Goal: Task Accomplishment & Management: Manage account settings

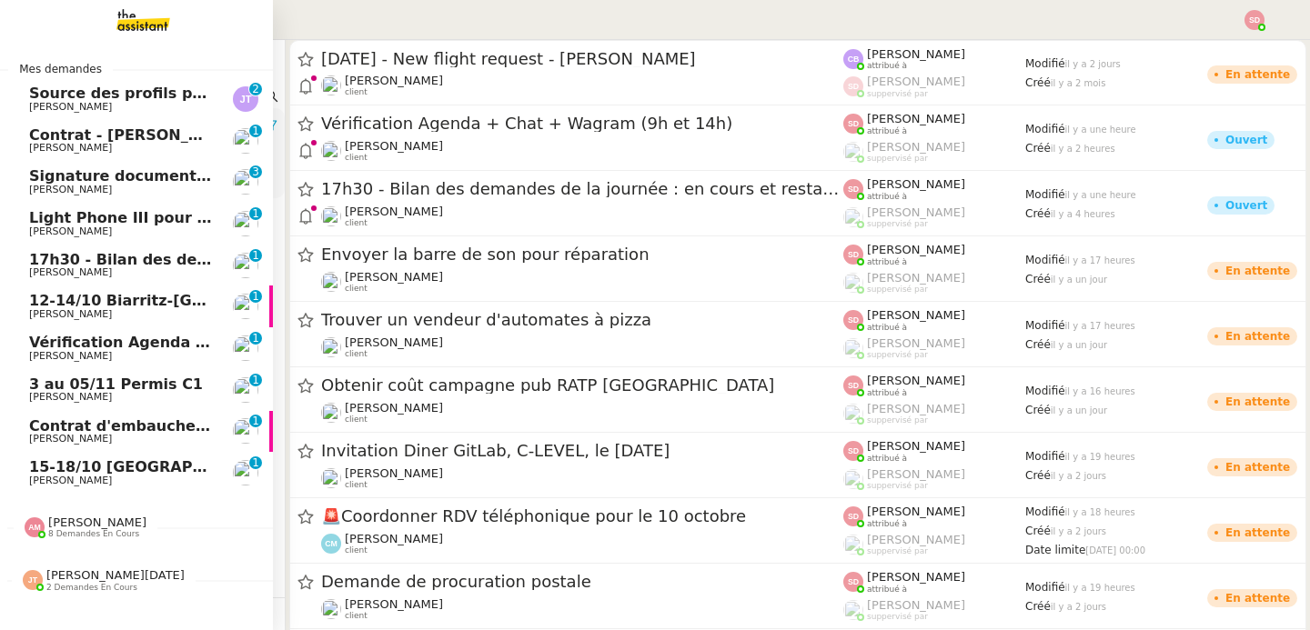
click at [59, 348] on span "Vérification Agenda + Chat + Wagram (9h et 14h)" at bounding box center [233, 342] width 408 height 17
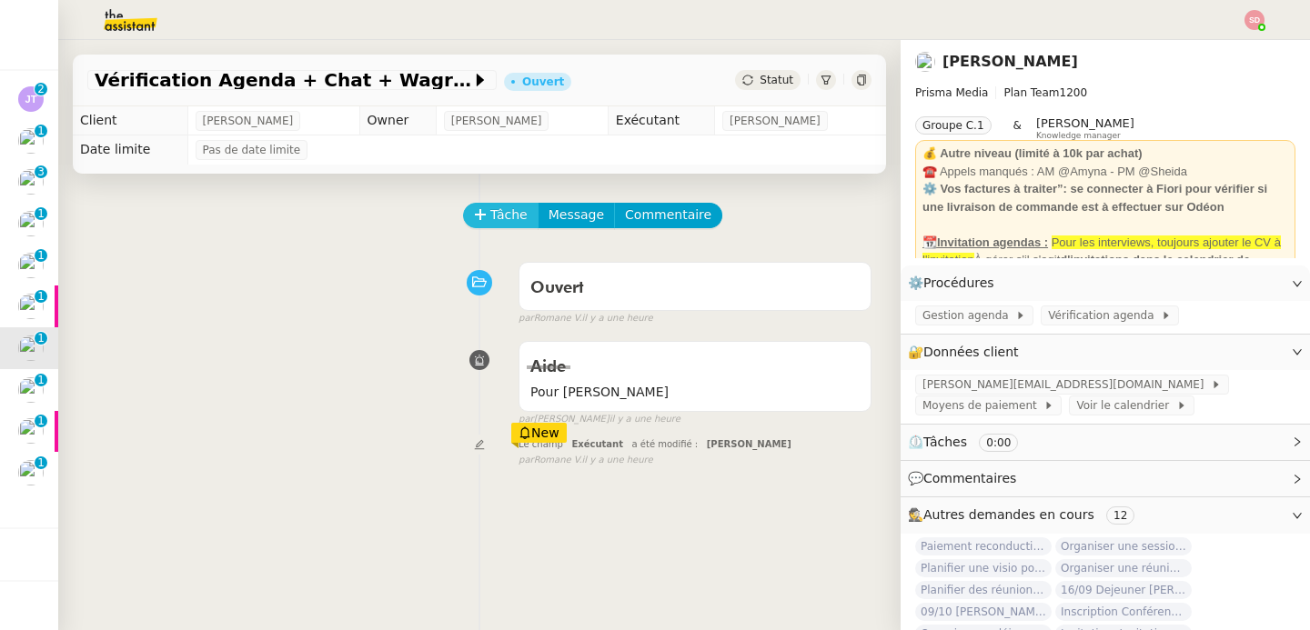
click at [491, 213] on span "Tâche" at bounding box center [508, 215] width 37 height 21
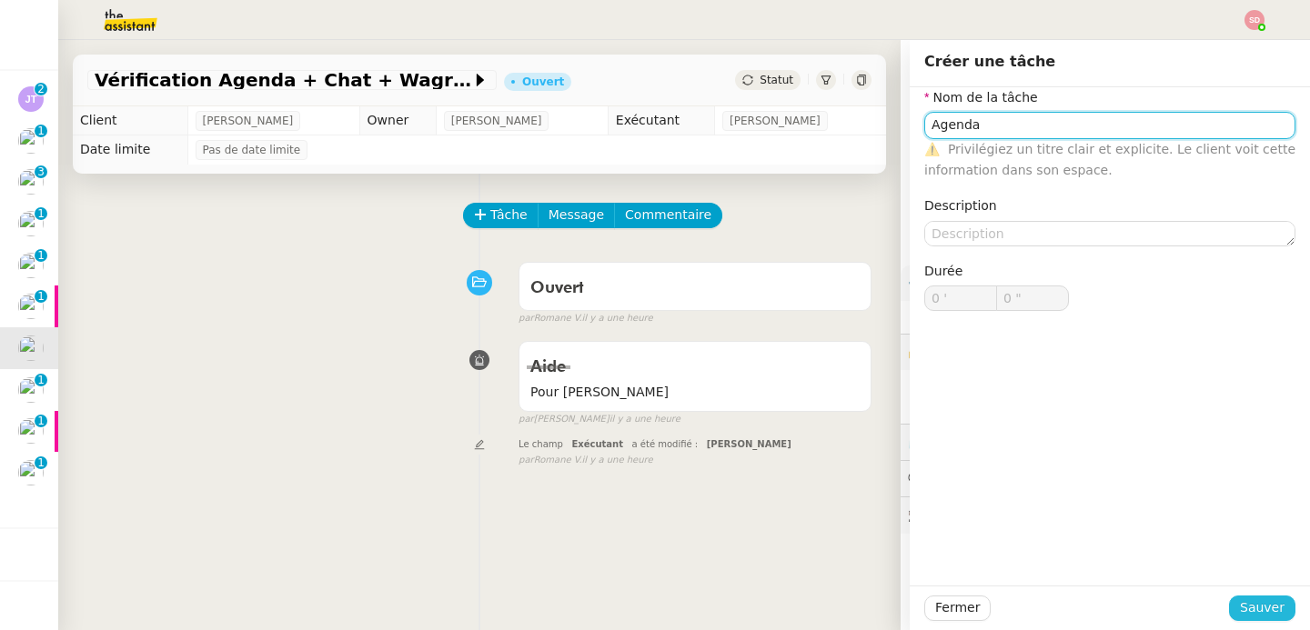
type input "Agenda"
click at [1265, 599] on span "Sauver" at bounding box center [1262, 608] width 45 height 21
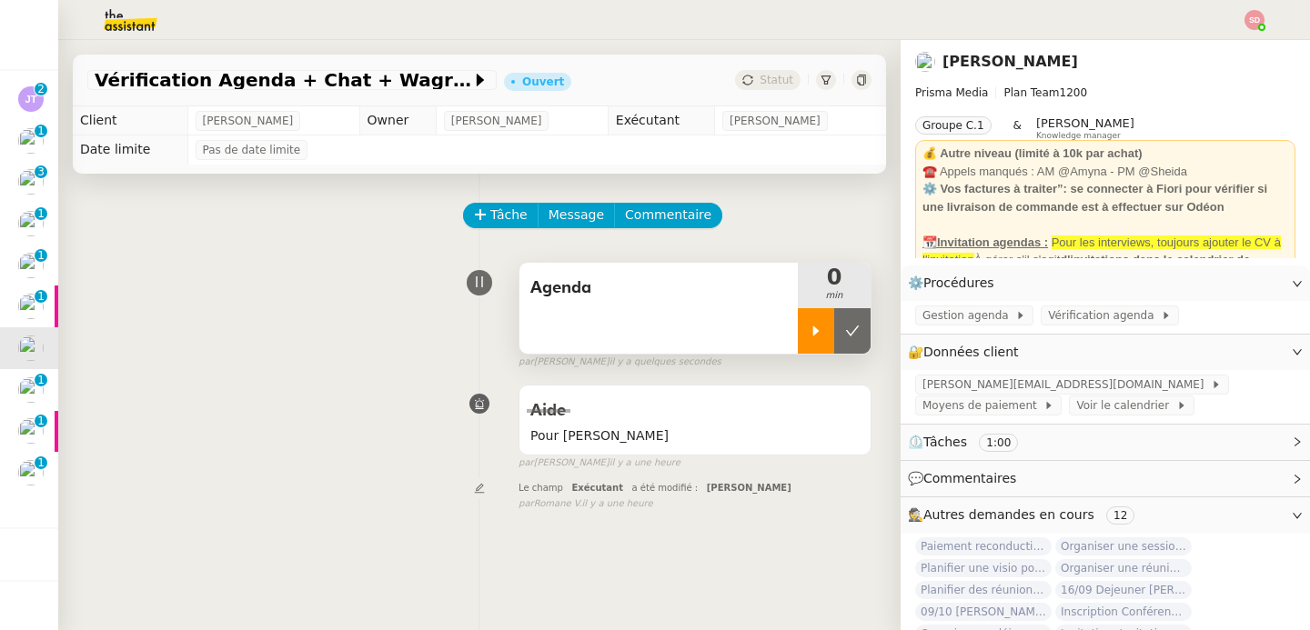
click at [817, 328] on icon at bounding box center [816, 331] width 15 height 15
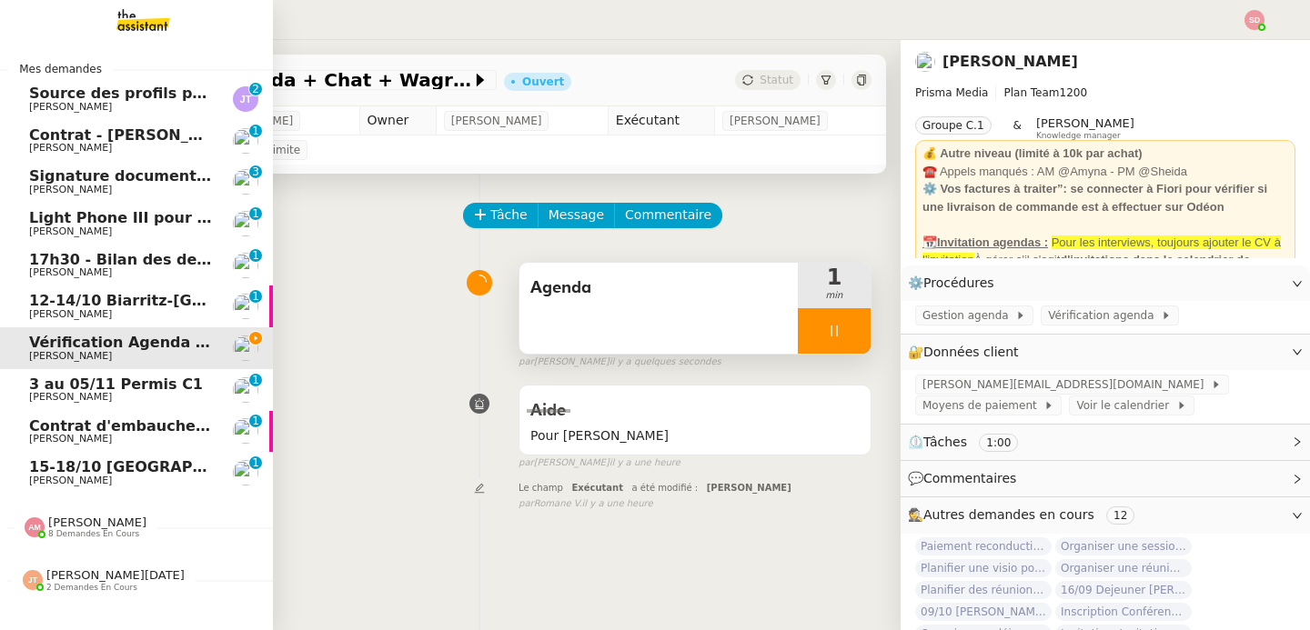
click at [66, 519] on span "Amyna Mehrez" at bounding box center [97, 523] width 98 height 14
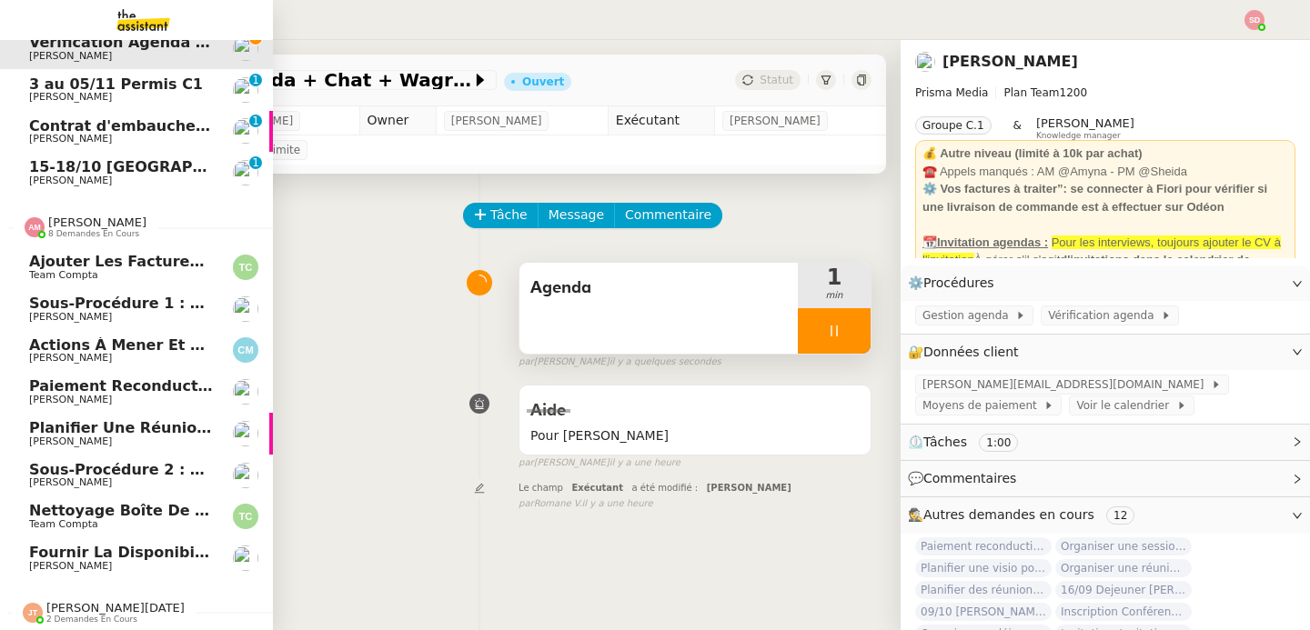
scroll to position [302, 0]
click at [66, 225] on span "Amyna Mehrez" at bounding box center [97, 221] width 98 height 14
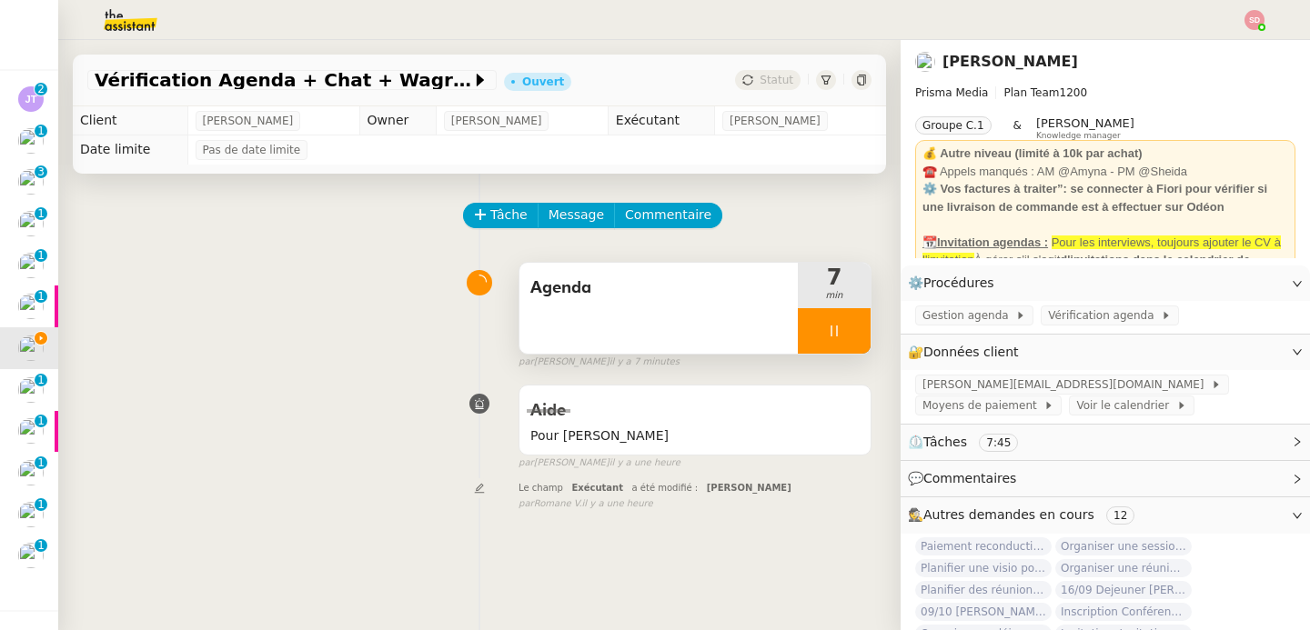
click at [858, 321] on div at bounding box center [834, 330] width 73 height 45
click at [858, 321] on button at bounding box center [852, 330] width 36 height 45
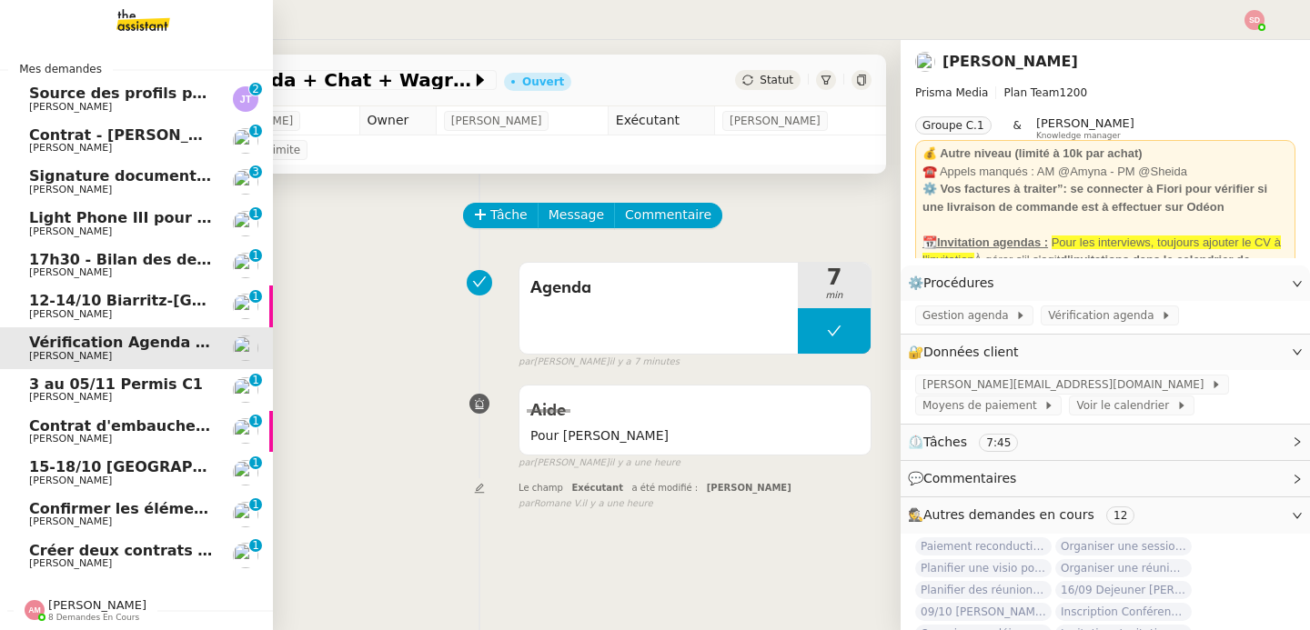
click at [111, 386] on span "3 au 05/11 Permis C1" at bounding box center [116, 384] width 174 height 17
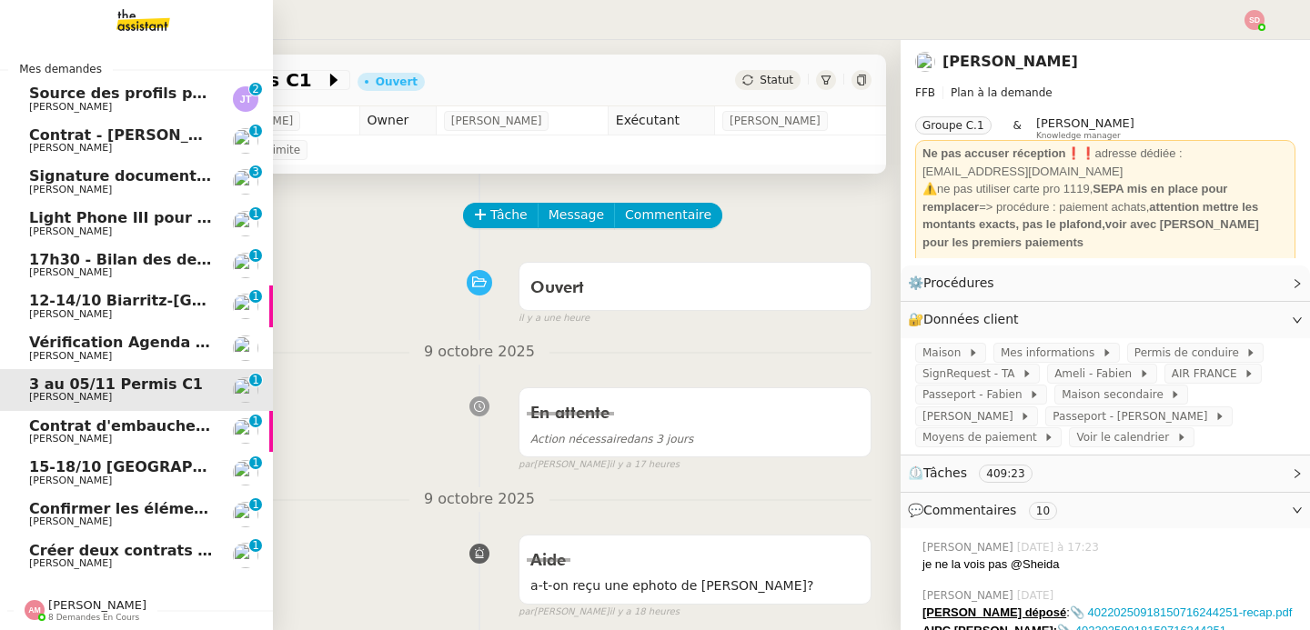
click at [130, 358] on span "David Berrebi" at bounding box center [121, 356] width 184 height 11
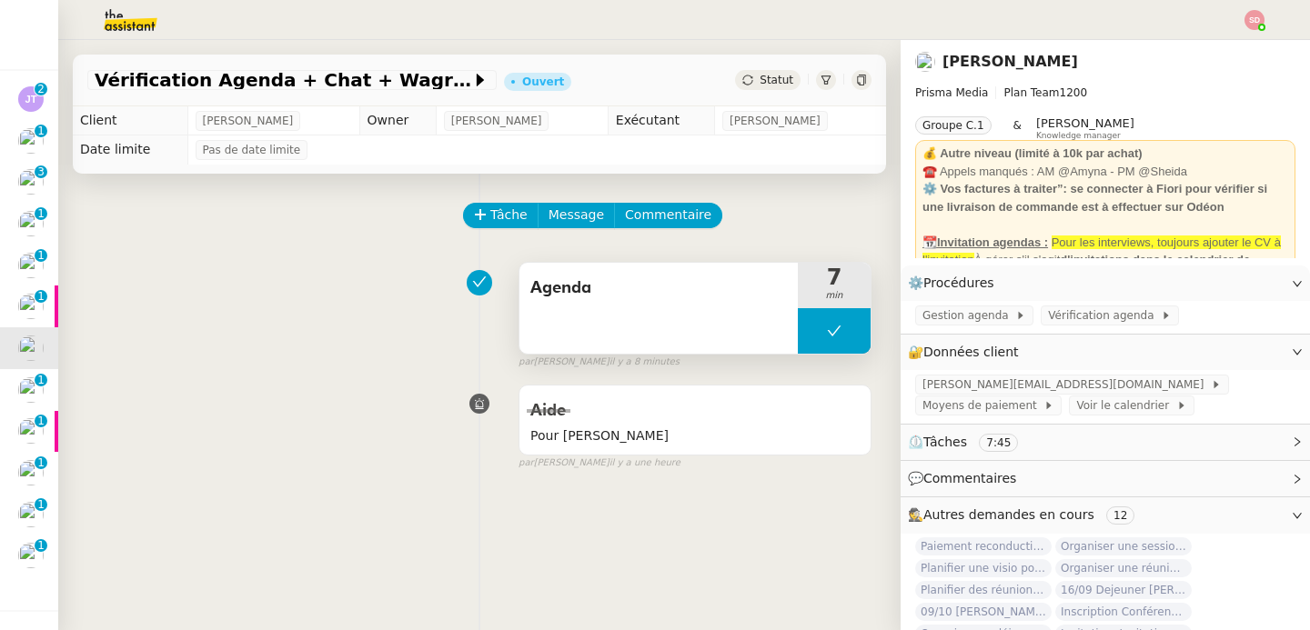
click at [828, 322] on button at bounding box center [834, 330] width 73 height 45
click at [813, 330] on icon at bounding box center [816, 331] width 6 height 10
click at [854, 316] on div at bounding box center [834, 330] width 73 height 45
click at [854, 316] on button at bounding box center [852, 330] width 36 height 45
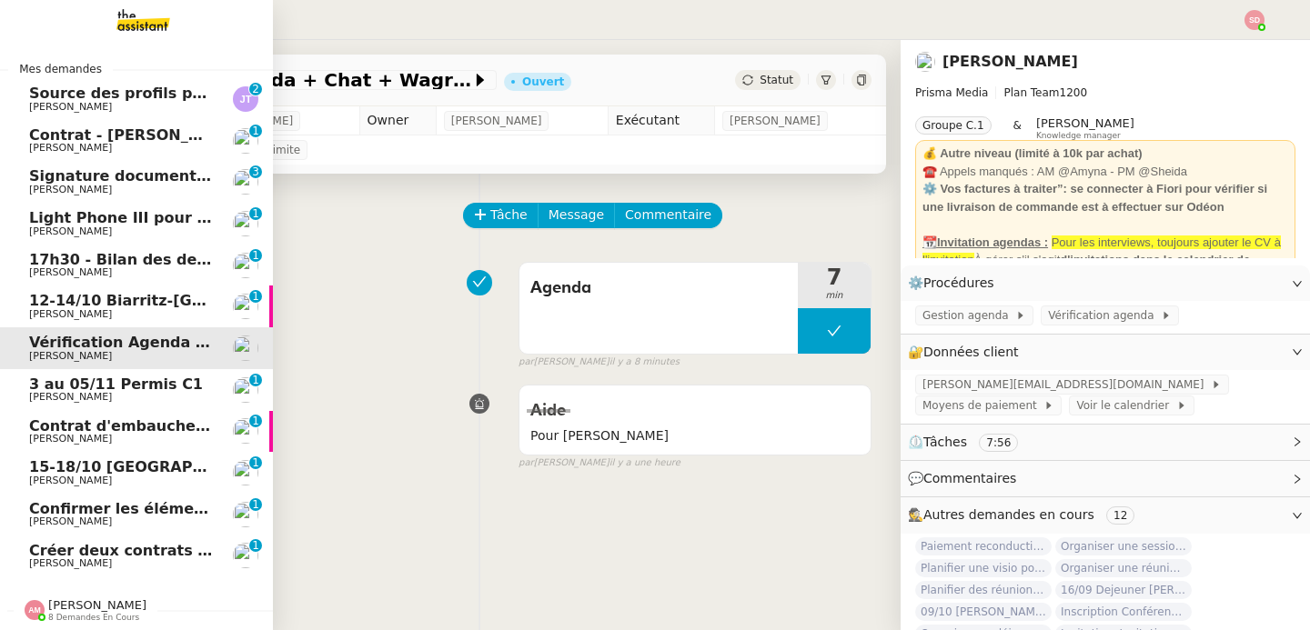
click at [80, 387] on span "3 au 05/11 Permis C1" at bounding box center [116, 384] width 174 height 17
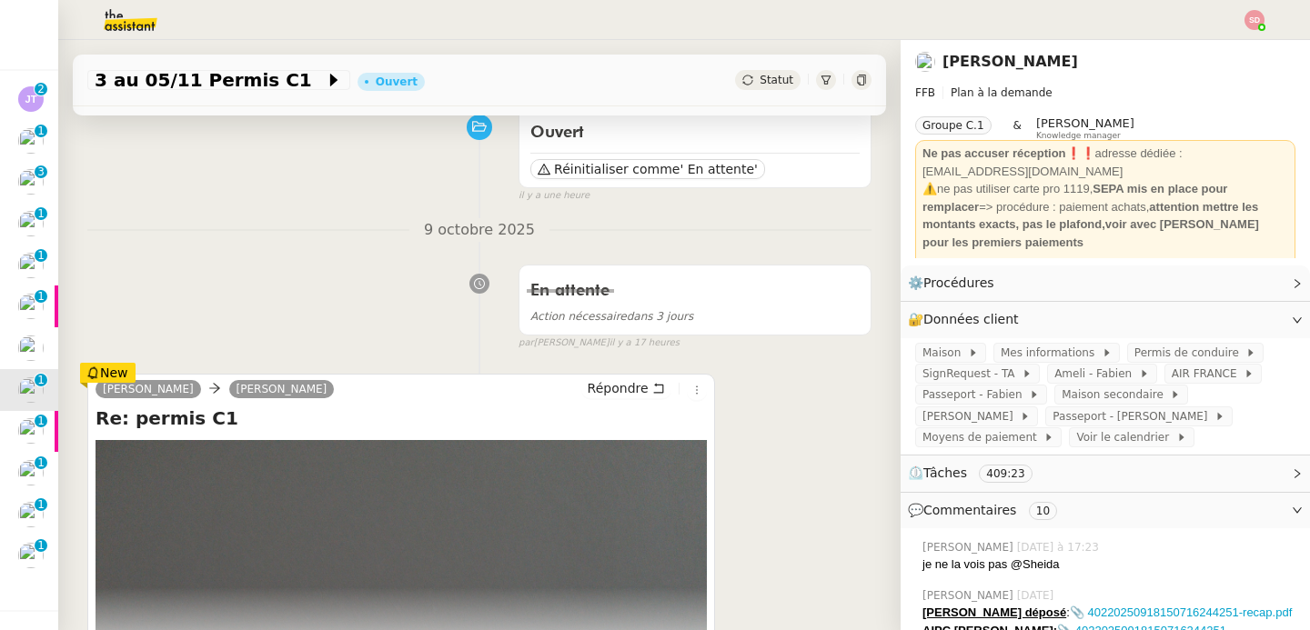
scroll to position [331, 0]
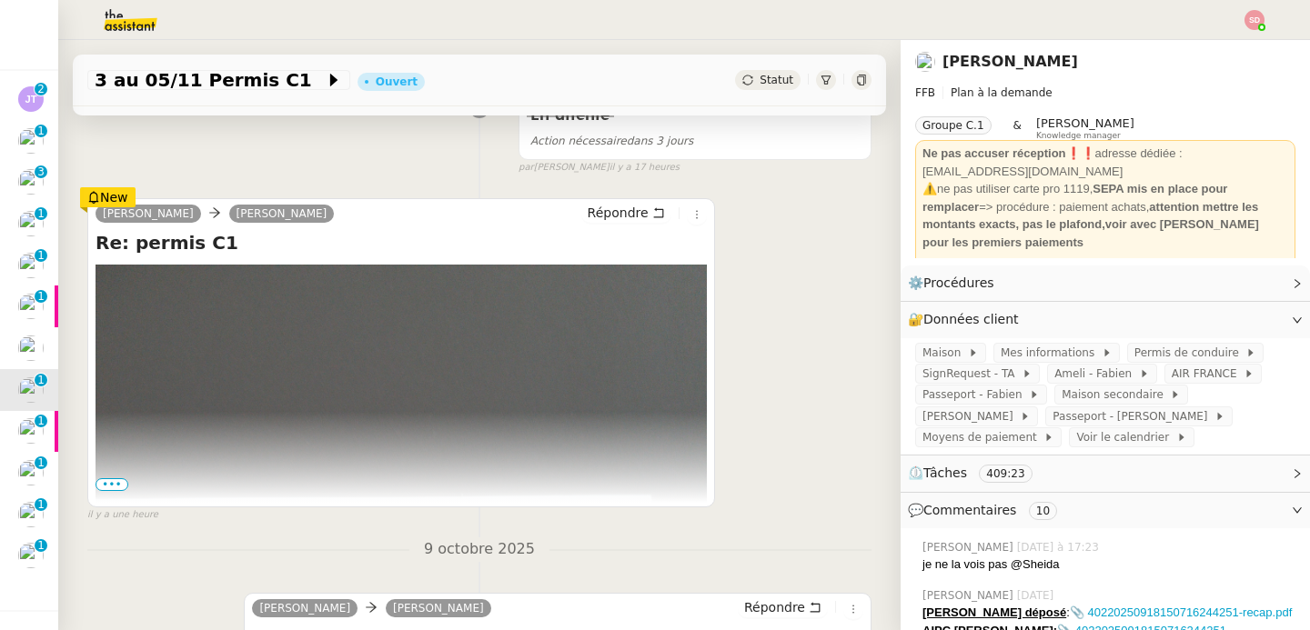
click at [104, 487] on span "•••" at bounding box center [112, 485] width 33 height 13
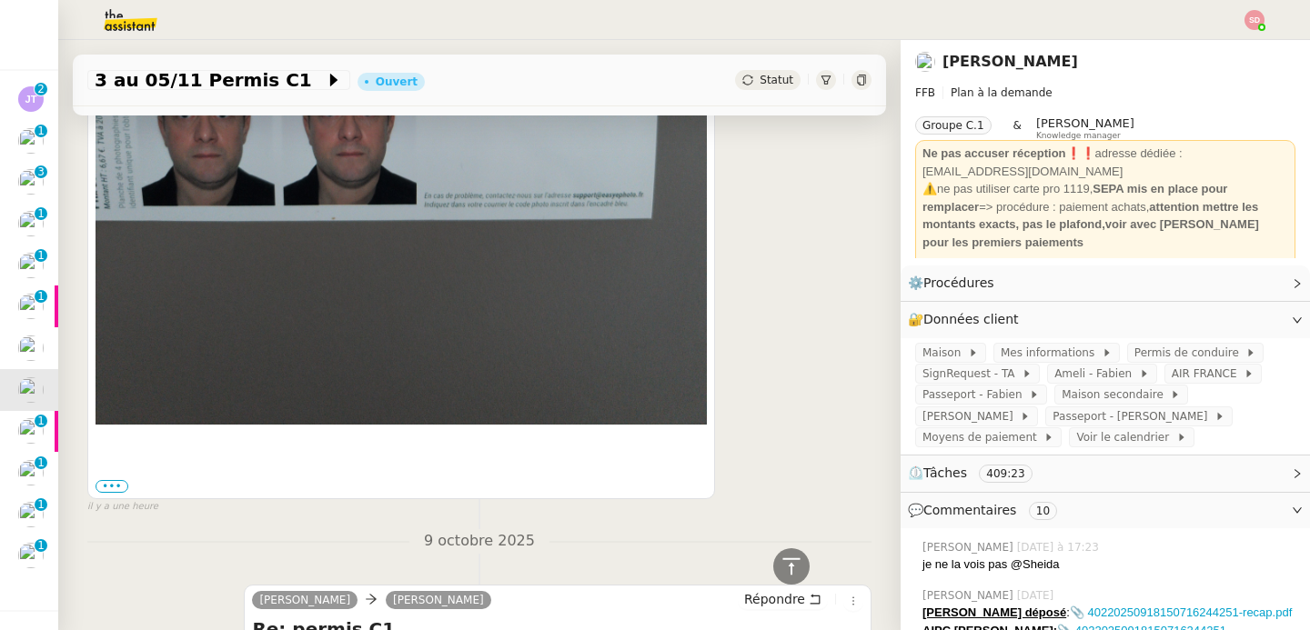
scroll to position [1049, 0]
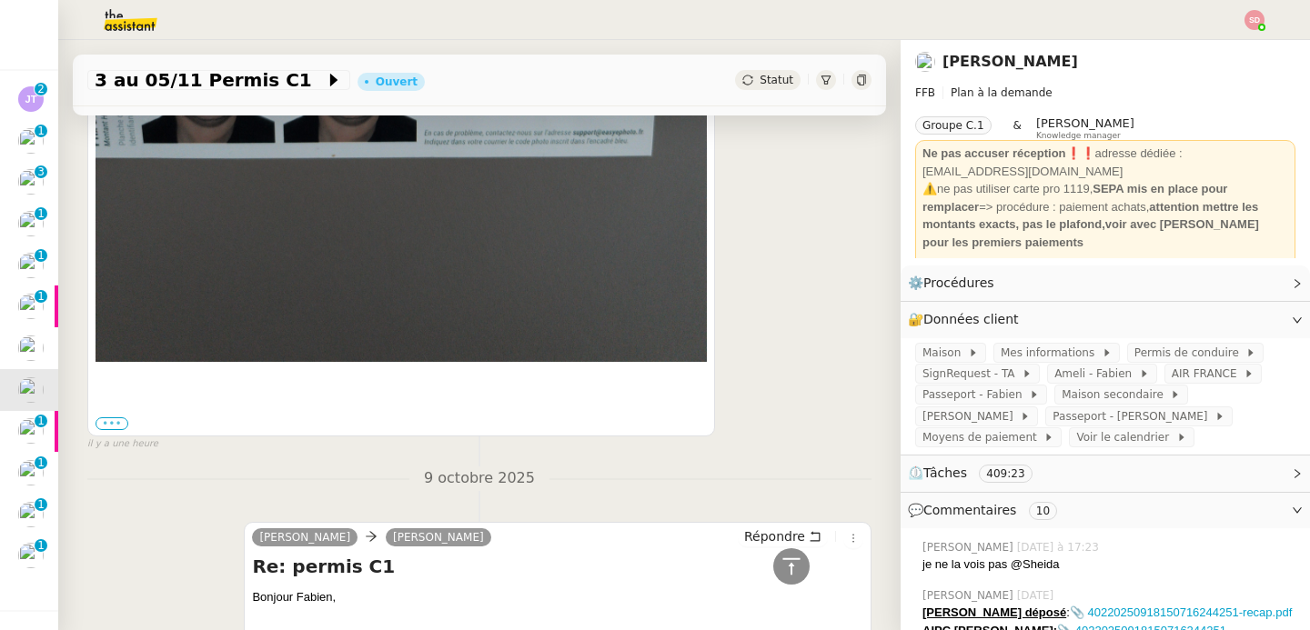
click at [106, 421] on label "•••" at bounding box center [112, 424] width 33 height 13
click at [0, 0] on input "•••" at bounding box center [0, 0] width 0 height 0
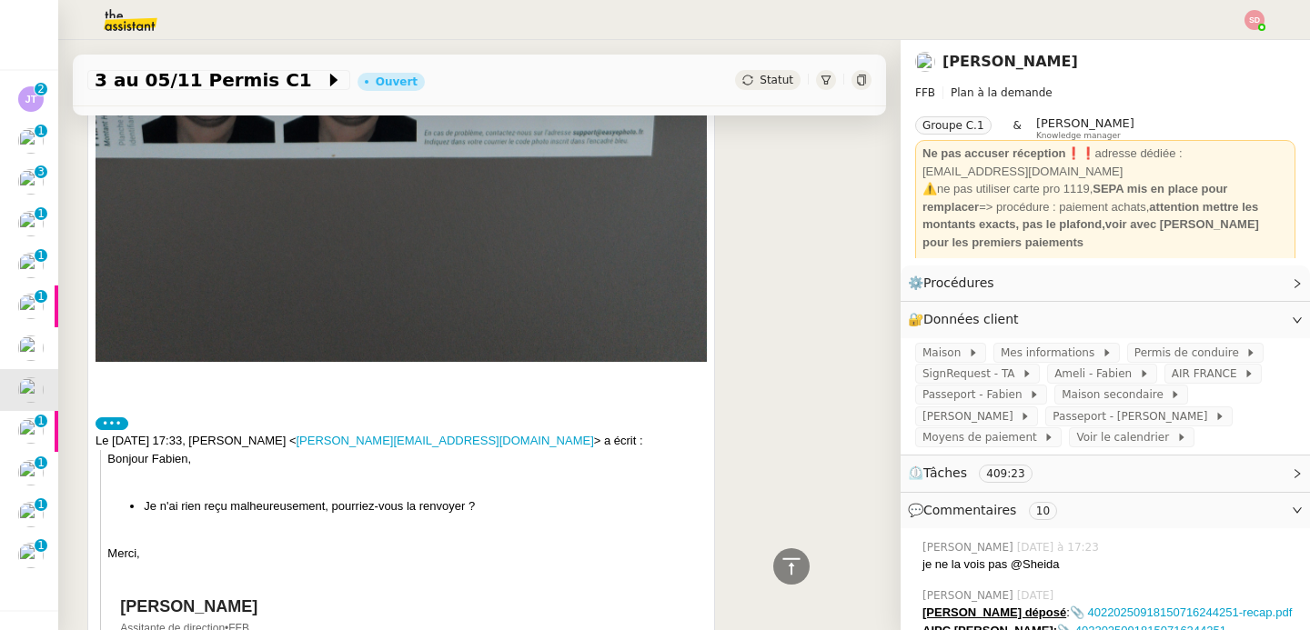
click at [106, 421] on label "•••" at bounding box center [112, 424] width 33 height 13
click at [0, 0] on input "•••" at bounding box center [0, 0] width 0 height 0
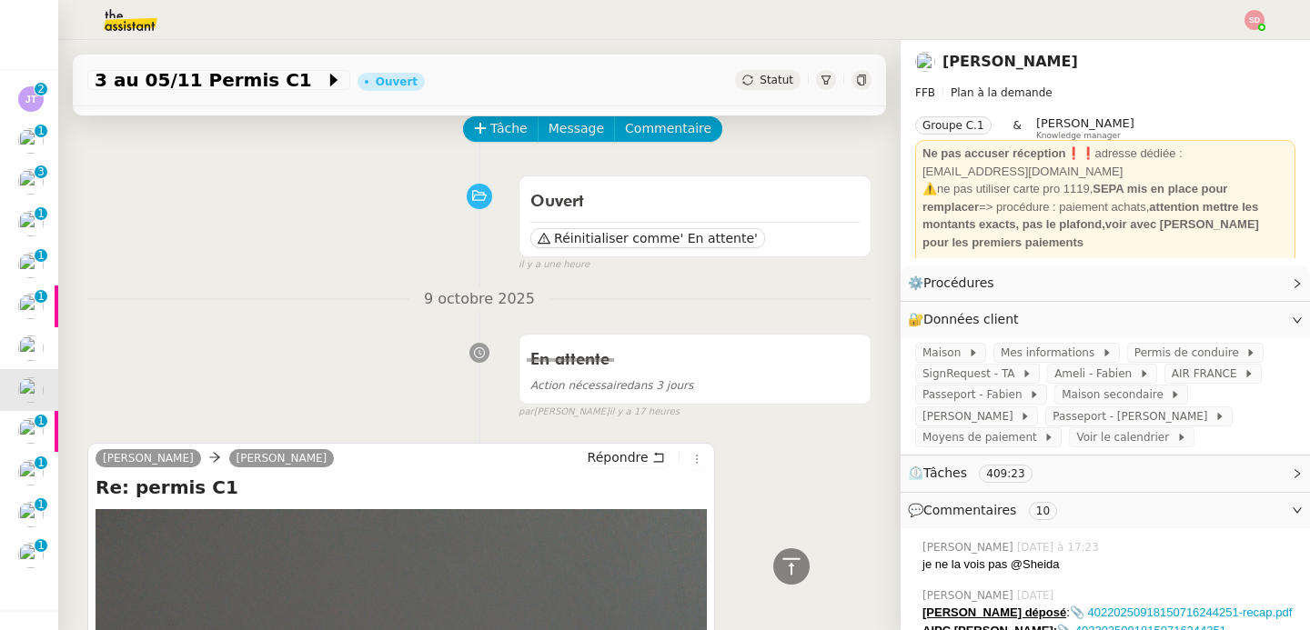
scroll to position [0, 0]
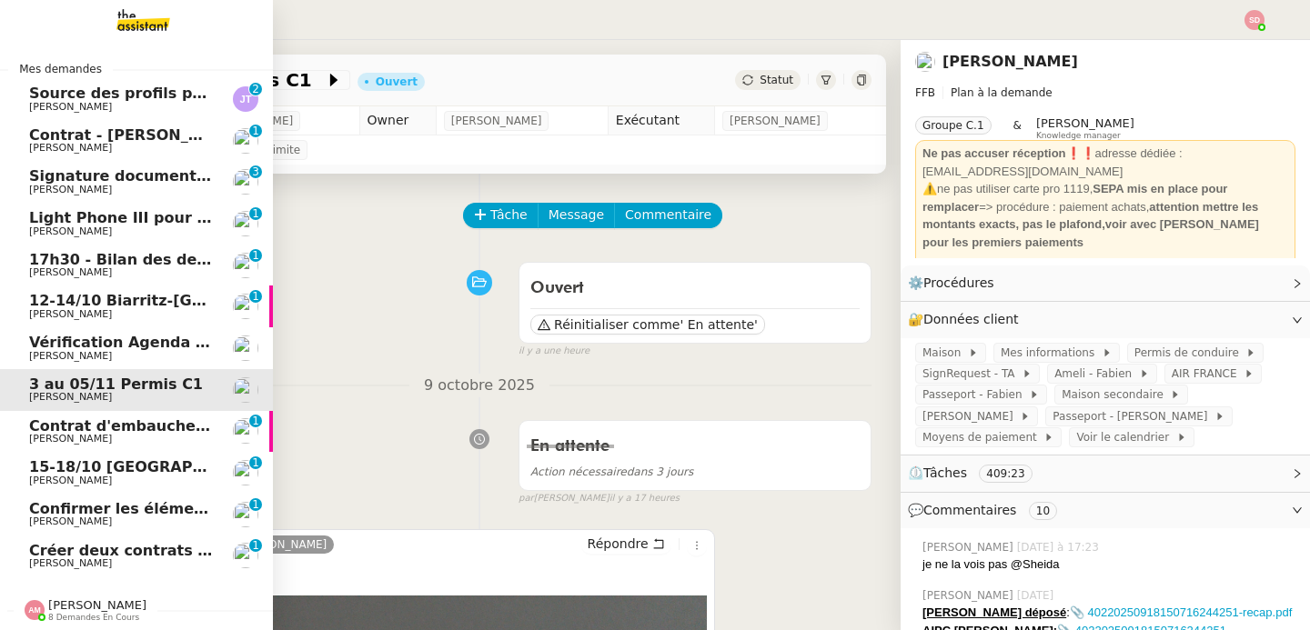
click at [122, 559] on span "Laurène Gauthier" at bounding box center [121, 564] width 184 height 11
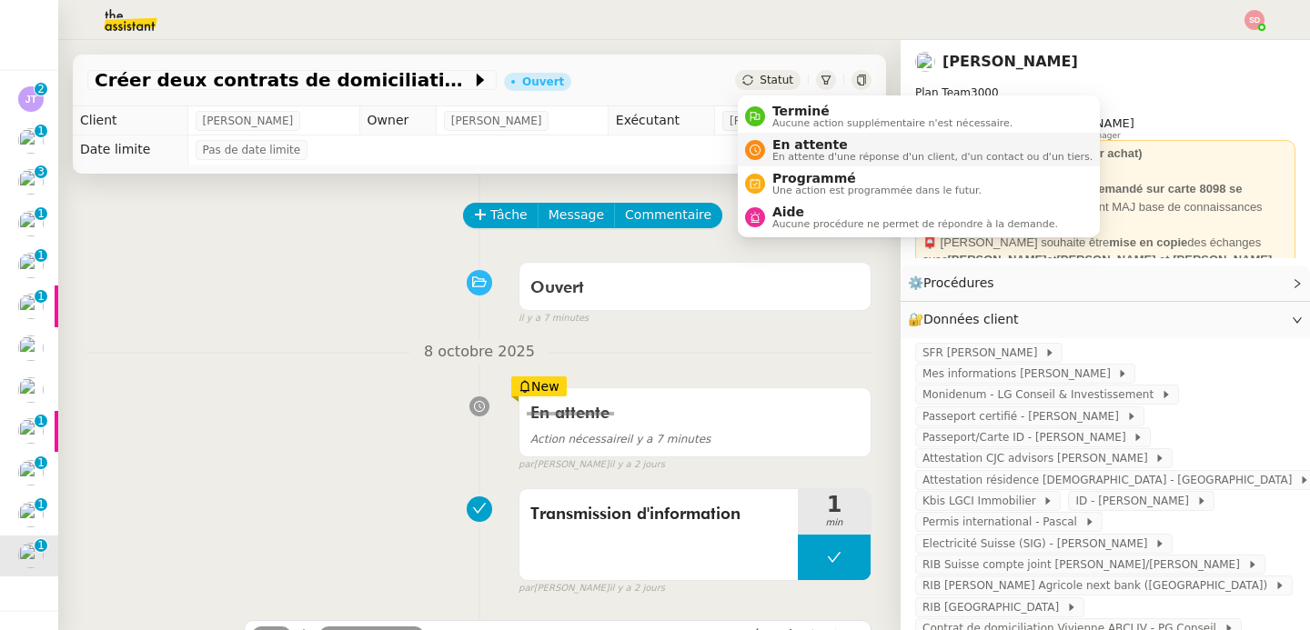
click at [779, 145] on span "En attente" at bounding box center [932, 144] width 320 height 15
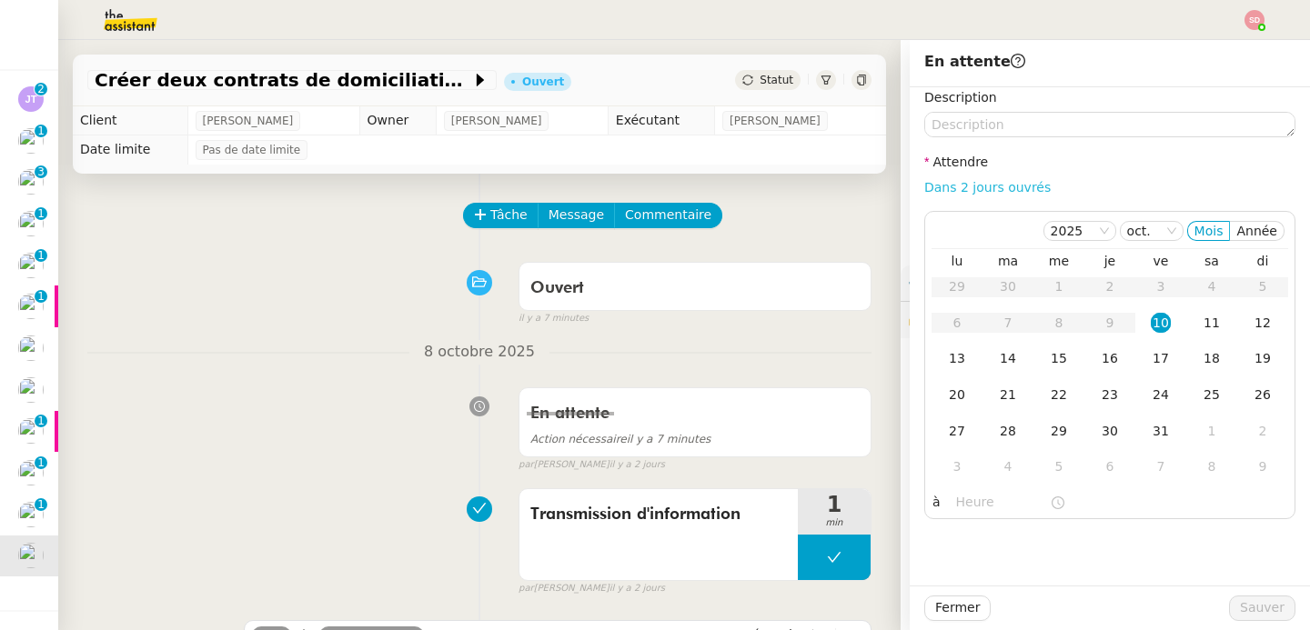
click at [1002, 185] on link "Dans 2 jours ouvrés" at bounding box center [987, 187] width 126 height 15
click at [980, 496] on input "07:00" at bounding box center [1003, 502] width 94 height 21
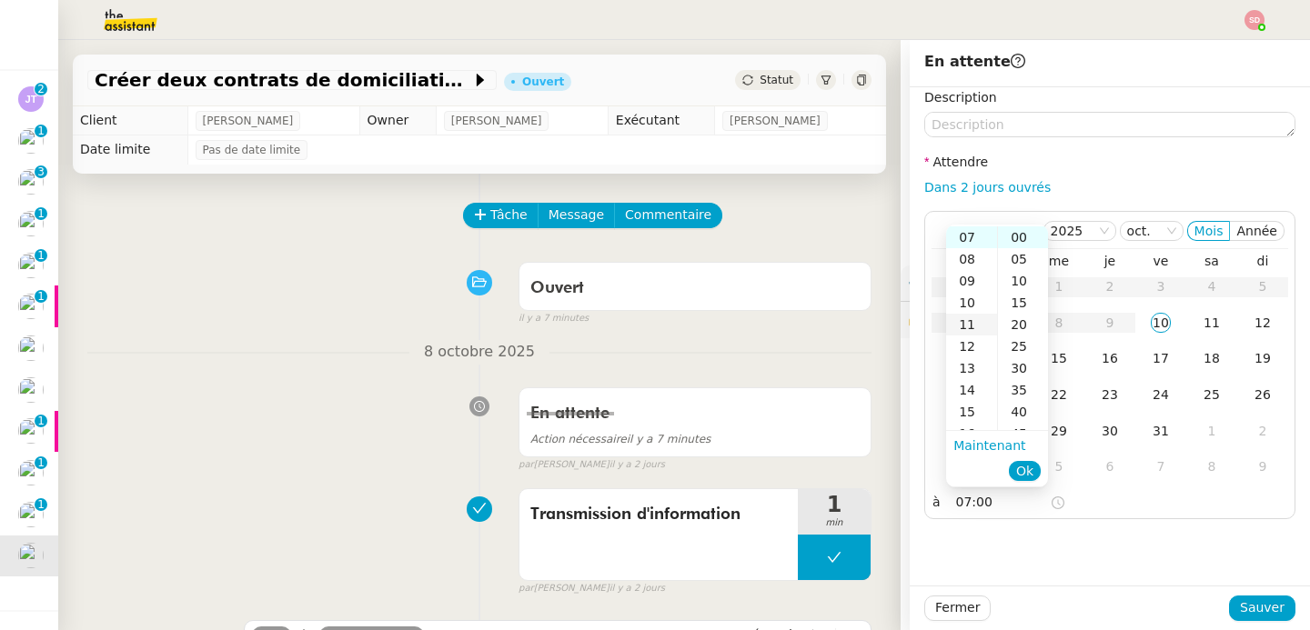
click at [979, 326] on div "11" at bounding box center [971, 325] width 51 height 22
type input "11:00"
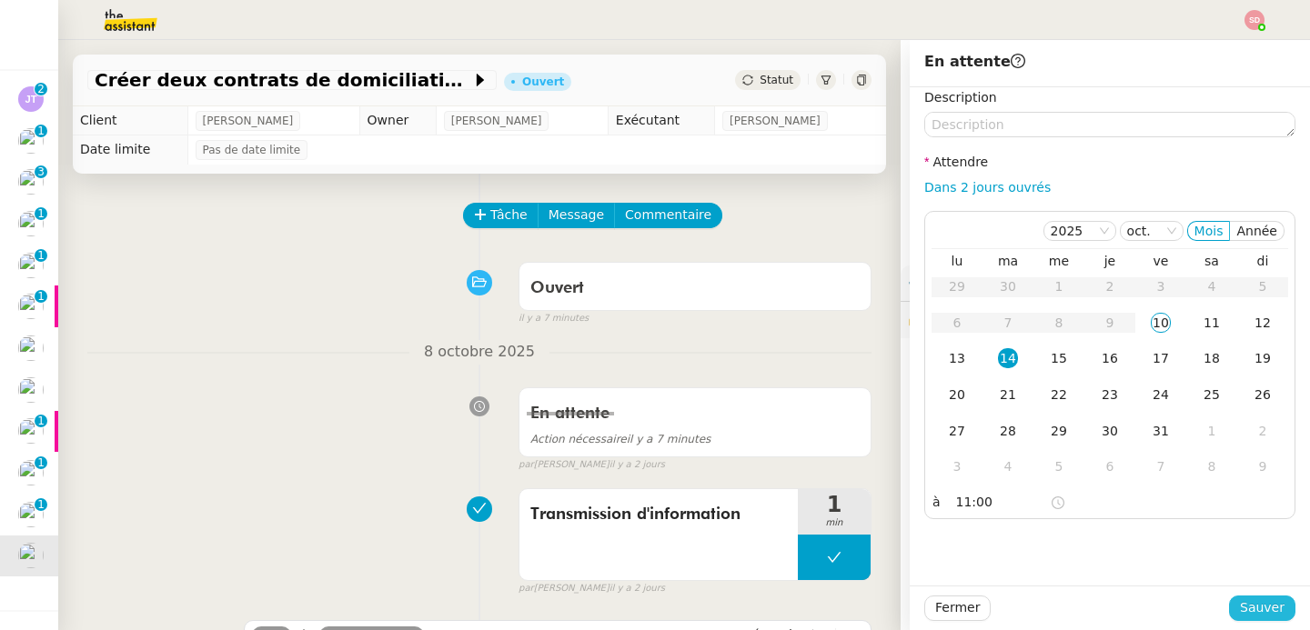
click at [1262, 600] on span "Sauver" at bounding box center [1262, 608] width 45 height 21
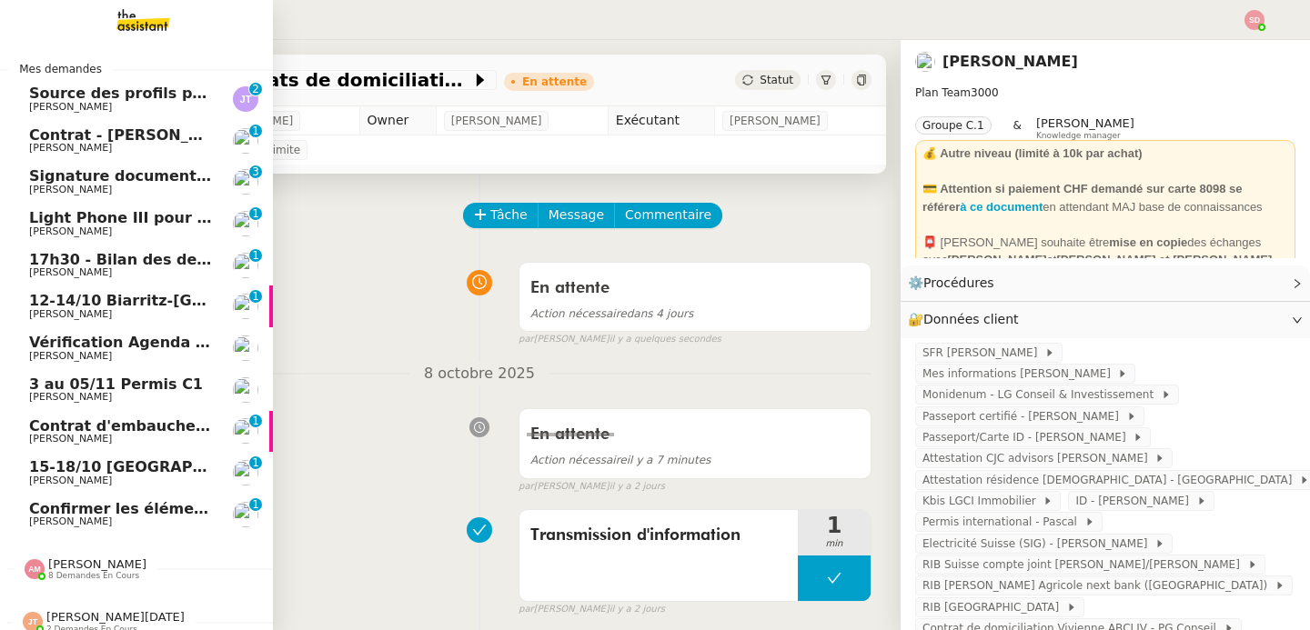
click at [68, 524] on span "Axel BANDIAKY" at bounding box center [70, 522] width 83 height 12
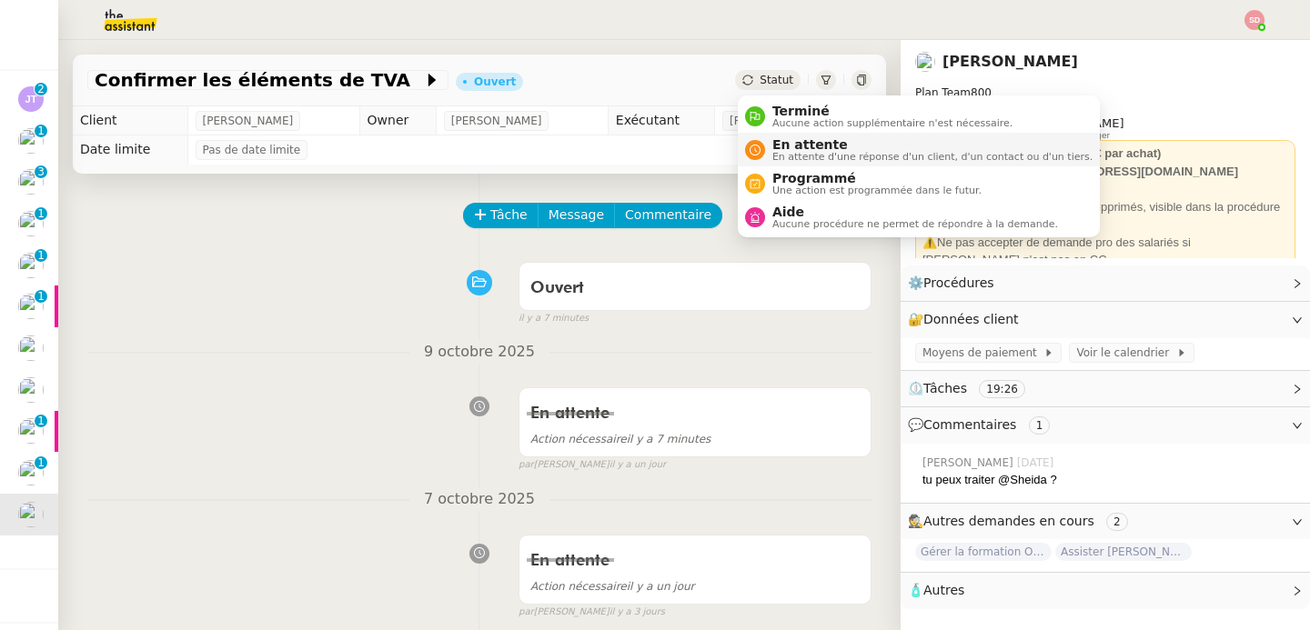
click at [752, 141] on nz-avatar at bounding box center [755, 150] width 20 height 20
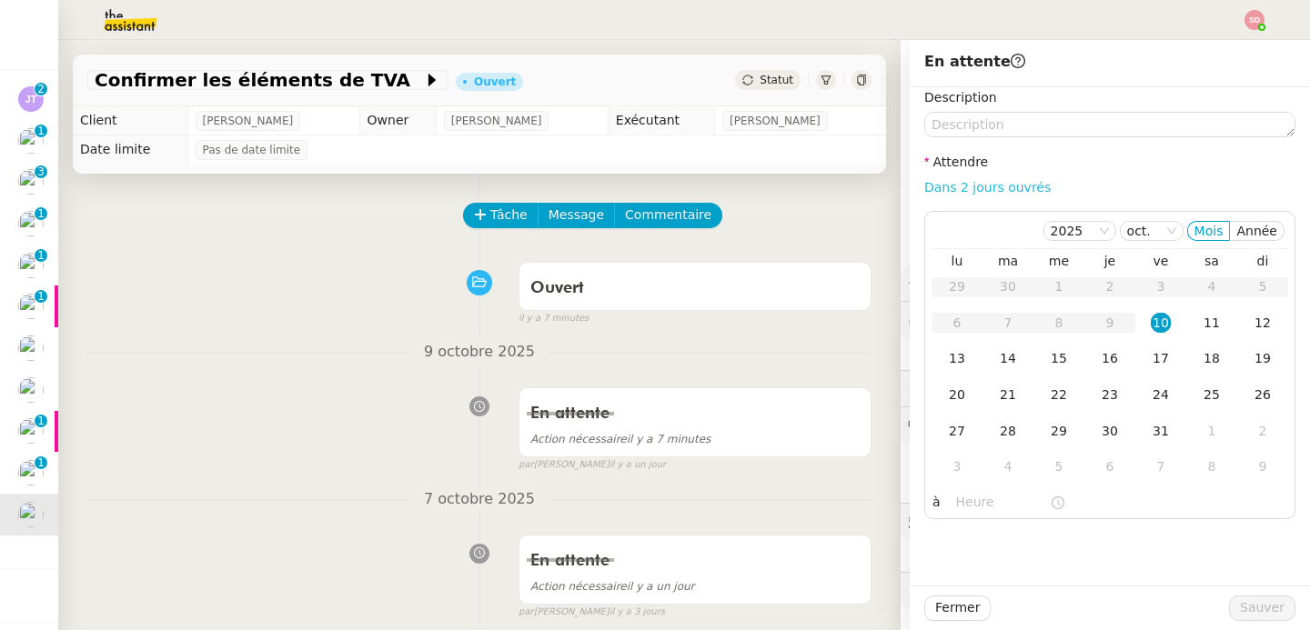
click at [985, 190] on link "Dans 2 jours ouvrés" at bounding box center [987, 187] width 126 height 15
click at [961, 365] on div "13" at bounding box center [957, 358] width 20 height 20
click at [962, 499] on input "07:00" at bounding box center [1003, 502] width 94 height 21
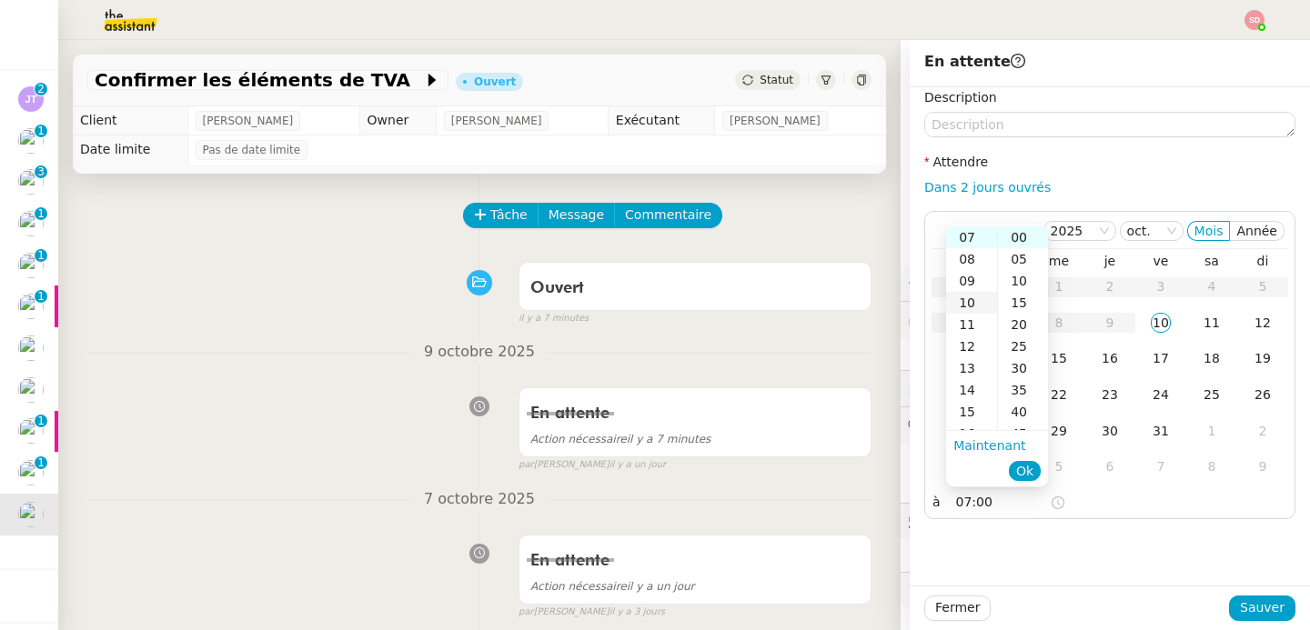
click at [966, 301] on div "10" at bounding box center [971, 303] width 51 height 22
type input "10:00"
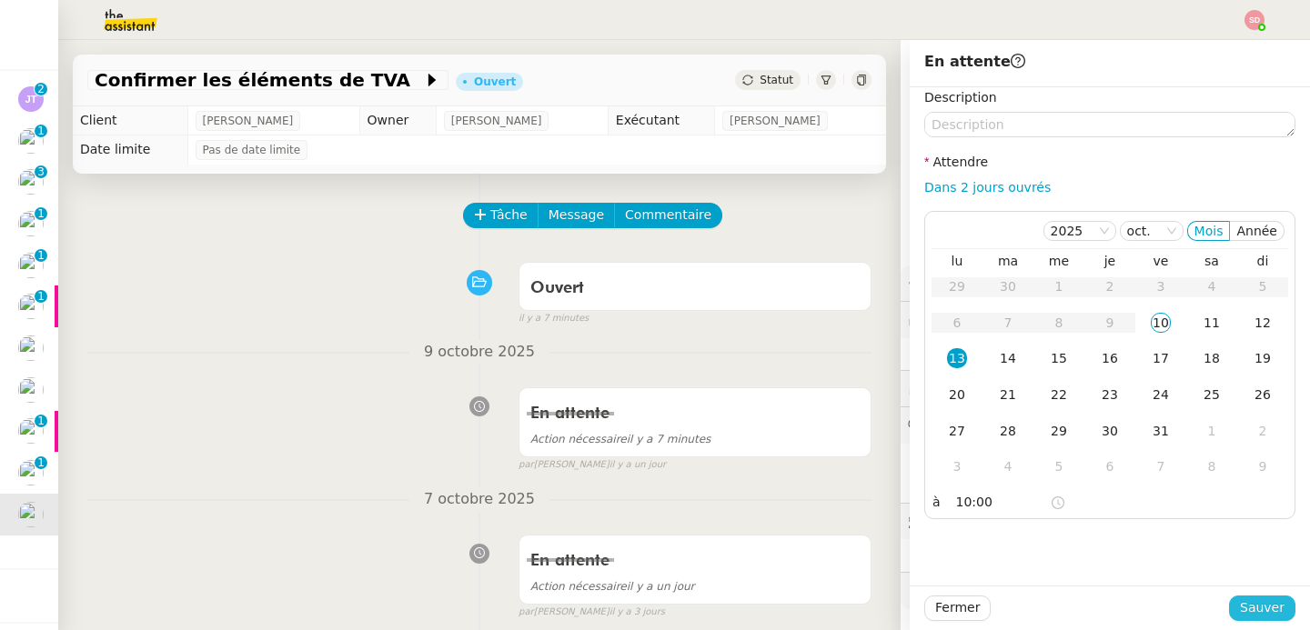
click at [1267, 605] on span "Sauver" at bounding box center [1262, 608] width 45 height 21
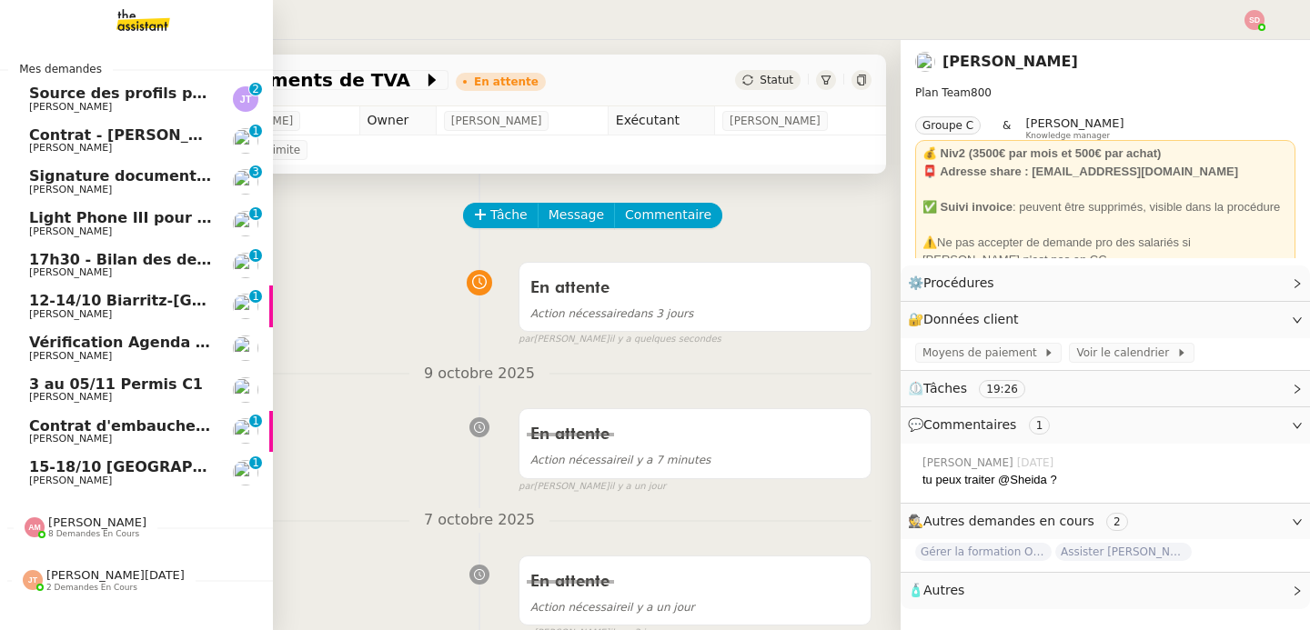
click at [167, 311] on span "Fabien Bornancin" at bounding box center [121, 314] width 184 height 11
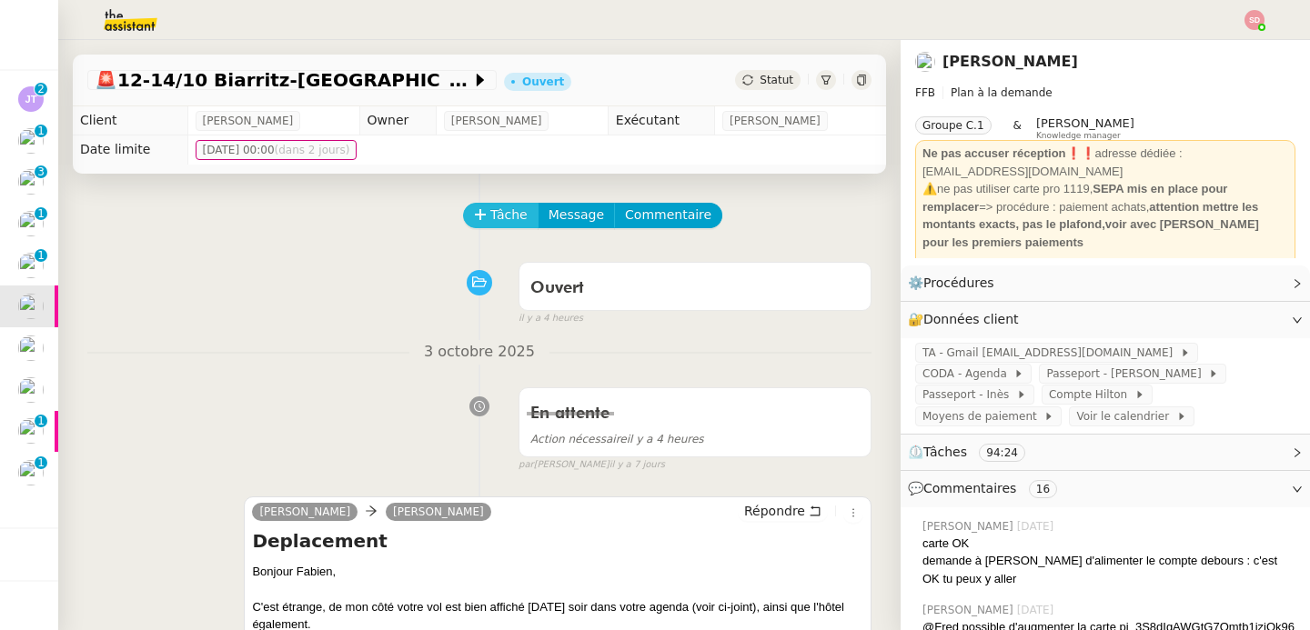
click at [499, 215] on span "Tâche" at bounding box center [508, 215] width 37 height 21
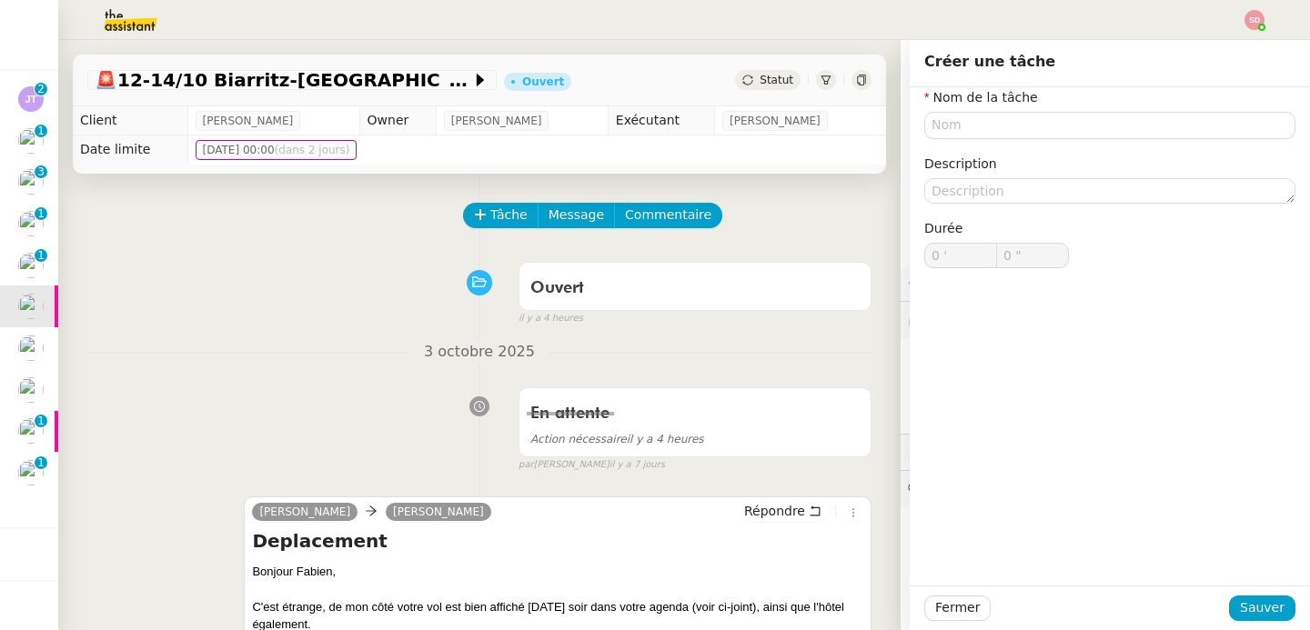
click at [455, 287] on div at bounding box center [479, 282] width 78 height 25
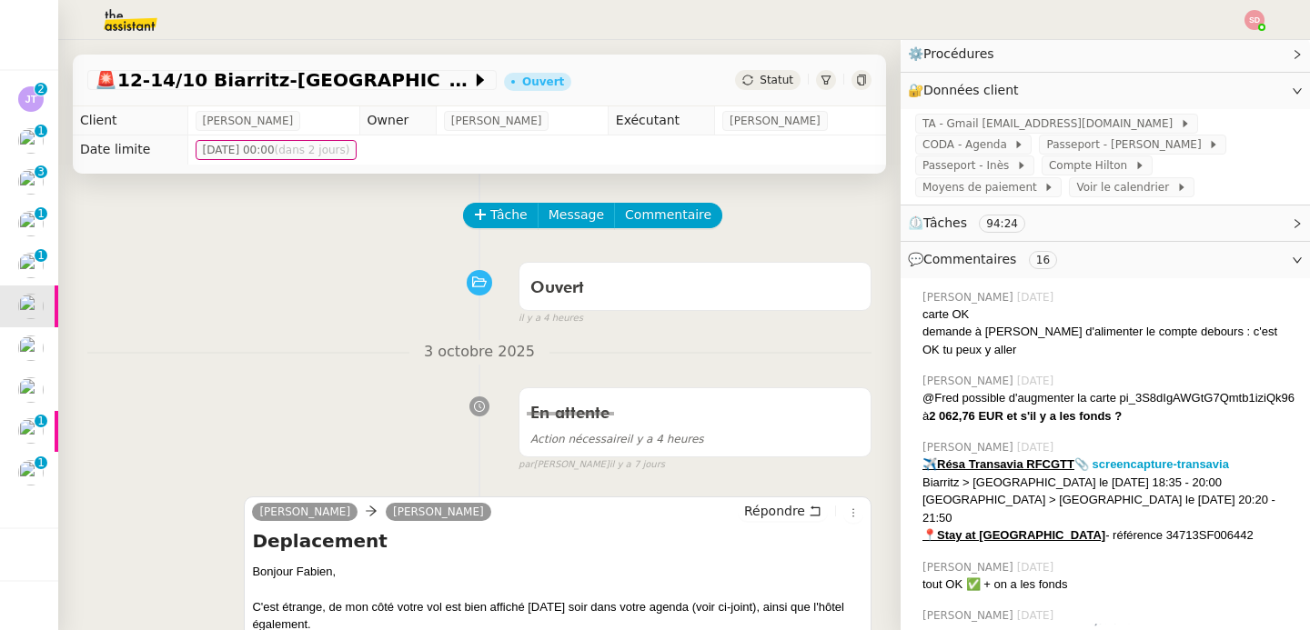
scroll to position [267, 0]
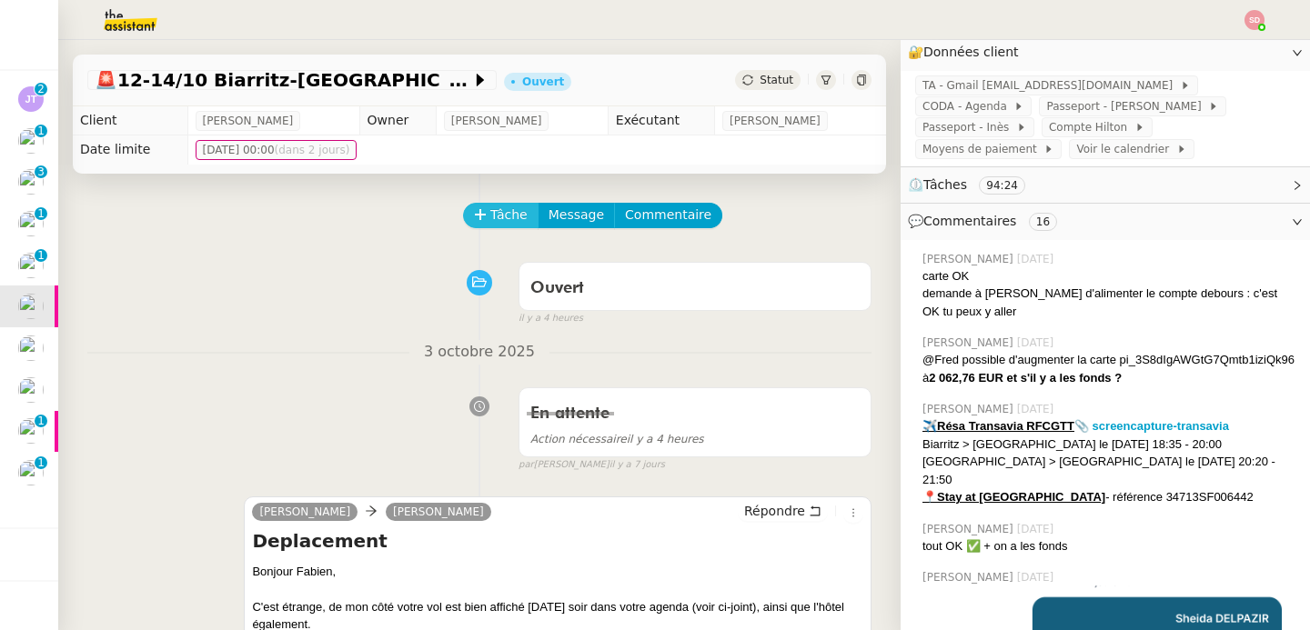
click at [507, 224] on span "Tâche" at bounding box center [508, 215] width 37 height 21
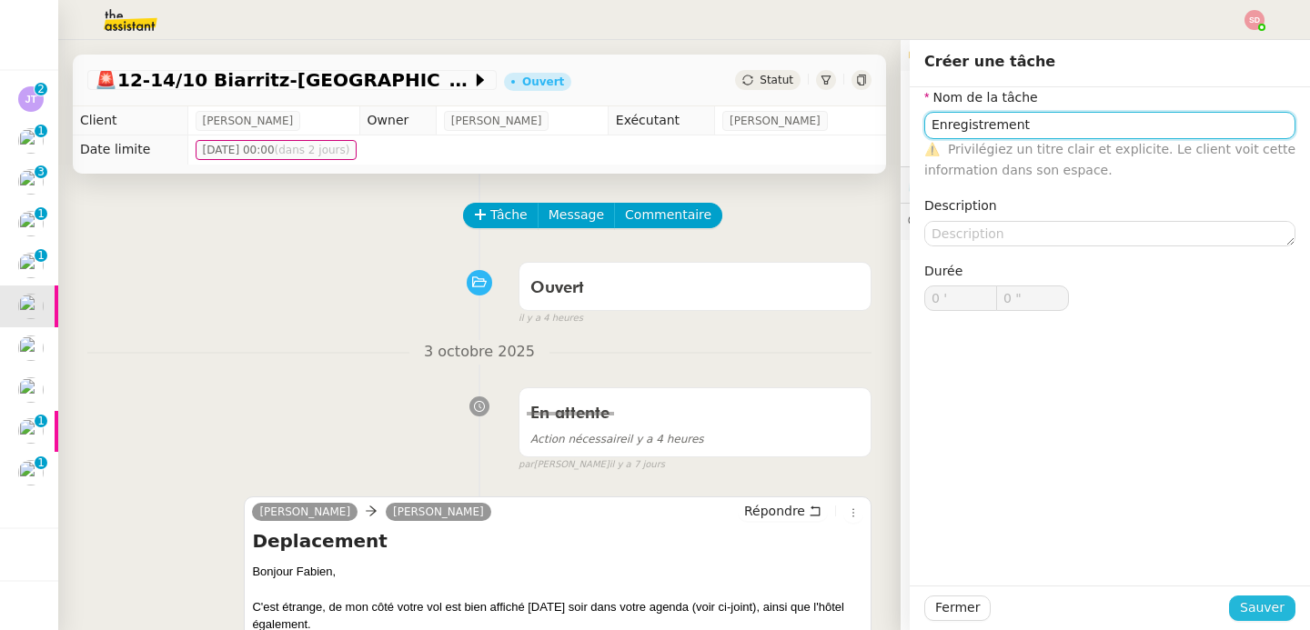
type input "Enregistrement"
click at [1268, 605] on span "Sauver" at bounding box center [1262, 608] width 45 height 21
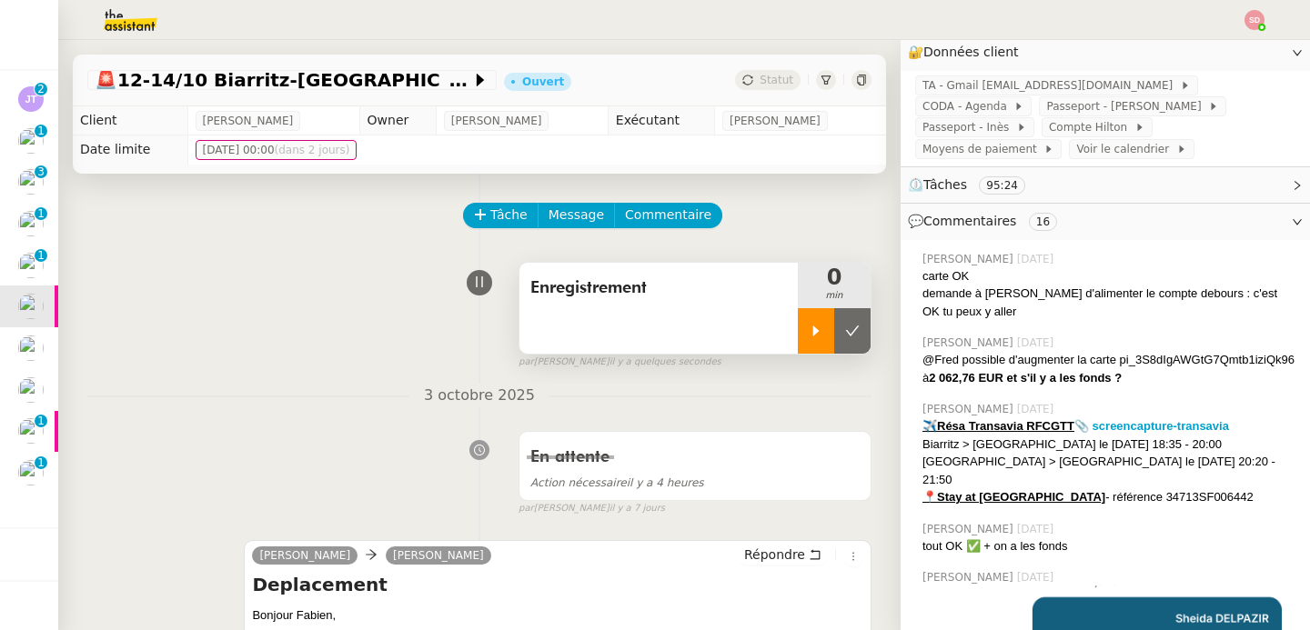
click at [820, 335] on icon at bounding box center [816, 331] width 15 height 15
click at [321, 388] on nz-divider "3 octobre 2025" at bounding box center [479, 396] width 784 height 25
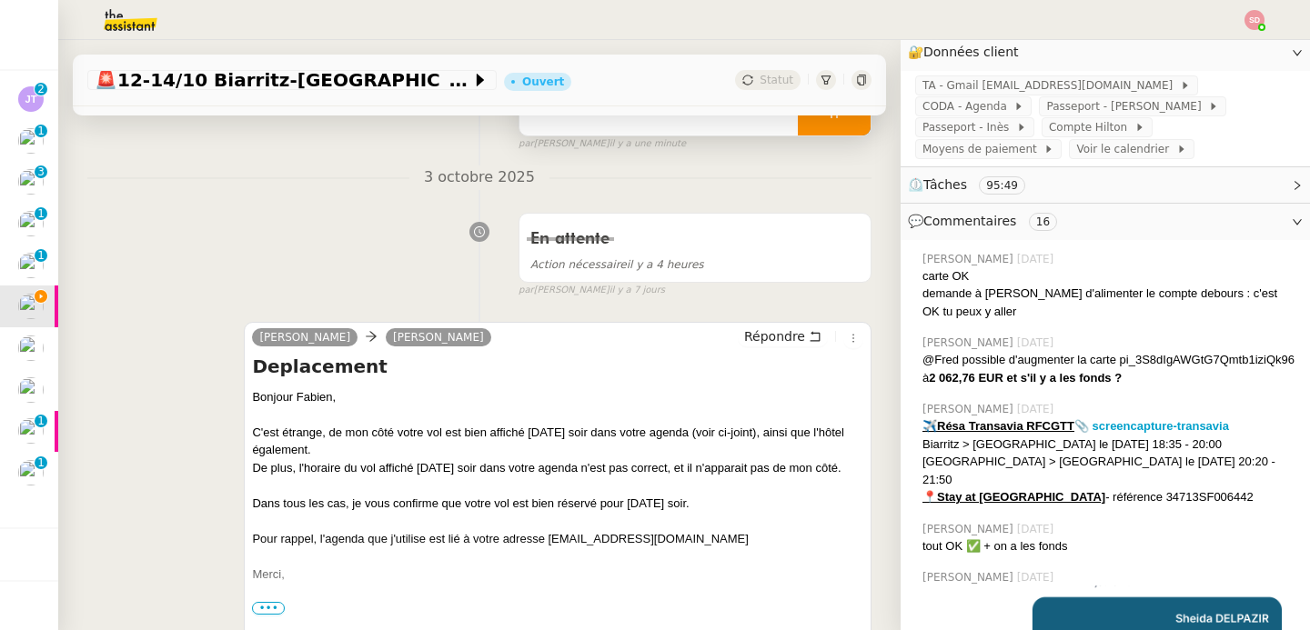
scroll to position [246, 0]
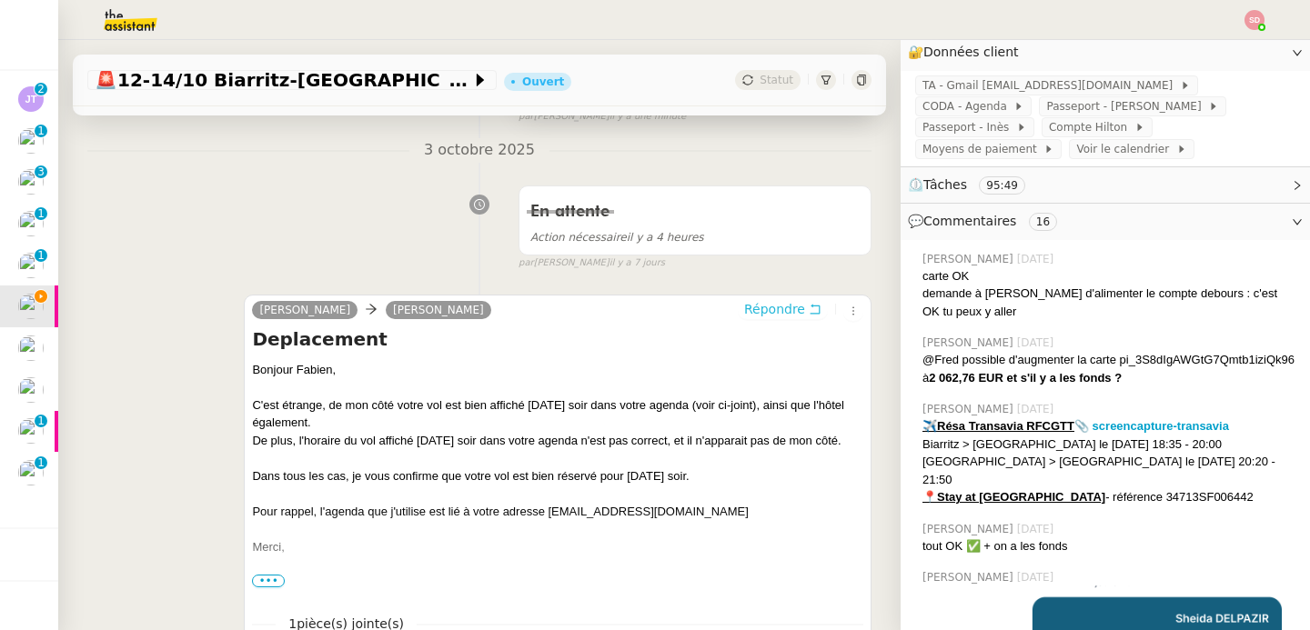
click at [789, 310] on span "Répondre" at bounding box center [774, 309] width 61 height 18
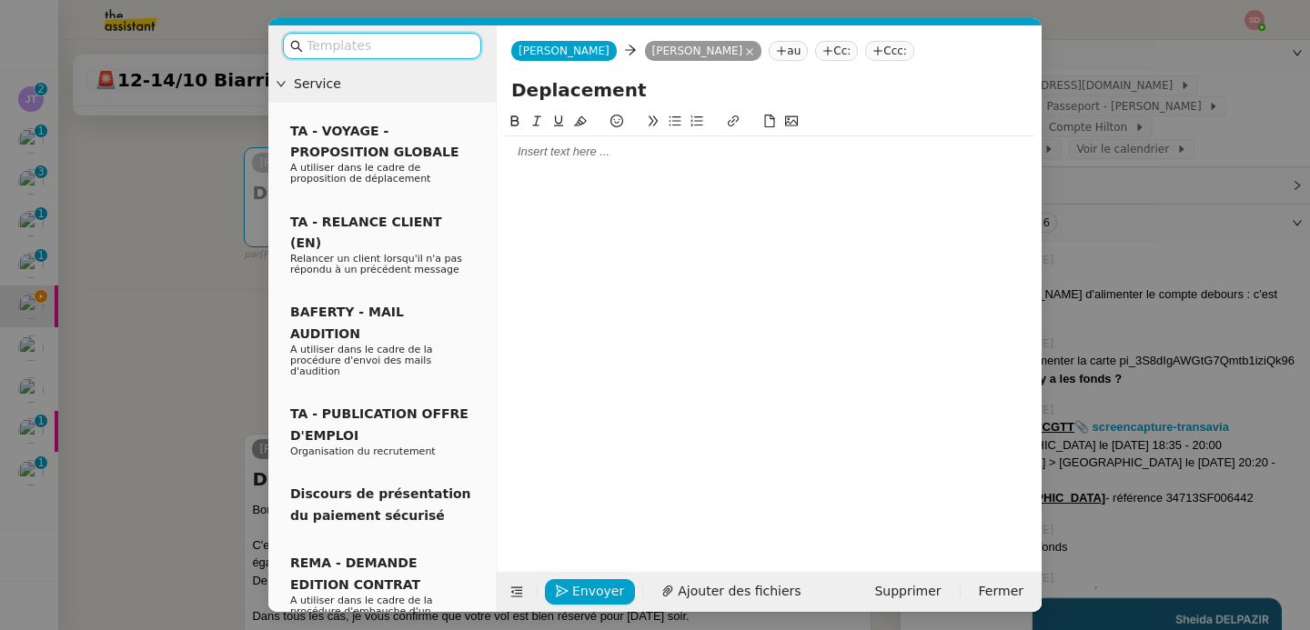
click at [567, 161] on div at bounding box center [769, 151] width 530 height 31
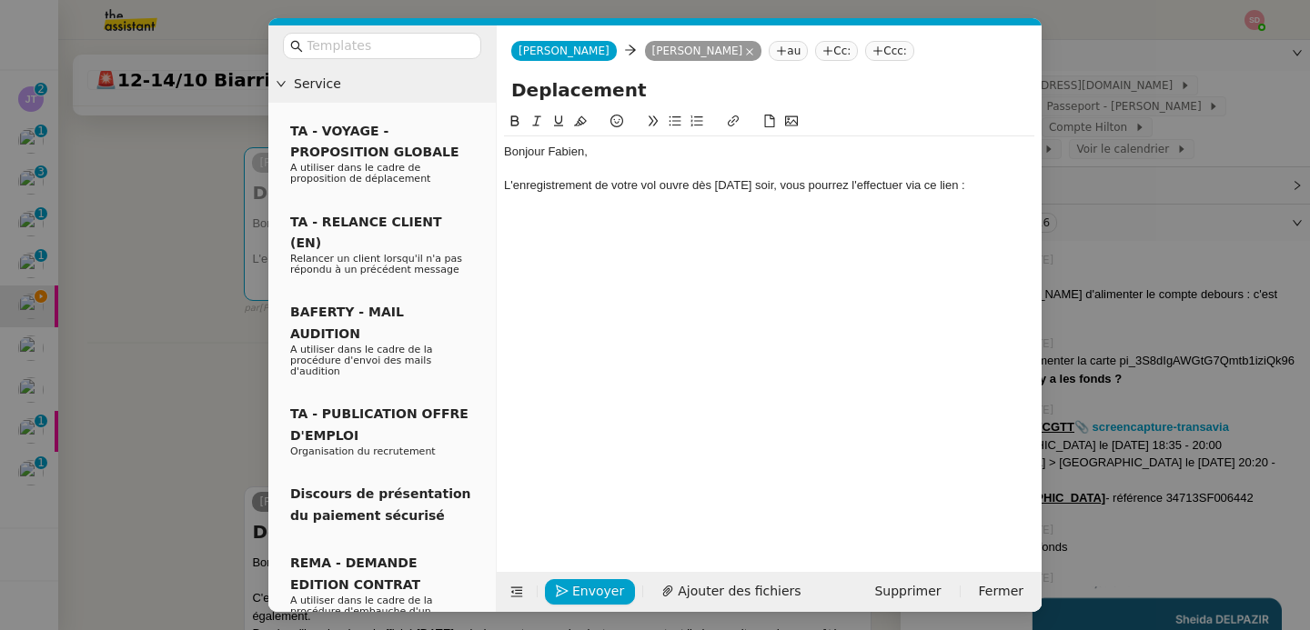
scroll to position [0, 0]
drag, startPoint x: 505, startPoint y: 201, endPoint x: 515, endPoint y: 237, distance: 37.7
click at [515, 237] on div "Bonjour Fabien, L'enregistrement de votre vol ouvre dès demain soir, vous pourr…" at bounding box center [769, 327] width 530 height 433
click at [733, 123] on icon at bounding box center [733, 121] width 13 height 13
type input "https://www.transavia.com/fr-FR/mon-transavia/enregistrement/connectez-vous/"
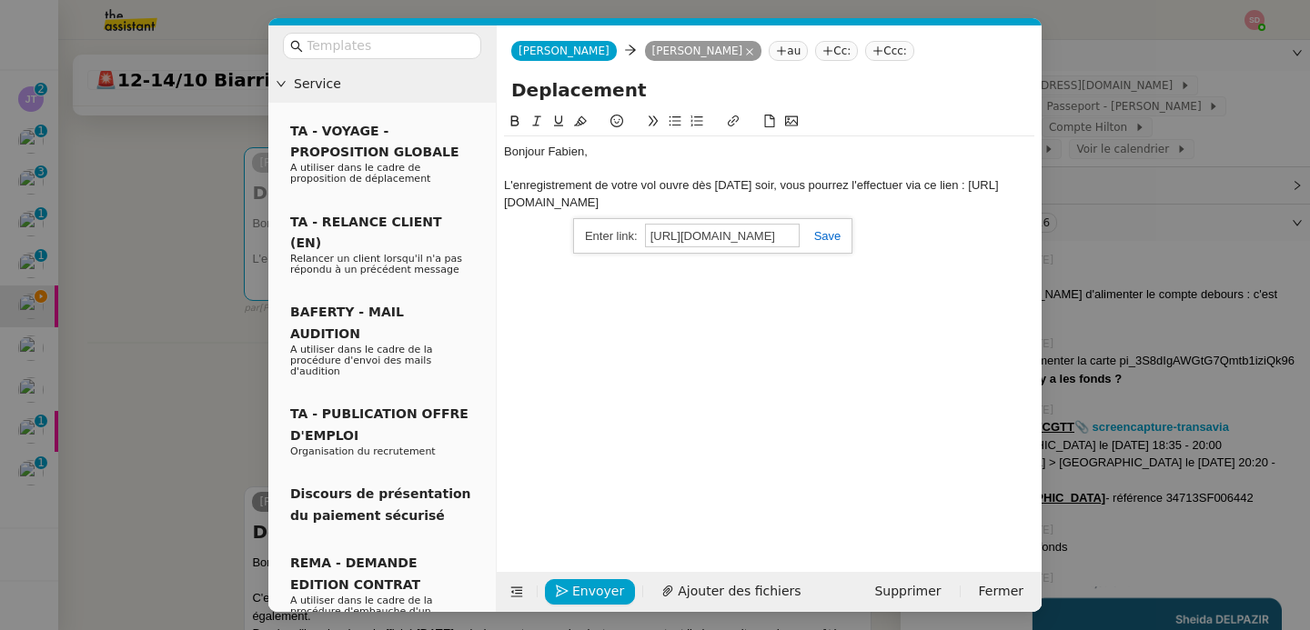
click at [826, 226] on div "https://www.transavia.com/fr-FR/mon-transavia/enregistrement/connectez-vous/" at bounding box center [712, 235] width 279 height 35
click at [826, 238] on link at bounding box center [821, 236] width 42 height 14
click at [1132, 349] on nz-modal-container "Service TA - VOYAGE - PROPOSITION GLOBALE A utiliser dans le cadre de propositi…" at bounding box center [655, 315] width 1310 height 630
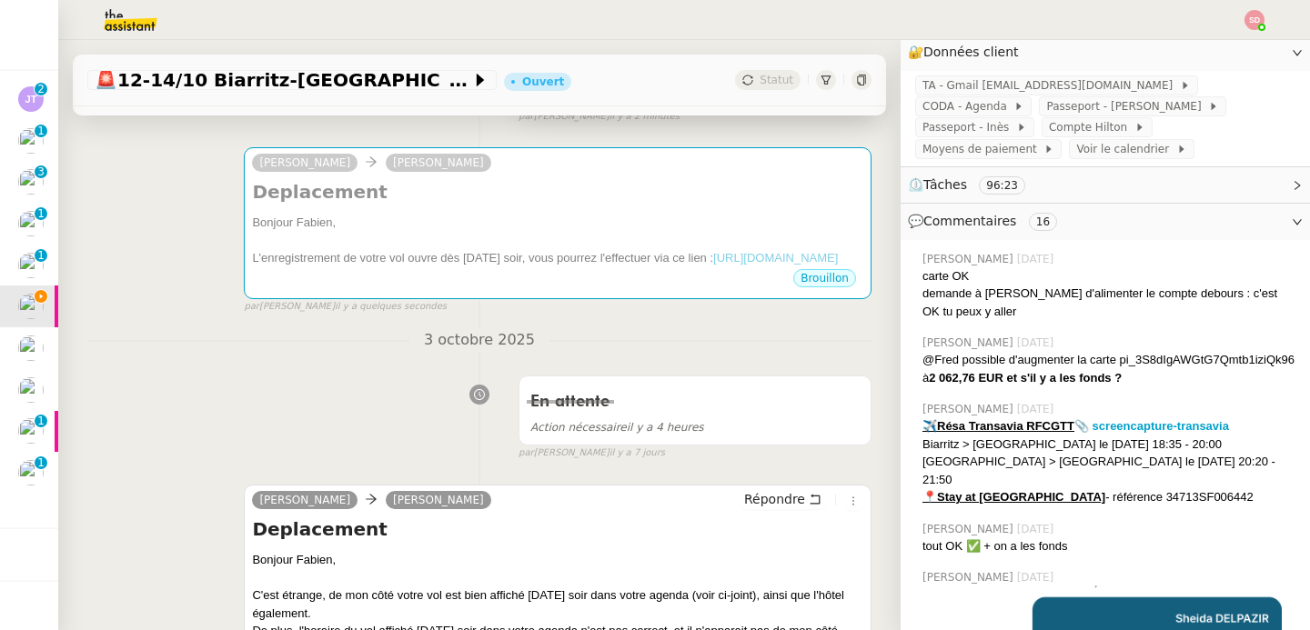
click at [1052, 419] on u "✈️Résa Transavia RFCGTT" at bounding box center [998, 426] width 152 height 14
copy u "RFCGTT"
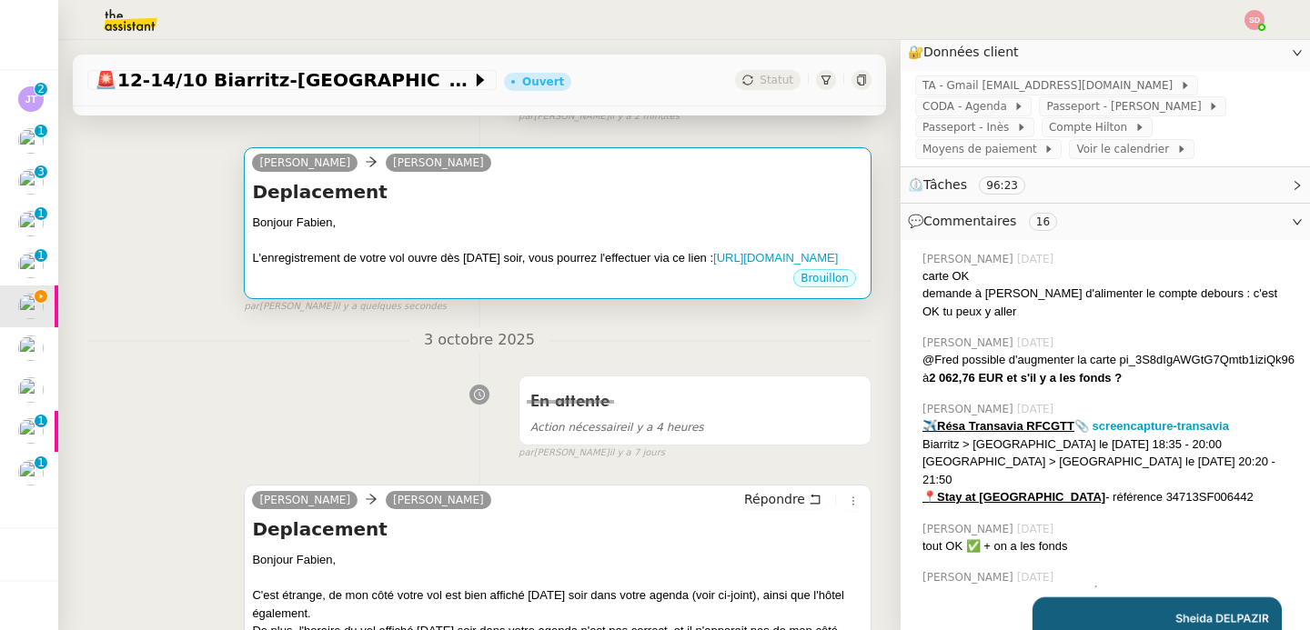
click at [715, 223] on div "Bonjour Fabien," at bounding box center [557, 223] width 611 height 18
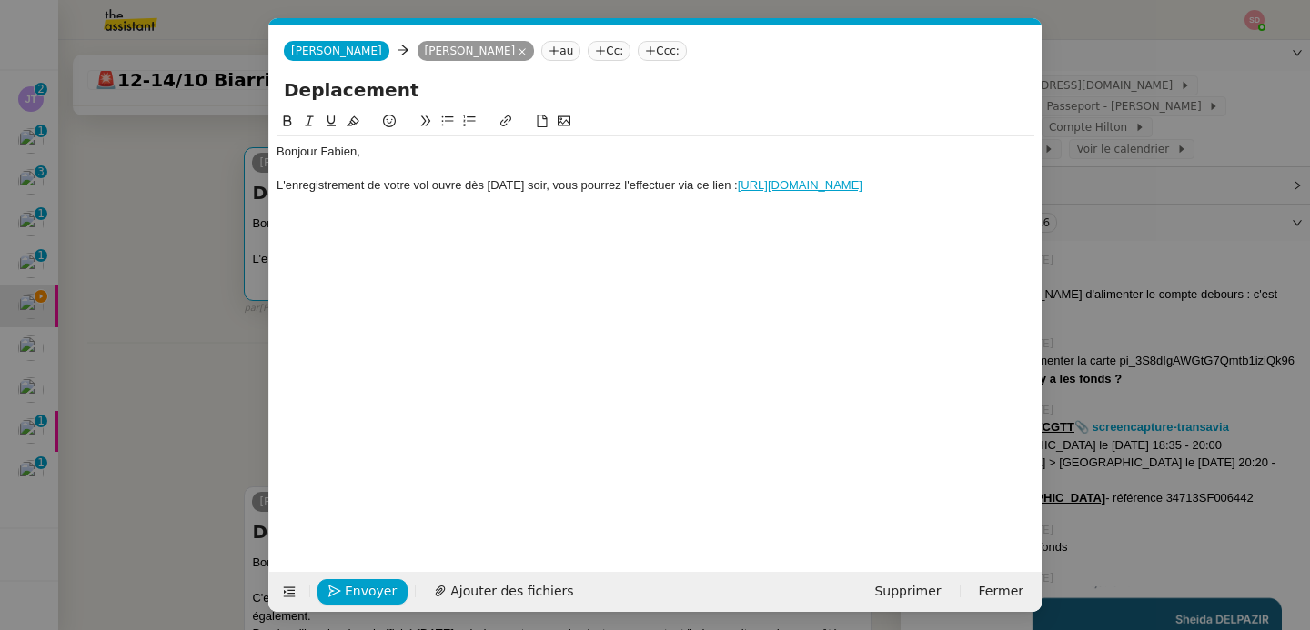
scroll to position [0, 38]
click at [683, 194] on div "L'enregistrement de votre vol ouvre dès demain soir, vous pourrez l'effectuer v…" at bounding box center [656, 185] width 758 height 16
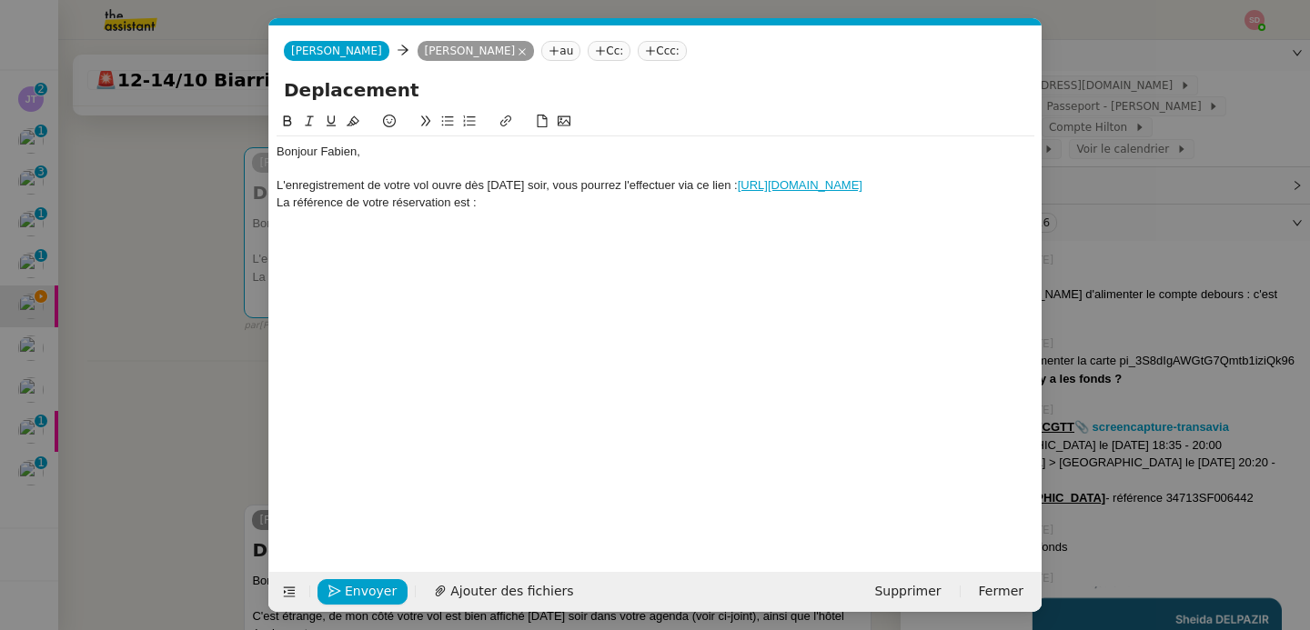
scroll to position [0, 0]
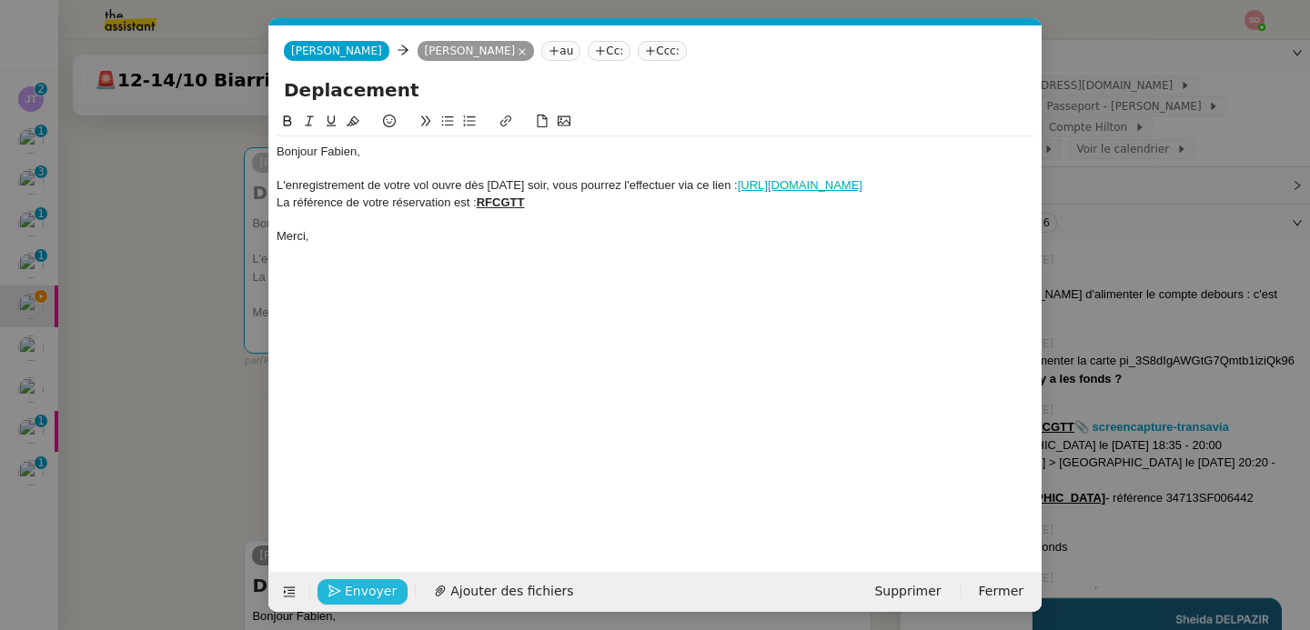
click at [377, 588] on span "Envoyer" at bounding box center [371, 591] width 52 height 21
click at [377, 588] on span "Confirmer l'envoi" at bounding box center [399, 591] width 109 height 21
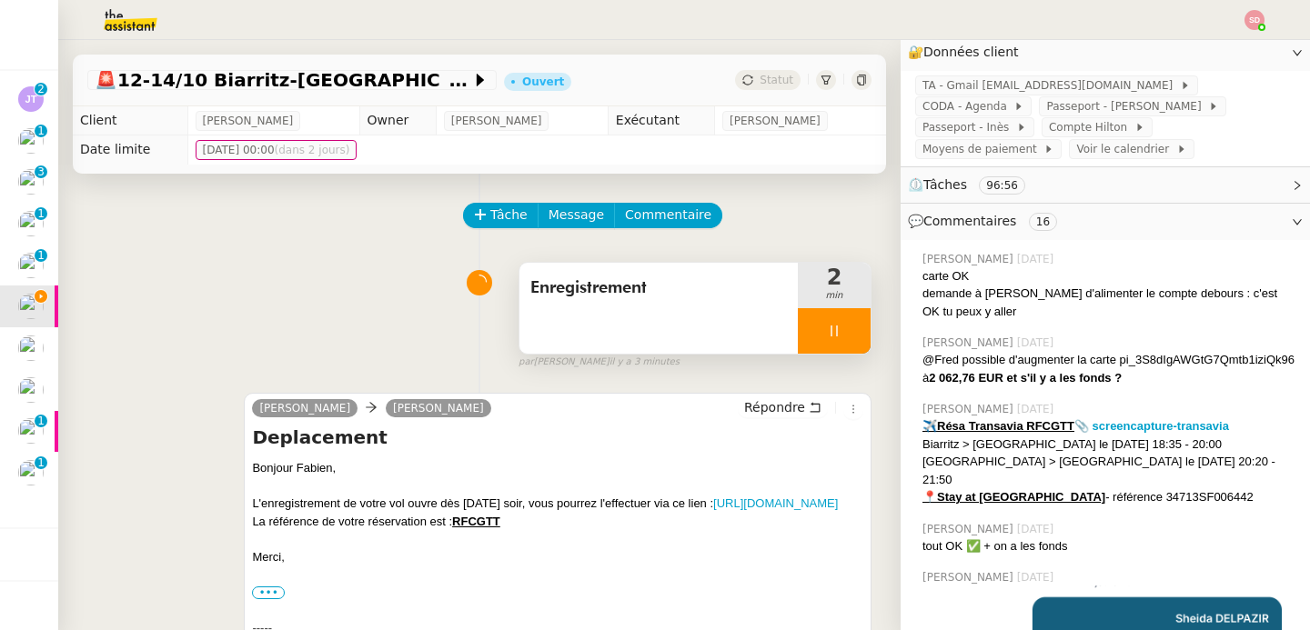
click at [855, 331] on div at bounding box center [834, 330] width 73 height 45
click at [855, 331] on icon at bounding box center [852, 331] width 15 height 15
click at [855, 331] on button at bounding box center [834, 330] width 73 height 45
click at [820, 332] on icon at bounding box center [816, 331] width 15 height 15
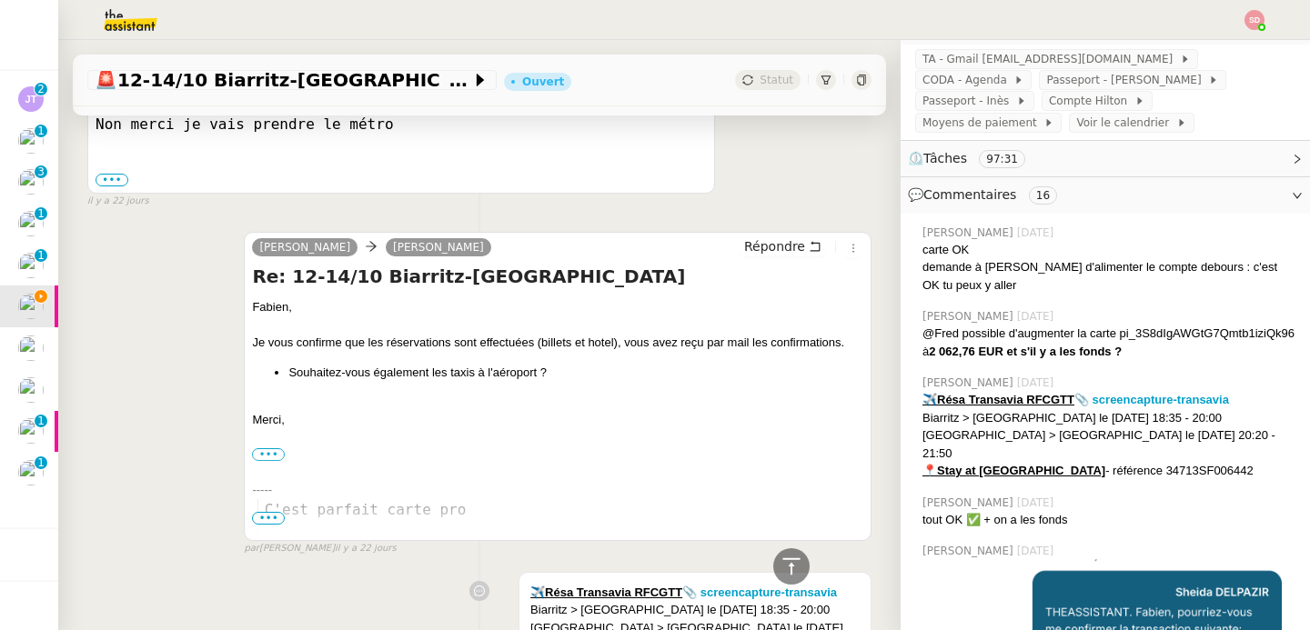
scroll to position [5161, 0]
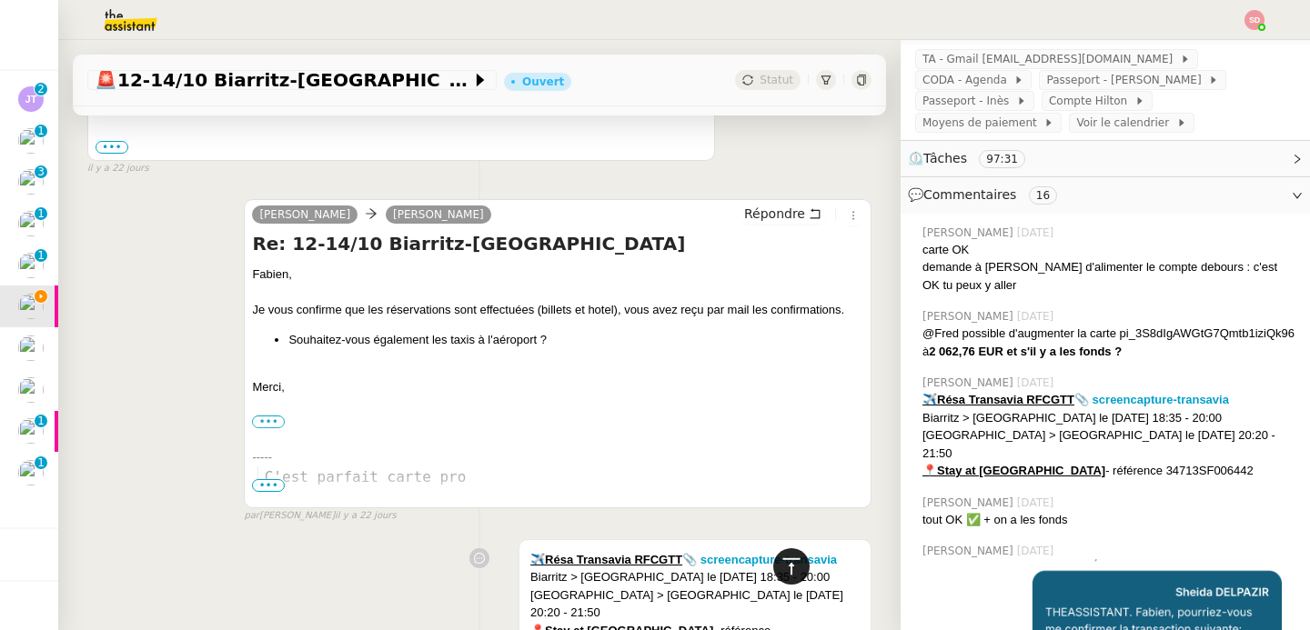
click at [797, 575] on icon at bounding box center [792, 567] width 22 height 22
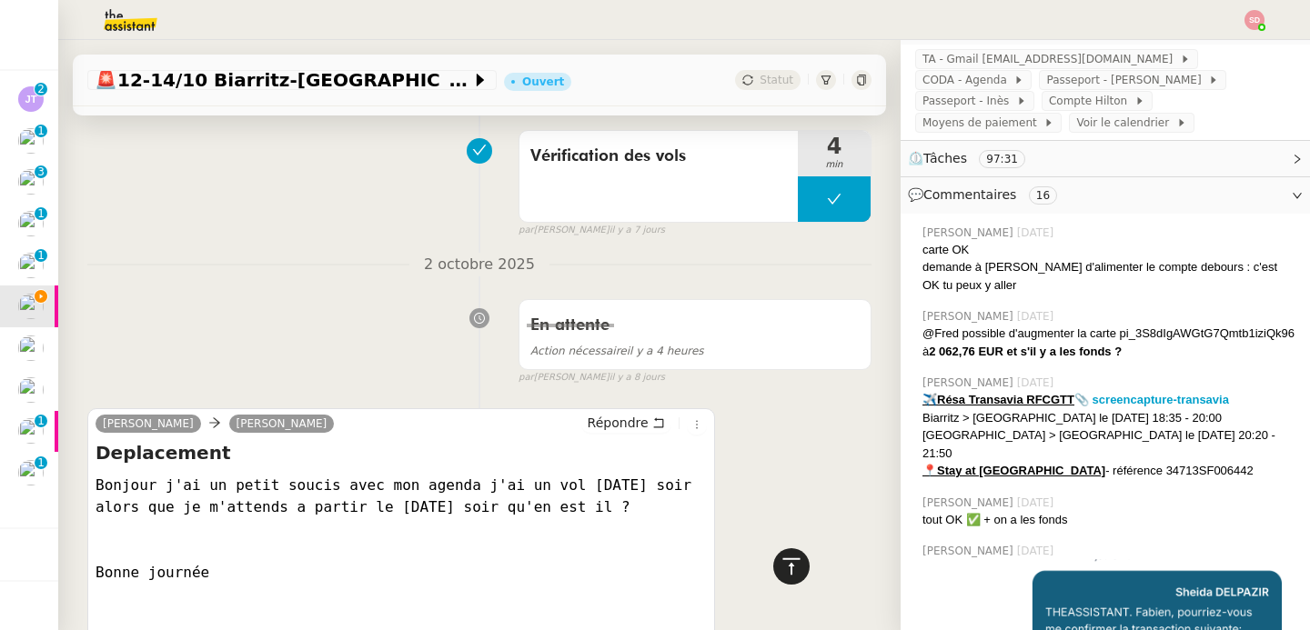
scroll to position [0, 0]
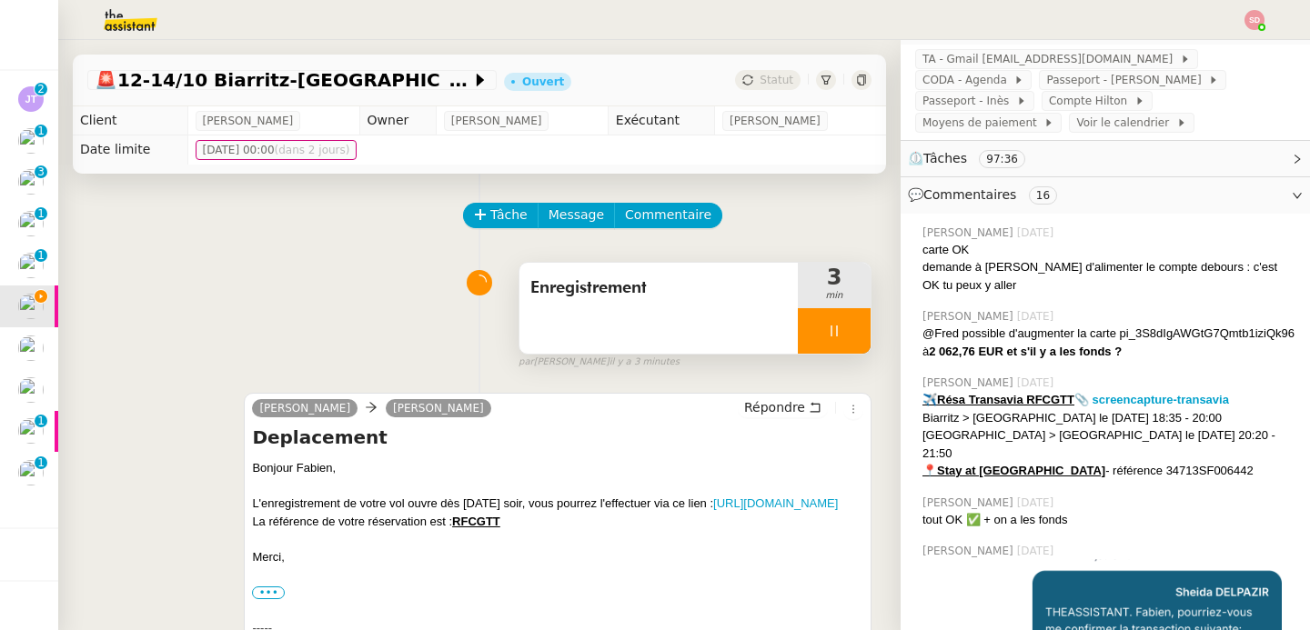
click at [856, 315] on div at bounding box center [834, 330] width 73 height 45
click at [856, 315] on button at bounding box center [852, 330] width 36 height 45
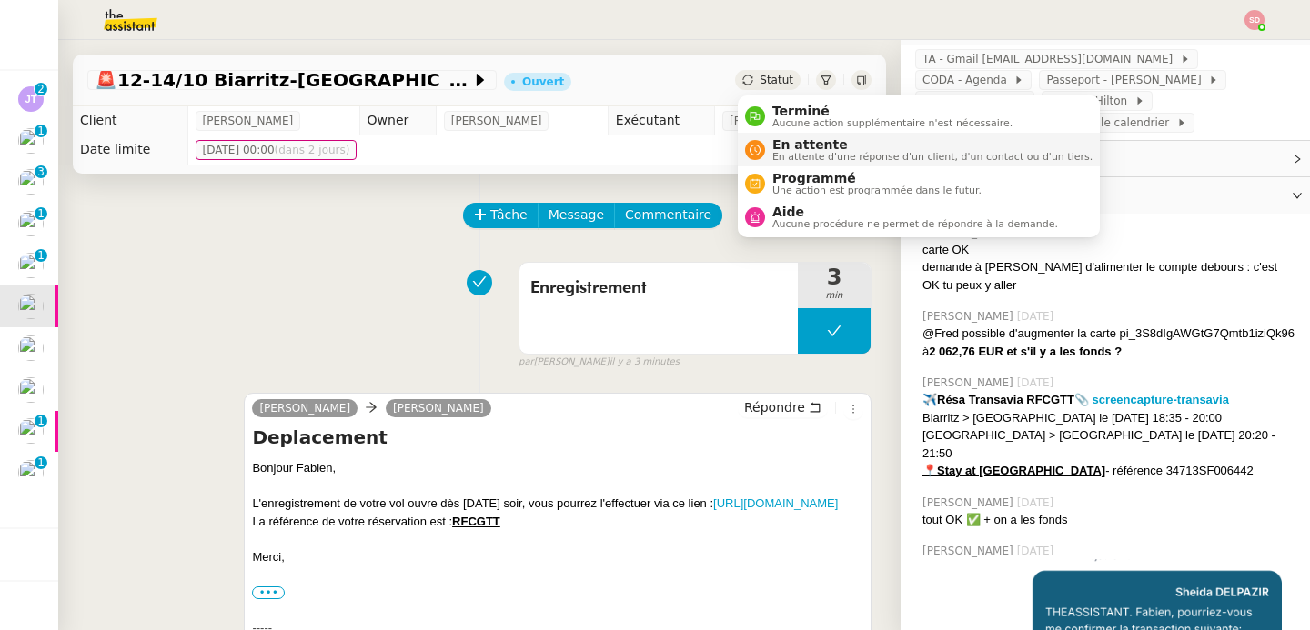
click at [791, 161] on span "En attente d'une réponse d'un client, d'un contact ou d'un tiers." at bounding box center [932, 157] width 320 height 10
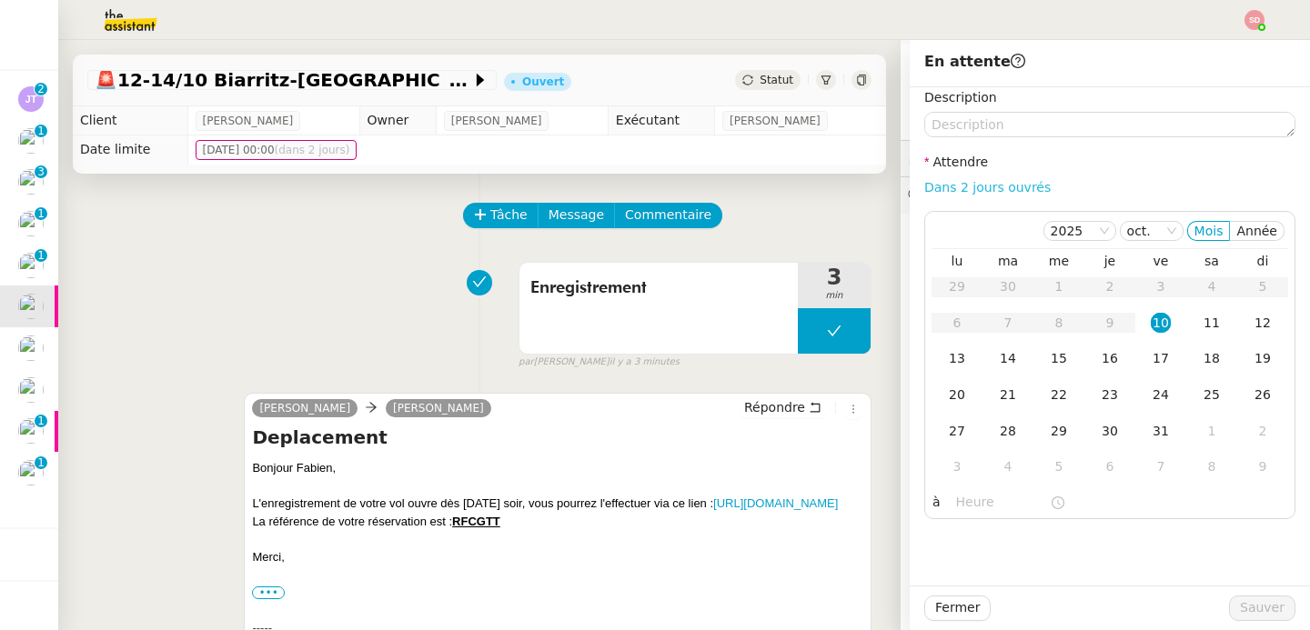
click at [986, 184] on link "Dans 2 jours ouvrés" at bounding box center [987, 187] width 126 height 15
click at [960, 362] on div "13" at bounding box center [957, 358] width 20 height 20
click at [971, 507] on input "07:00" at bounding box center [1003, 502] width 94 height 21
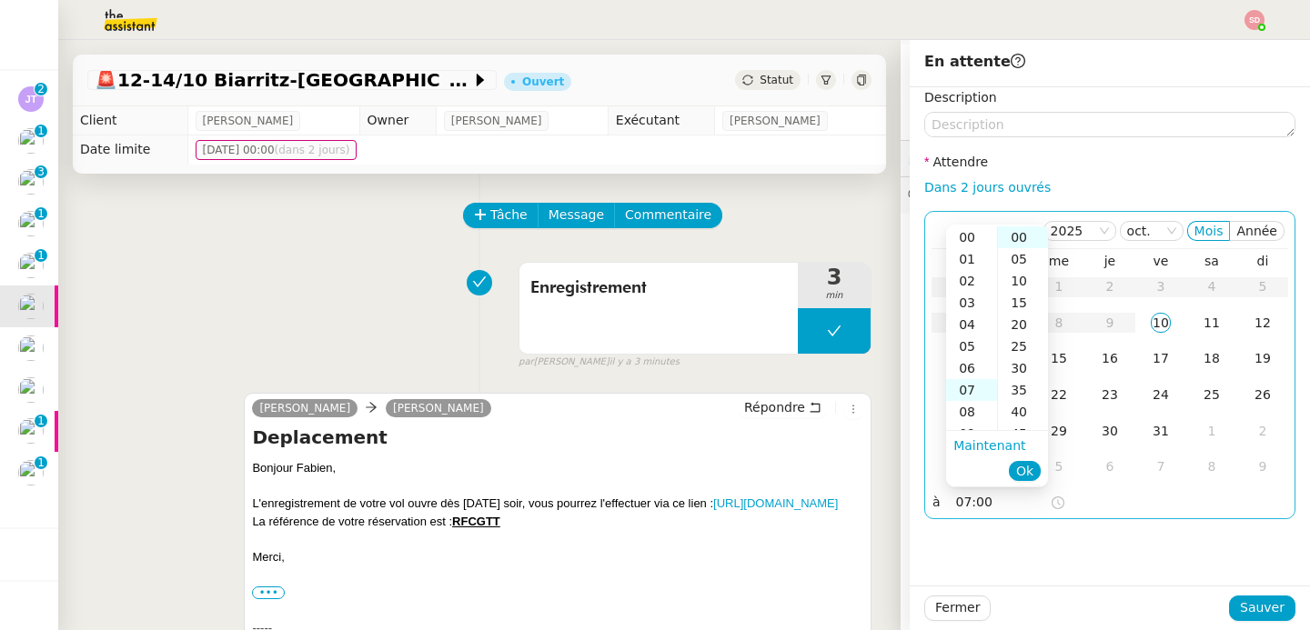
scroll to position [153, 0]
click at [968, 352] on div "12" at bounding box center [971, 347] width 51 height 22
type input "12:00"
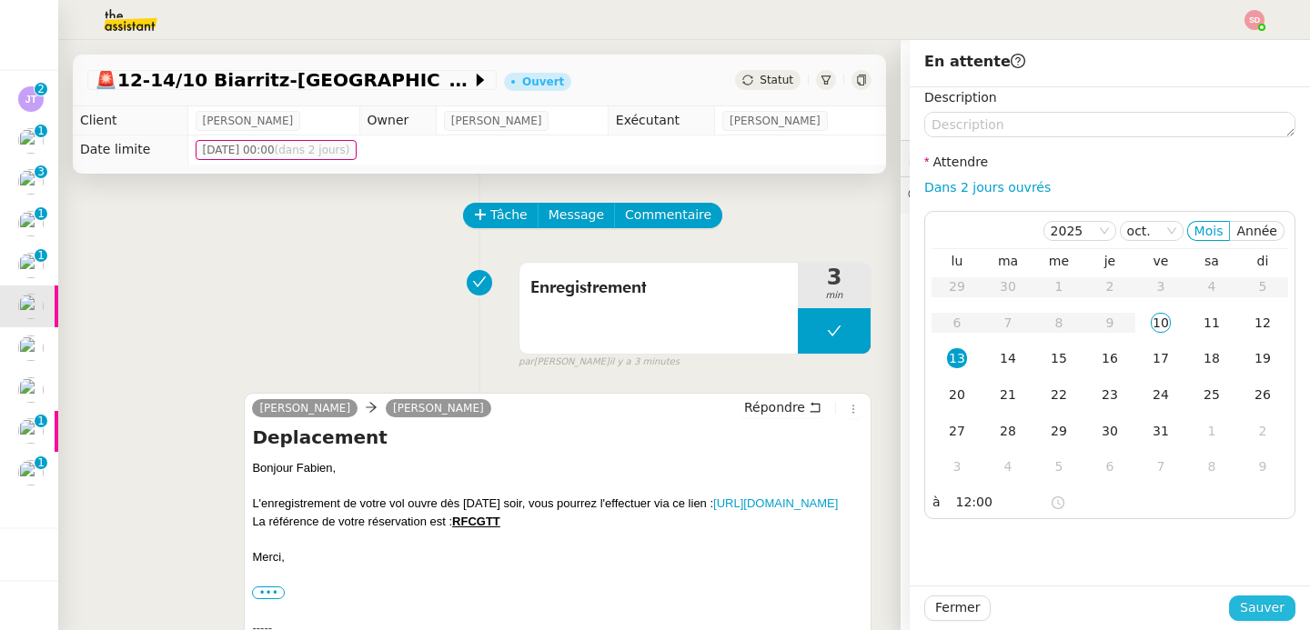
click at [1268, 604] on span "Sauver" at bounding box center [1262, 608] width 45 height 21
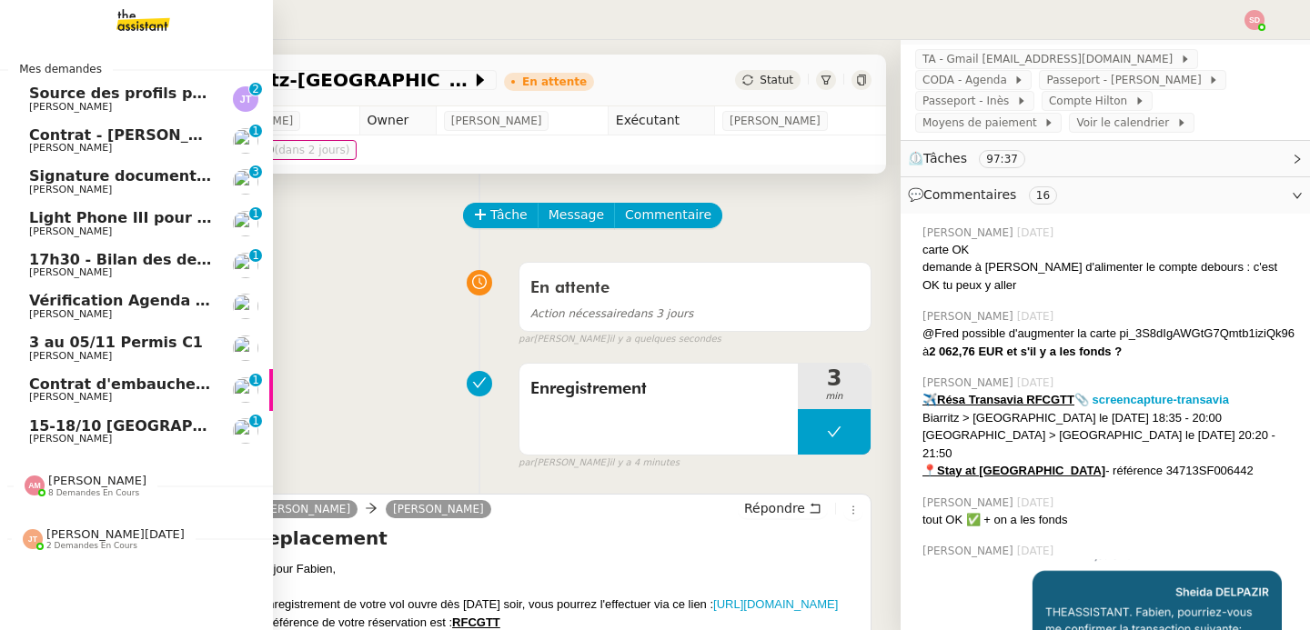
click at [148, 108] on span "Jalil Taibi" at bounding box center [121, 107] width 184 height 11
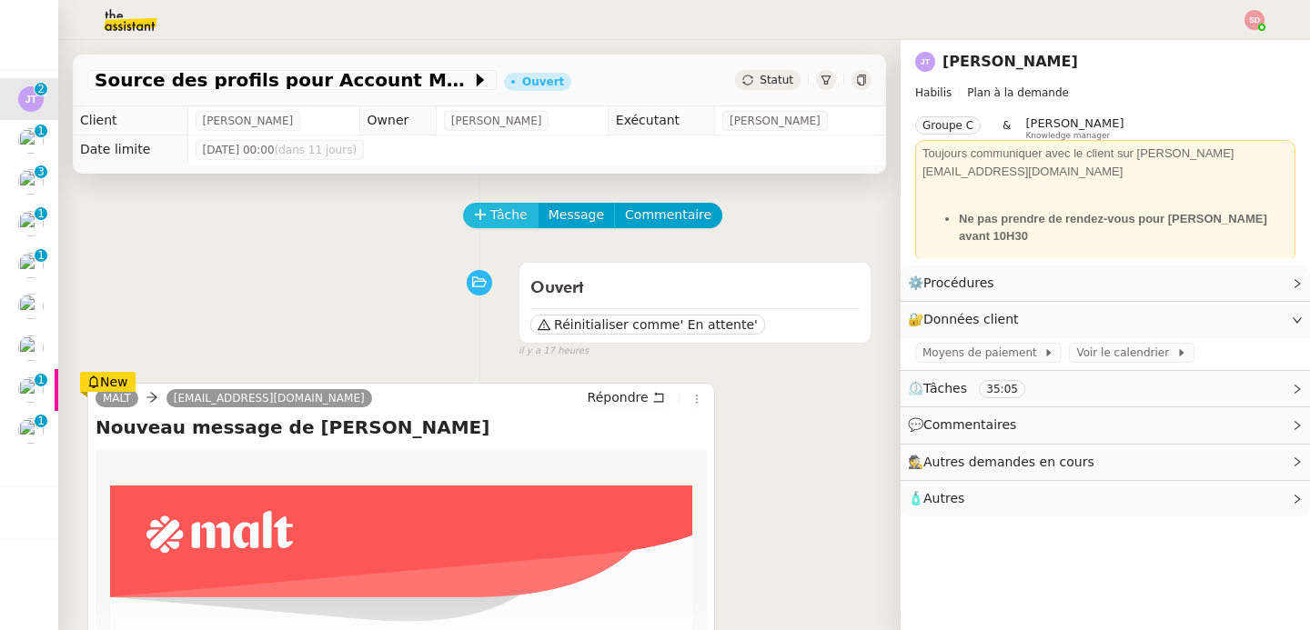
click at [496, 214] on span "Tâche" at bounding box center [508, 215] width 37 height 21
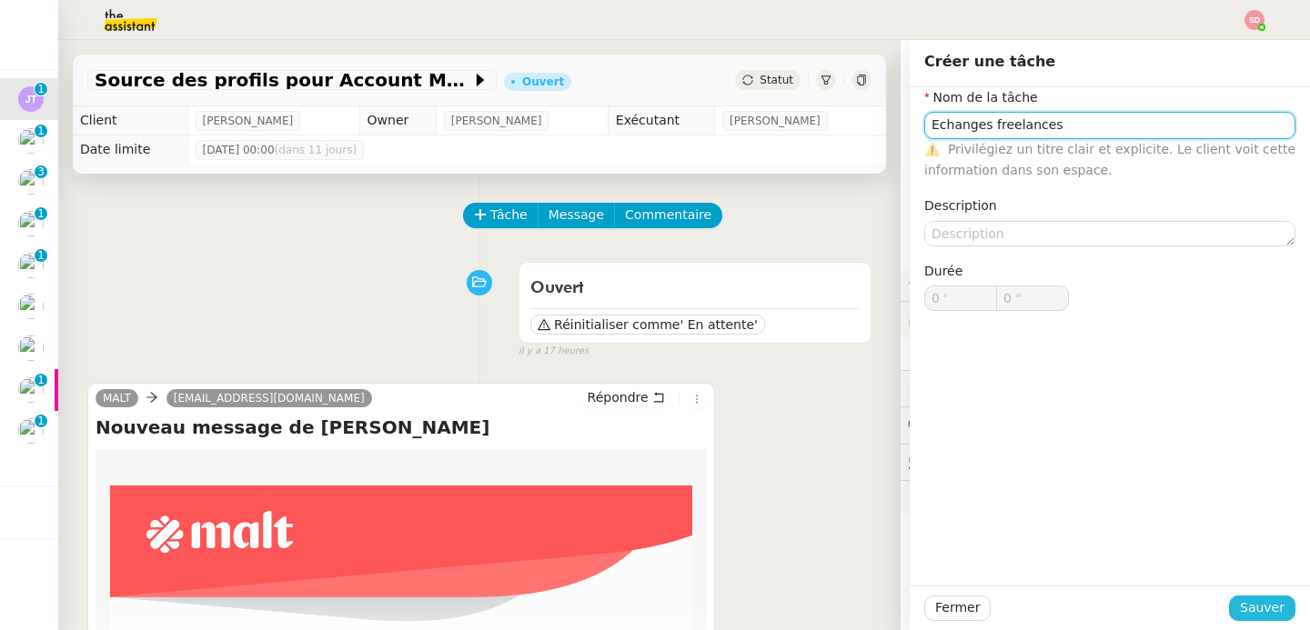
type input "Echanges freelances"
click at [1240, 602] on button "Sauver" at bounding box center [1262, 608] width 66 height 25
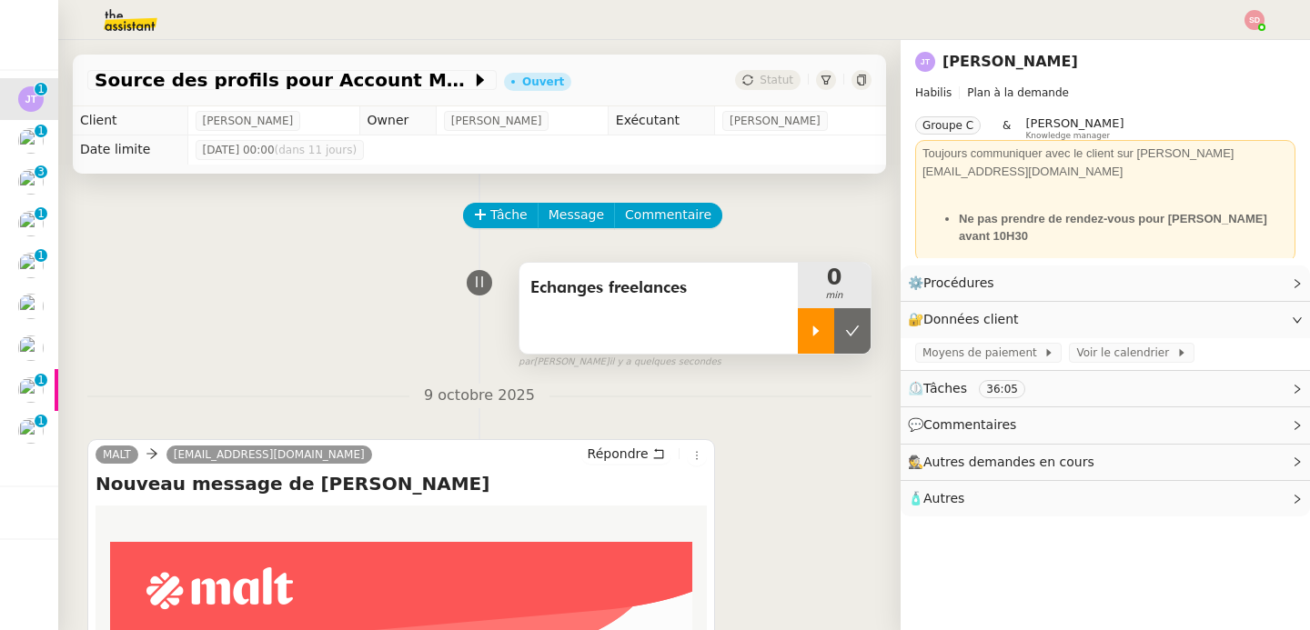
click at [812, 332] on icon at bounding box center [816, 331] width 15 height 15
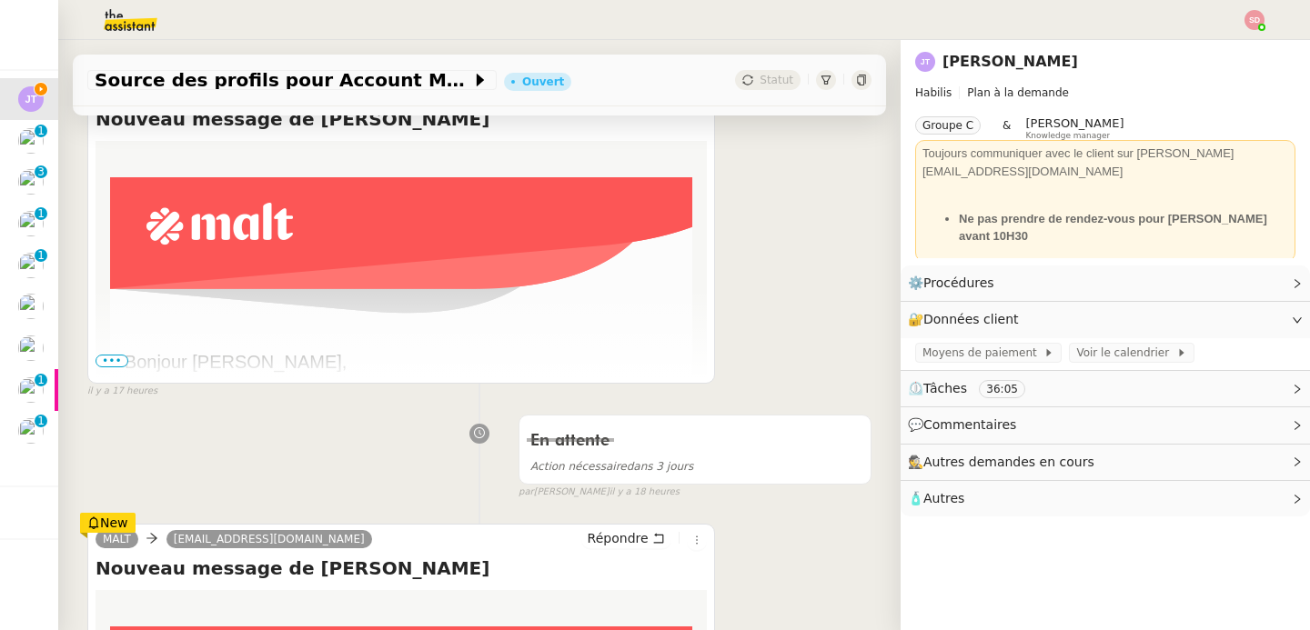
scroll to position [455, 0]
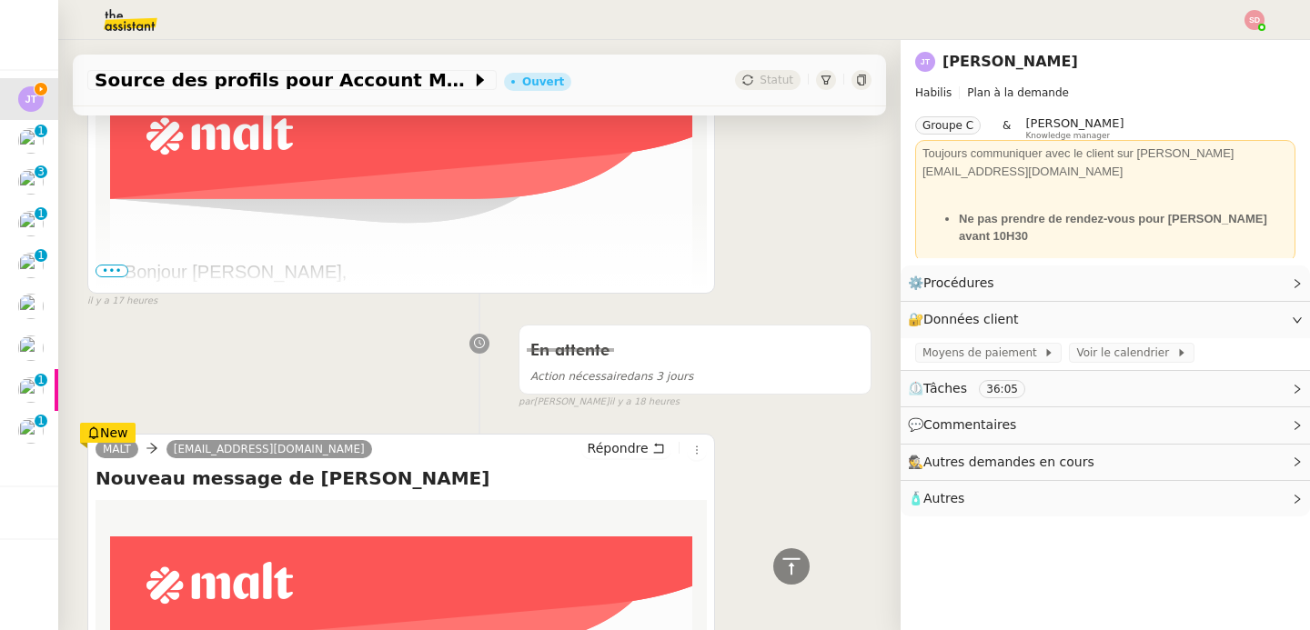
click at [118, 272] on span "•••" at bounding box center [112, 271] width 33 height 13
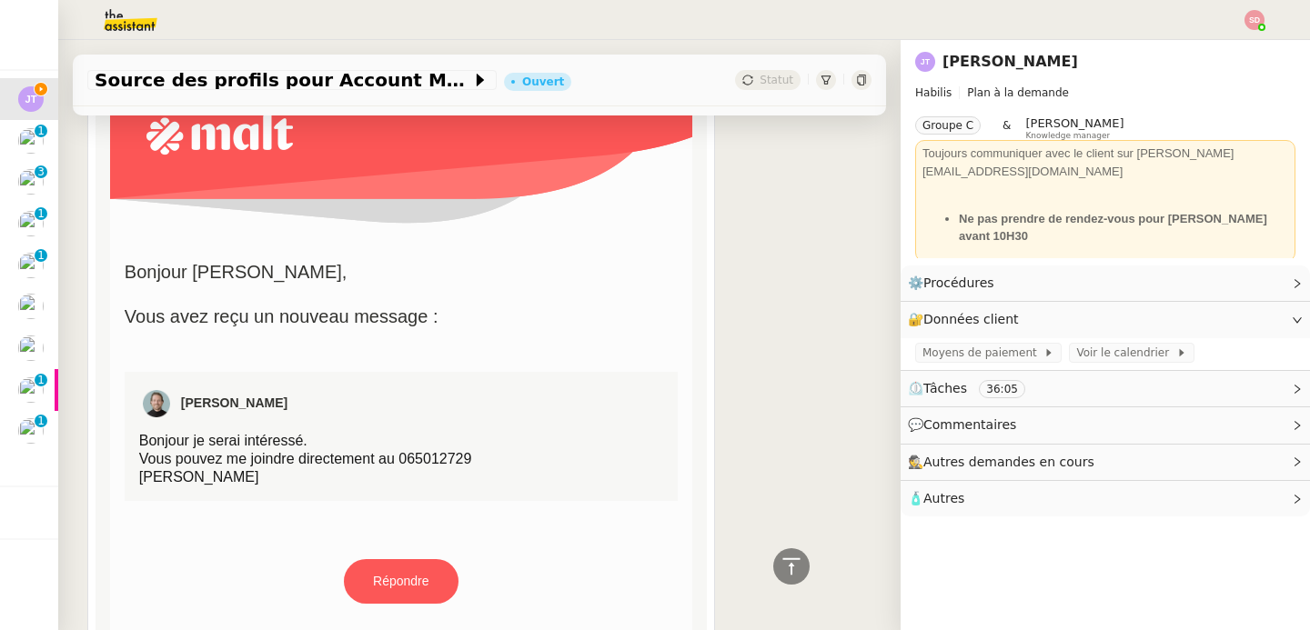
click at [393, 591] on link "Répondre" at bounding box center [401, 581] width 111 height 41
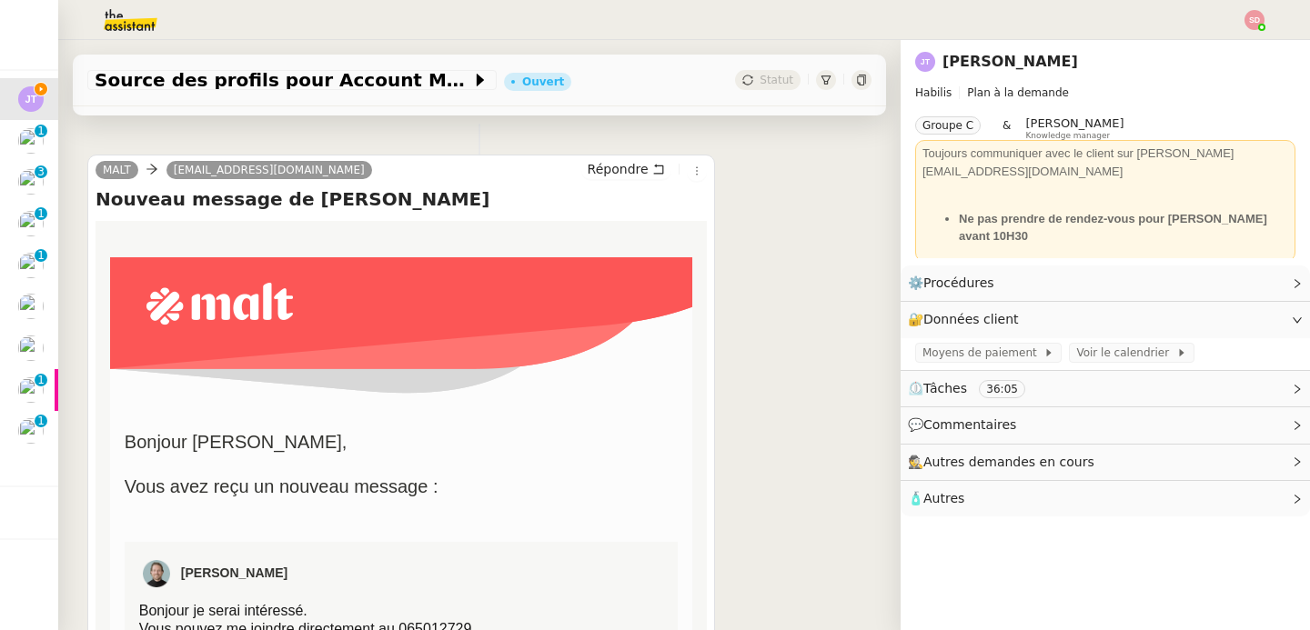
scroll to position [0, 0]
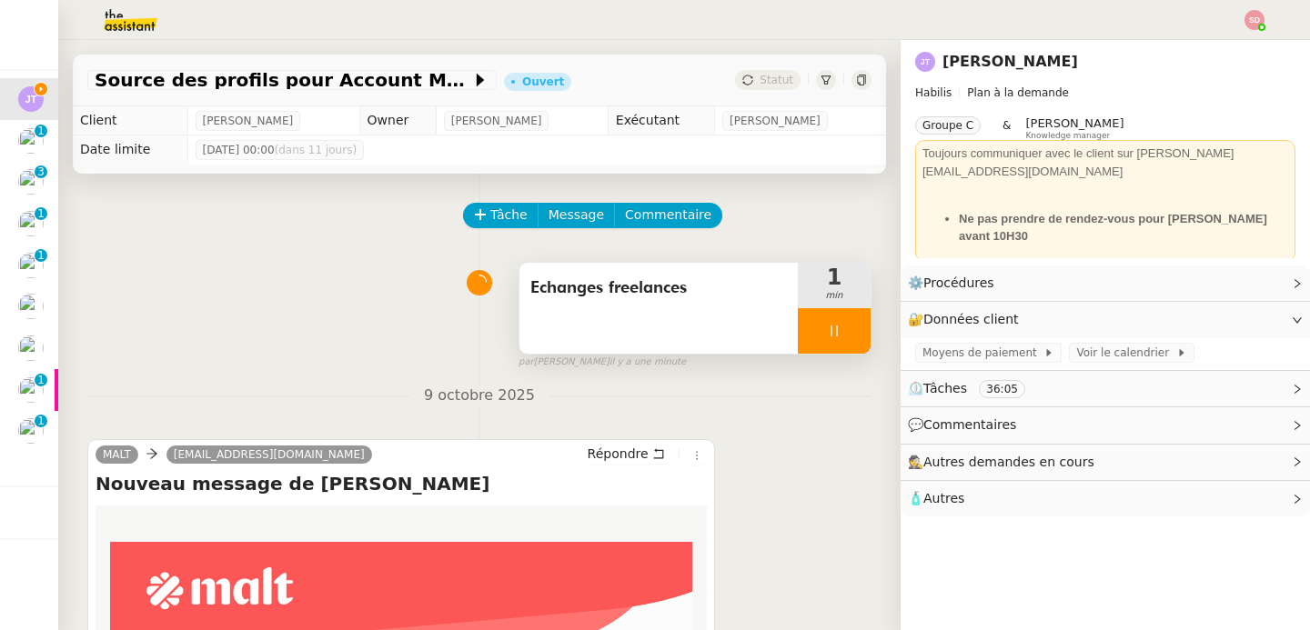
click at [846, 329] on div at bounding box center [834, 330] width 73 height 45
click at [846, 329] on icon at bounding box center [852, 331] width 15 height 15
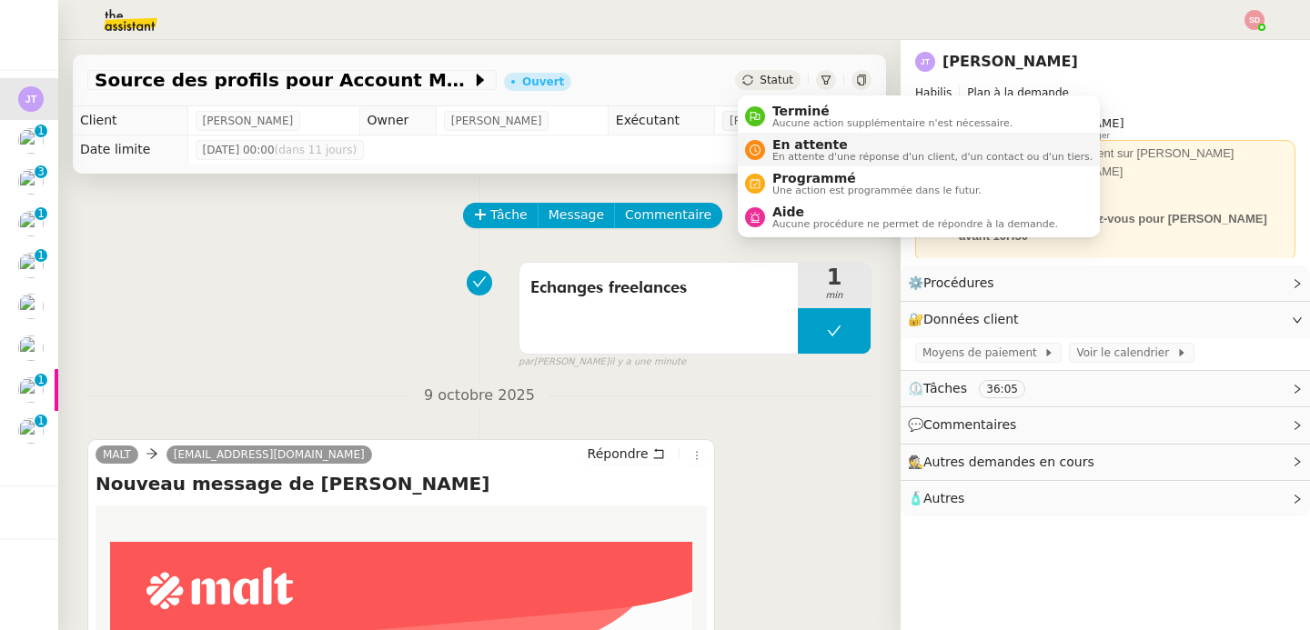
click at [784, 152] on span "En attente d'une réponse d'un client, d'un contact ou d'un tiers." at bounding box center [932, 157] width 320 height 10
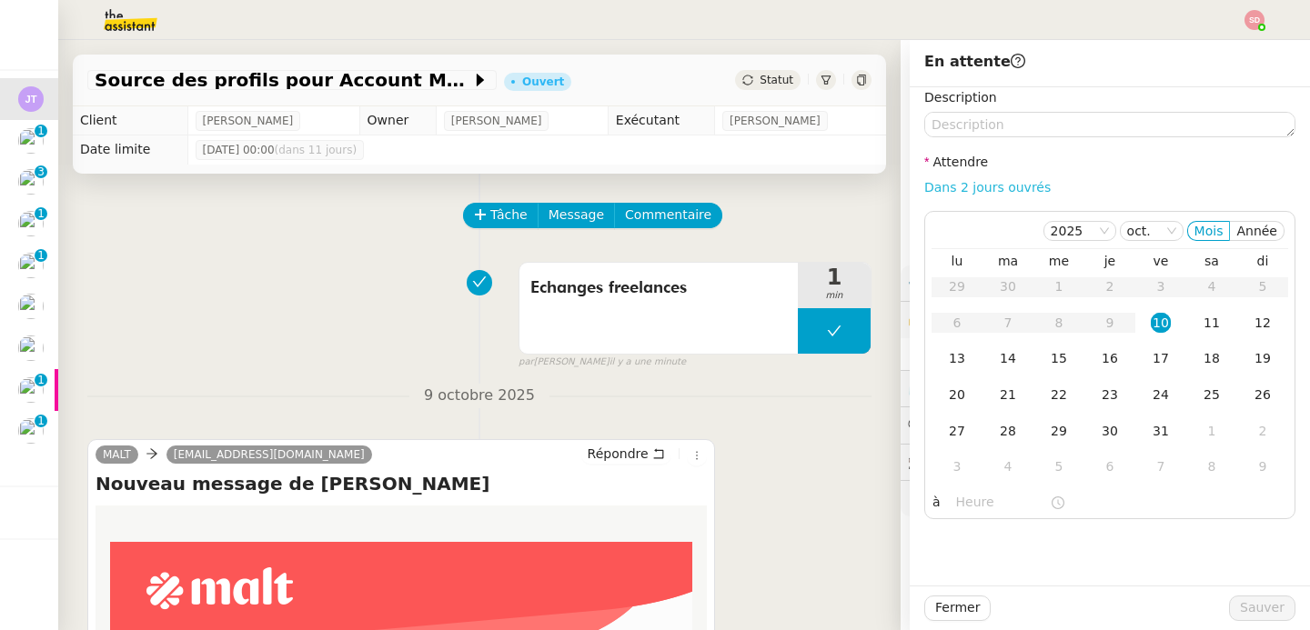
click at [988, 187] on link "Dans 2 jours ouvrés" at bounding box center [987, 187] width 126 height 15
click at [943, 368] on td "13" at bounding box center [957, 359] width 51 height 36
click at [970, 505] on input "07:00" at bounding box center [1003, 502] width 94 height 21
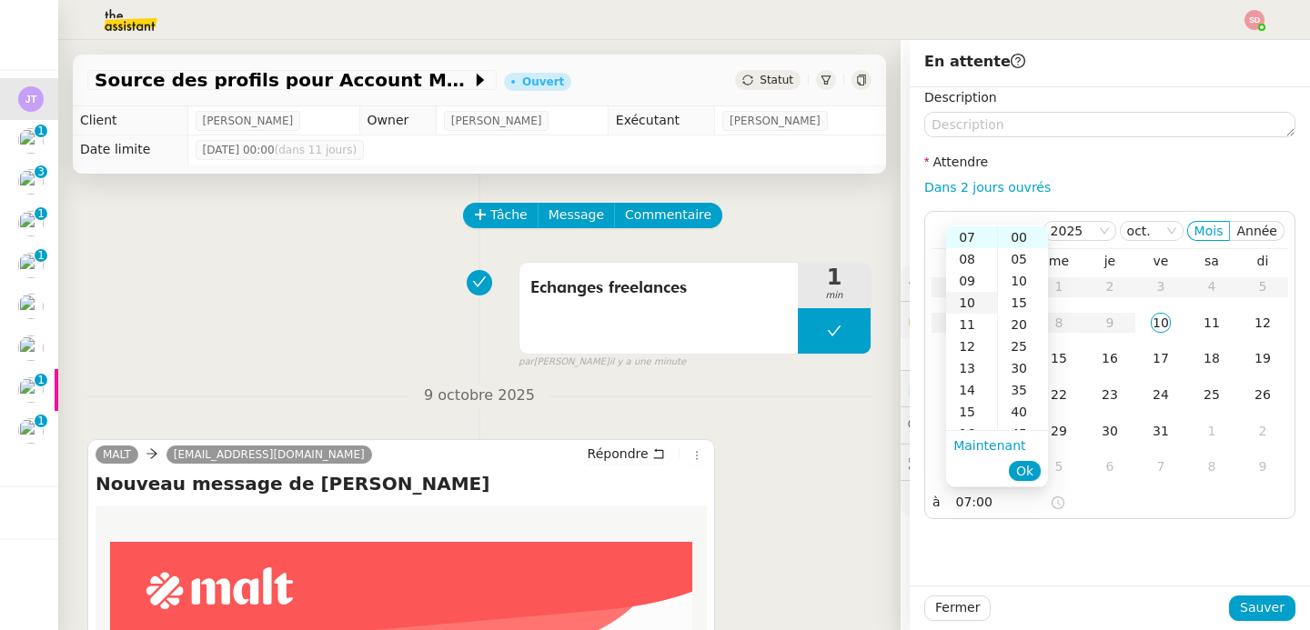
click at [971, 300] on div "10" at bounding box center [971, 303] width 51 height 22
type input "10:00"
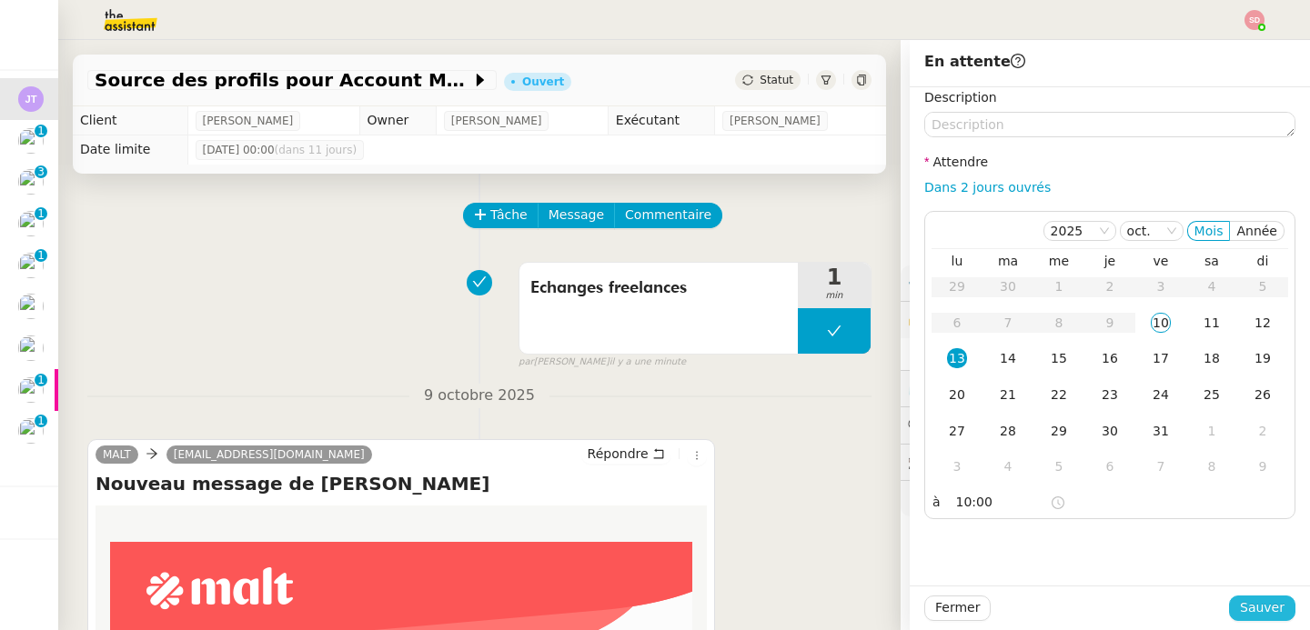
click at [1270, 611] on span "Sauver" at bounding box center [1262, 608] width 45 height 21
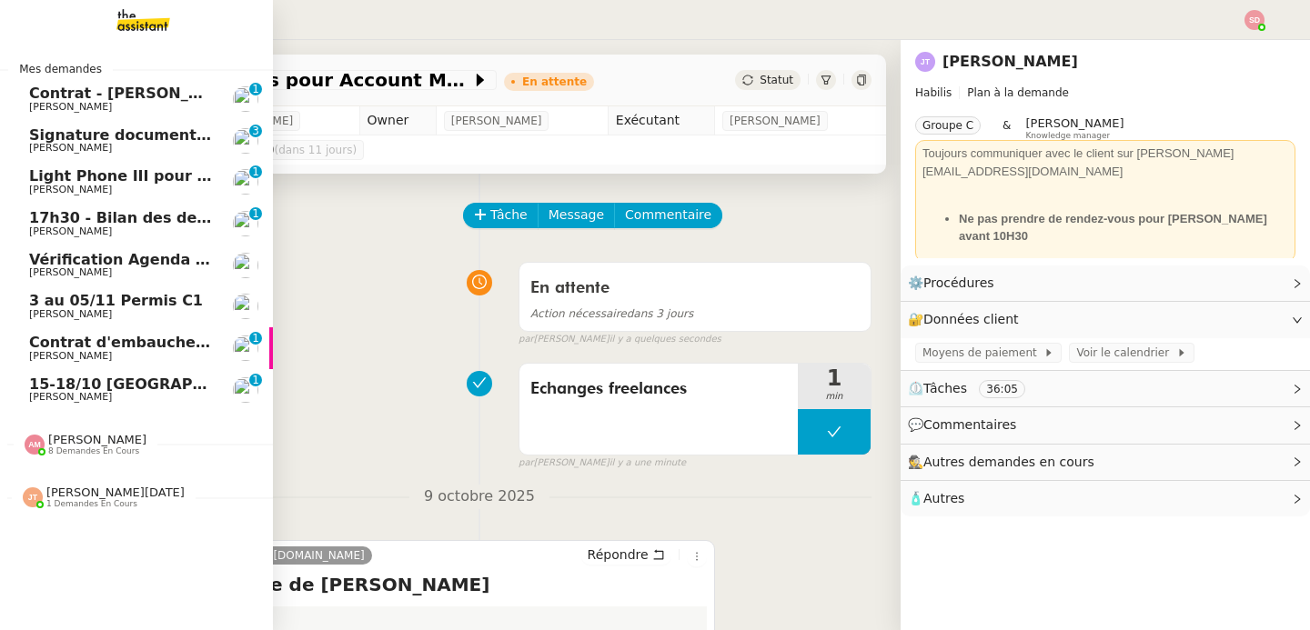
click at [199, 177] on span "Light Phone III pour Ines" at bounding box center [121, 176] width 184 height 16
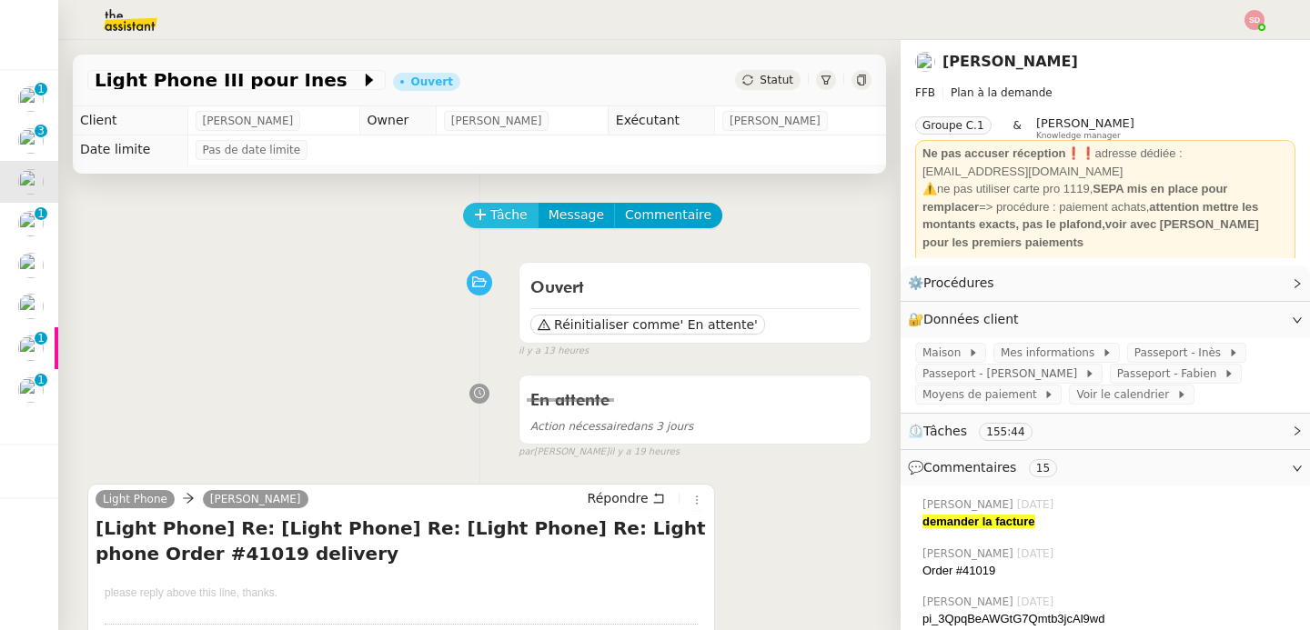
click at [489, 212] on button "Tâche" at bounding box center [501, 215] width 76 height 25
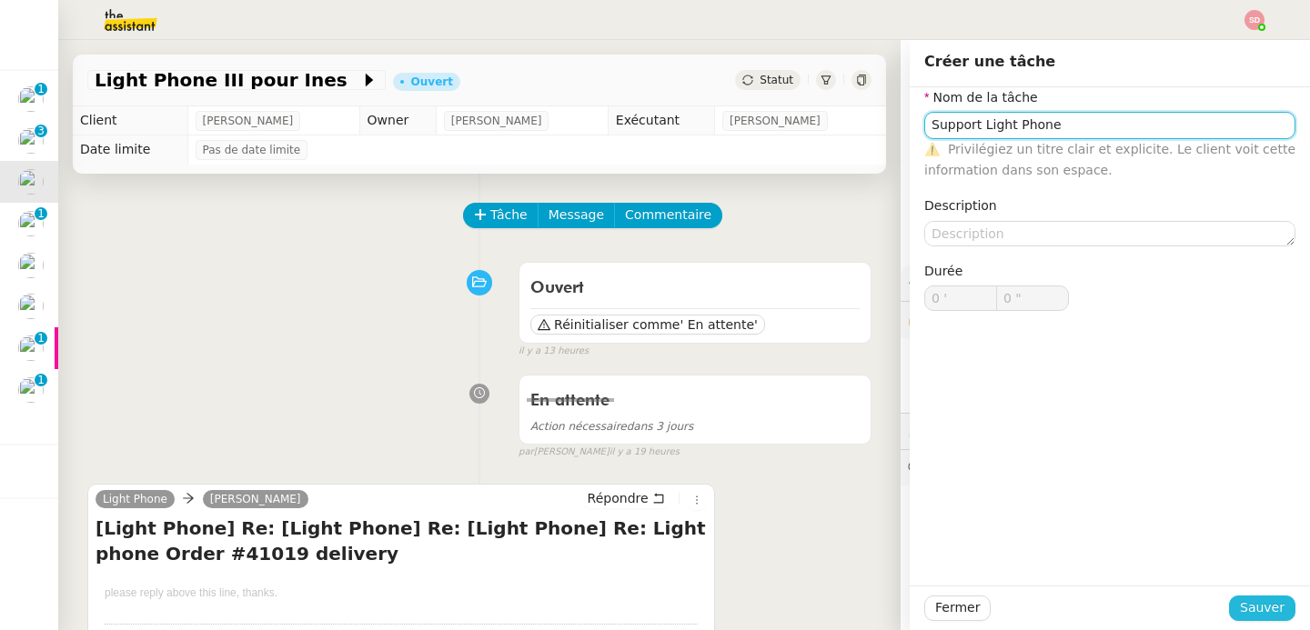
type input "Support Light Phone"
click at [1245, 606] on span "Sauver" at bounding box center [1262, 608] width 45 height 21
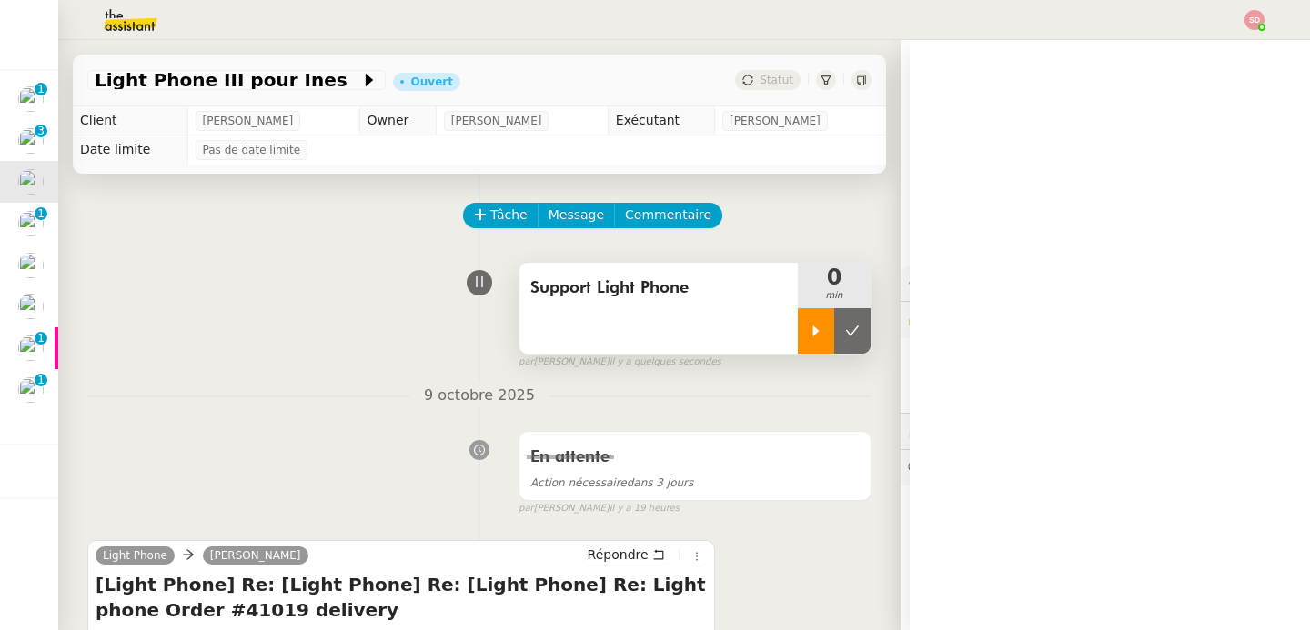
click at [822, 320] on div at bounding box center [816, 330] width 36 height 45
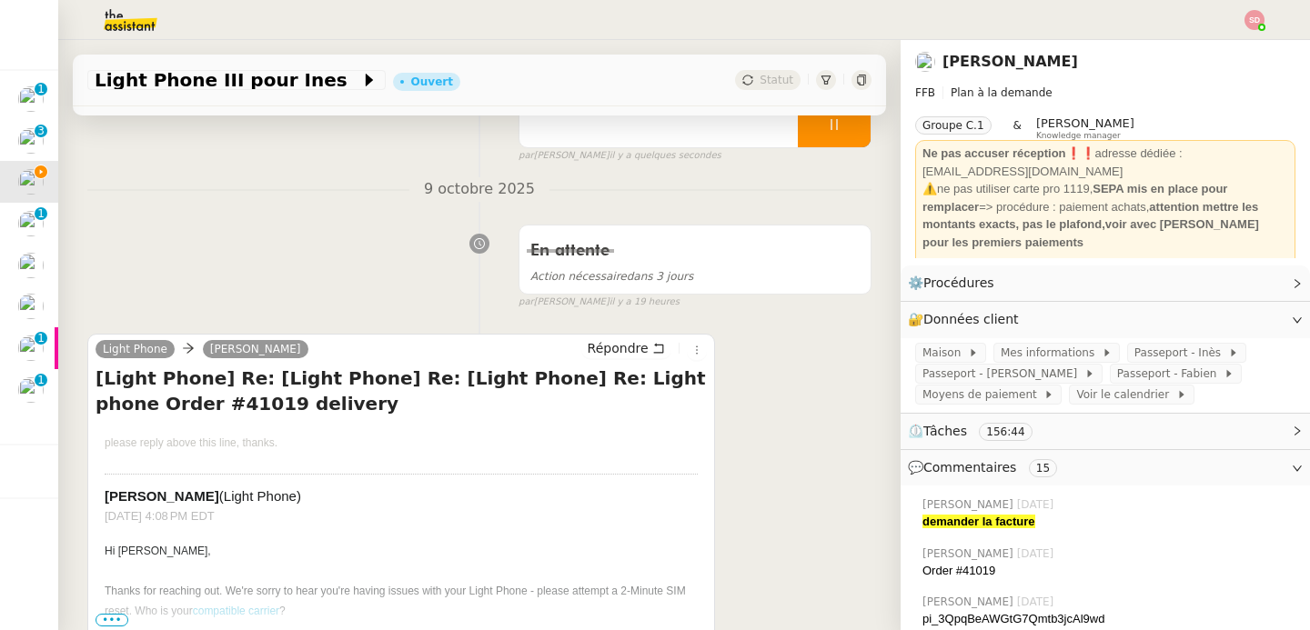
scroll to position [418, 0]
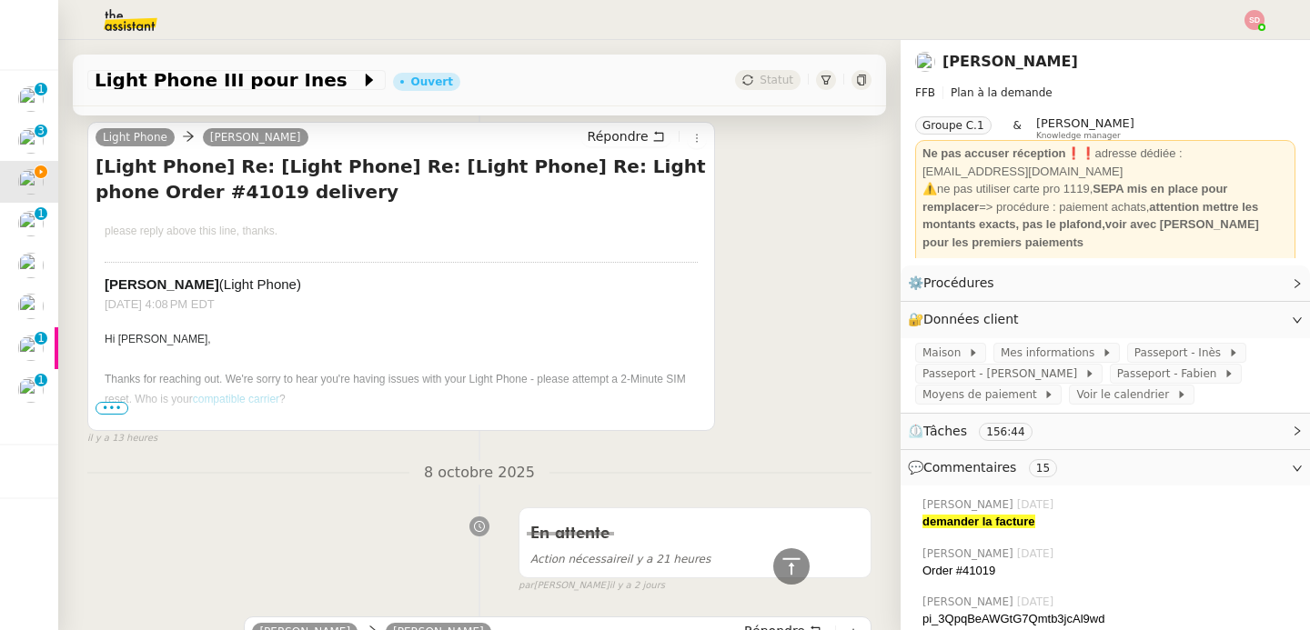
click at [109, 406] on span "•••" at bounding box center [112, 408] width 33 height 13
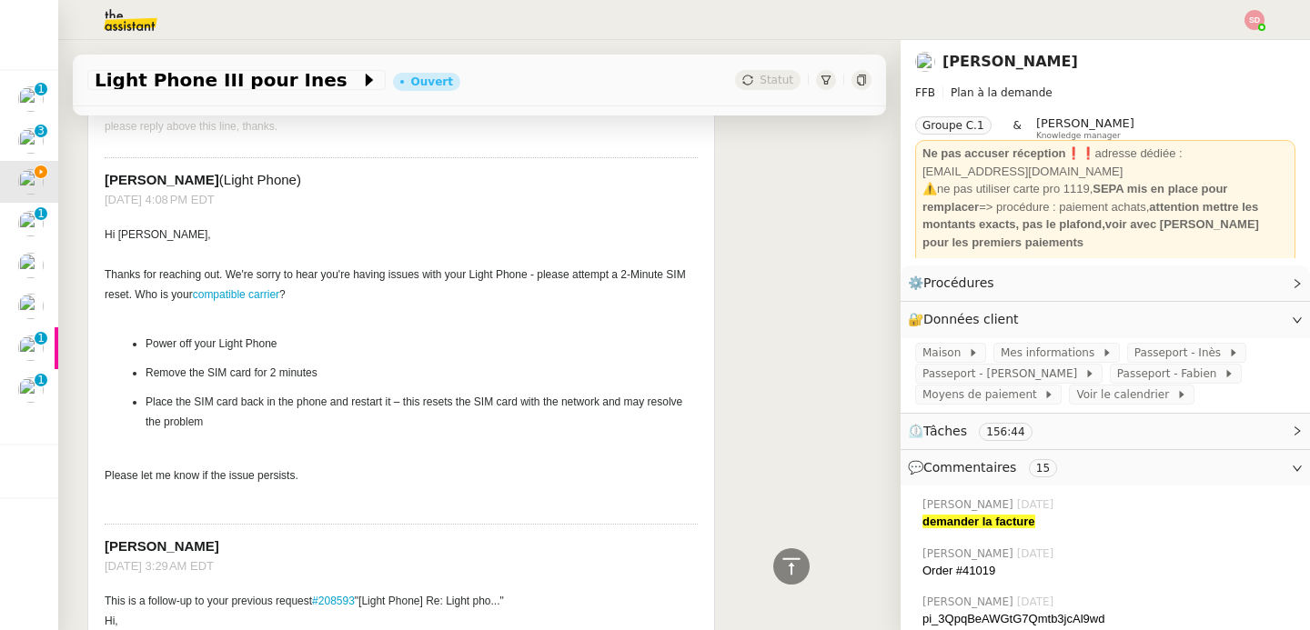
scroll to position [526, 0]
click at [279, 297] on link "compatible carrier" at bounding box center [236, 292] width 86 height 13
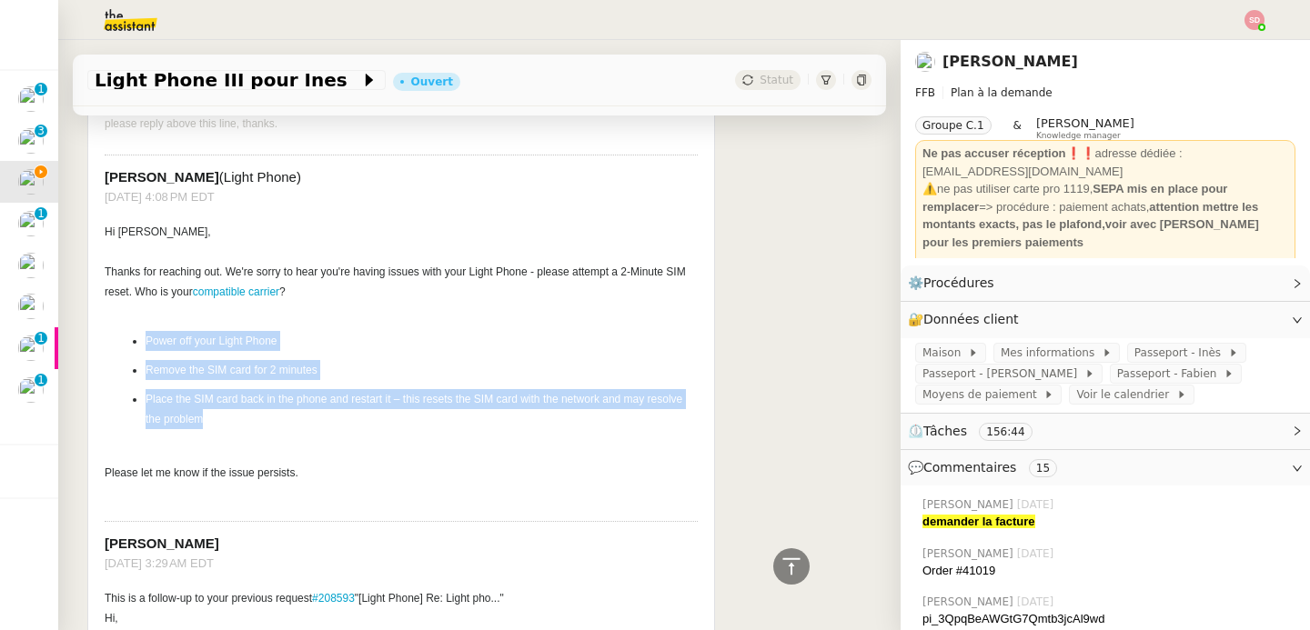
drag, startPoint x: 144, startPoint y: 339, endPoint x: 300, endPoint y: 428, distance: 180.1
click at [300, 428] on ul "Power off your Light Phone Remove the SIM card for 2 minutes Place the SIM card…" at bounding box center [415, 380] width 566 height 98
copy ul "Power off your Light Phone Remove the SIM card for 2 minutes Place the SIM card…"
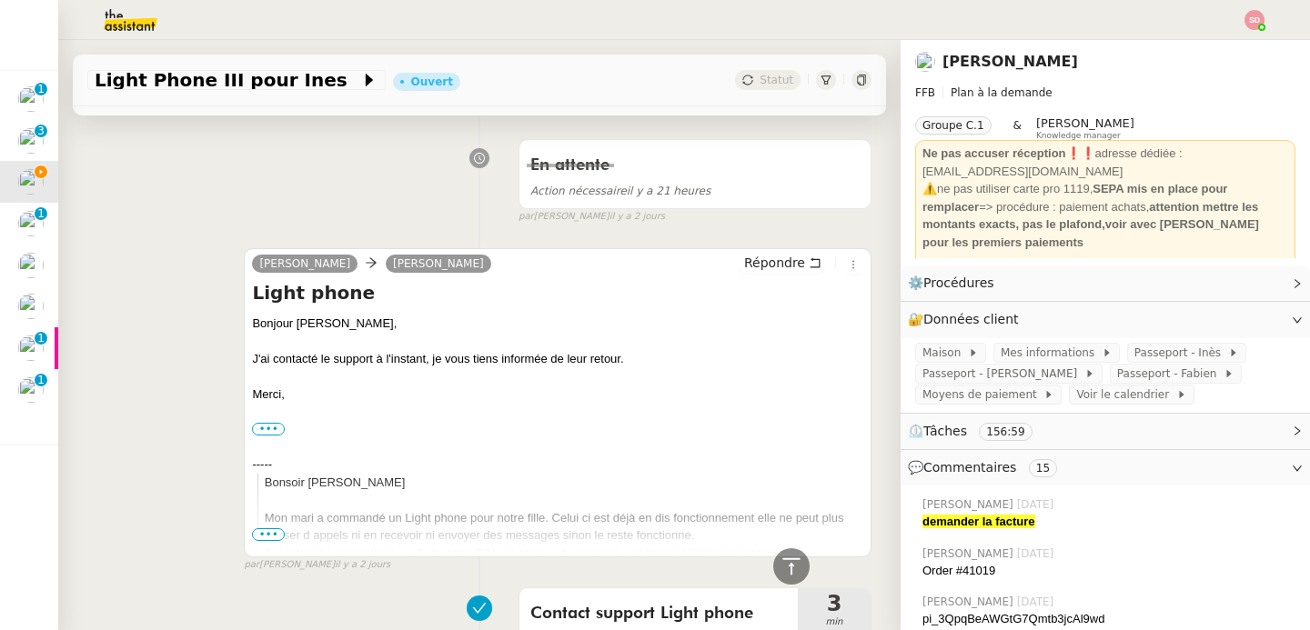
scroll to position [1487, 0]
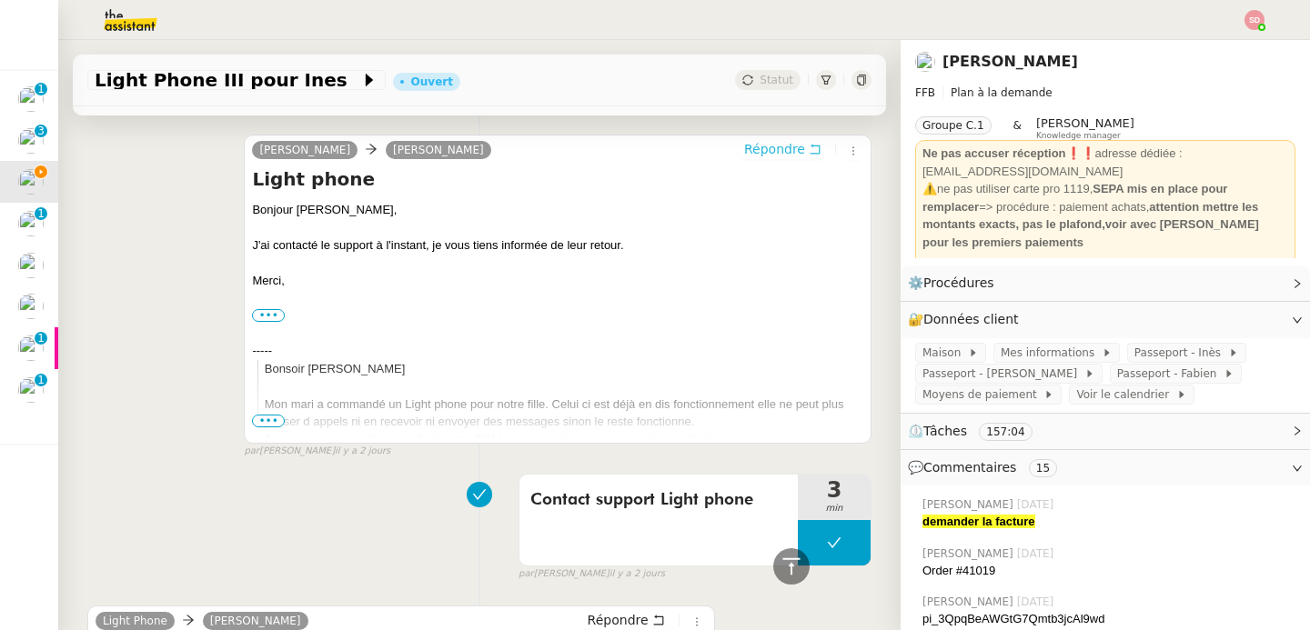
click at [777, 151] on span "Répondre" at bounding box center [774, 149] width 61 height 18
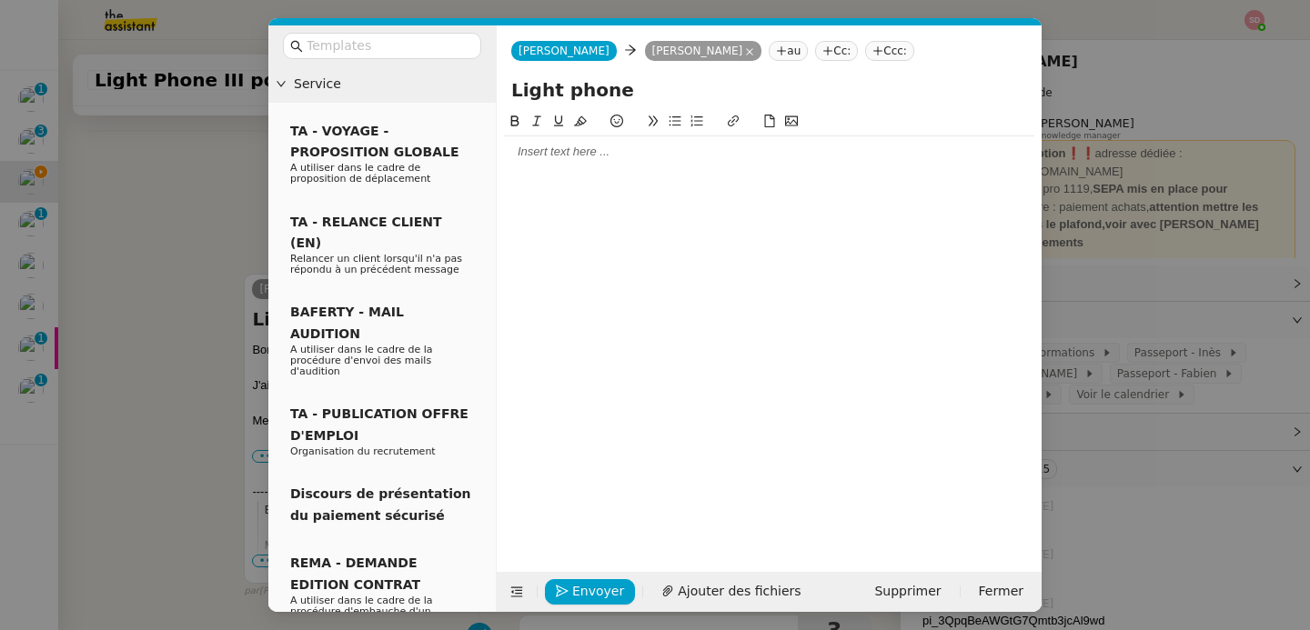
scroll to position [1627, 0]
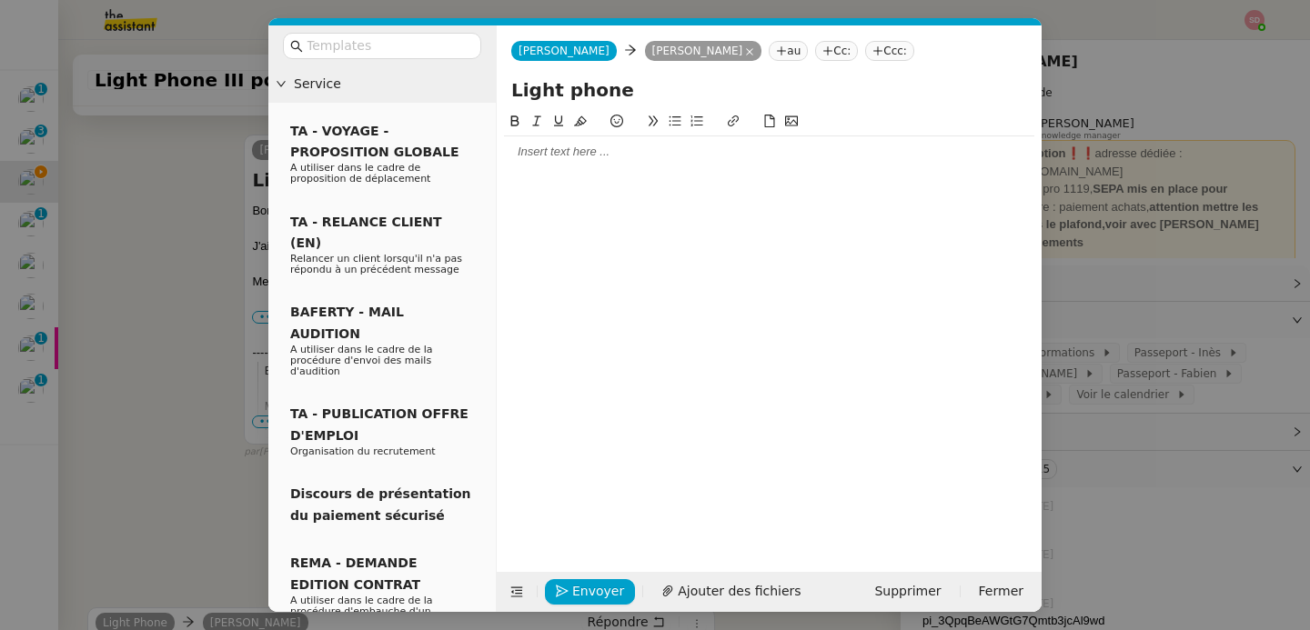
click at [666, 155] on div at bounding box center [769, 152] width 530 height 16
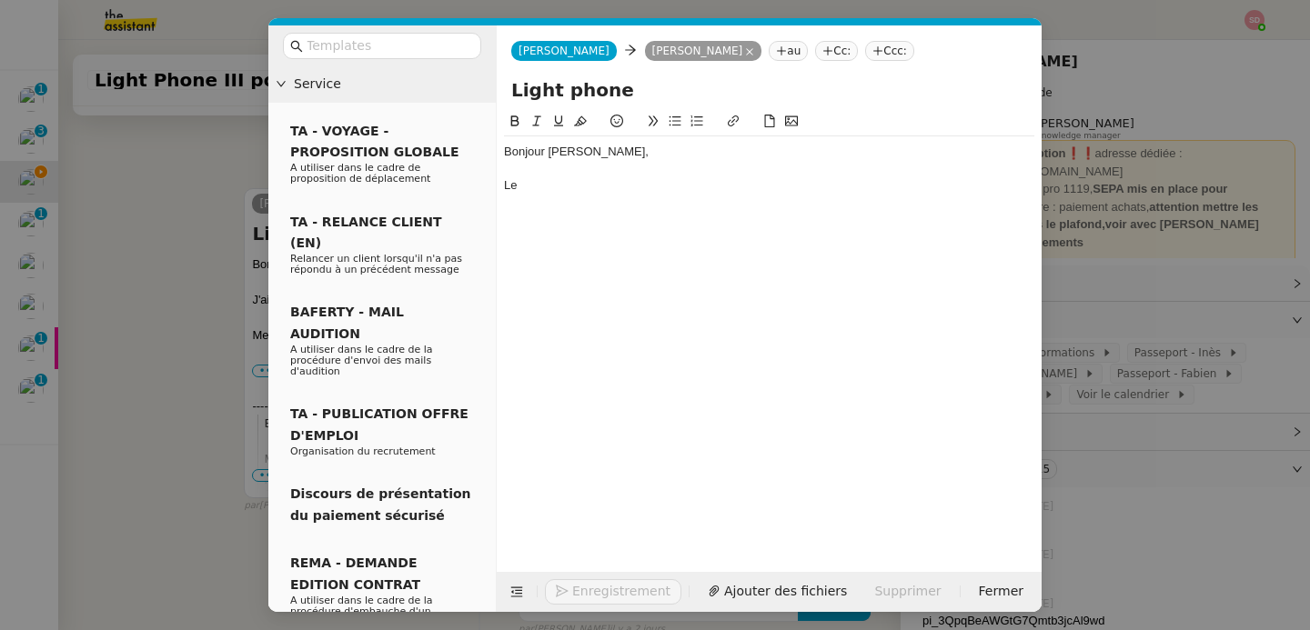
scroll to position [1680, 0]
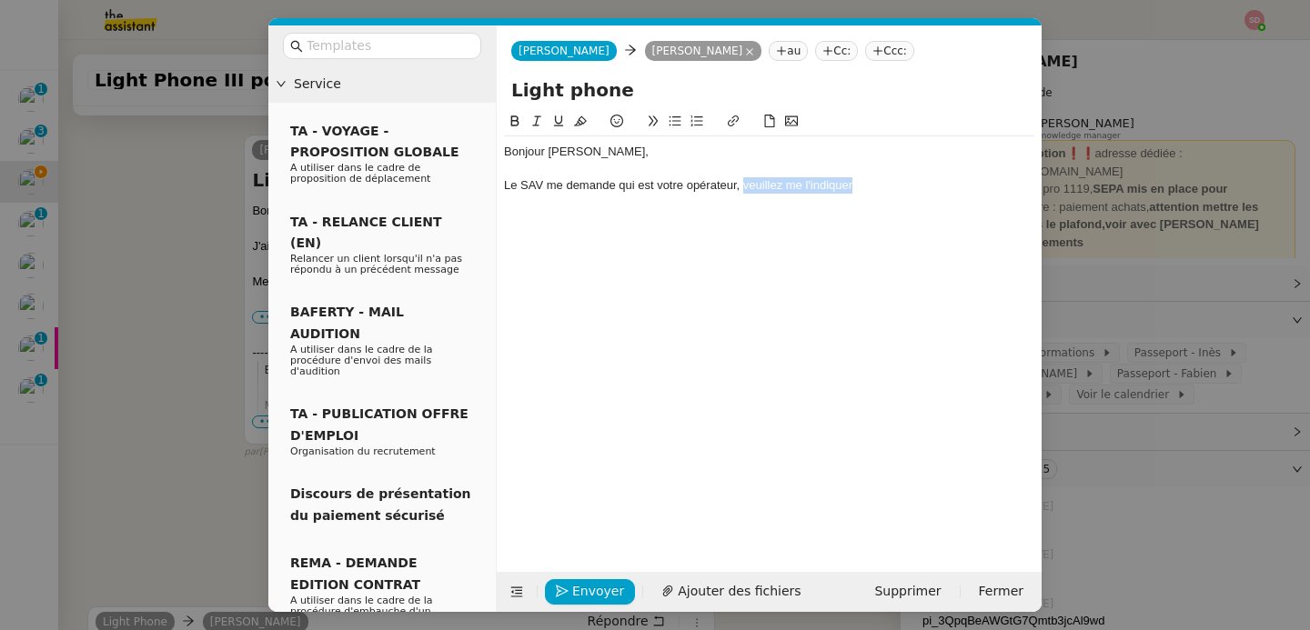
drag, startPoint x: 742, startPoint y: 182, endPoint x: 989, endPoint y: 182, distance: 246.5
click at [989, 182] on div "Le SAV me demande qui est votre opérateur, veuillez me l'indiquer" at bounding box center [769, 185] width 530 height 16
click at [875, 210] on div "Aussi, voici ce qu'il préconise :" at bounding box center [769, 203] width 530 height 16
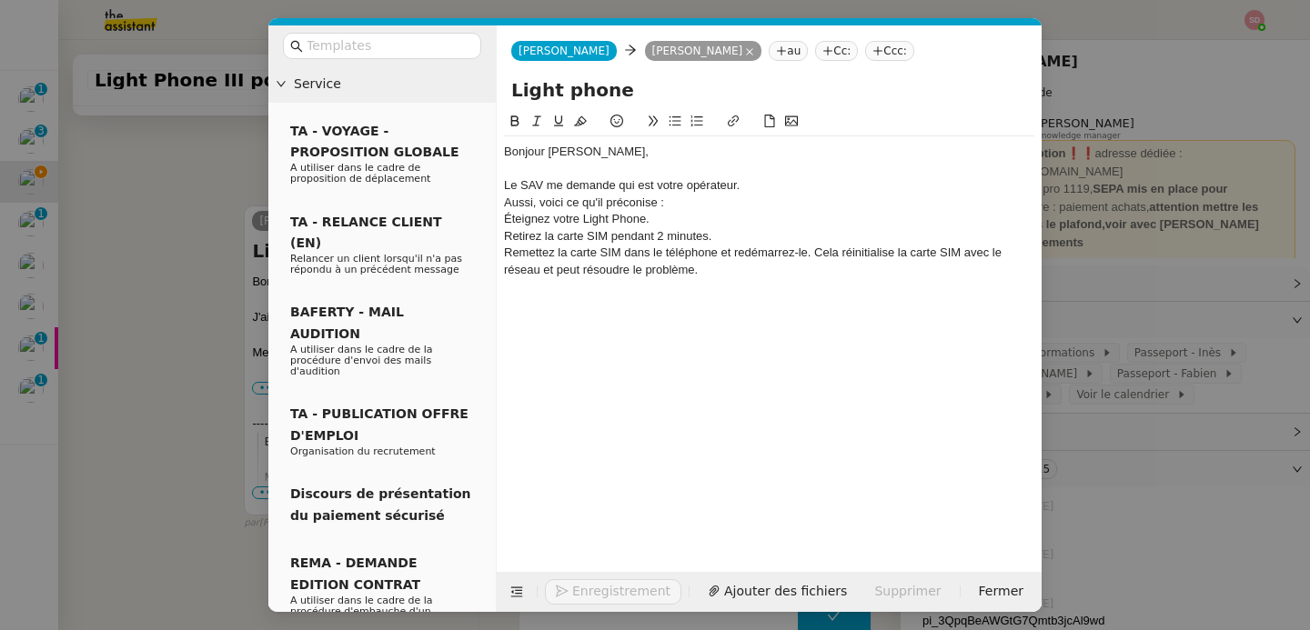
scroll to position [1804, 0]
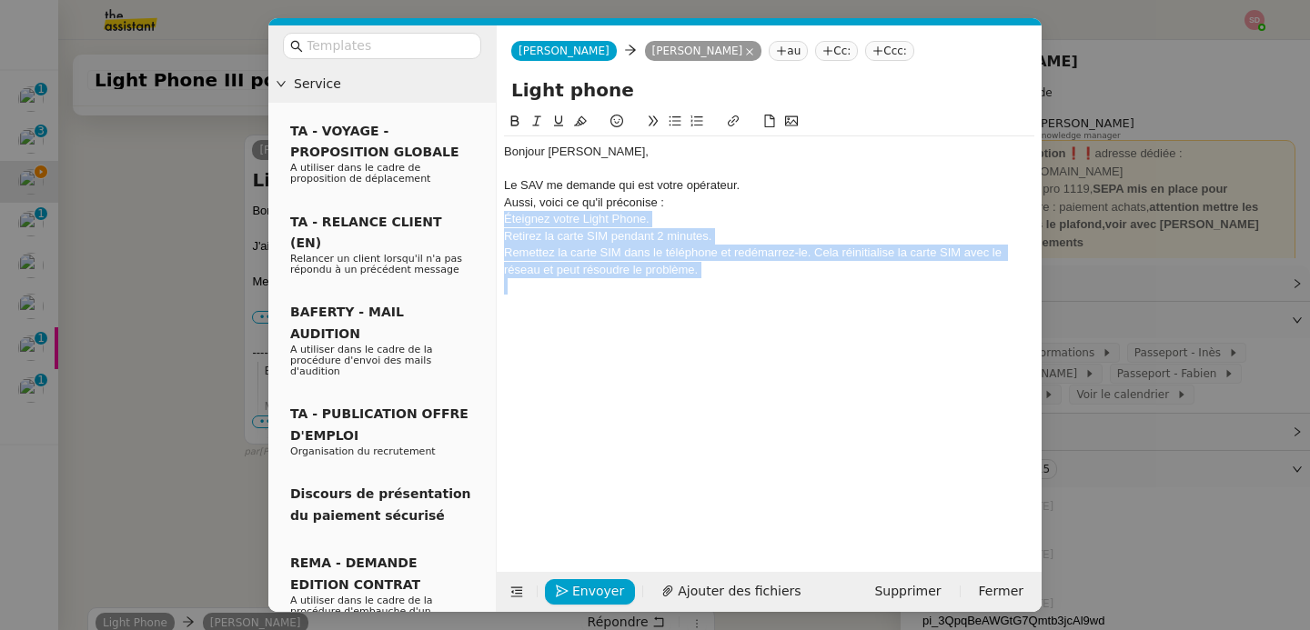
drag, startPoint x: 704, startPoint y: 278, endPoint x: 496, endPoint y: 221, distance: 216.1
click at [496, 221] on form "Camille Camille Emilie Laboudigue au Cc: Ccc: Light phone Bonjour Emilie, Le SA…" at bounding box center [769, 318] width 546 height 587
click at [670, 116] on icon at bounding box center [675, 121] width 13 height 13
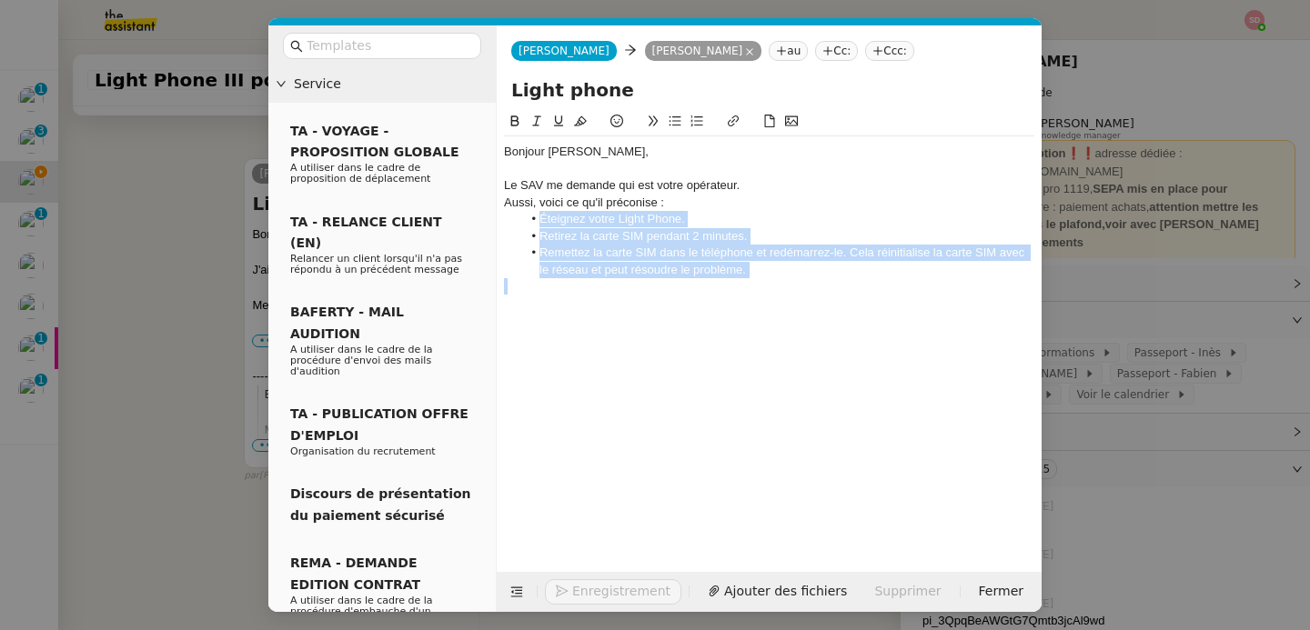
scroll to position [1828, 0]
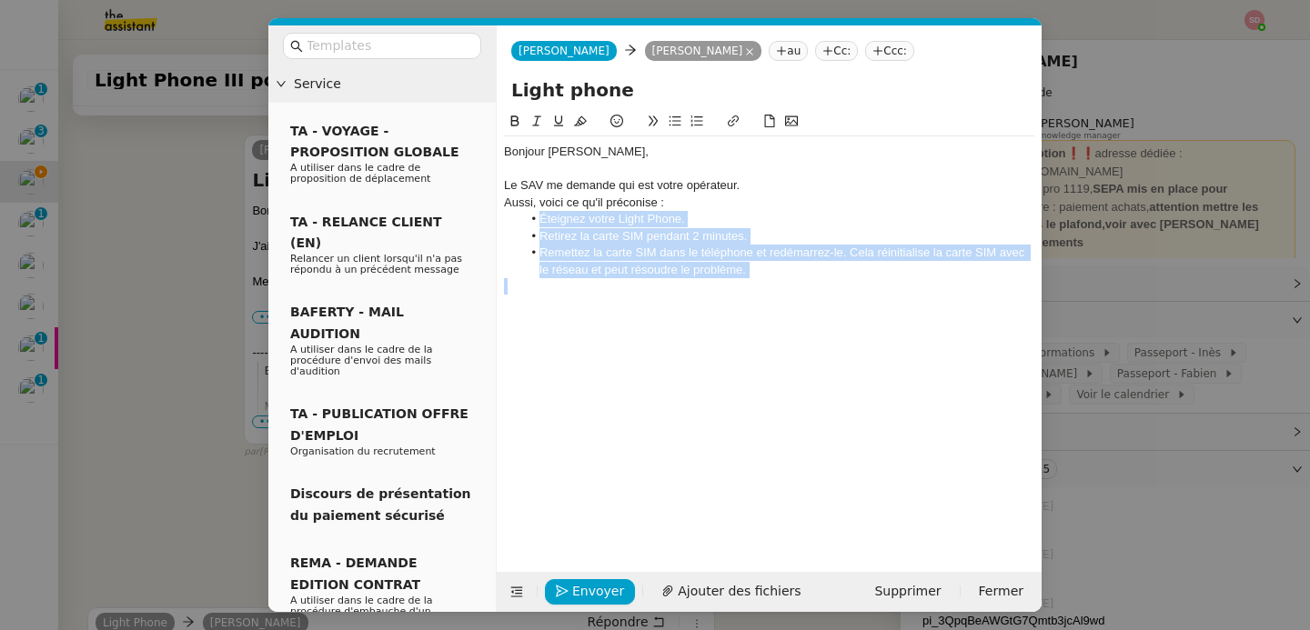
click at [771, 270] on li "Remettez la carte SIM dans le téléphone et redémarrez-le. Cela réinitialise la …" at bounding box center [778, 262] width 513 height 34
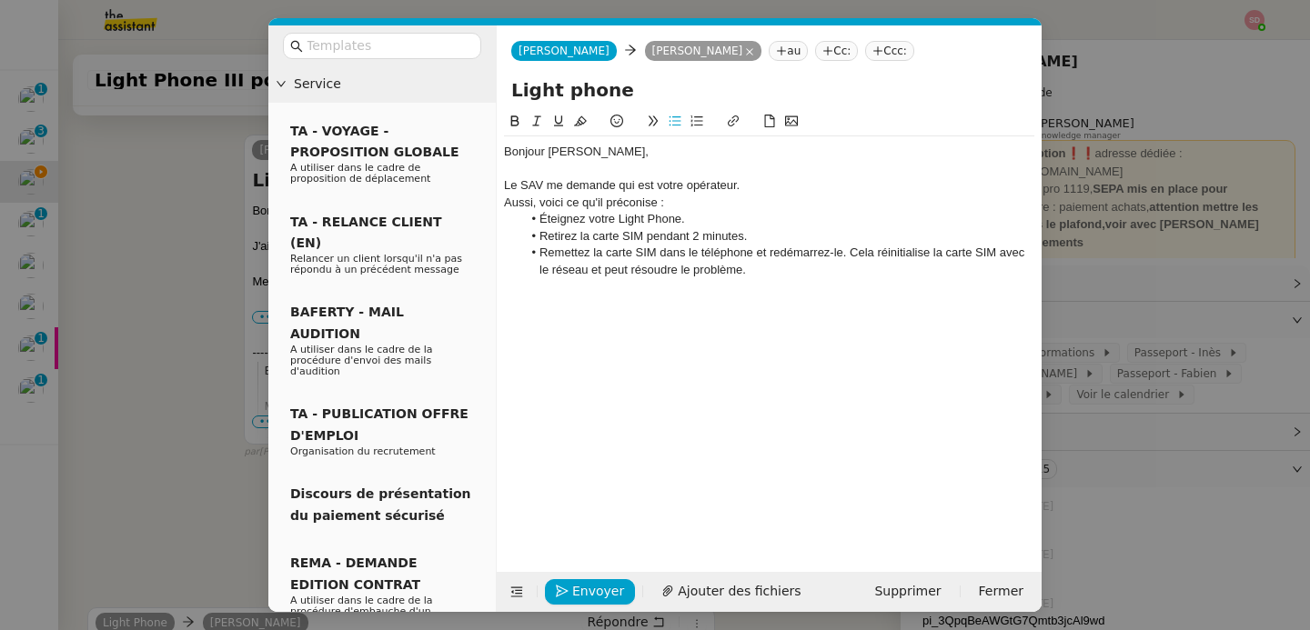
click at [851, 252] on li "Remettez la carte SIM dans le téléphone et redémarrez-le. Cela réinitialise la …" at bounding box center [778, 262] width 513 height 34
click at [933, 273] on li "Cela réinitialise la carte SIM avec le réseau et peut résoudre le problème." at bounding box center [778, 270] width 513 height 16
click at [768, 186] on div "Le SAV me demande qui est votre opérateur." at bounding box center [769, 185] width 530 height 16
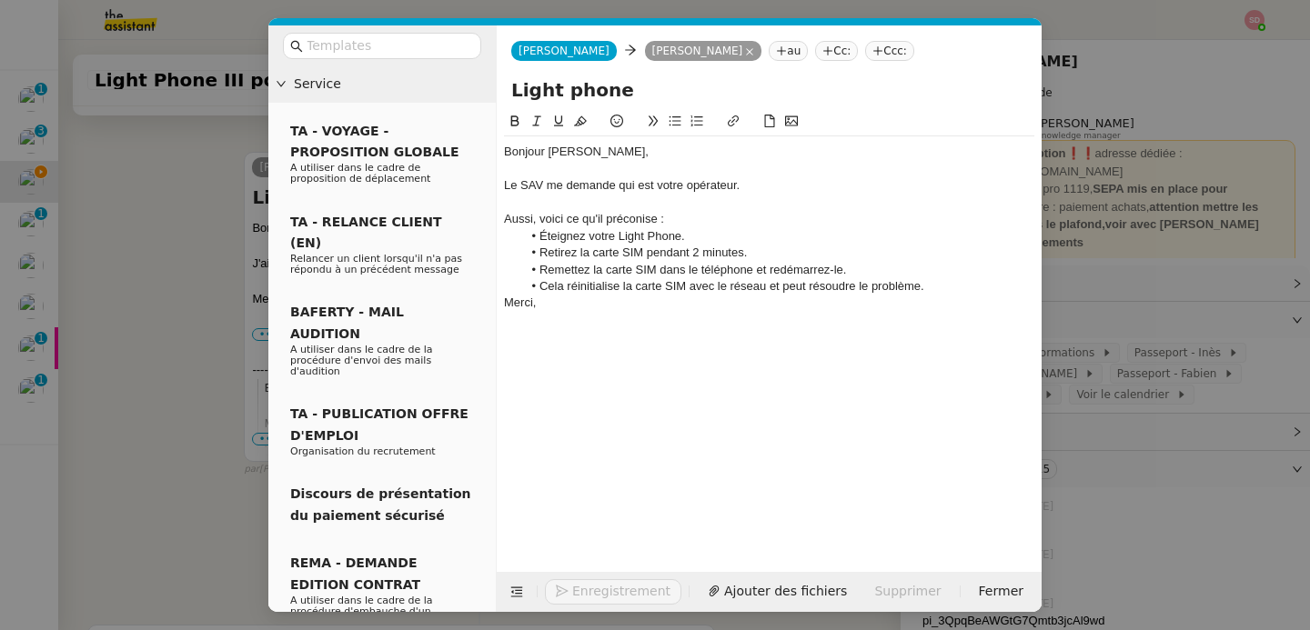
scroll to position [1863, 0]
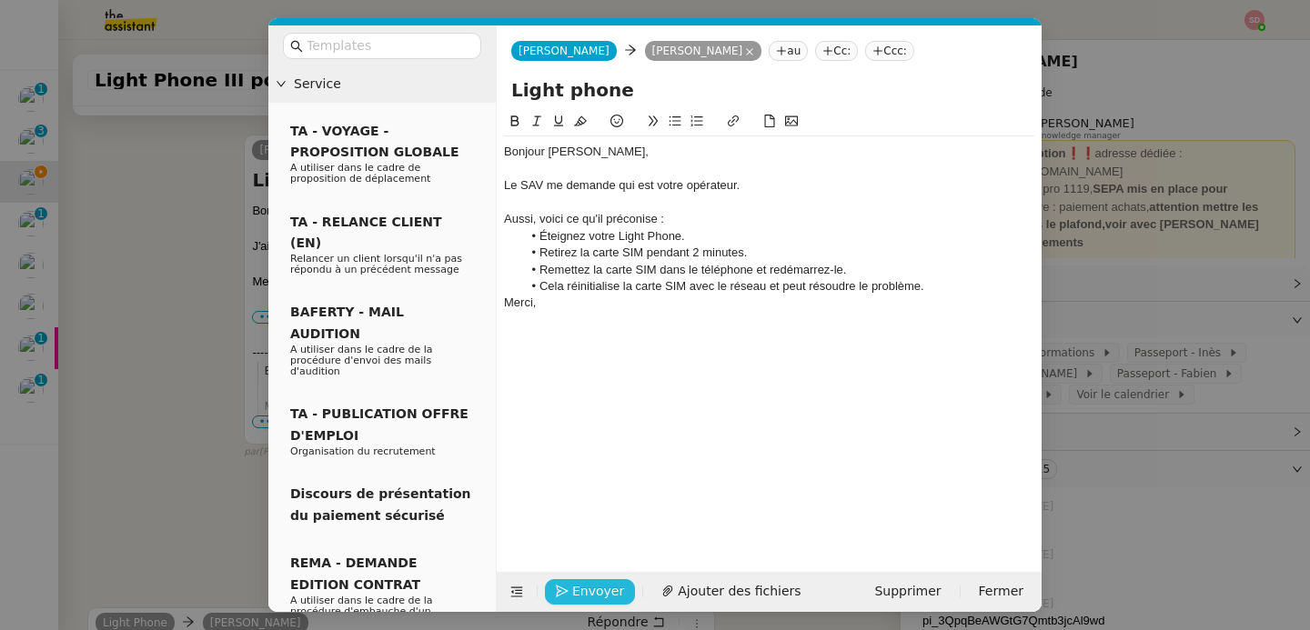
click at [583, 582] on span "Envoyer" at bounding box center [598, 591] width 52 height 21
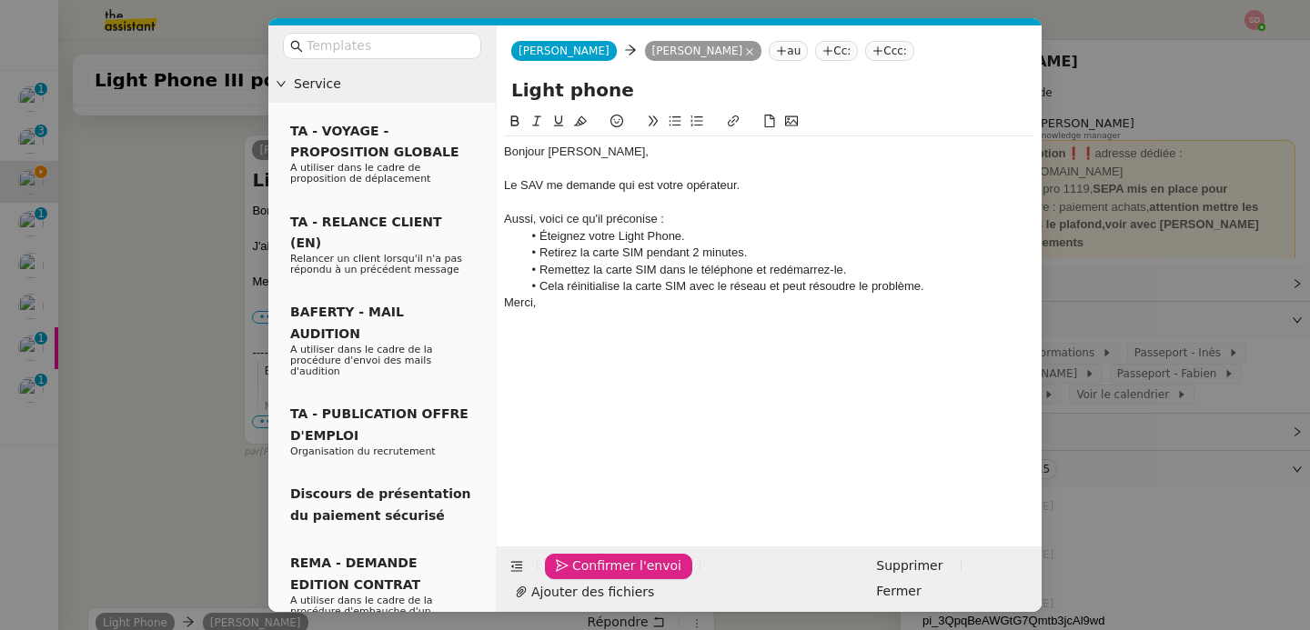
click at [583, 577] on span "Confirmer l'envoi" at bounding box center [626, 566] width 109 height 21
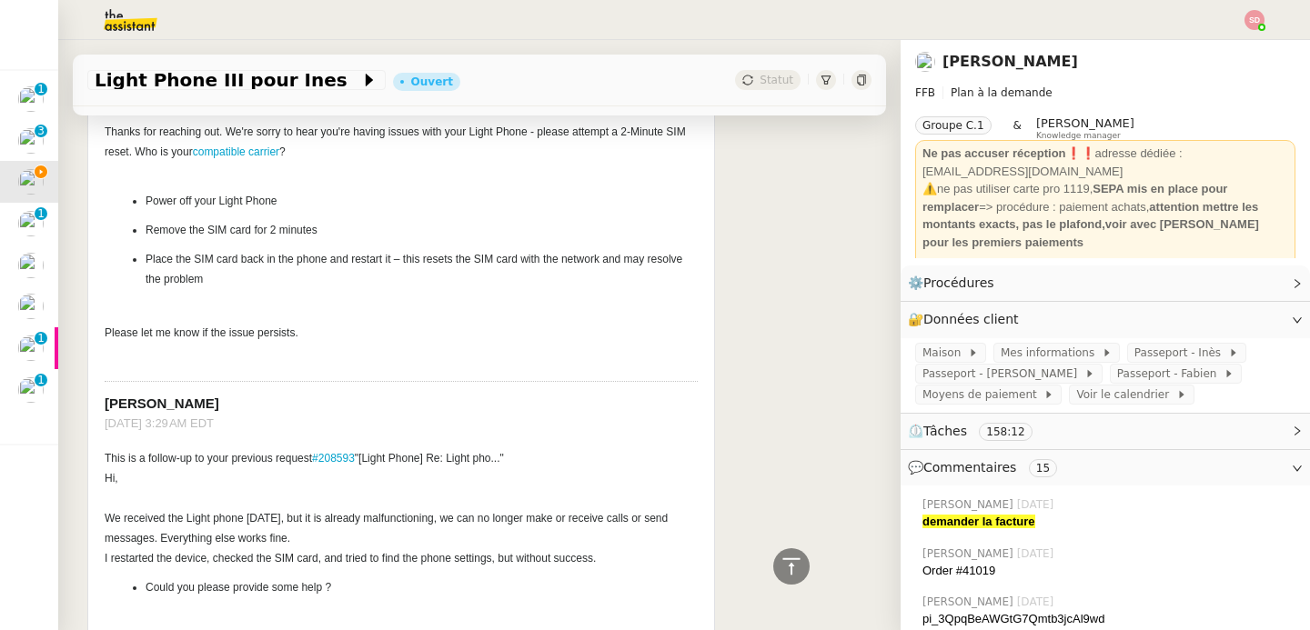
scroll to position [0, 0]
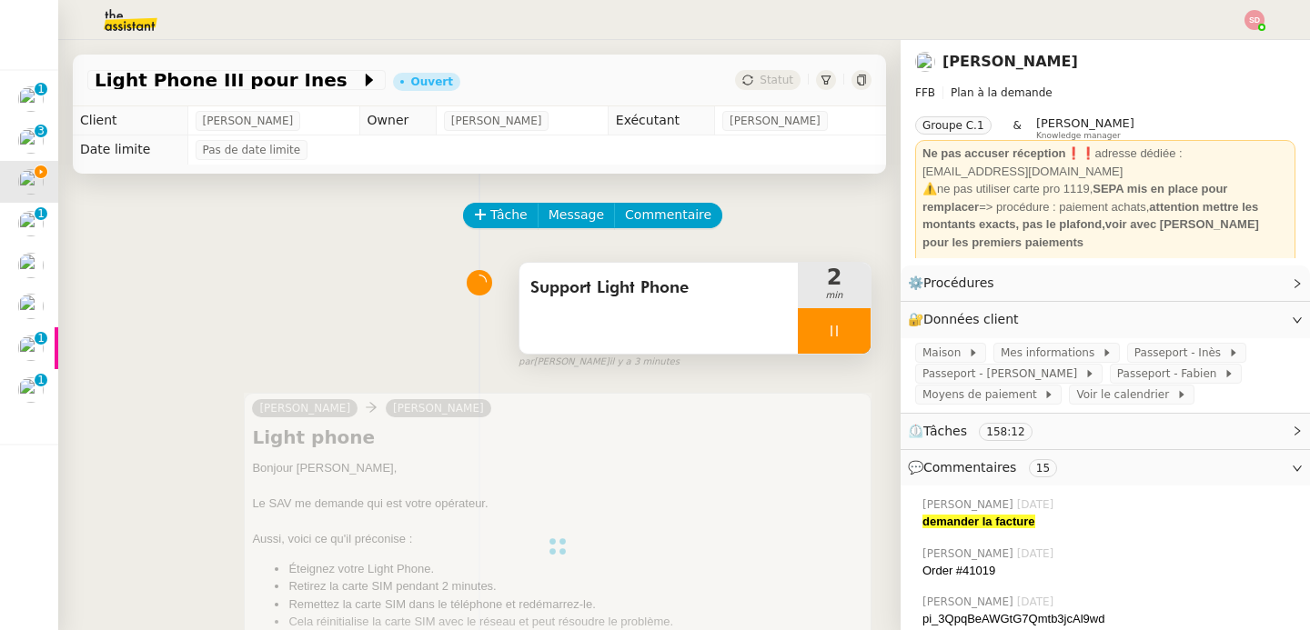
click at [852, 322] on div at bounding box center [834, 330] width 73 height 45
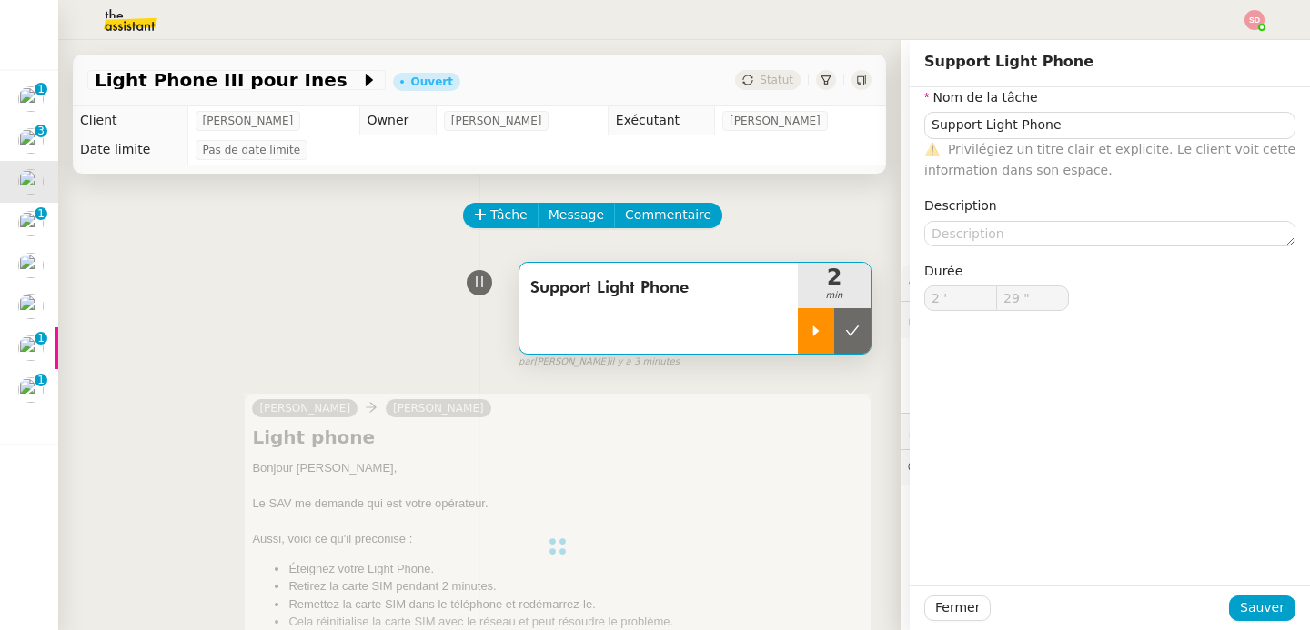
click at [852, 322] on button at bounding box center [852, 330] width 36 height 45
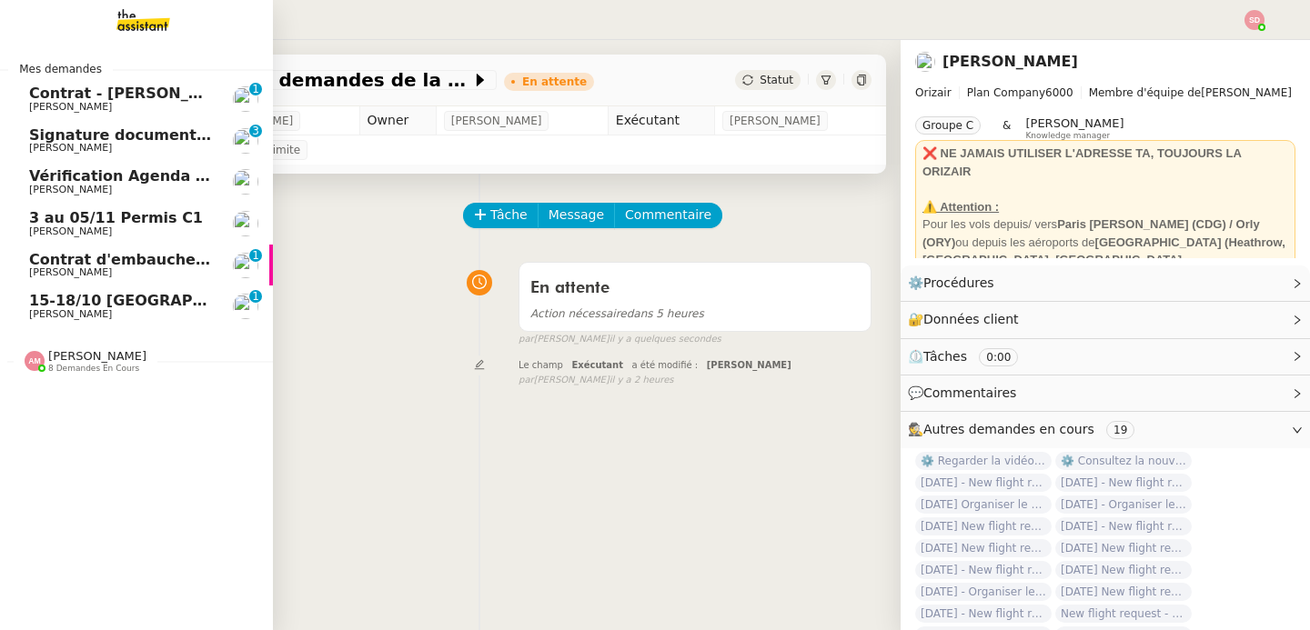
scroll to position [84, 0]
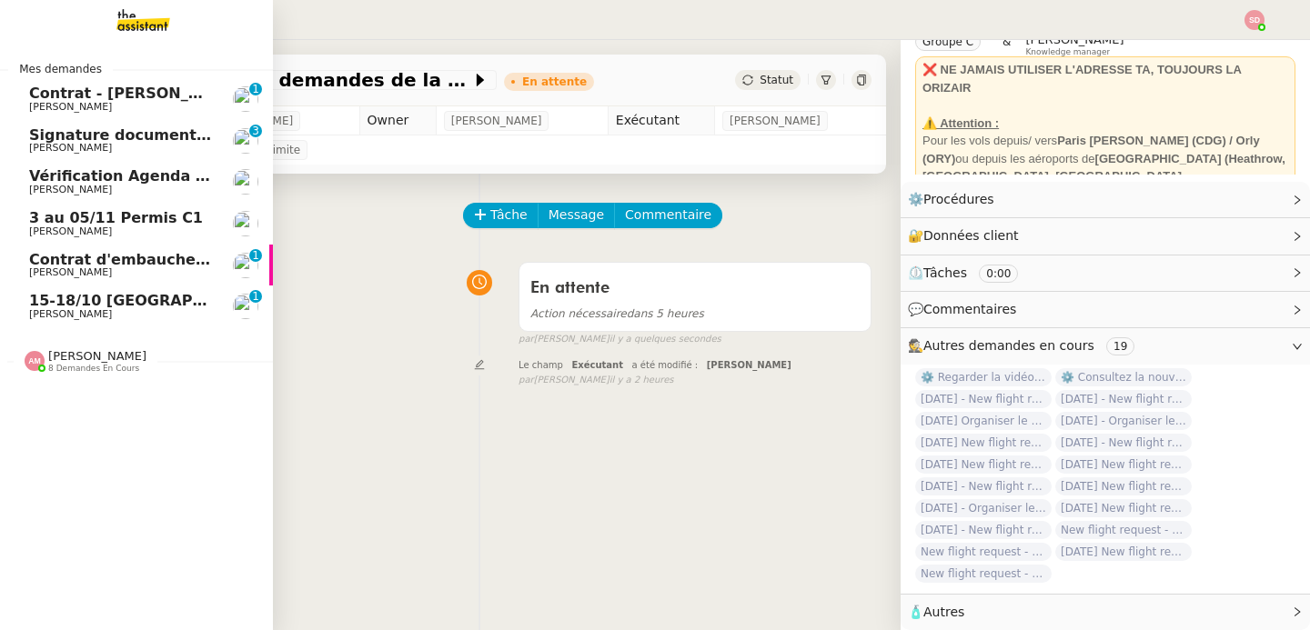
click at [127, 90] on span "Contrat - [PERSON_NAME]" at bounding box center [136, 93] width 214 height 17
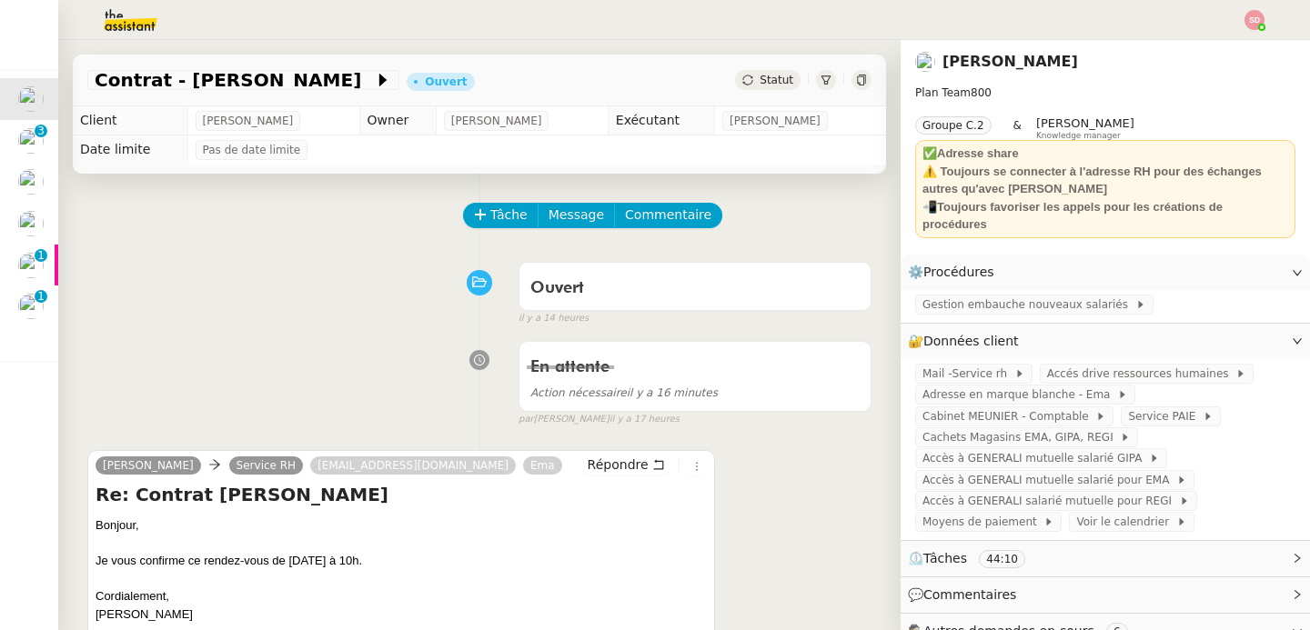
click at [459, 207] on div "Tâche Message Commentaire" at bounding box center [479, 225] width 784 height 44
click at [490, 213] on span "Tâche" at bounding box center [508, 215] width 37 height 21
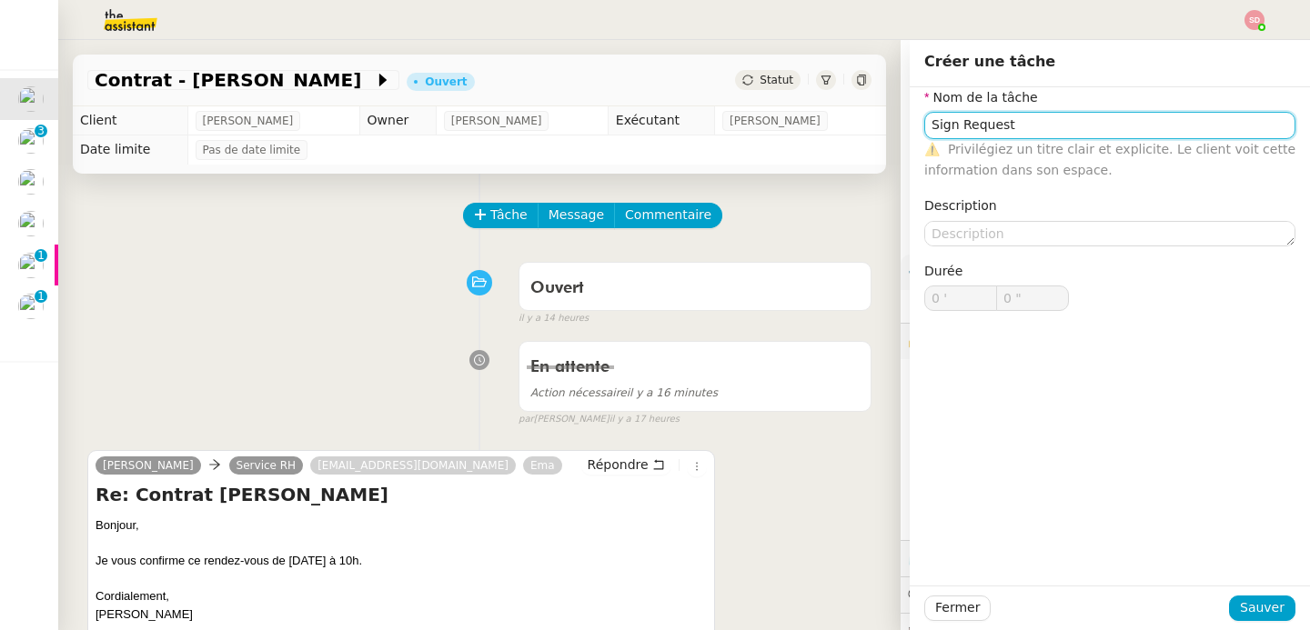
type input "Sign Request"
click at [1272, 621] on div "Fermer Sauver" at bounding box center [1110, 608] width 400 height 45
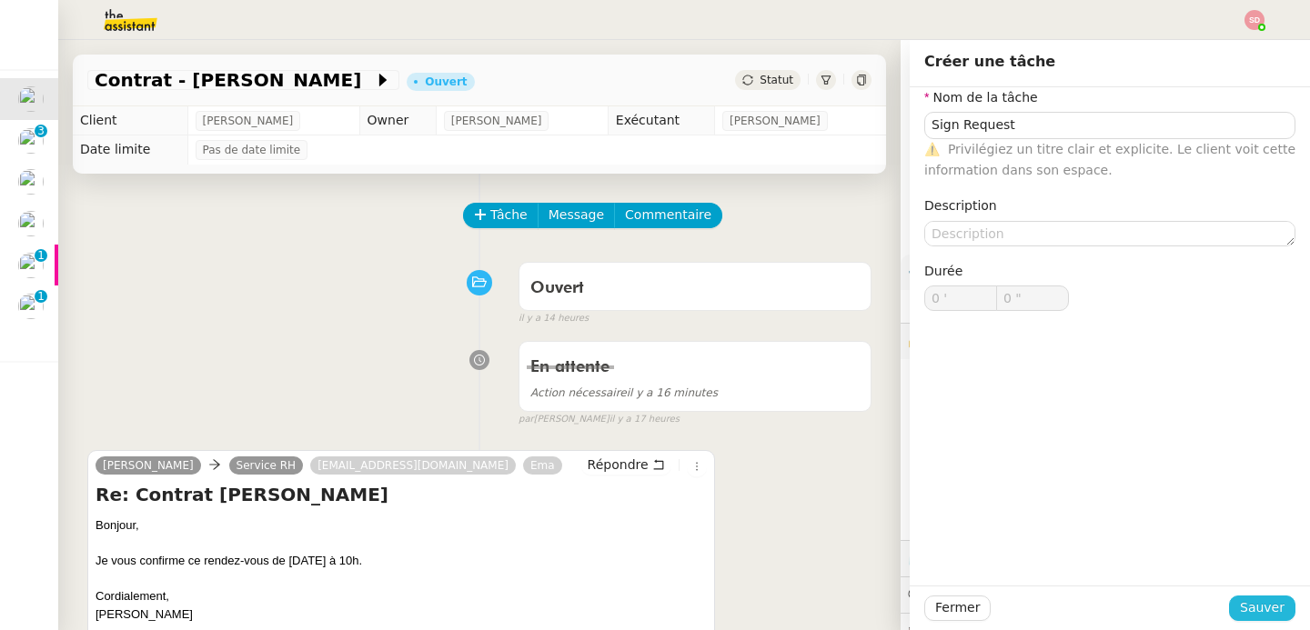
click at [1265, 606] on span "Sauver" at bounding box center [1262, 608] width 45 height 21
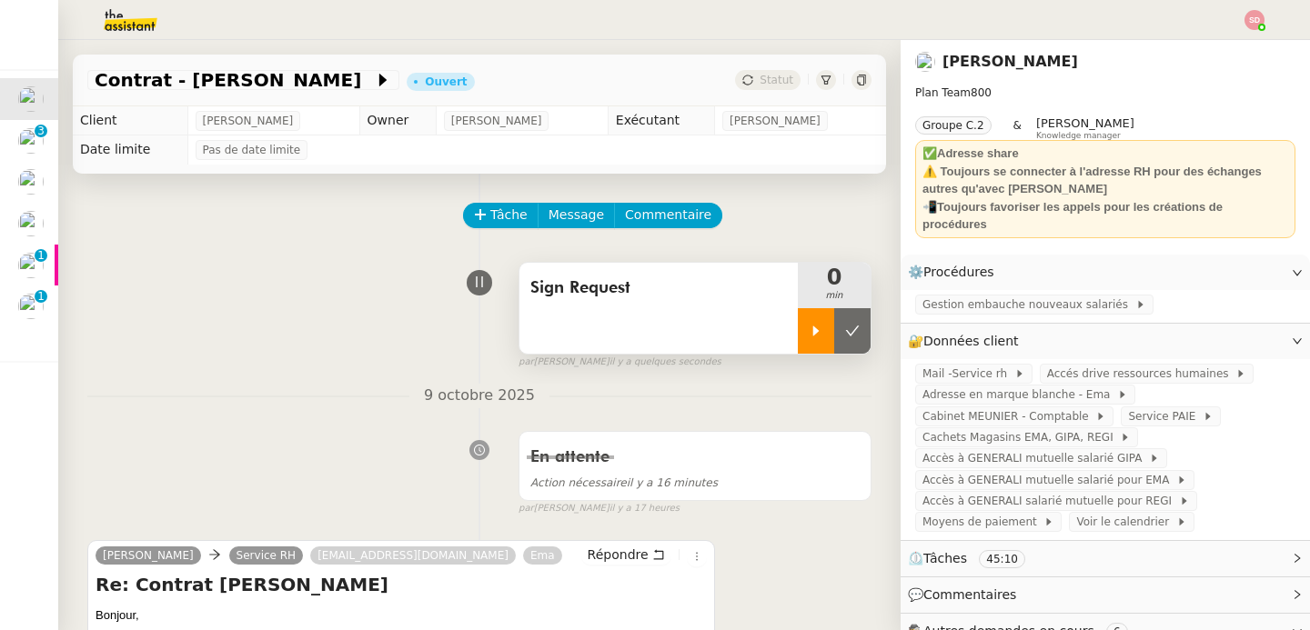
click at [824, 341] on div at bounding box center [816, 330] width 36 height 45
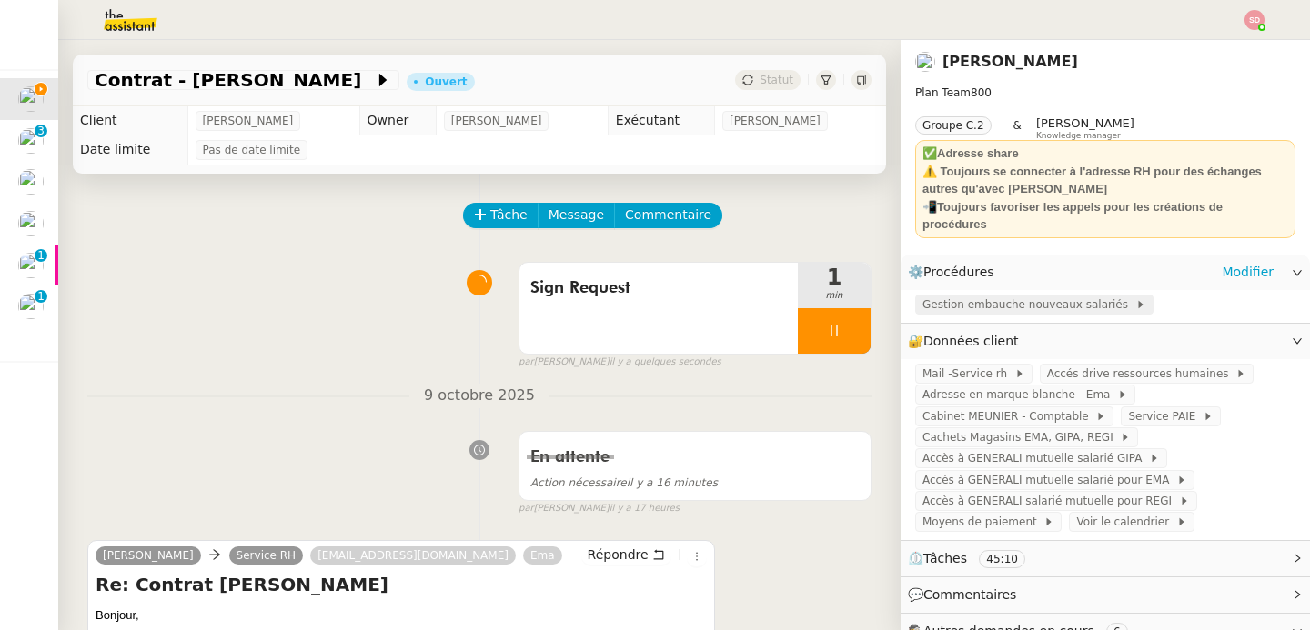
click at [1063, 296] on span "Gestion embauche nouveaux salariés" at bounding box center [1028, 305] width 213 height 18
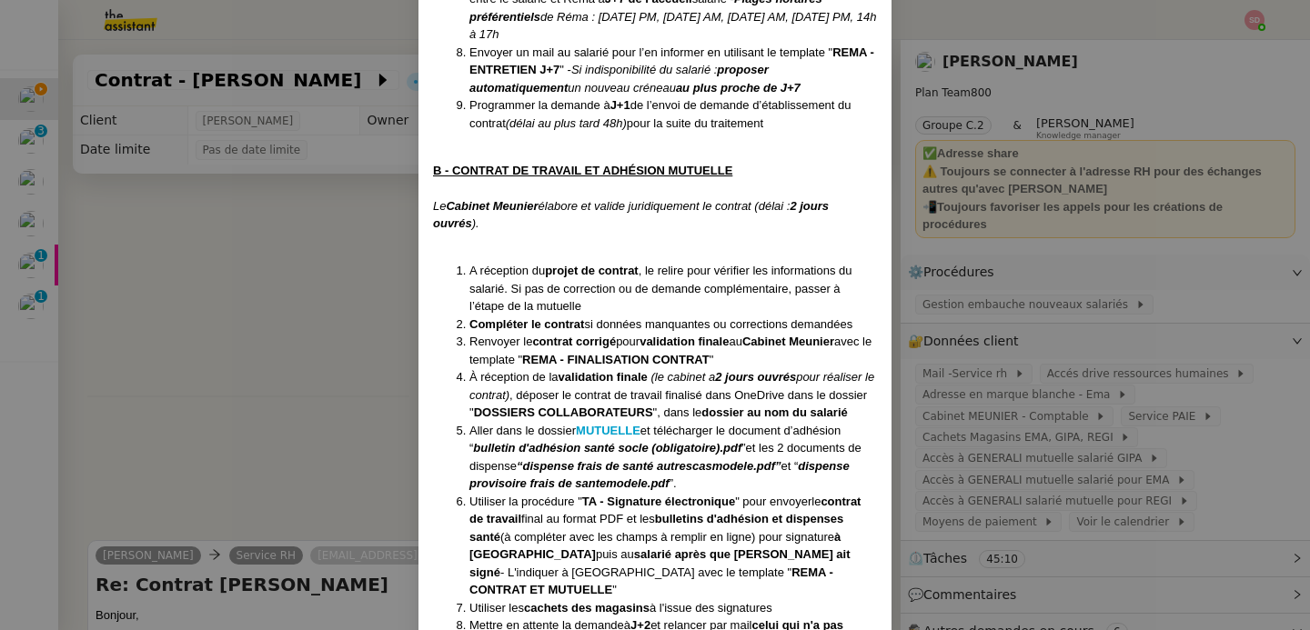
scroll to position [942, 0]
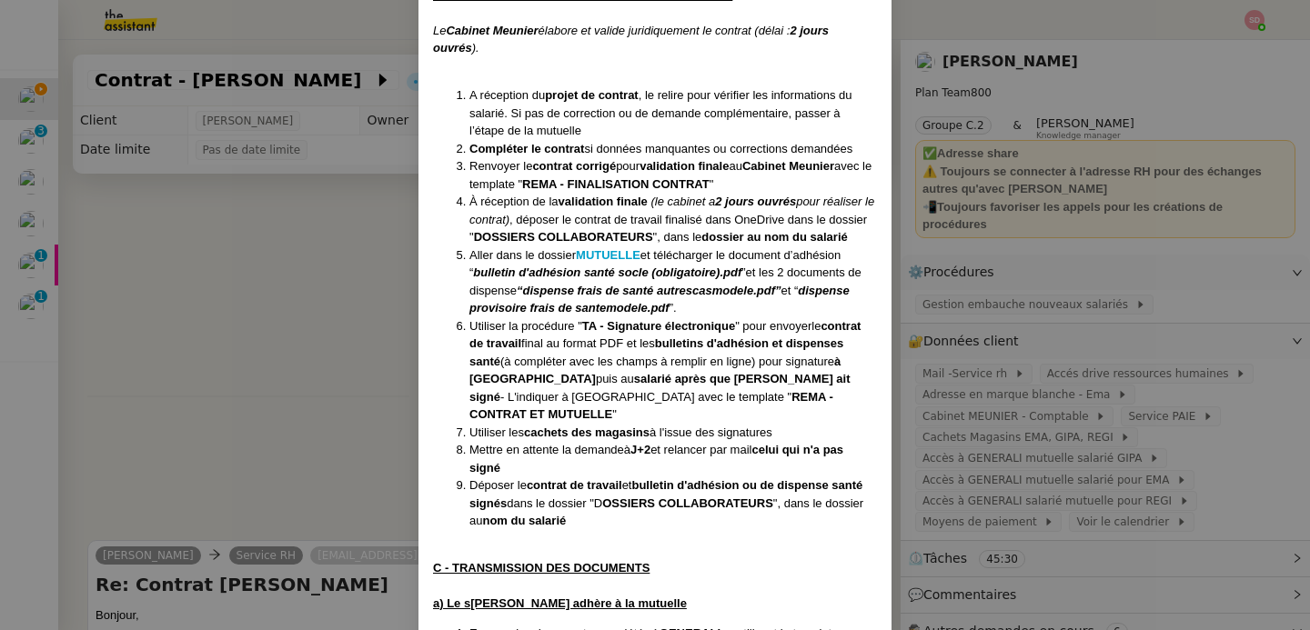
click at [217, 336] on nz-modal-container "Contexte : Lors de l’embauche de nouveaux salariés, son assistant doit gérer to…" at bounding box center [655, 315] width 1310 height 630
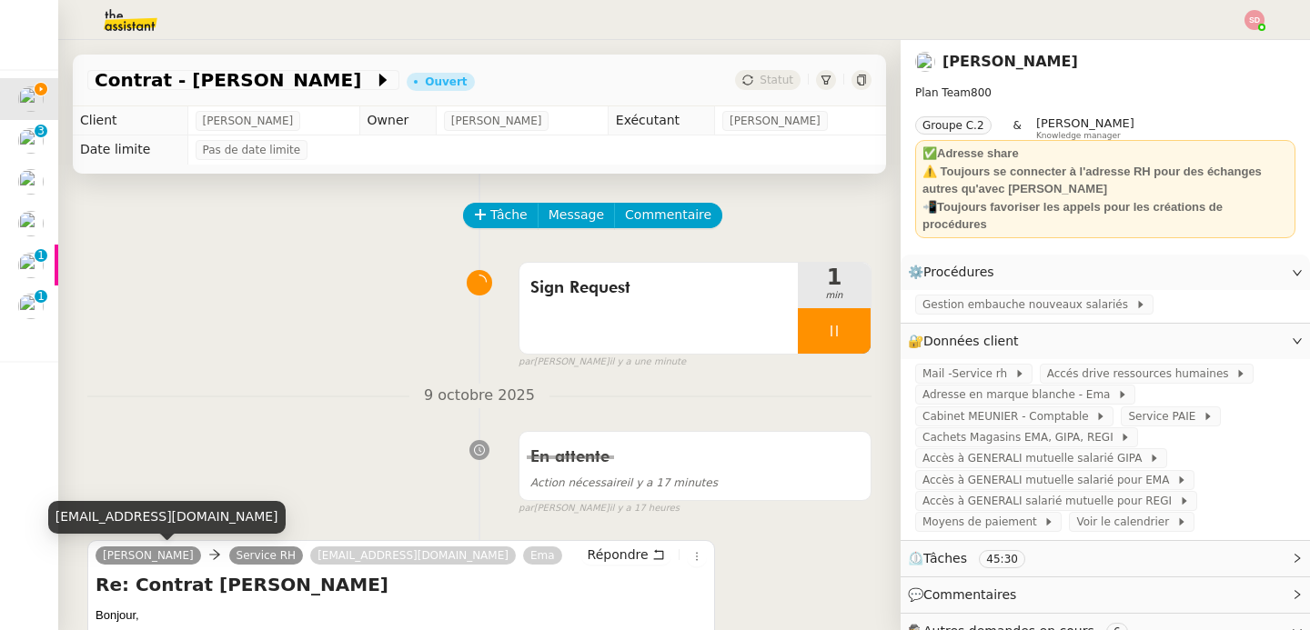
click at [165, 510] on div "lena.clemenceau35@gmail.com" at bounding box center [166, 517] width 237 height 32
copy div "lena.clemenceau35@gmail.com"
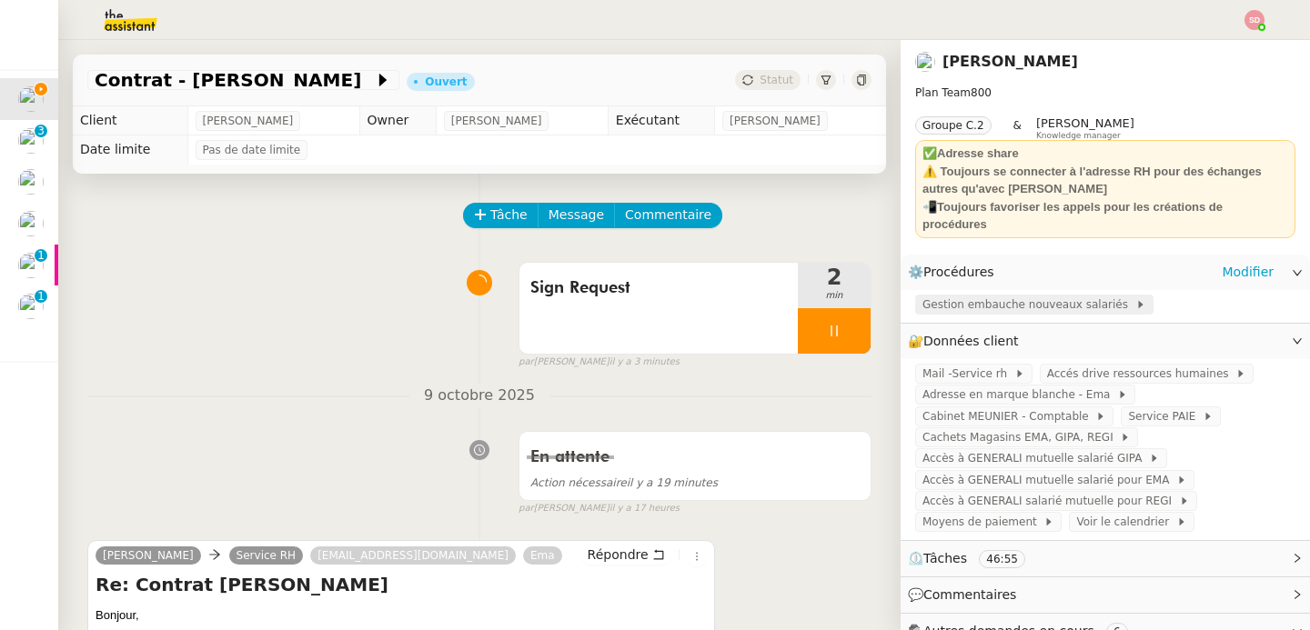
click at [990, 296] on span "Gestion embauche nouveaux salariés" at bounding box center [1028, 305] width 213 height 18
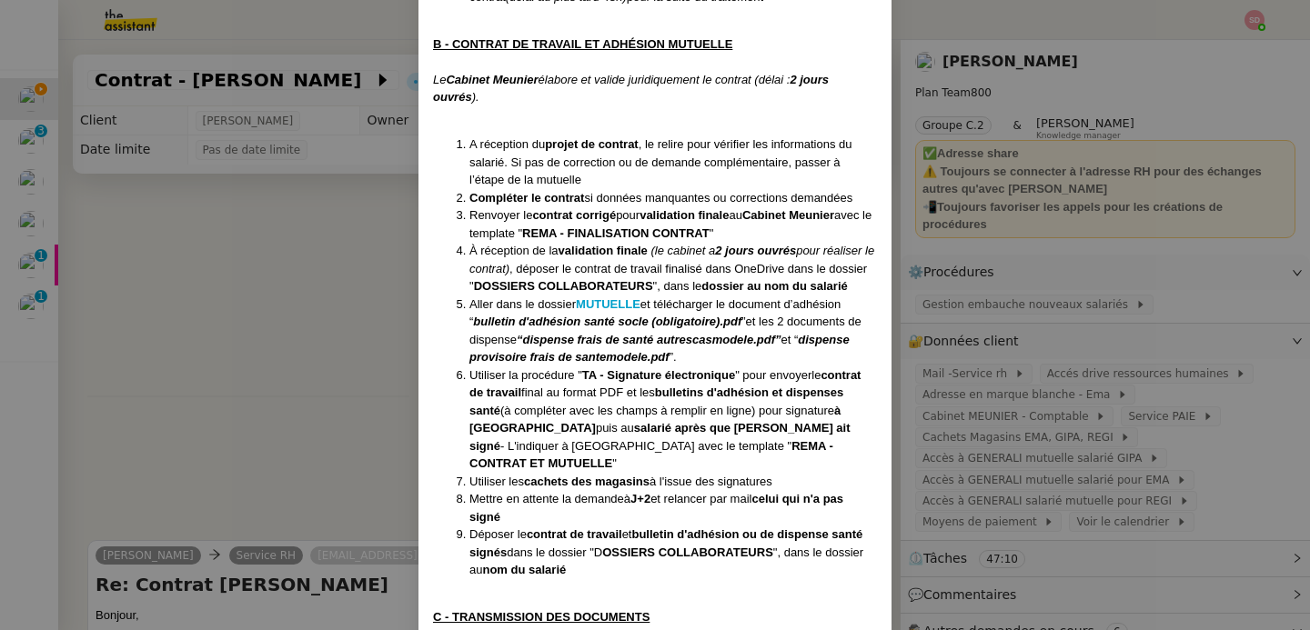
scroll to position [901, 0]
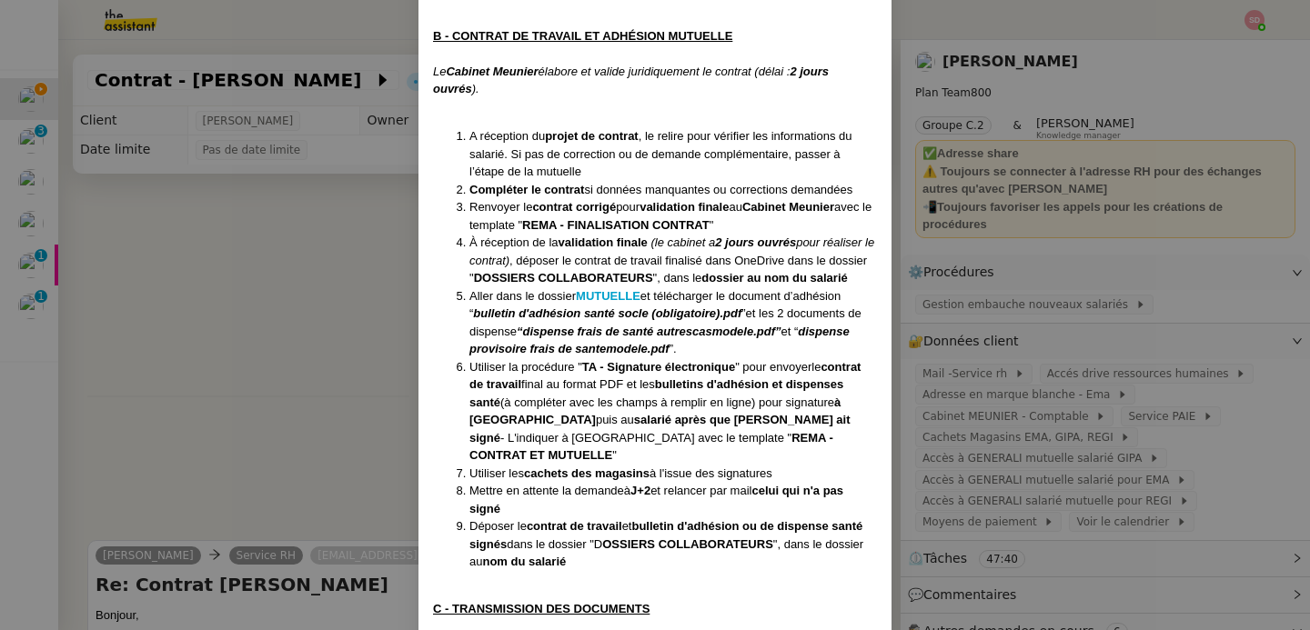
click at [286, 384] on nz-modal-container "Contexte : Lors de l’embauche de nouveaux salariés, son assistant doit gérer to…" at bounding box center [655, 315] width 1310 height 630
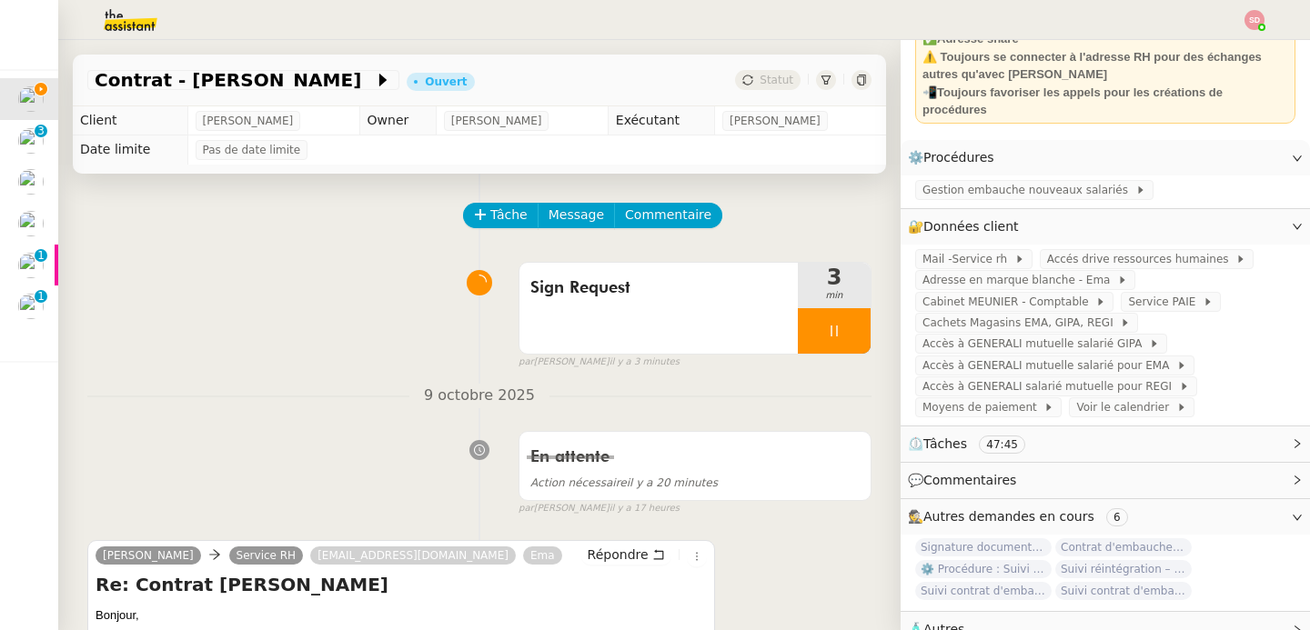
scroll to position [0, 0]
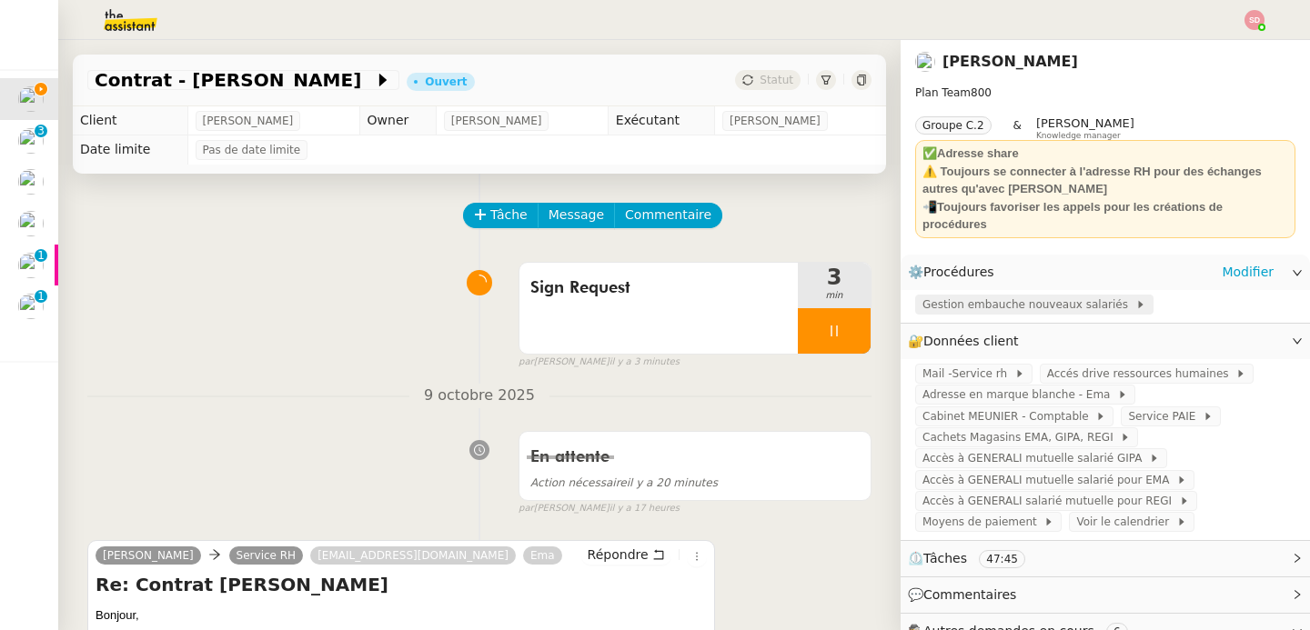
click at [1017, 296] on span "Gestion embauche nouveaux salariés" at bounding box center [1028, 305] width 213 height 18
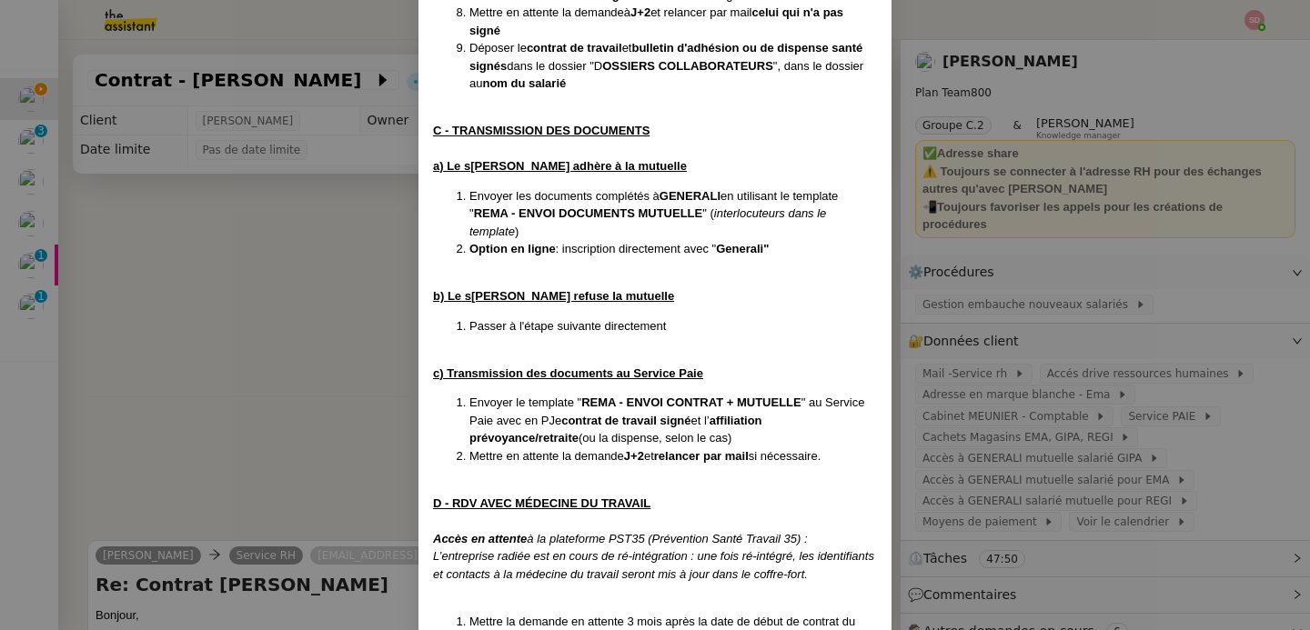
scroll to position [1504, 0]
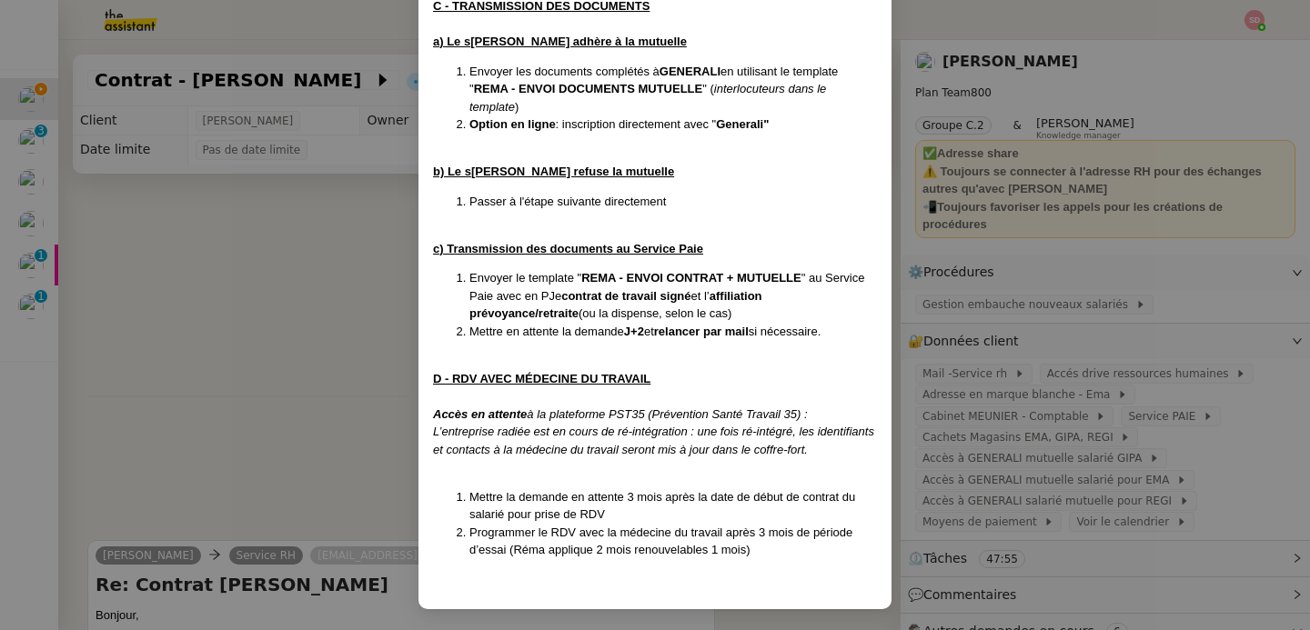
click at [310, 329] on nz-modal-container "Contexte : Lors de l’embauche de nouveaux salariés, son assistant doit gérer to…" at bounding box center [655, 315] width 1310 height 630
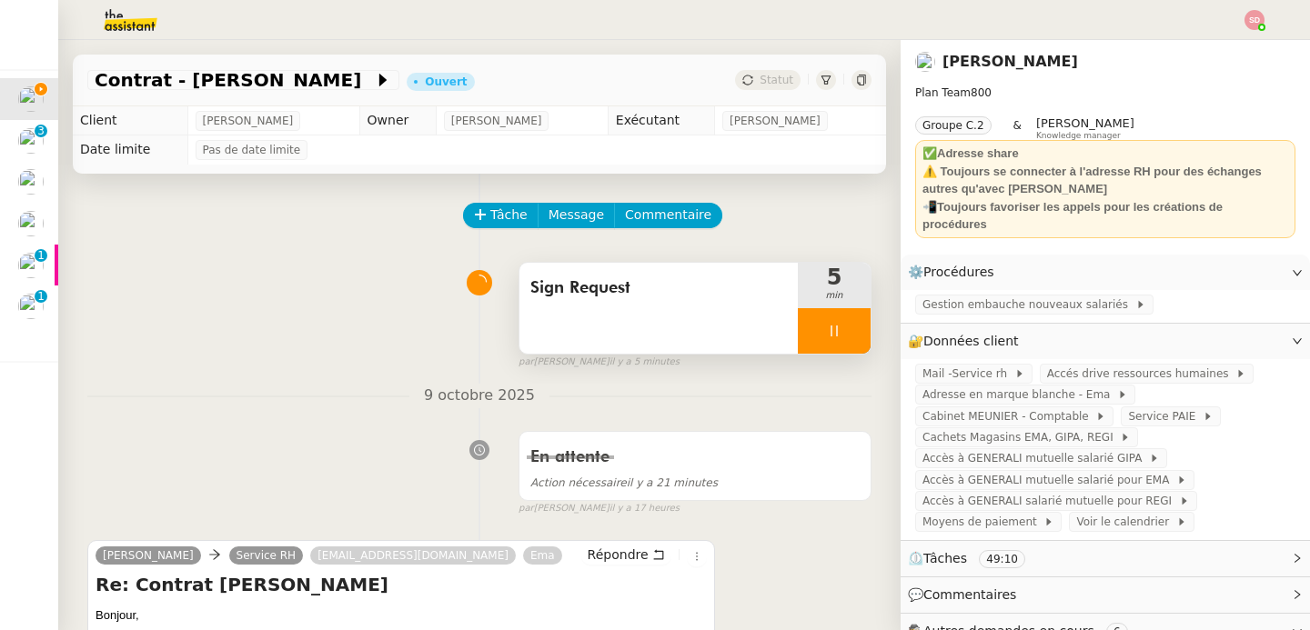
click at [840, 320] on div at bounding box center [834, 330] width 73 height 45
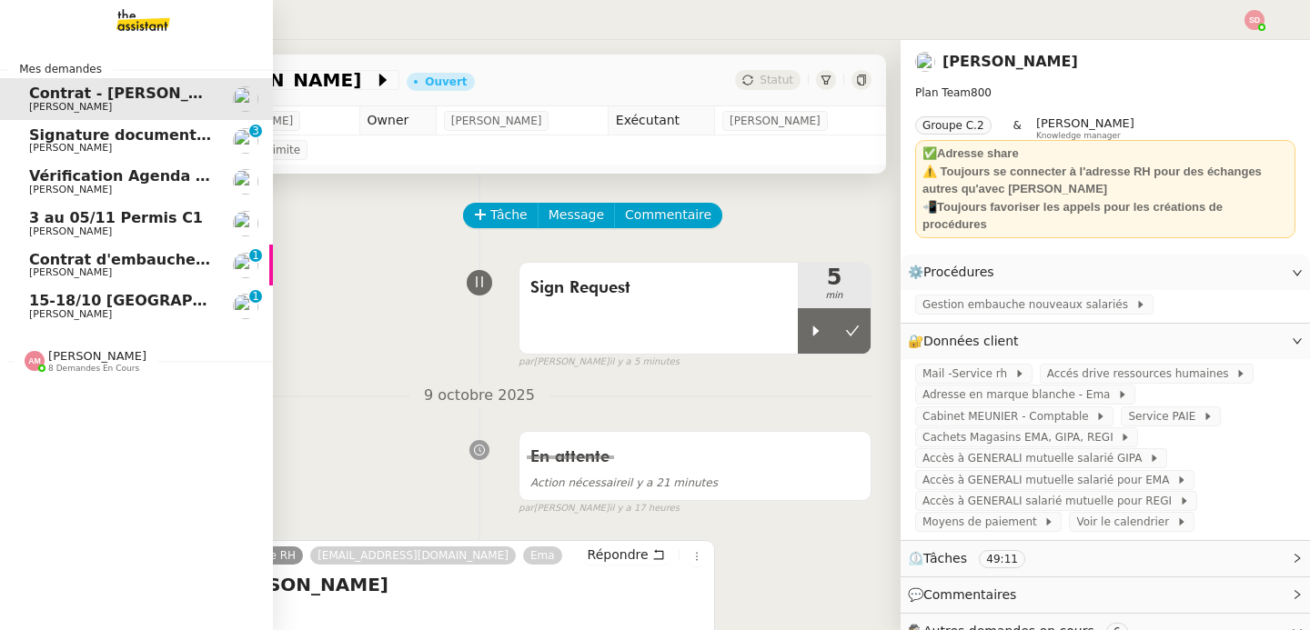
click at [60, 133] on span "Signature document sortie" at bounding box center [139, 134] width 220 height 17
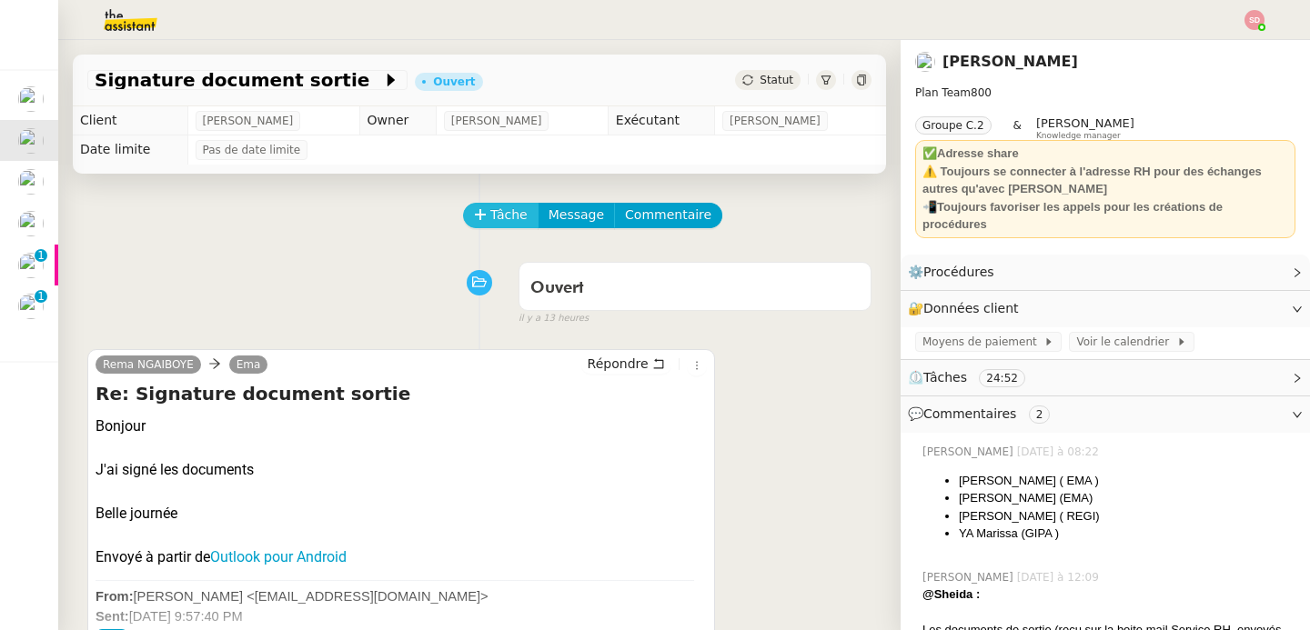
click at [502, 218] on span "Tâche" at bounding box center [508, 215] width 37 height 21
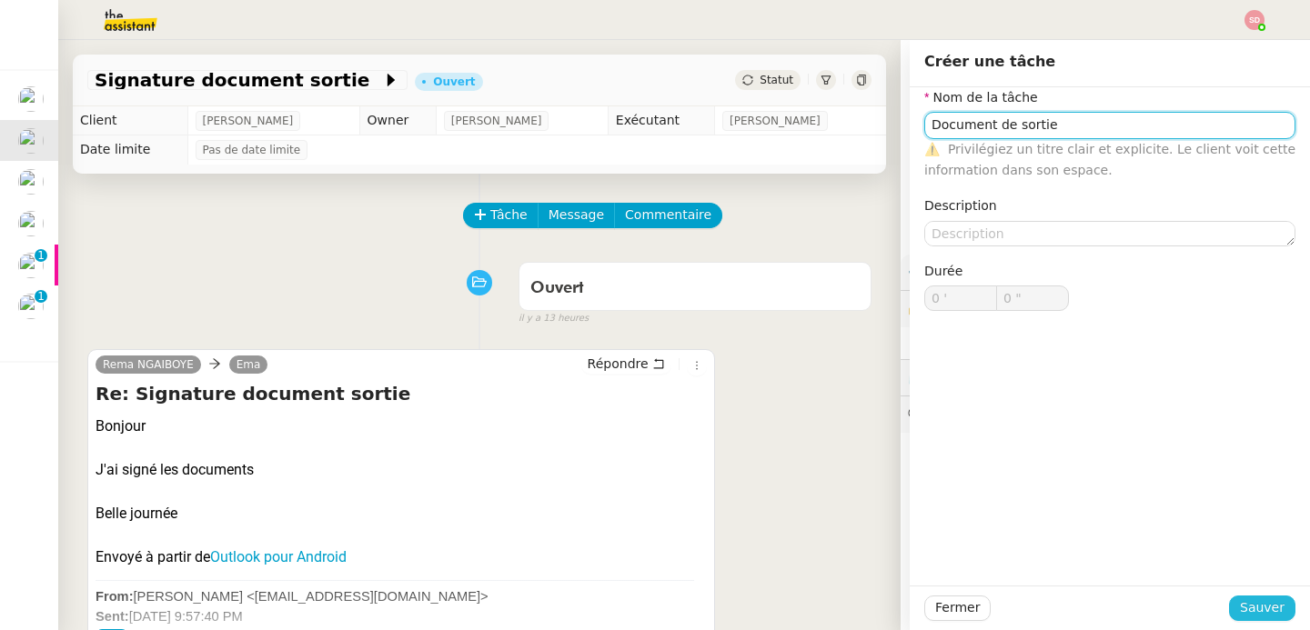
type input "Document de sortie"
click at [1272, 610] on span "Sauver" at bounding box center [1262, 608] width 45 height 21
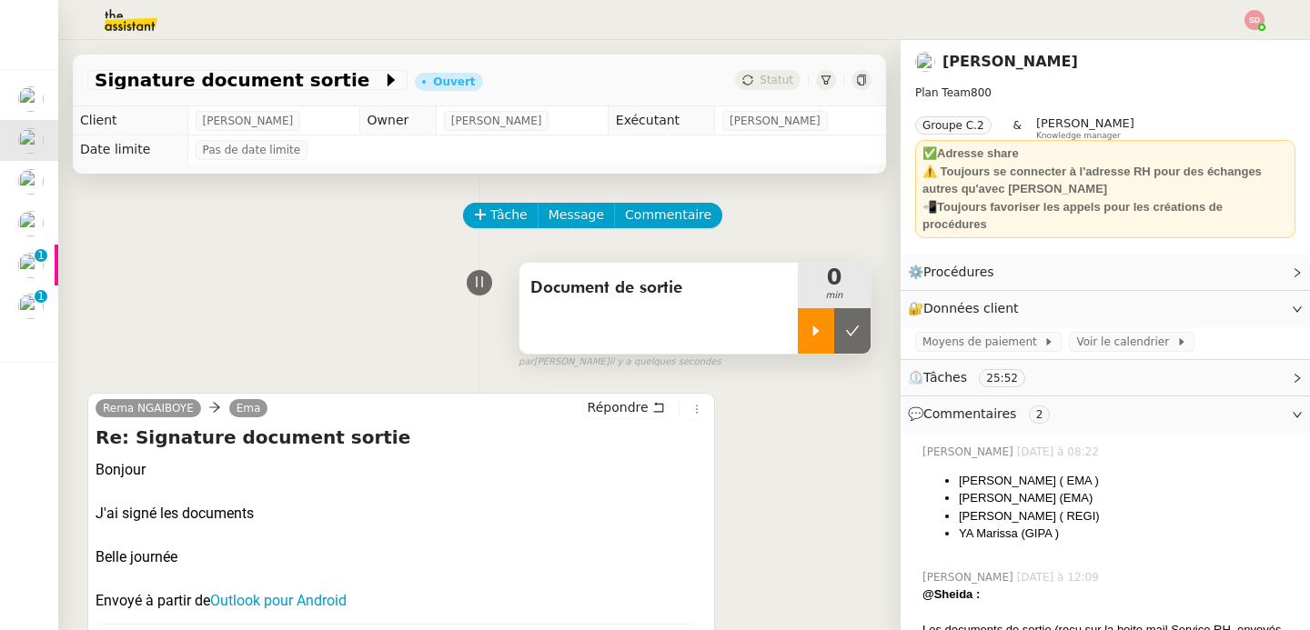
click at [817, 309] on div at bounding box center [816, 330] width 36 height 45
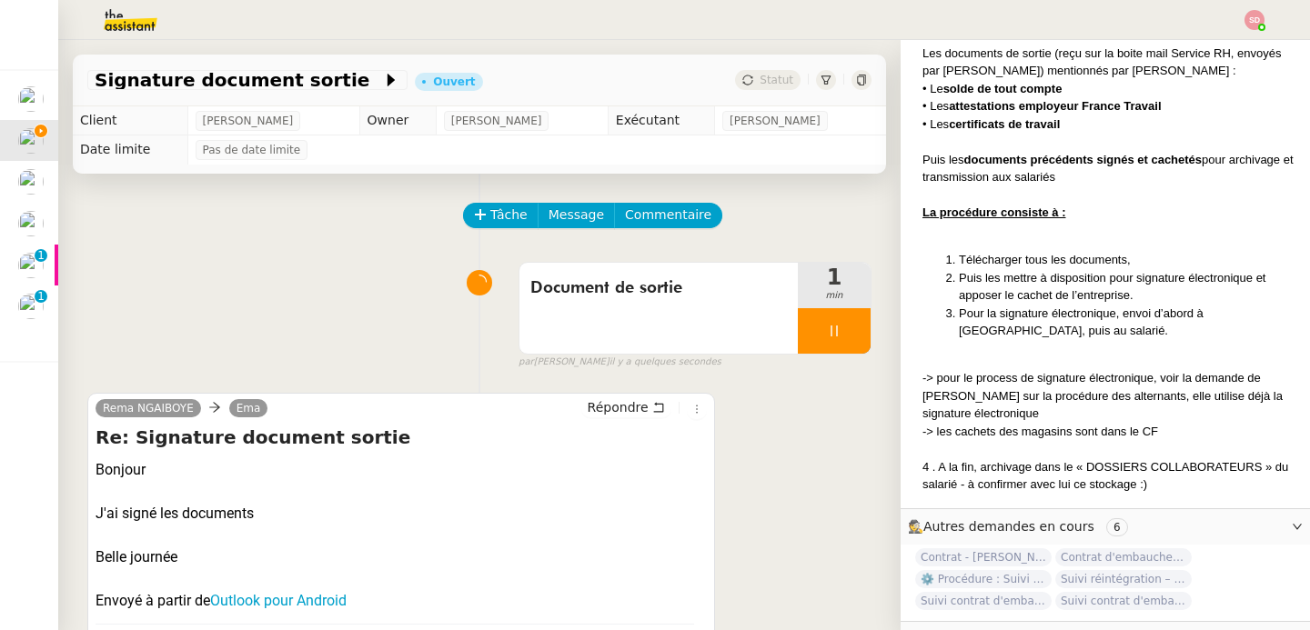
scroll to position [586, 0]
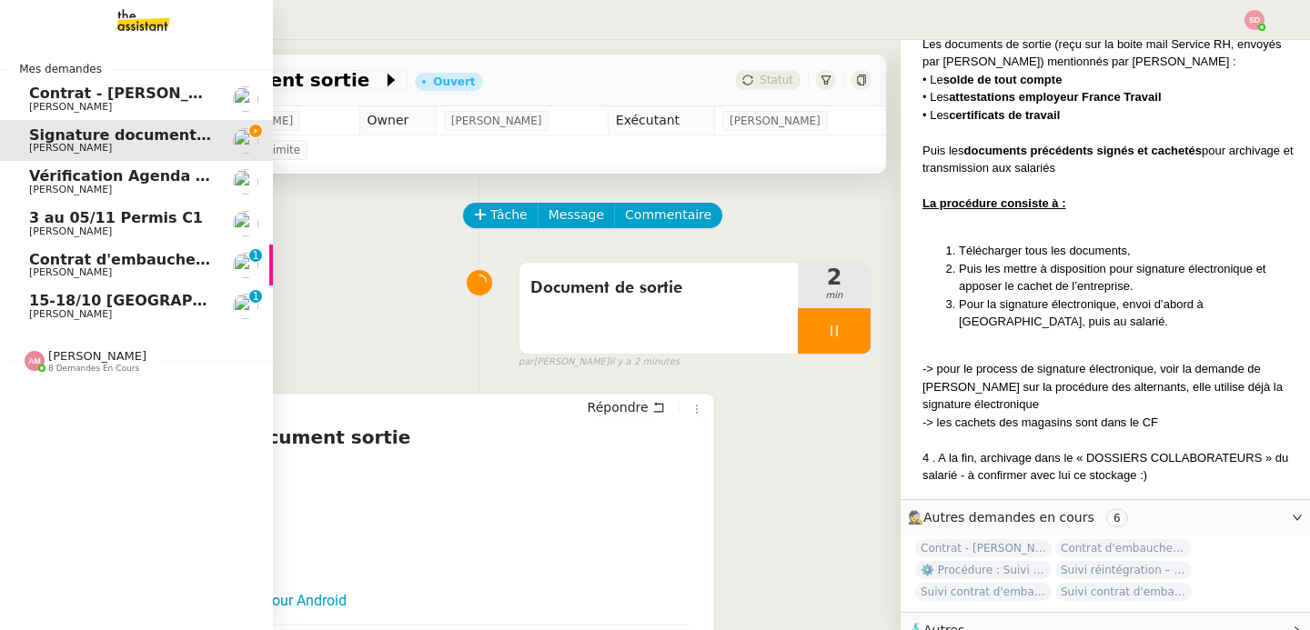
click at [88, 279] on link "Contrat d'embauche - Leny AUGUSTIN Réma Ngaiboye 0 1 2 3 4 5 6 7 8 9" at bounding box center [136, 266] width 273 height 42
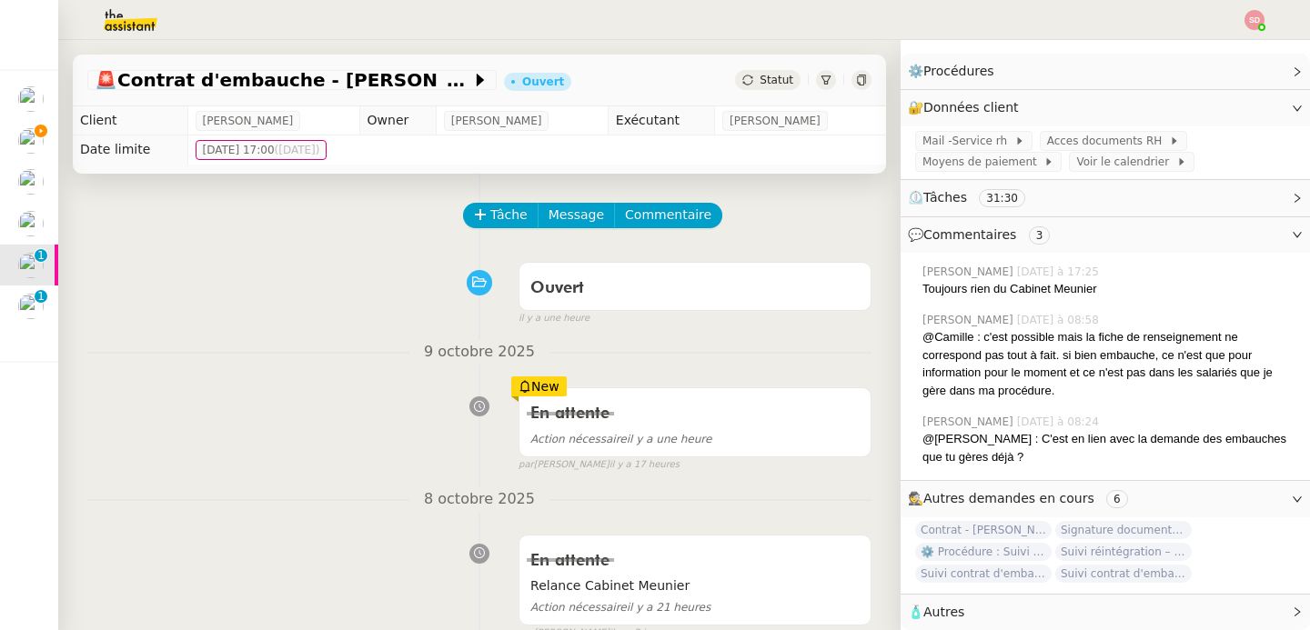
scroll to position [183, 0]
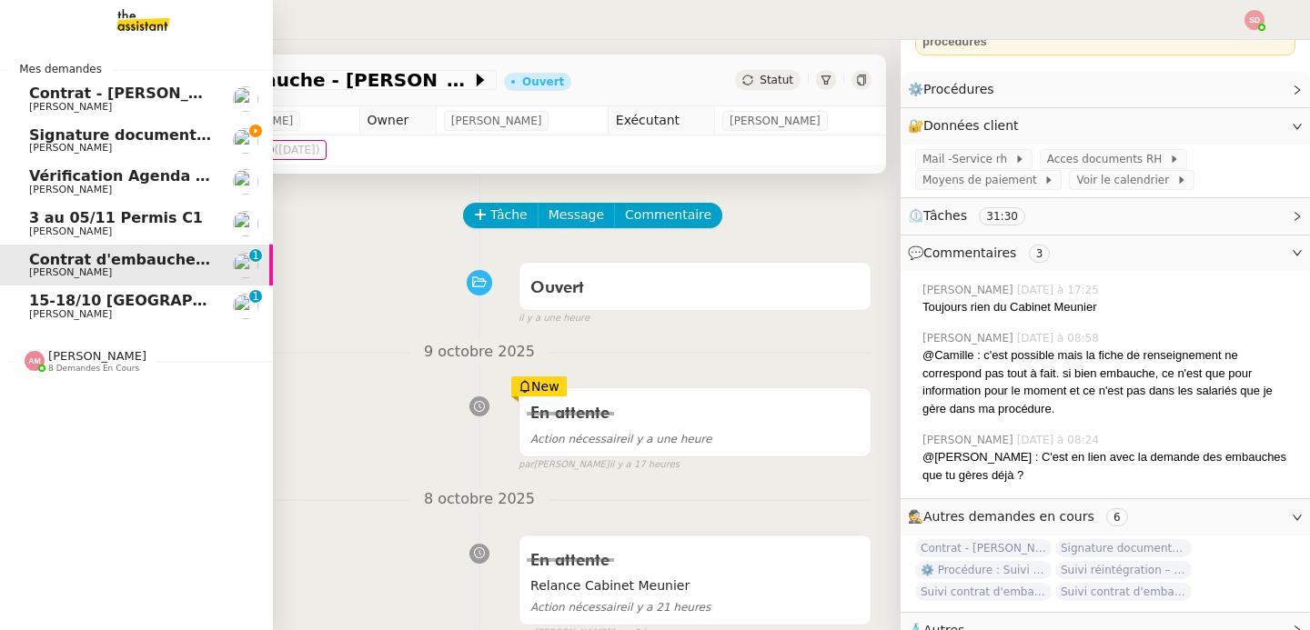
click at [174, 126] on span "Signature document sortie" at bounding box center [139, 134] width 220 height 17
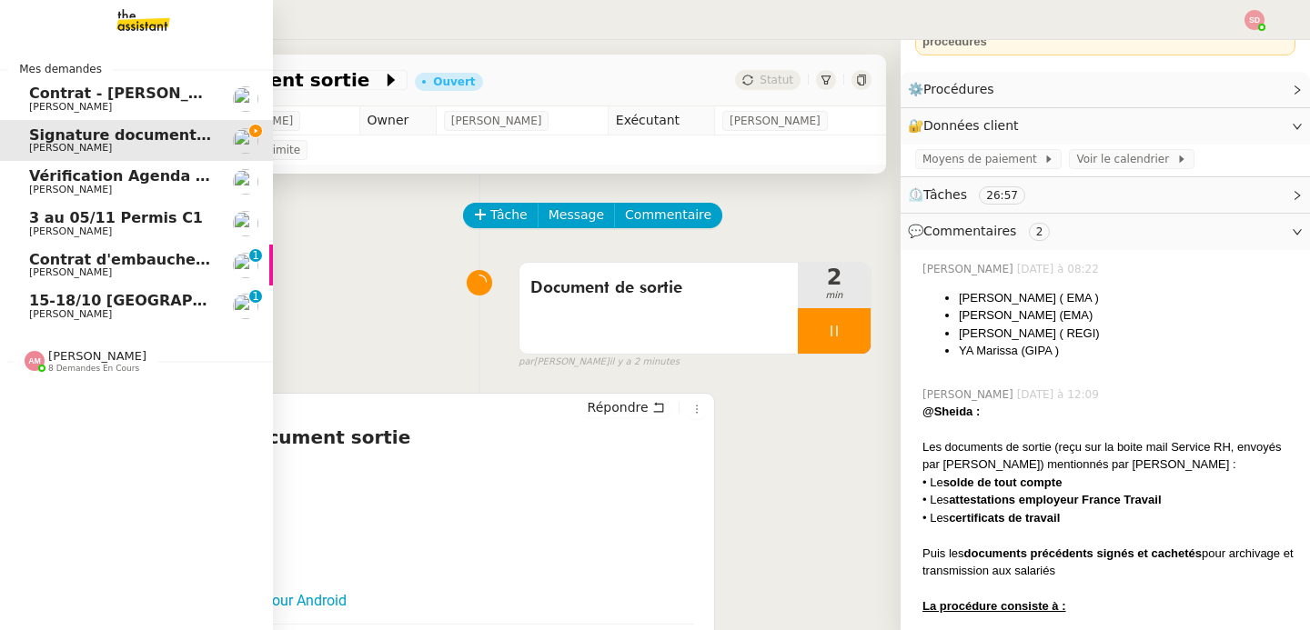
scroll to position [586, 0]
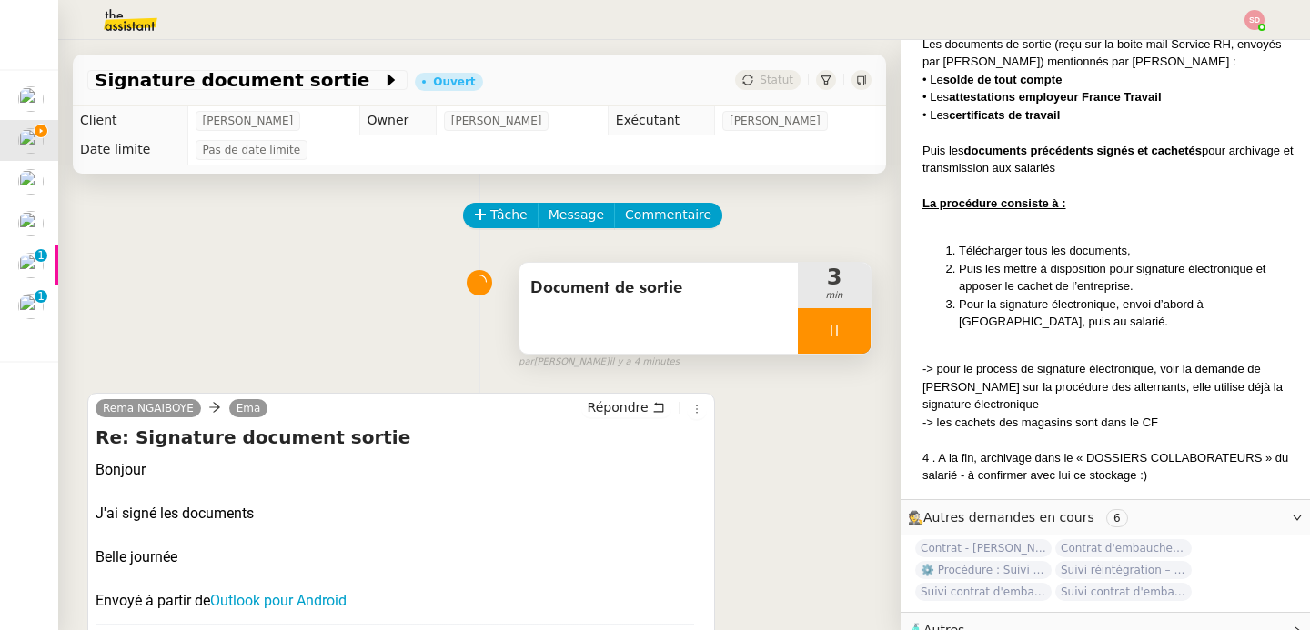
click at [862, 333] on div at bounding box center [834, 330] width 73 height 45
click at [862, 333] on button at bounding box center [852, 330] width 36 height 45
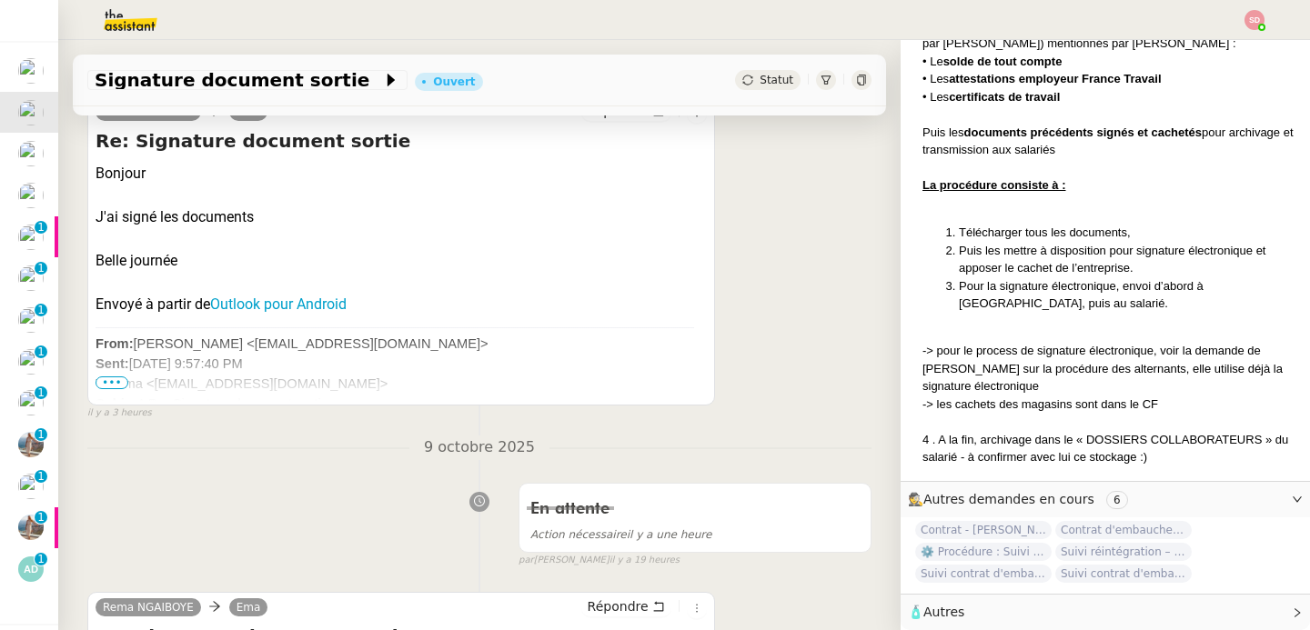
scroll to position [0, 0]
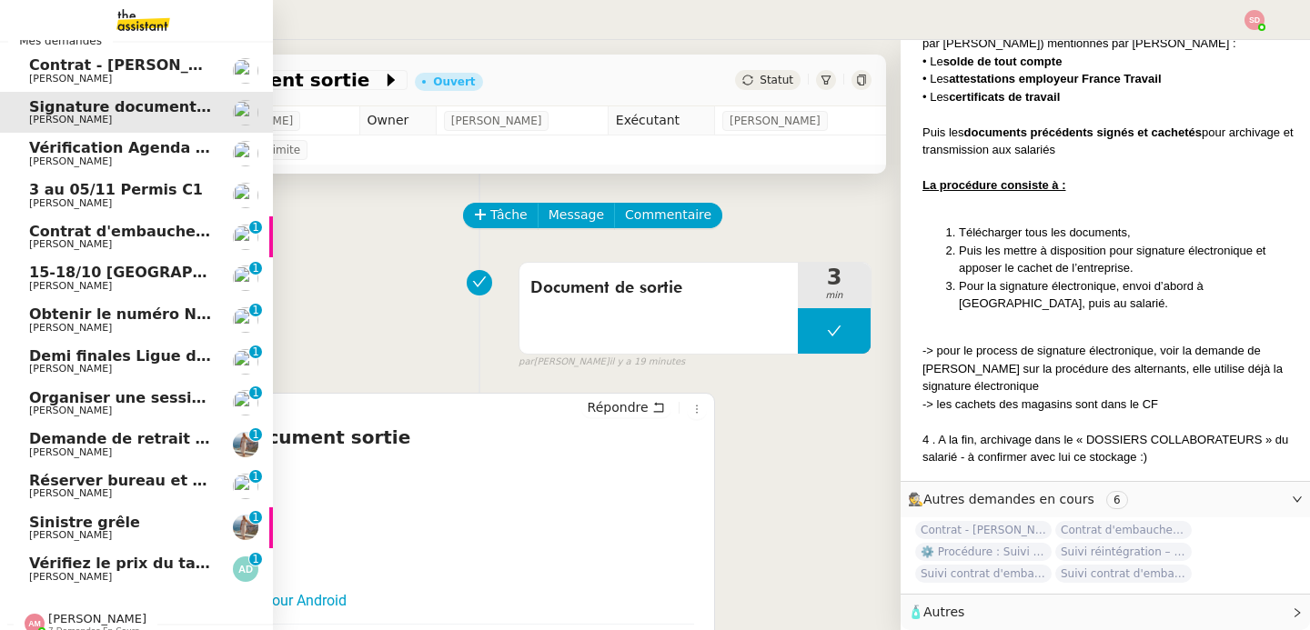
click at [52, 68] on span "Contrat - Léna Clémenceau" at bounding box center [136, 64] width 214 height 17
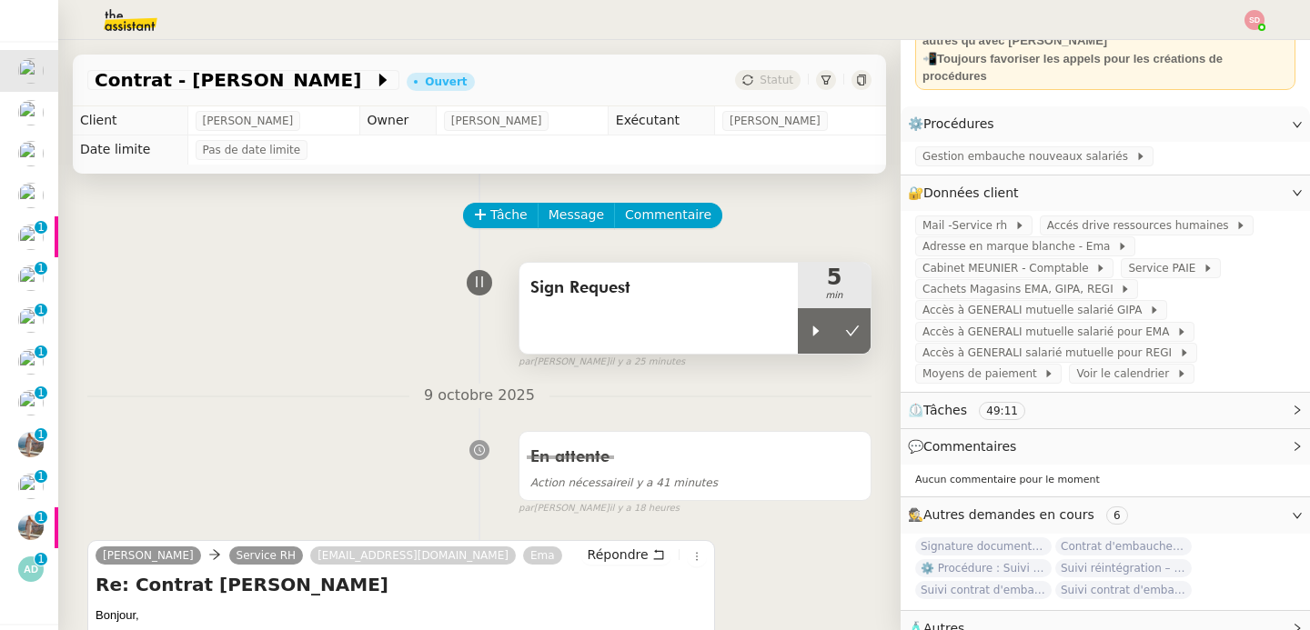
scroll to position [143, 0]
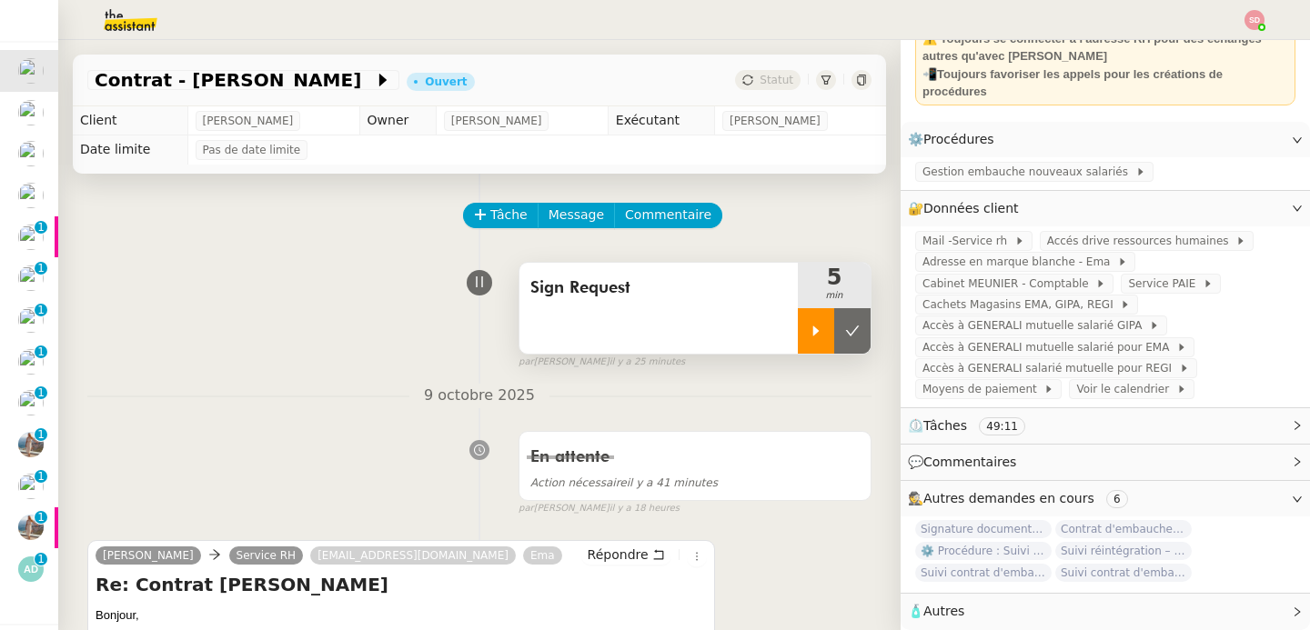
click at [798, 317] on div at bounding box center [816, 330] width 36 height 45
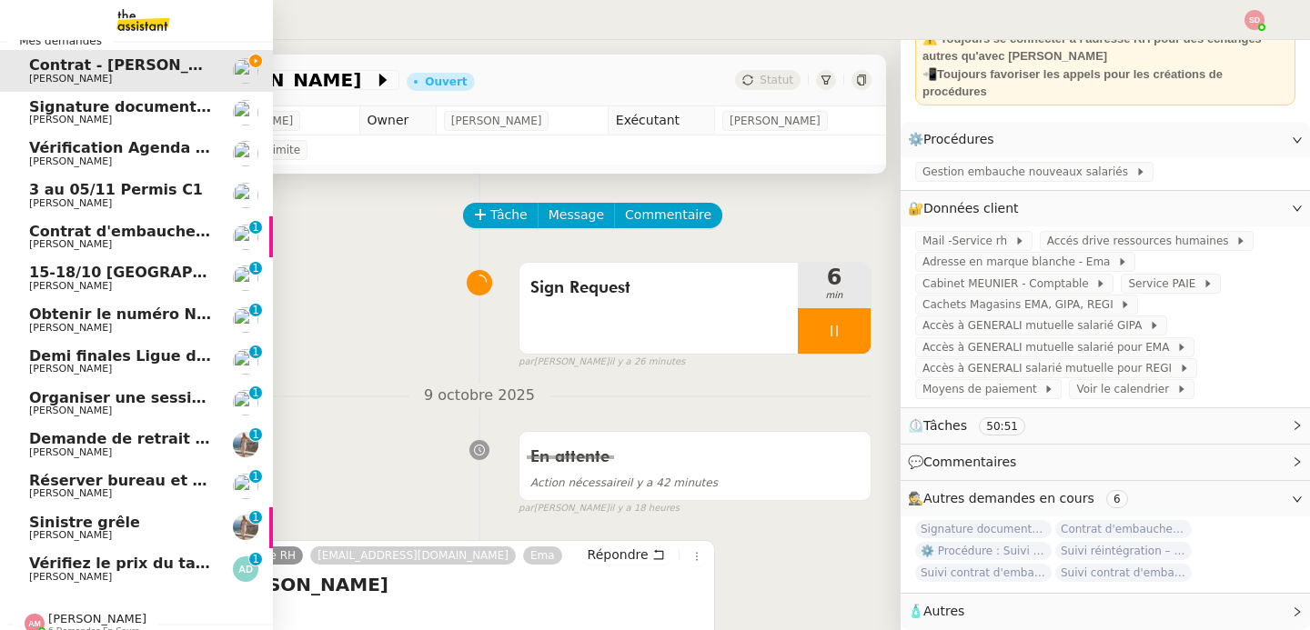
click at [58, 108] on span "Signature document sortie" at bounding box center [139, 106] width 220 height 17
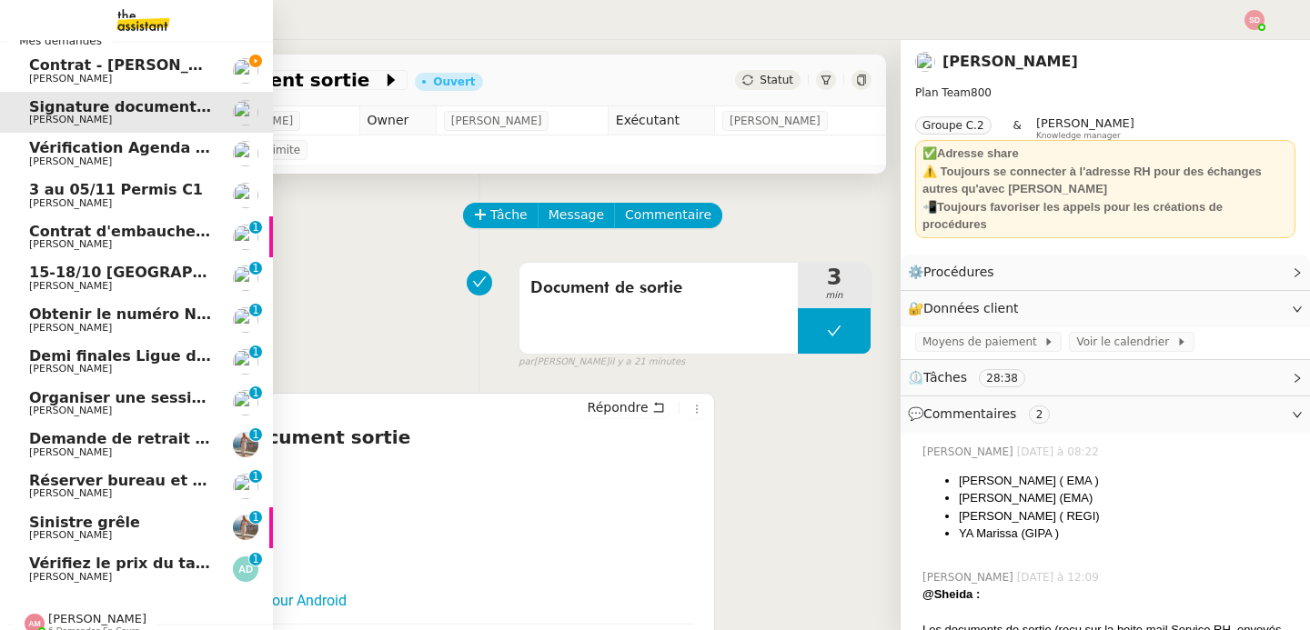
click at [35, 236] on span "Contrat d'embauche - Leny AUGUSTIN" at bounding box center [188, 231] width 318 height 17
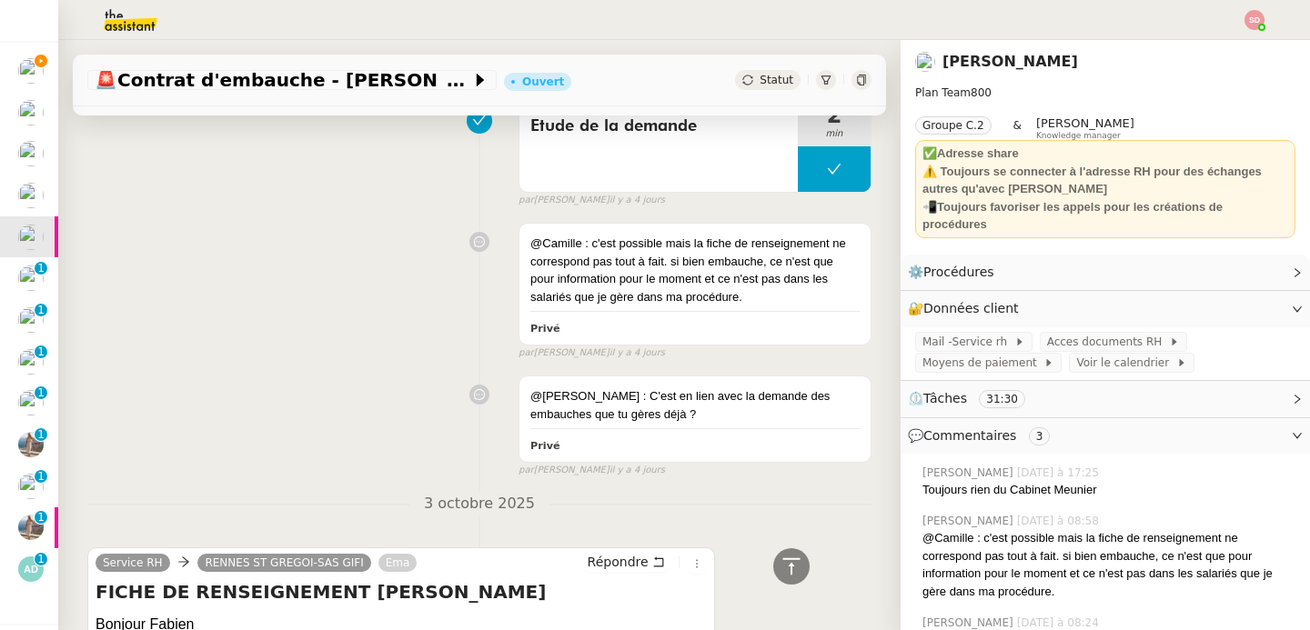
scroll to position [4885, 0]
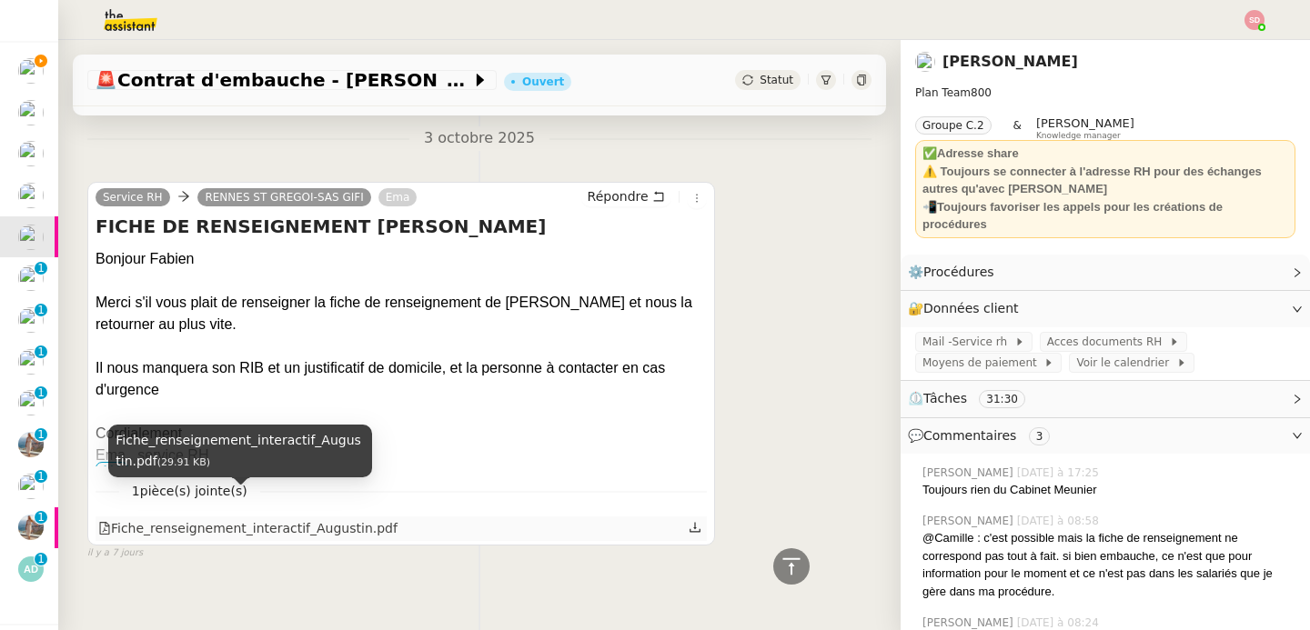
click at [307, 519] on div "Fiche_renseignement_interactif_Augustin.pdf" at bounding box center [247, 529] width 299 height 21
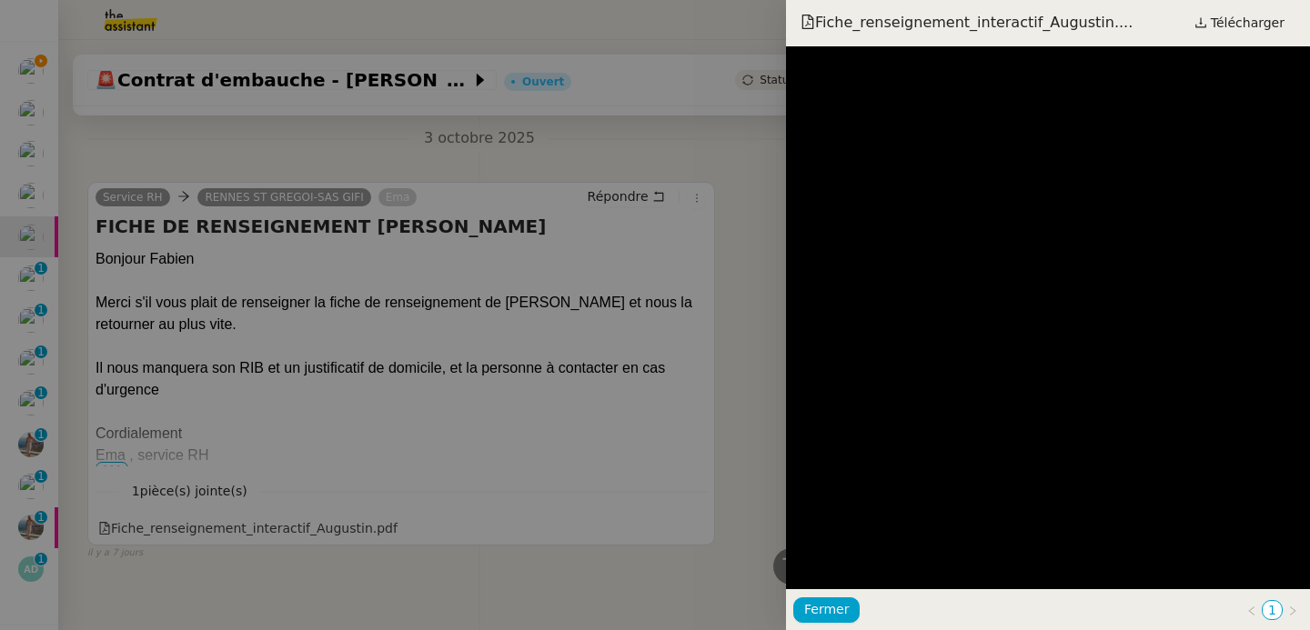
click at [385, 397] on div at bounding box center [655, 315] width 1310 height 630
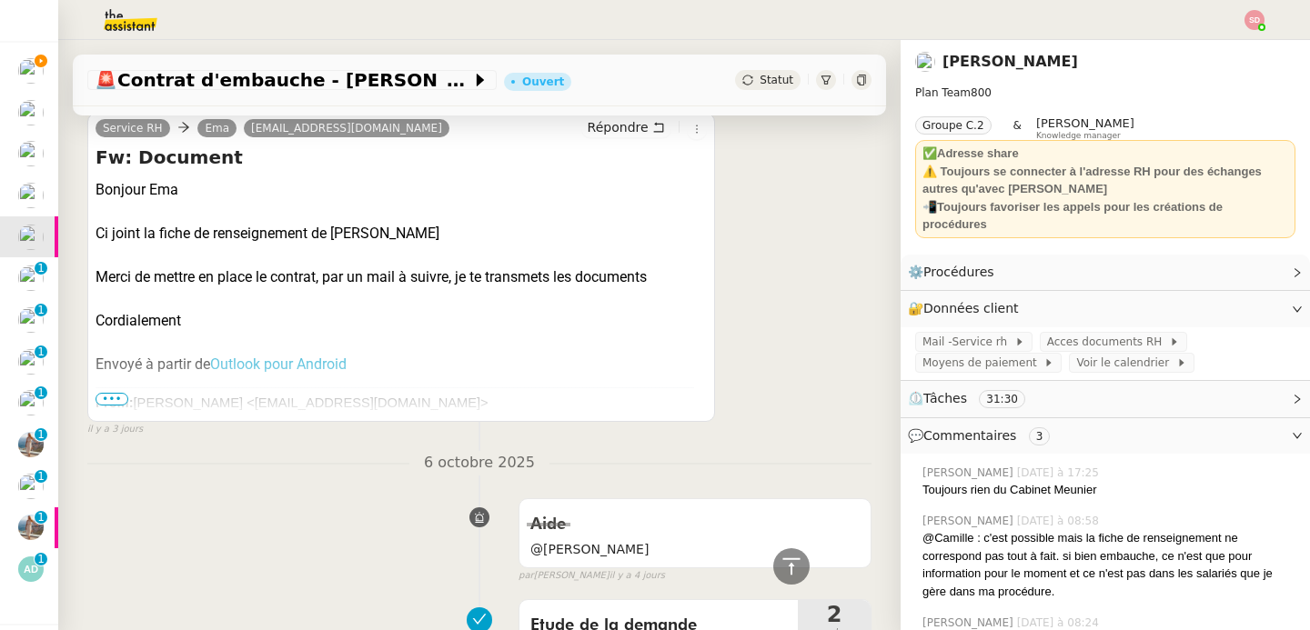
scroll to position [4017, 0]
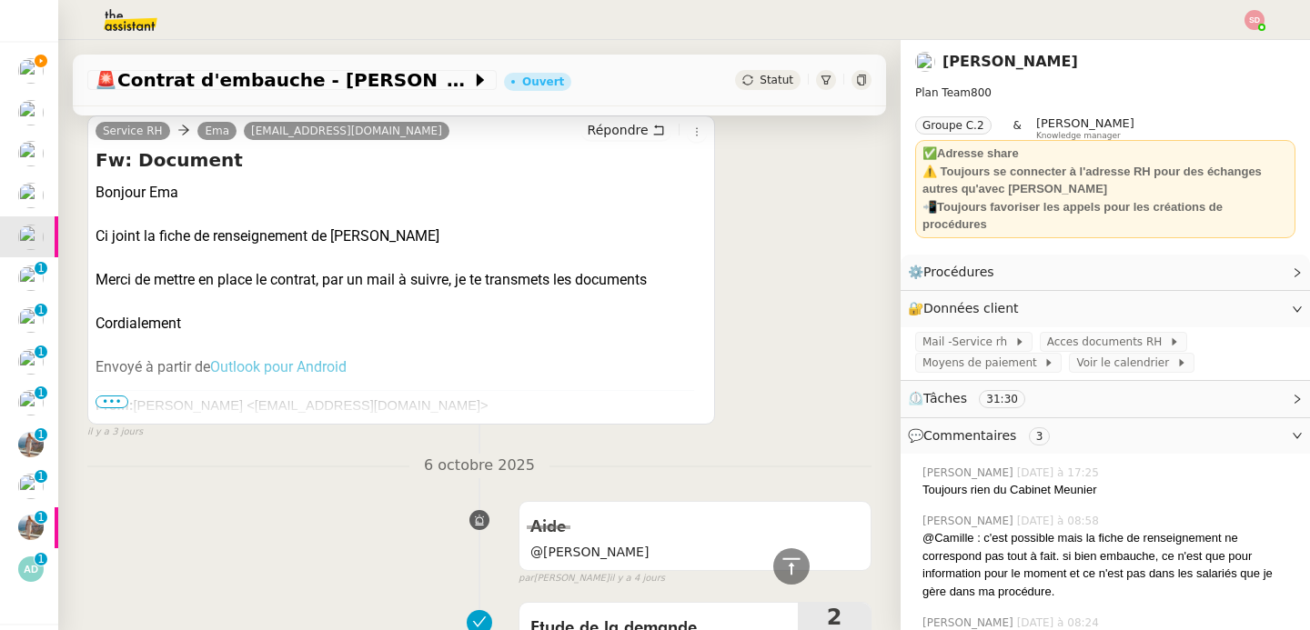
click at [116, 396] on span "•••" at bounding box center [112, 402] width 33 height 13
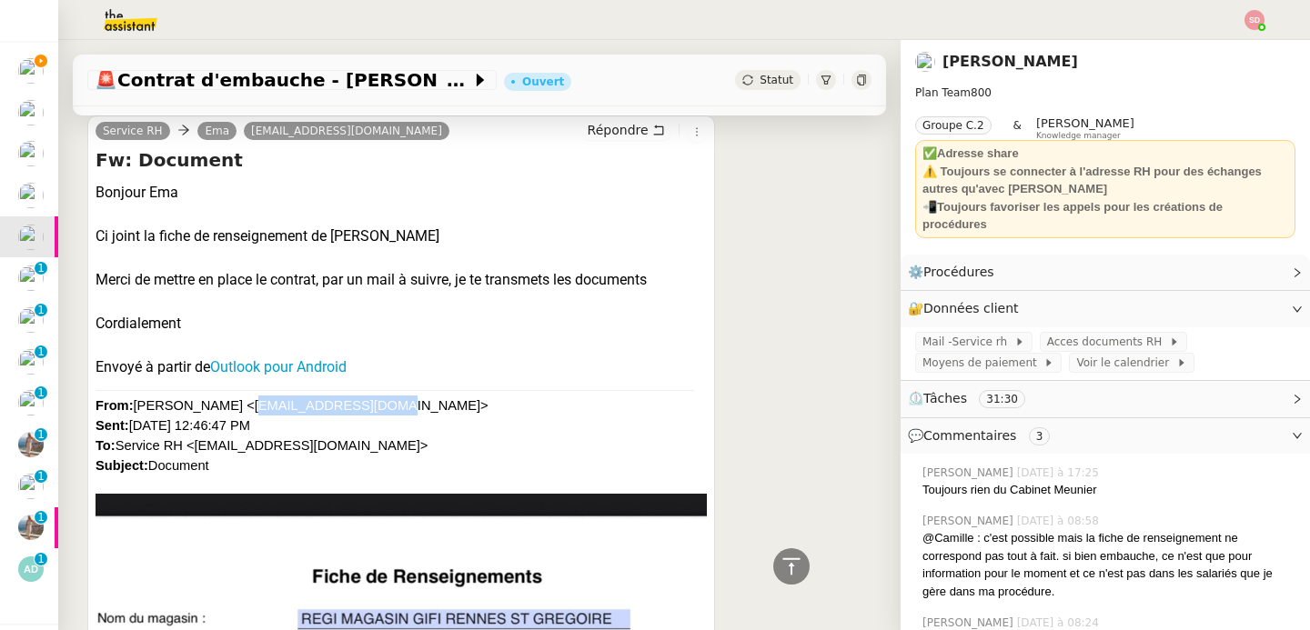
drag, startPoint x: 368, startPoint y: 379, endPoint x: 233, endPoint y: 384, distance: 135.6
click at [233, 398] on font "From: Leny Augustin <leny35170@gmail.com> Sent: Tuesday, October 7, 2025 12:46:…" at bounding box center [292, 435] width 393 height 75
copy font "leny35170@gmail.com"
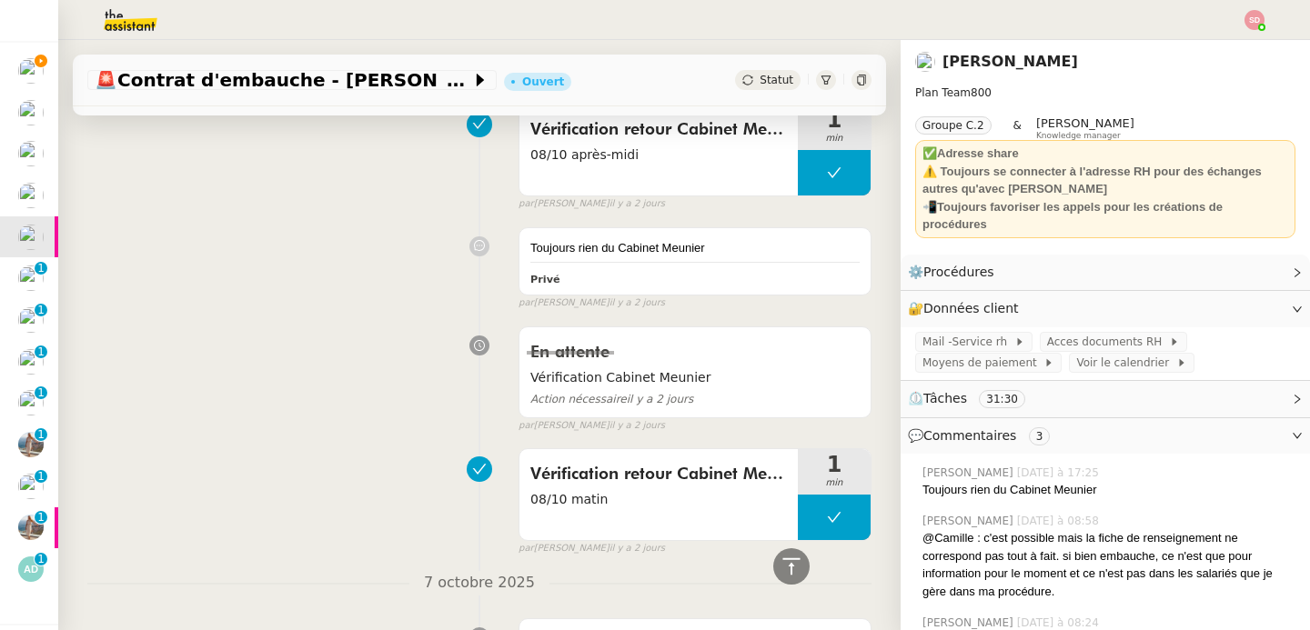
scroll to position [0, 0]
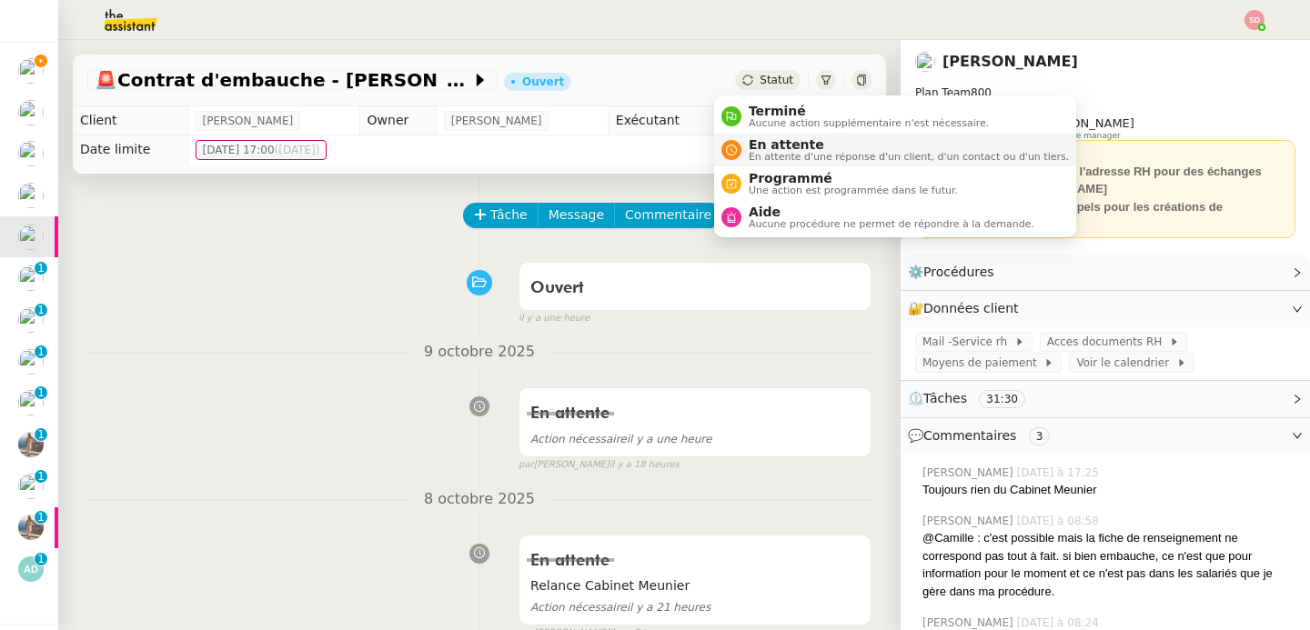
click at [749, 154] on span "En attente d'une réponse d'un client, d'un contact ou d'un tiers." at bounding box center [909, 157] width 320 height 10
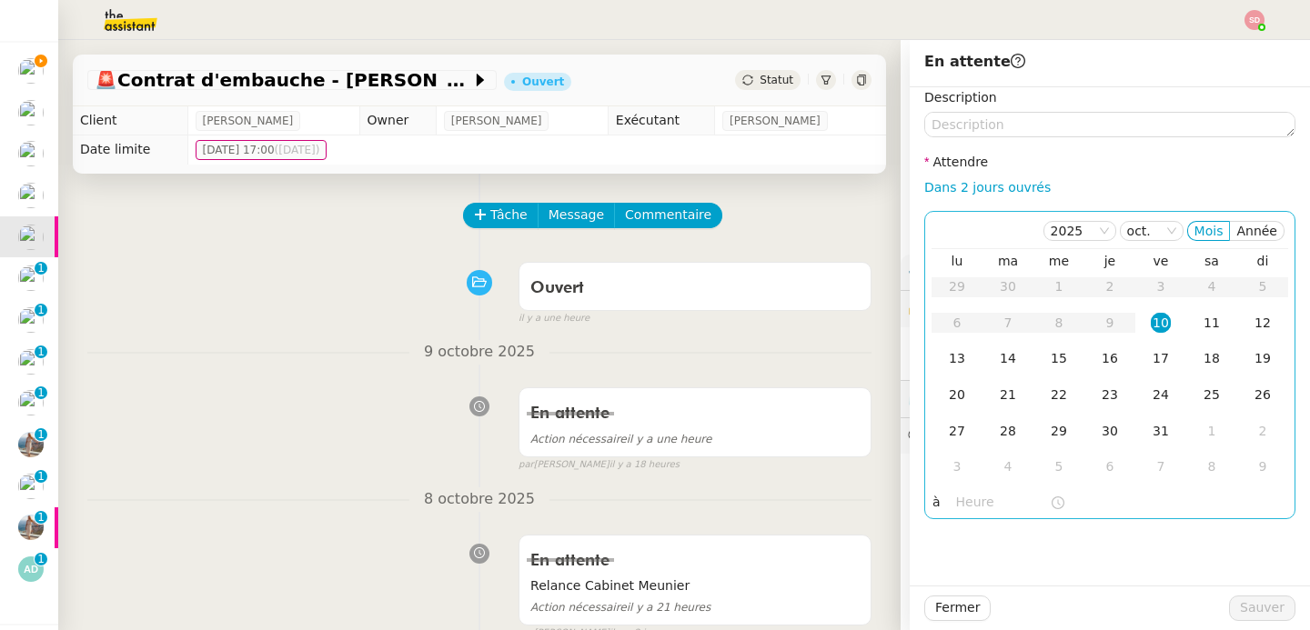
click at [956, 496] on input "text" at bounding box center [1003, 502] width 94 height 21
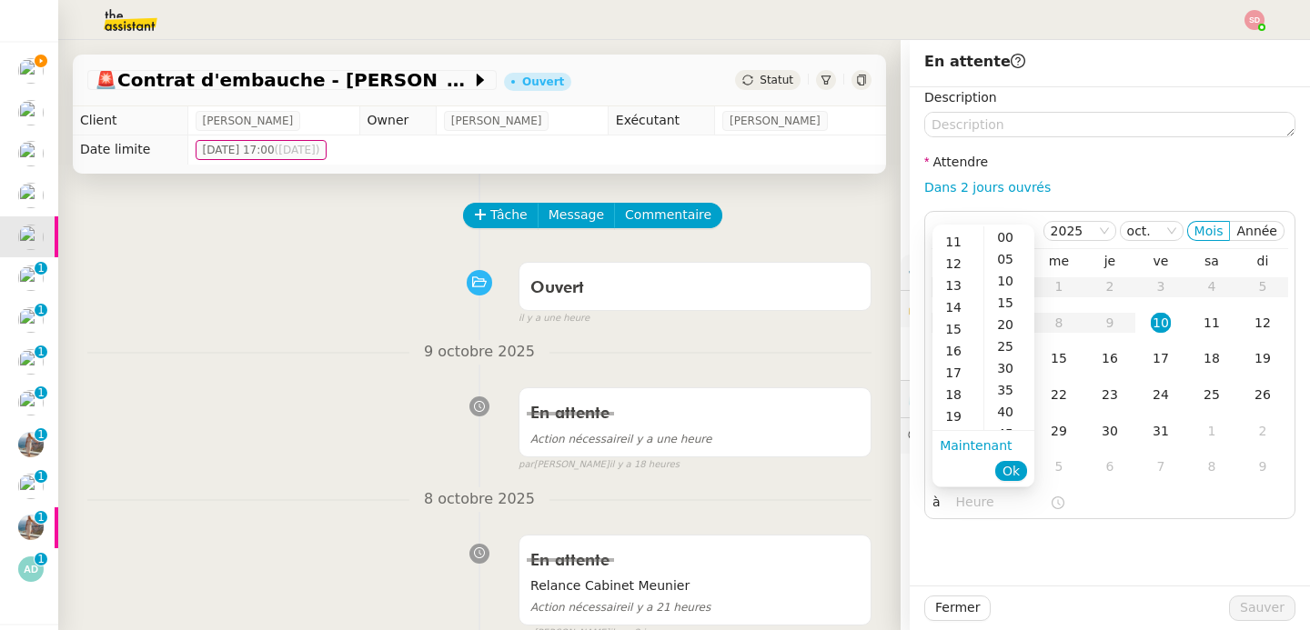
scroll to position [245, 0]
click at [958, 299] on div "14" at bounding box center [957, 298] width 51 height 22
click at [997, 229] on div "00" at bounding box center [1009, 238] width 50 height 22
type input "14:00"
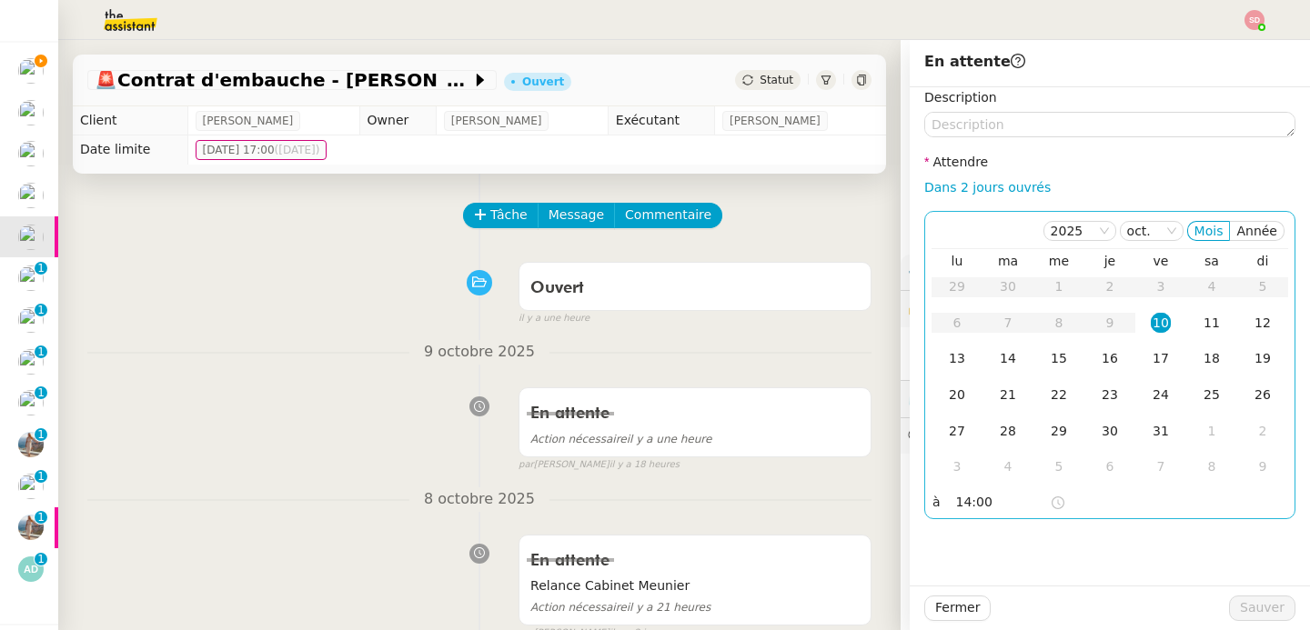
click at [1151, 325] on div "10" at bounding box center [1161, 323] width 20 height 20
click at [1260, 613] on span "Sauver" at bounding box center [1262, 608] width 45 height 21
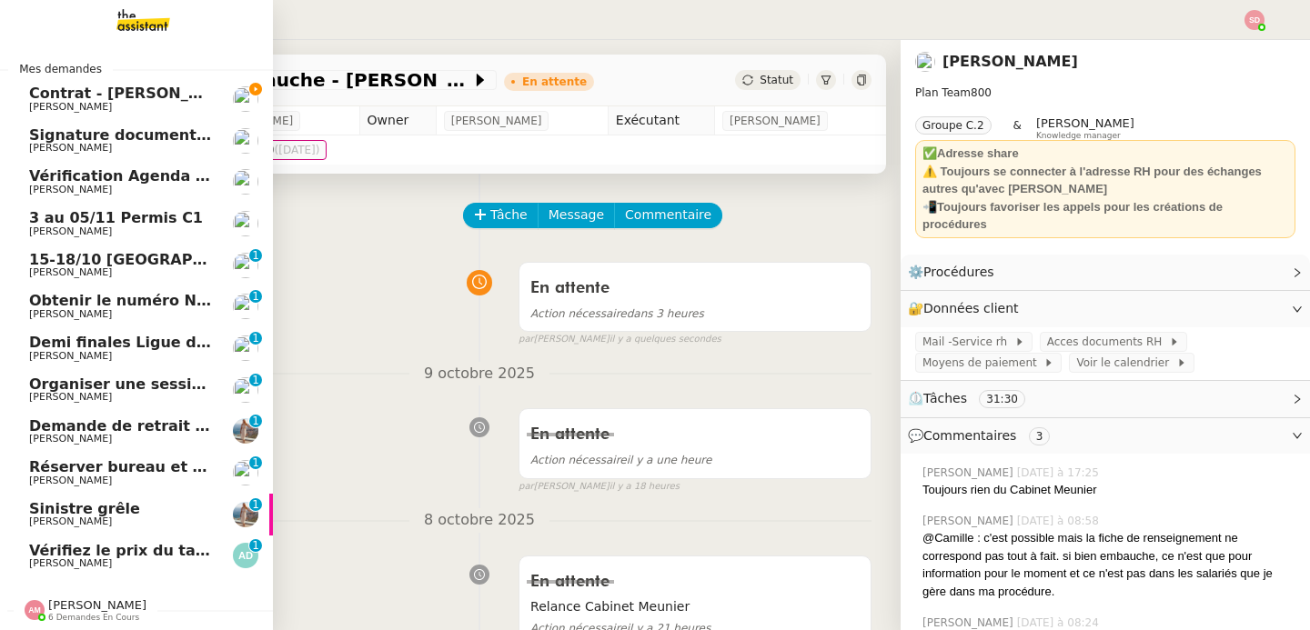
click at [176, 108] on span "Réma Ngaiboye" at bounding box center [121, 107] width 184 height 11
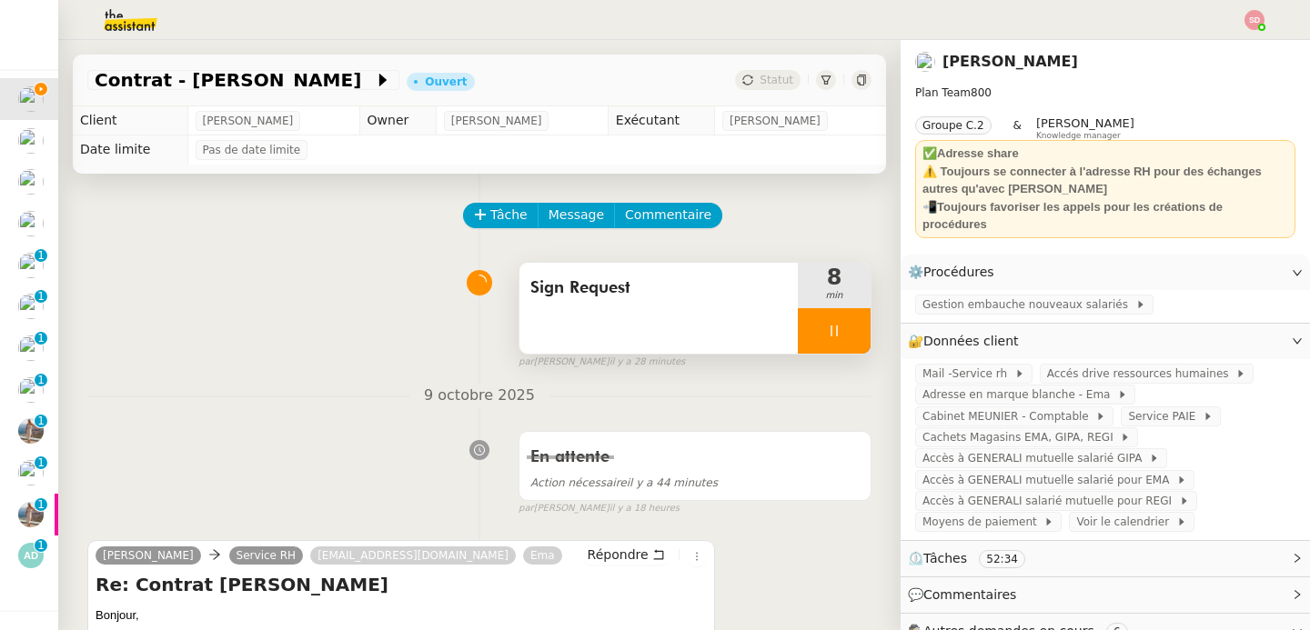
click at [825, 339] on div at bounding box center [834, 330] width 73 height 45
click at [834, 339] on button at bounding box center [852, 330] width 36 height 45
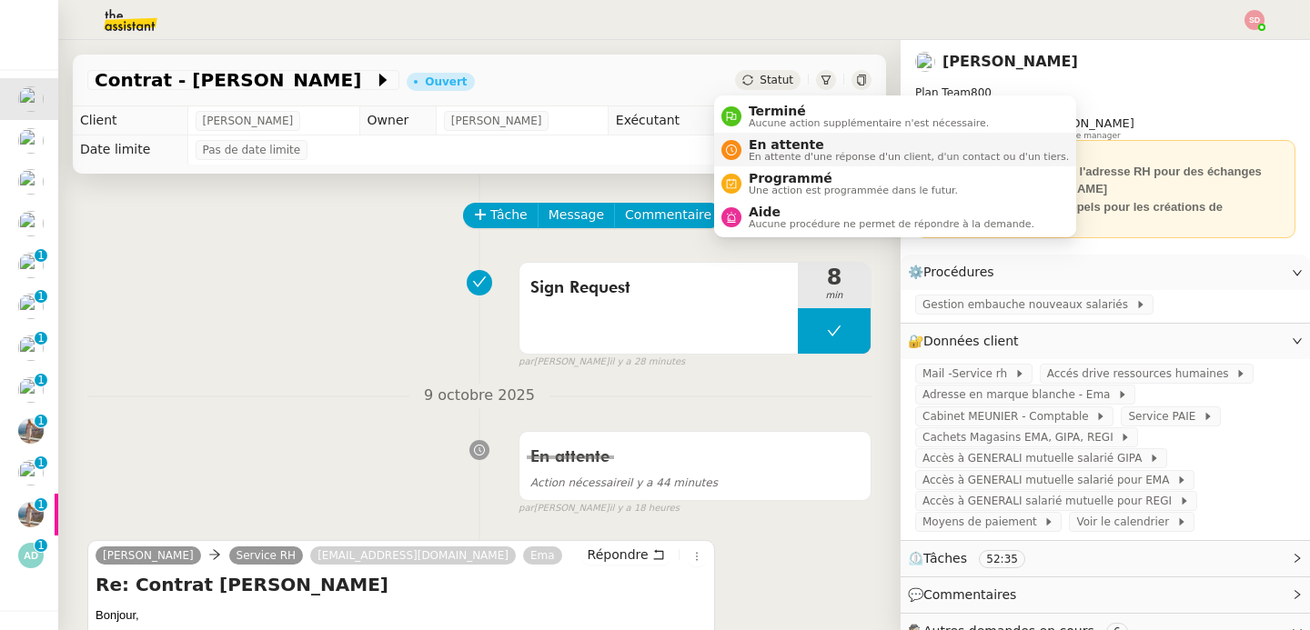
click at [754, 149] on span "En attente" at bounding box center [909, 144] width 320 height 15
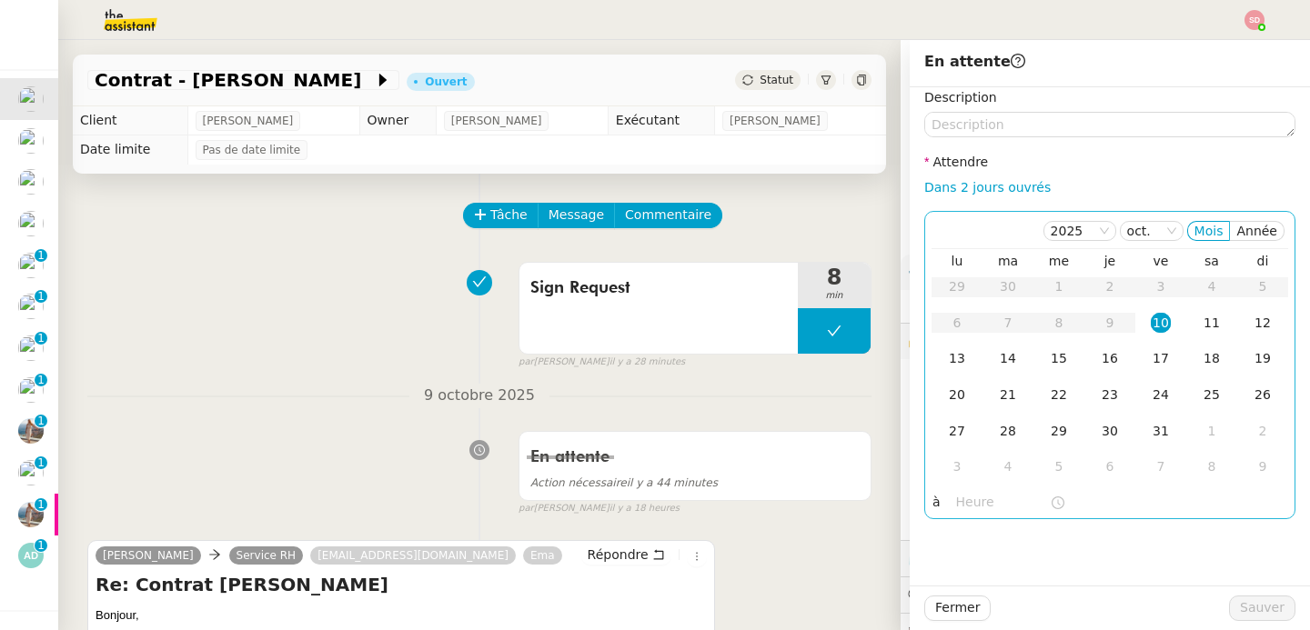
click at [956, 499] on input "text" at bounding box center [1003, 502] width 94 height 21
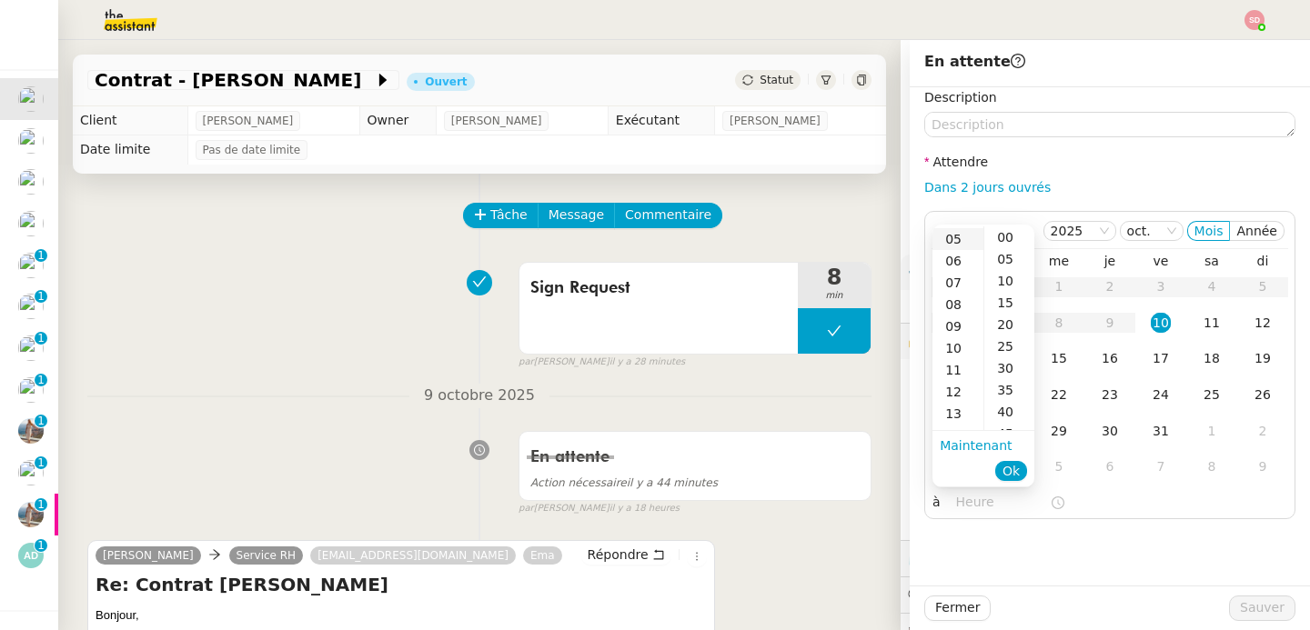
scroll to position [131, 0]
click at [952, 407] on div "14" at bounding box center [957, 412] width 51 height 22
click at [997, 242] on div "00" at bounding box center [1009, 238] width 50 height 22
type input "14:00"
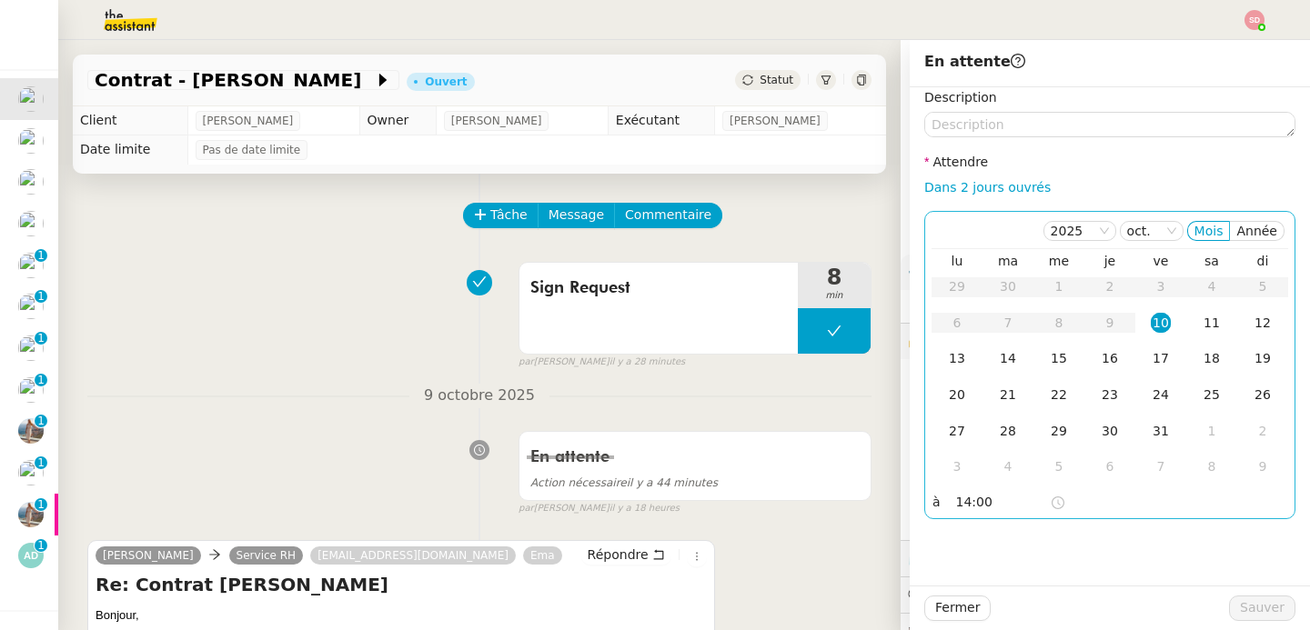
click at [1151, 318] on div "10" at bounding box center [1161, 323] width 20 height 20
click at [1270, 602] on span "Sauver" at bounding box center [1262, 608] width 45 height 21
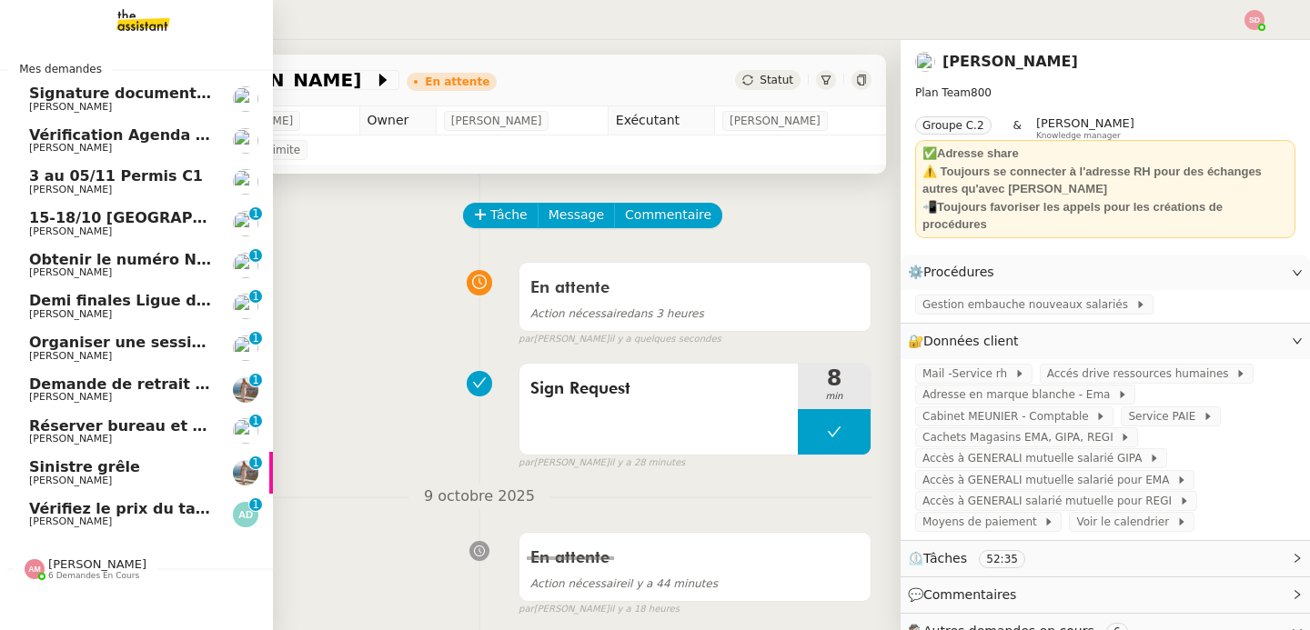
click at [101, 499] on link "Vérifiez le prix du taxi Bordeaux-Mont de Marsan Alyssa Dumeunier 0 1 2 3 4 5 6…" at bounding box center [136, 515] width 273 height 42
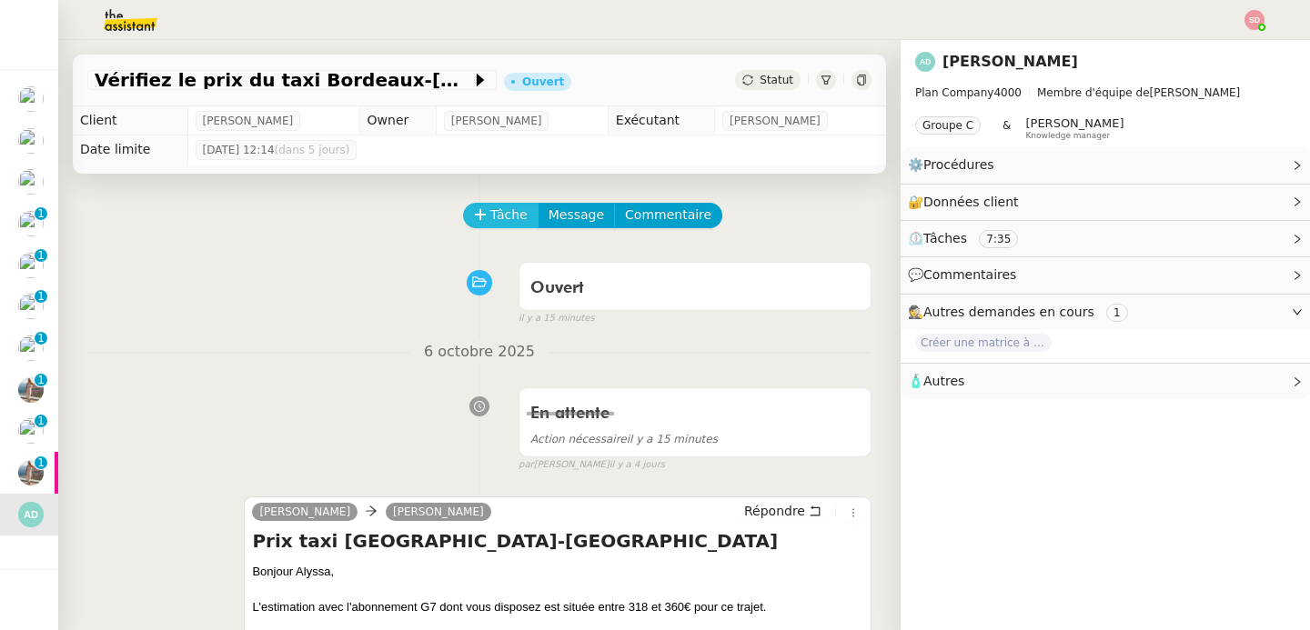
click at [490, 213] on span "Tâche" at bounding box center [508, 215] width 37 height 21
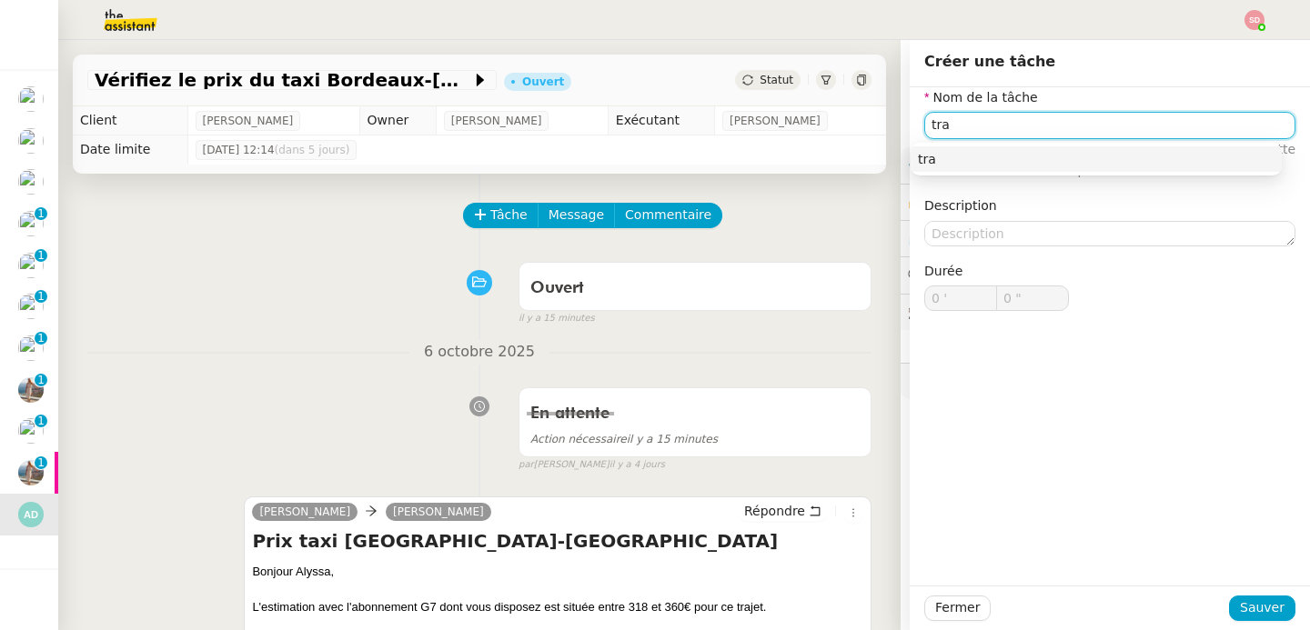
type input "tra"
click at [352, 277] on div "Ouvert false il y a 15 minutes" at bounding box center [479, 290] width 784 height 73
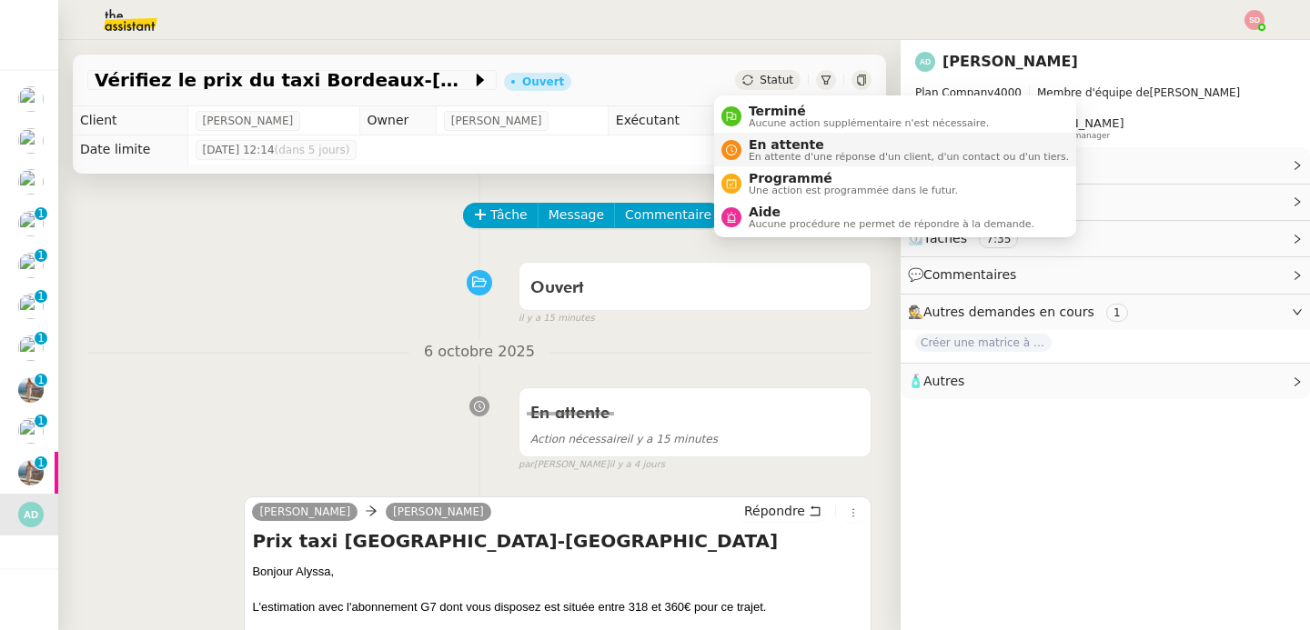
click at [755, 137] on span "En attente" at bounding box center [909, 144] width 320 height 15
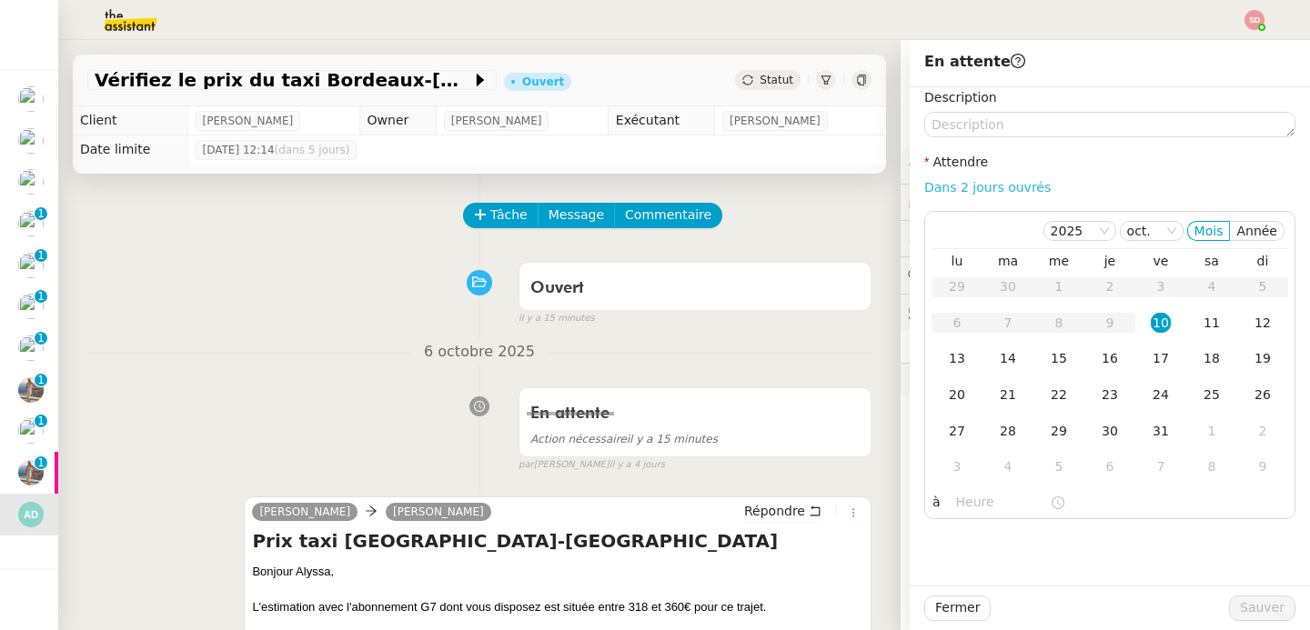
click at [974, 182] on link "Dans 2 jours ouvrés" at bounding box center [987, 187] width 126 height 15
click at [947, 360] on div "13" at bounding box center [957, 358] width 20 height 20
click at [965, 507] on input "07:00" at bounding box center [1003, 502] width 94 height 21
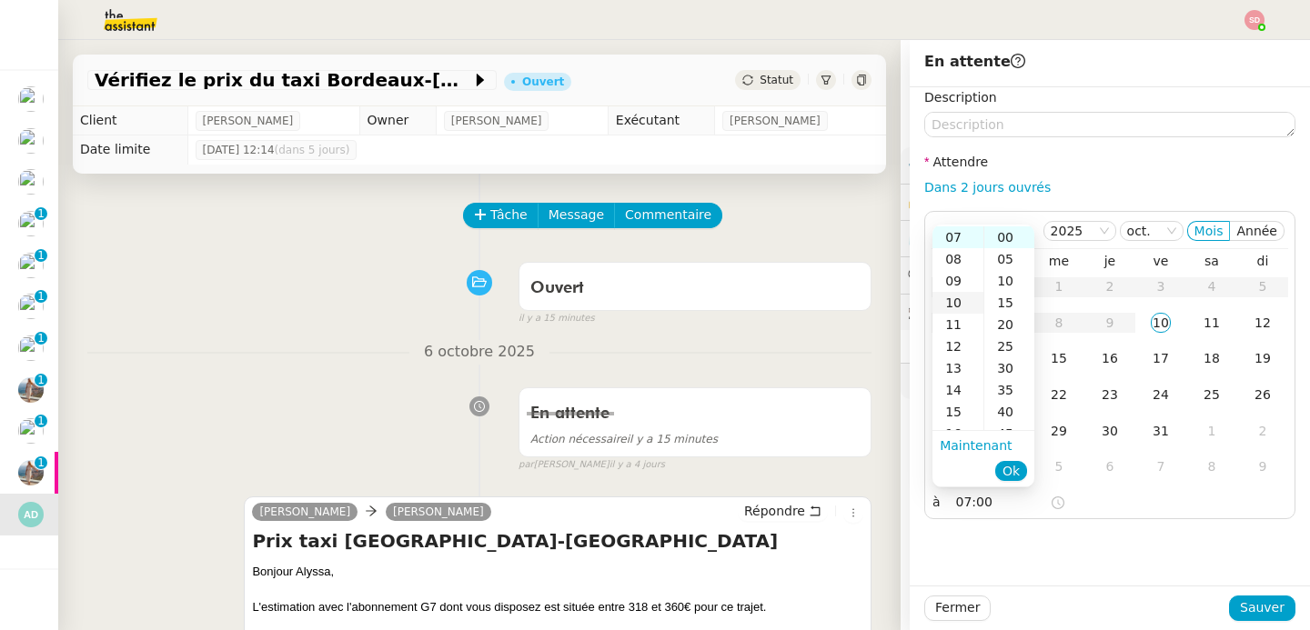
click at [959, 303] on div "10" at bounding box center [957, 303] width 51 height 22
type input "10:00"
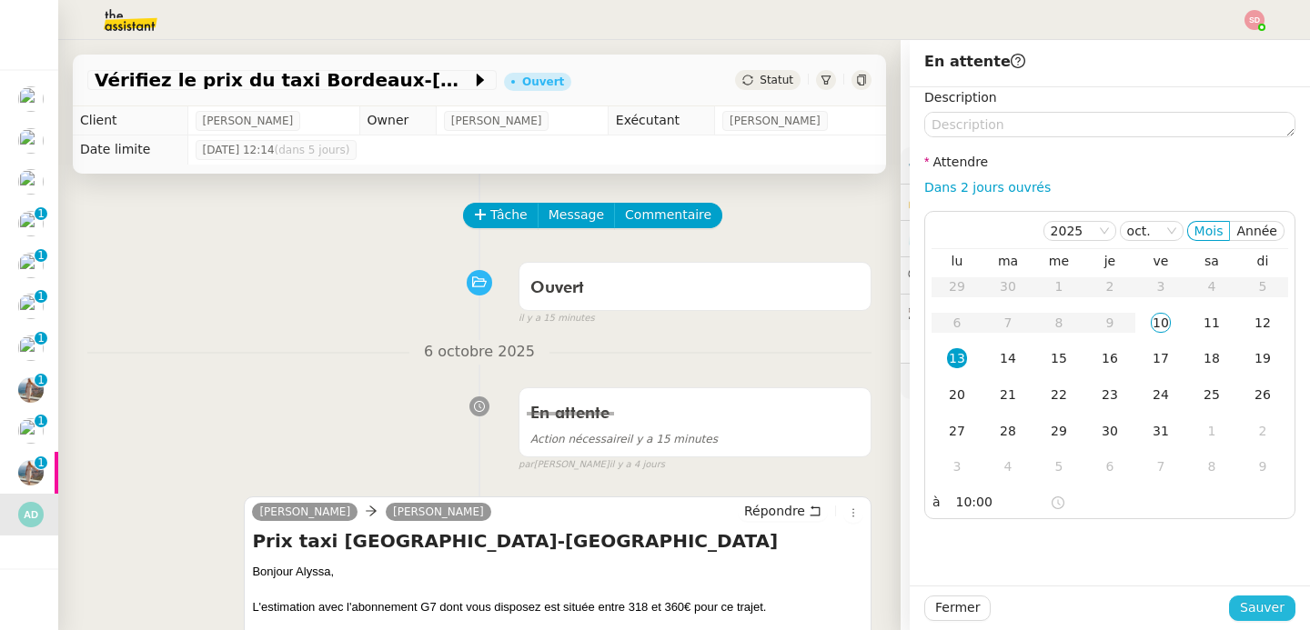
click at [1248, 613] on span "Sauver" at bounding box center [1262, 608] width 45 height 21
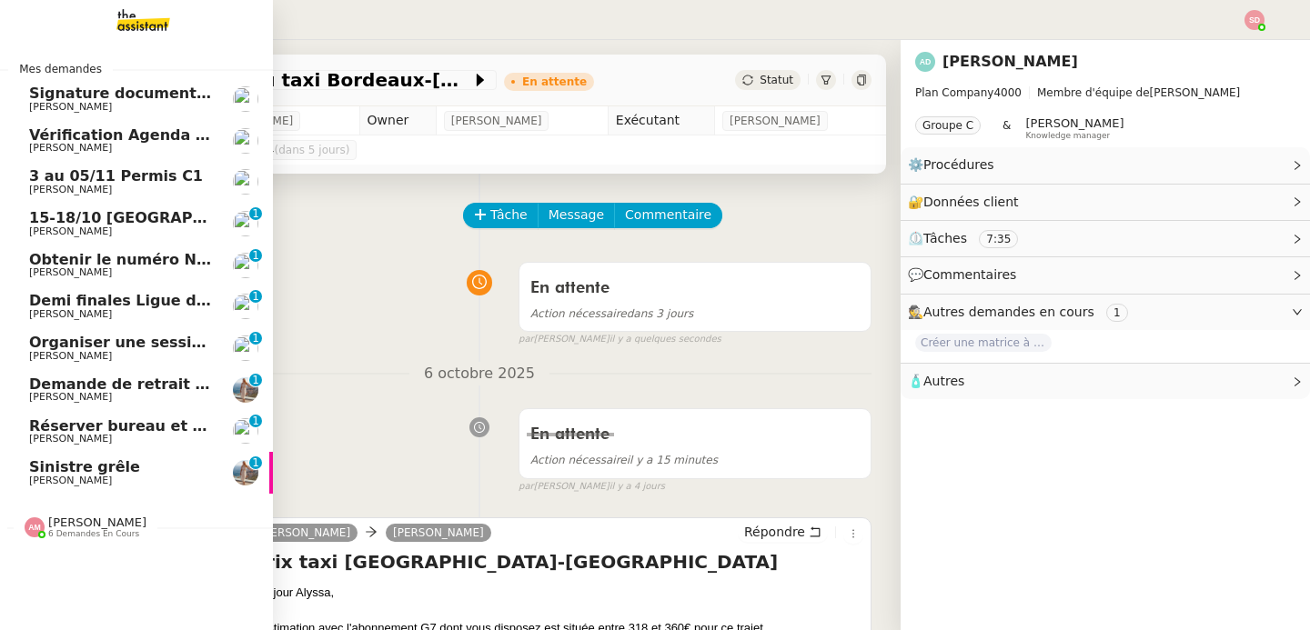
click at [92, 477] on span "Laura Gauthier" at bounding box center [121, 481] width 184 height 11
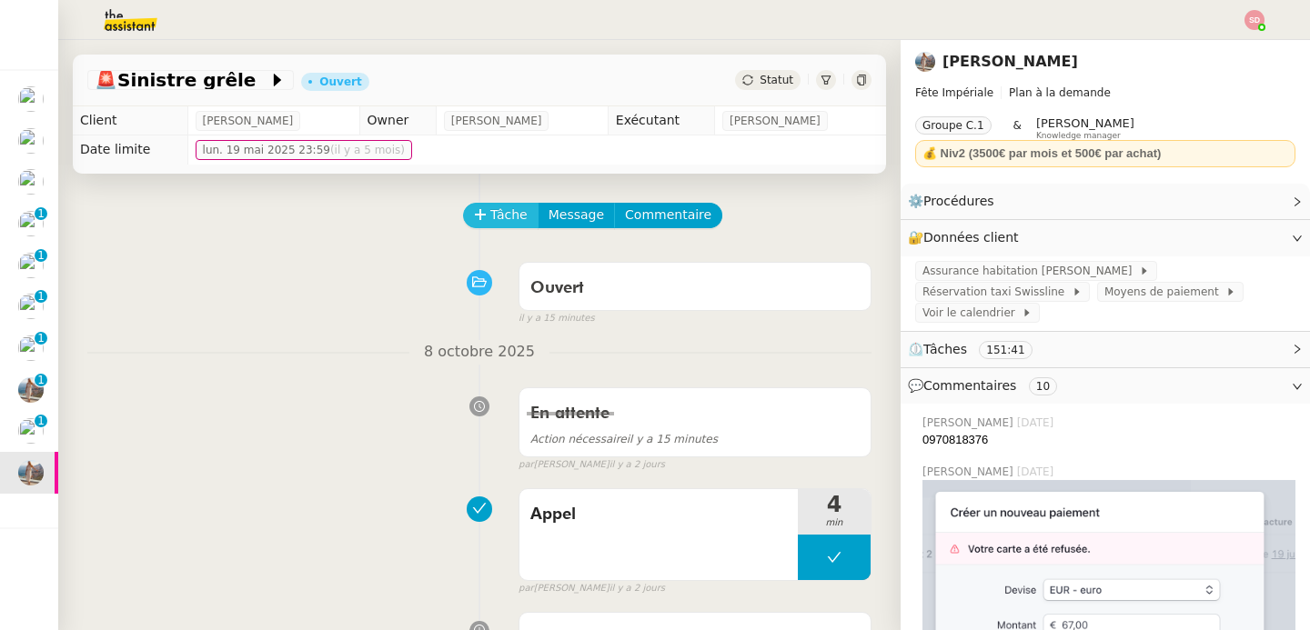
click at [490, 213] on span "Tâche" at bounding box center [508, 215] width 37 height 21
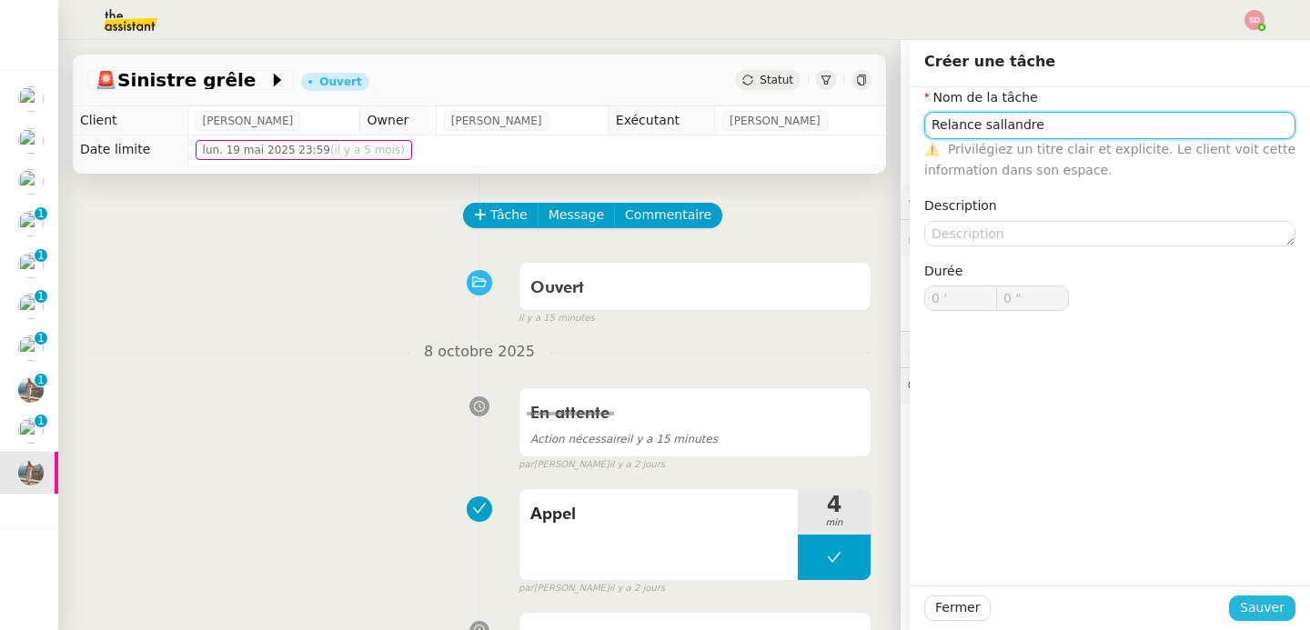
type input "Relance sallandre"
click at [1267, 600] on span "Sauver" at bounding box center [1262, 608] width 45 height 21
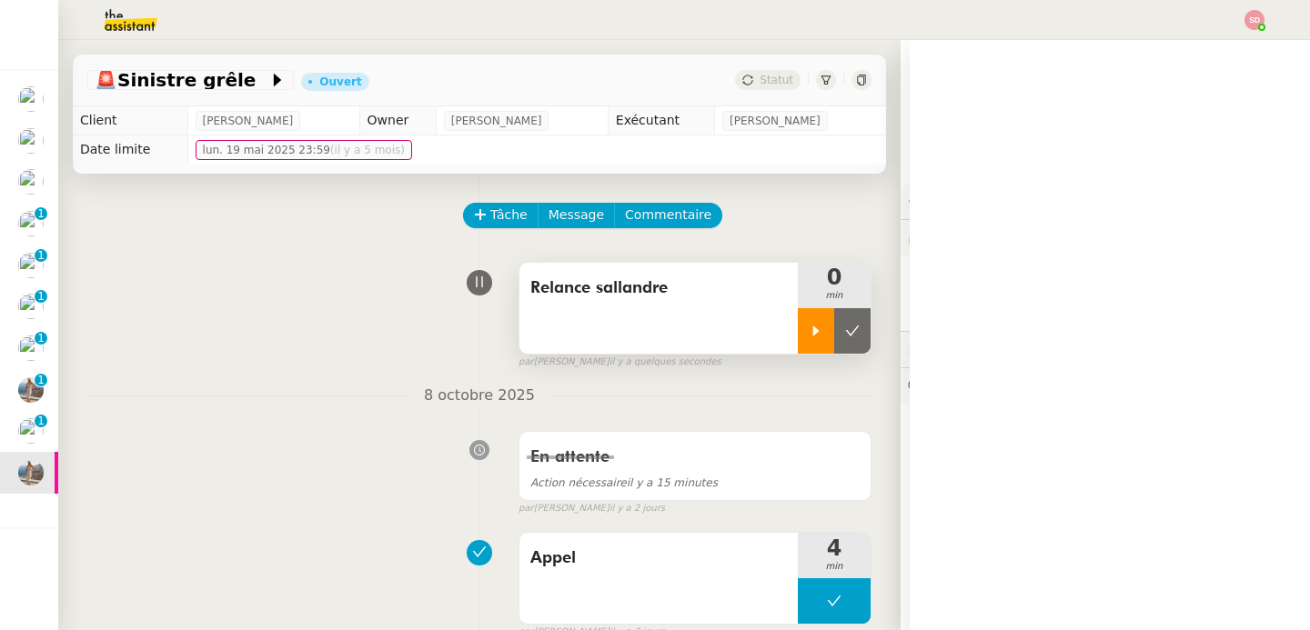
click at [801, 329] on div at bounding box center [816, 330] width 36 height 45
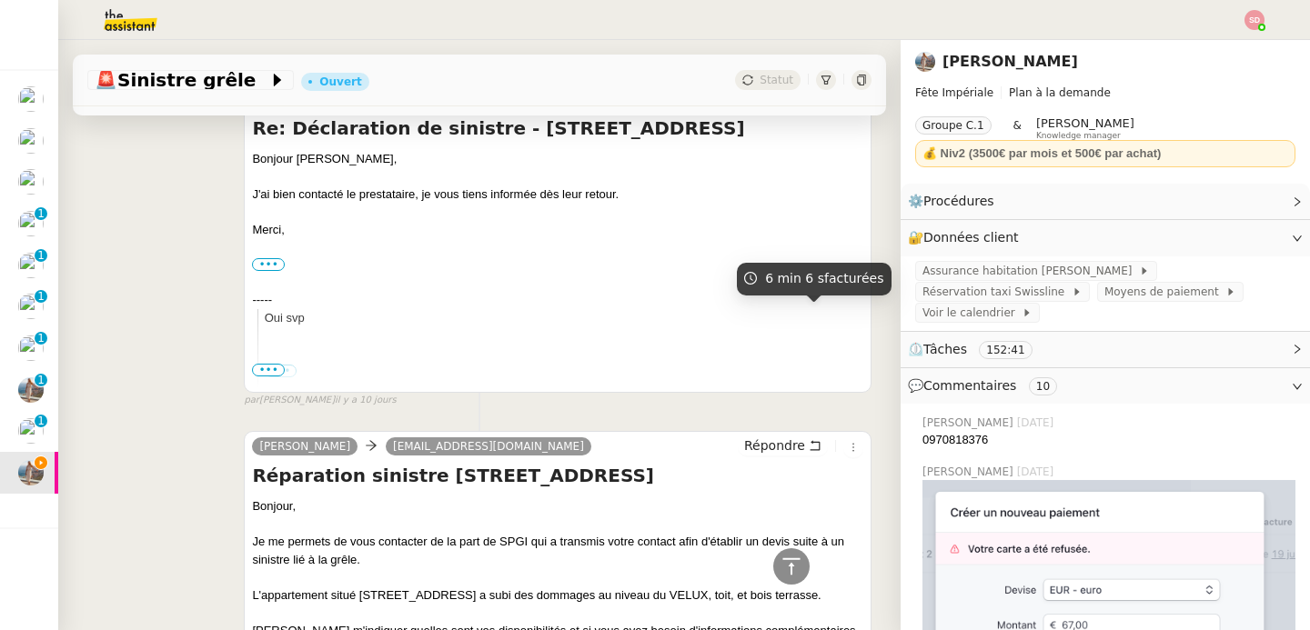
scroll to position [1255, 0]
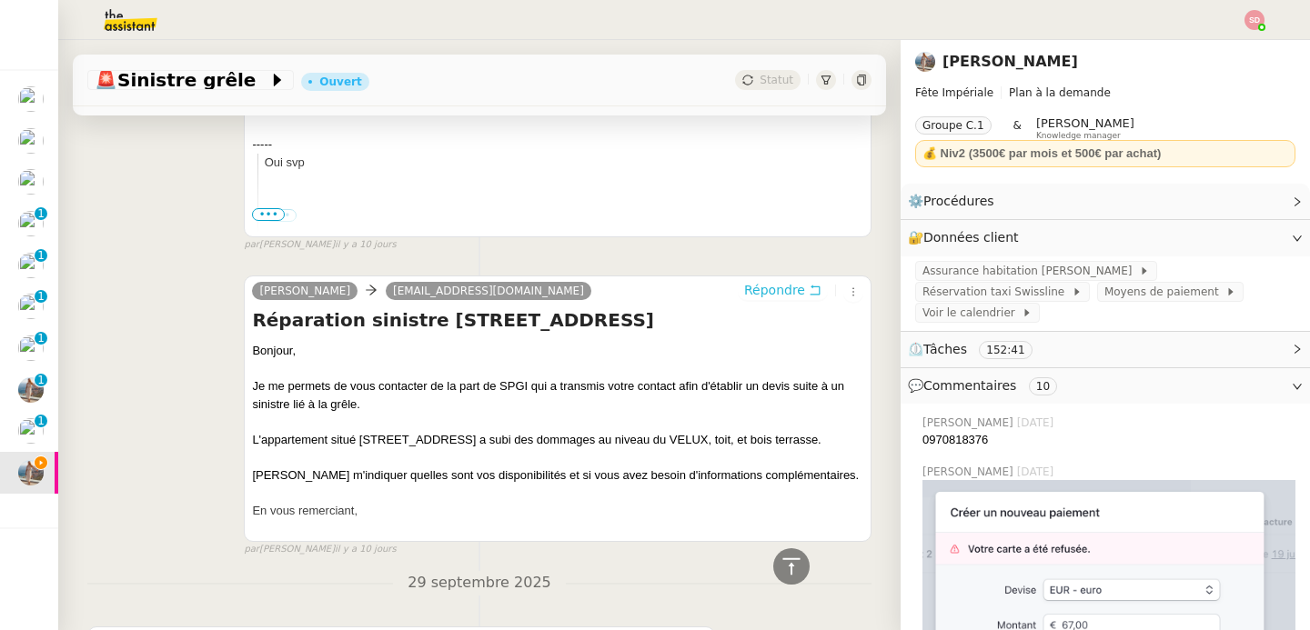
click at [775, 294] on span "Répondre" at bounding box center [774, 290] width 61 height 18
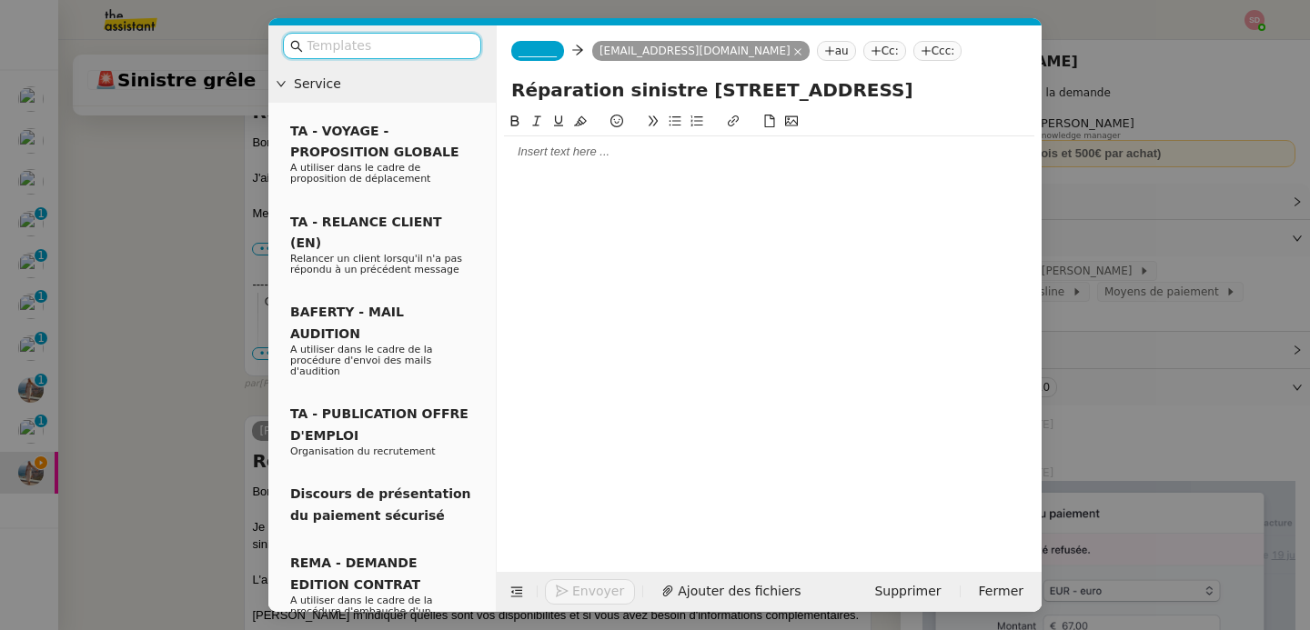
scroll to position [1395, 0]
click at [651, 156] on div at bounding box center [769, 152] width 530 height 16
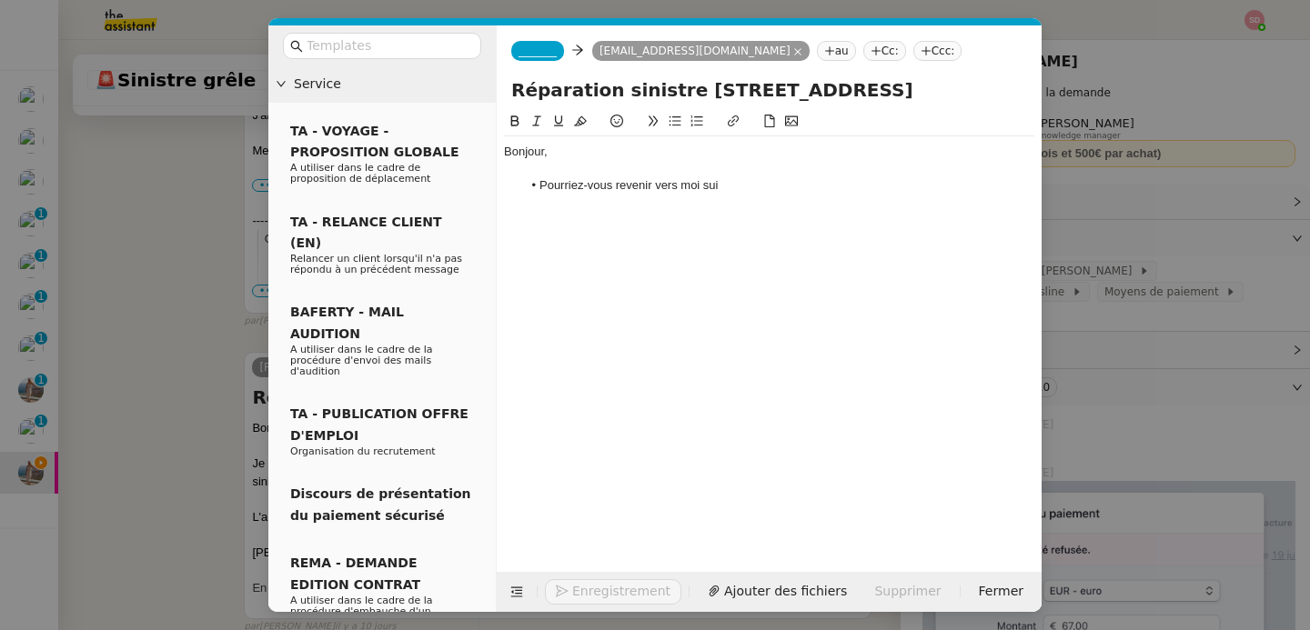
scroll to position [1472, 0]
click at [155, 327] on nz-modal-container "Service TA - VOYAGE - PROPOSITION GLOBALE A utiliser dans le cadre de propositi…" at bounding box center [655, 315] width 1310 height 630
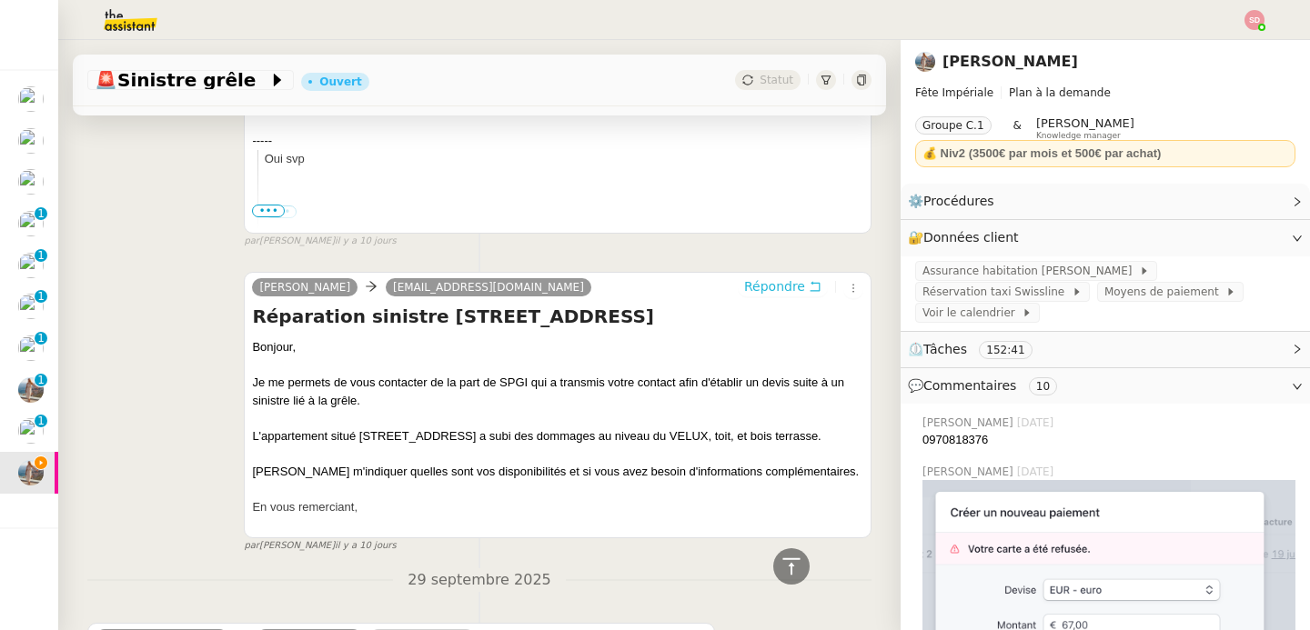
scroll to position [1469, 0]
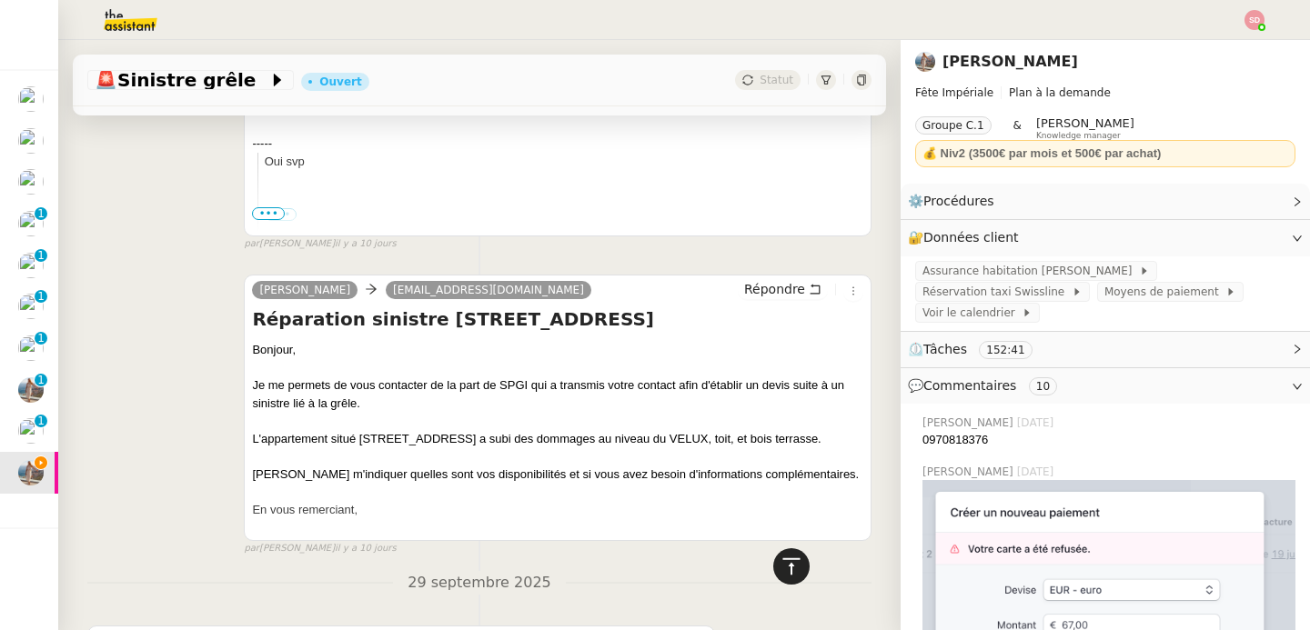
click at [794, 565] on div at bounding box center [791, 567] width 36 height 36
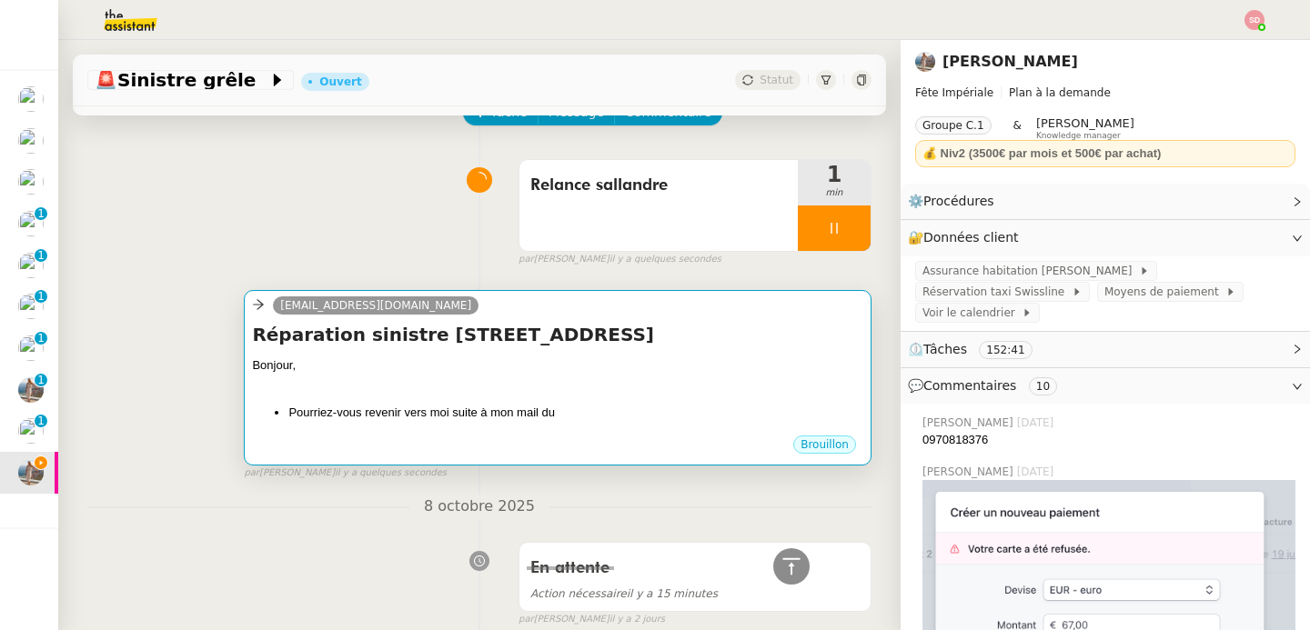
scroll to position [0, 0]
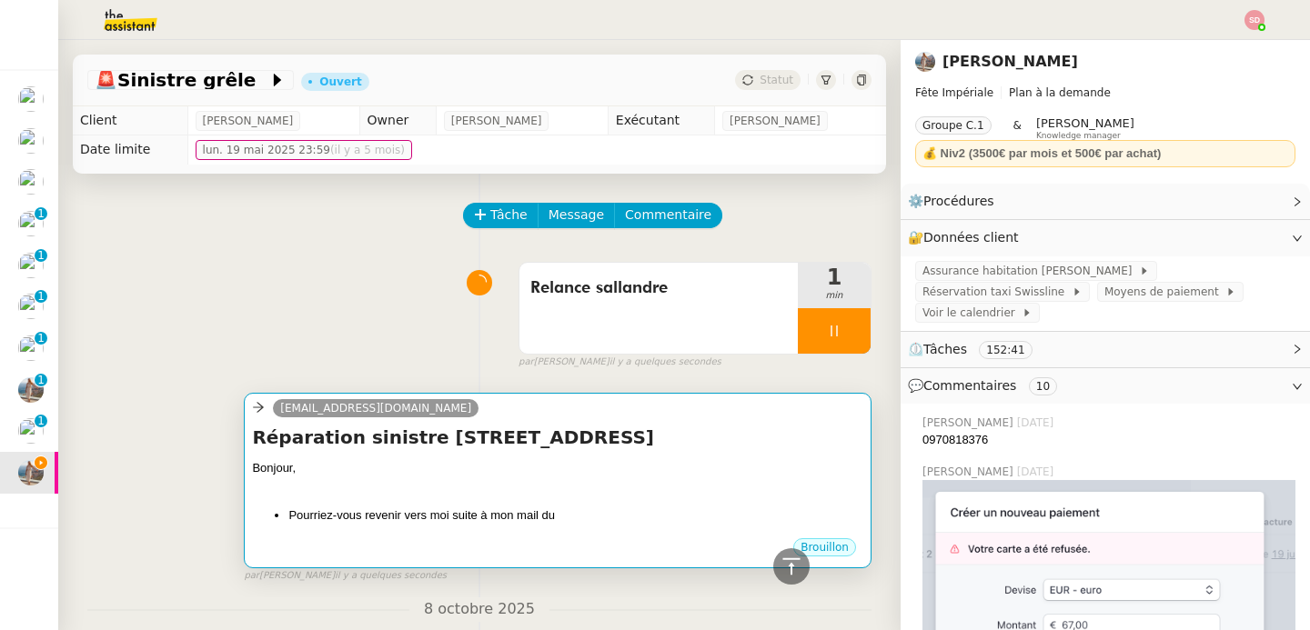
click at [655, 467] on div "Bonjour," at bounding box center [557, 468] width 611 height 18
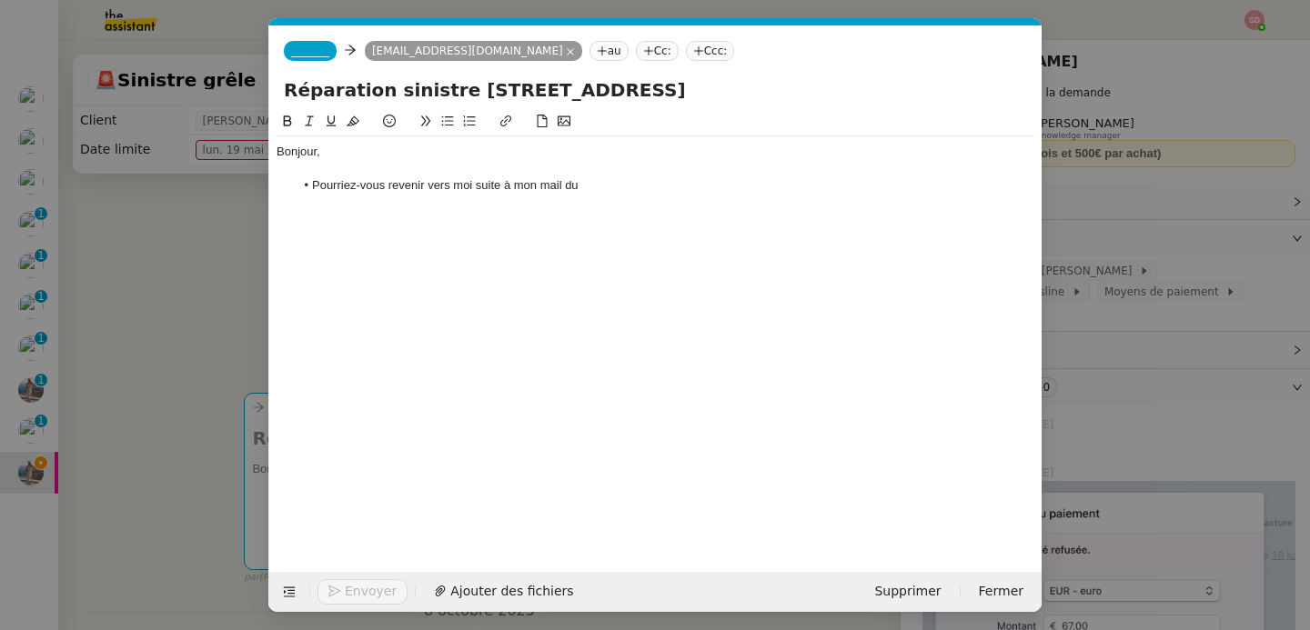
scroll to position [0, 38]
click at [297, 43] on nz-tag "_______" at bounding box center [310, 51] width 53 height 20
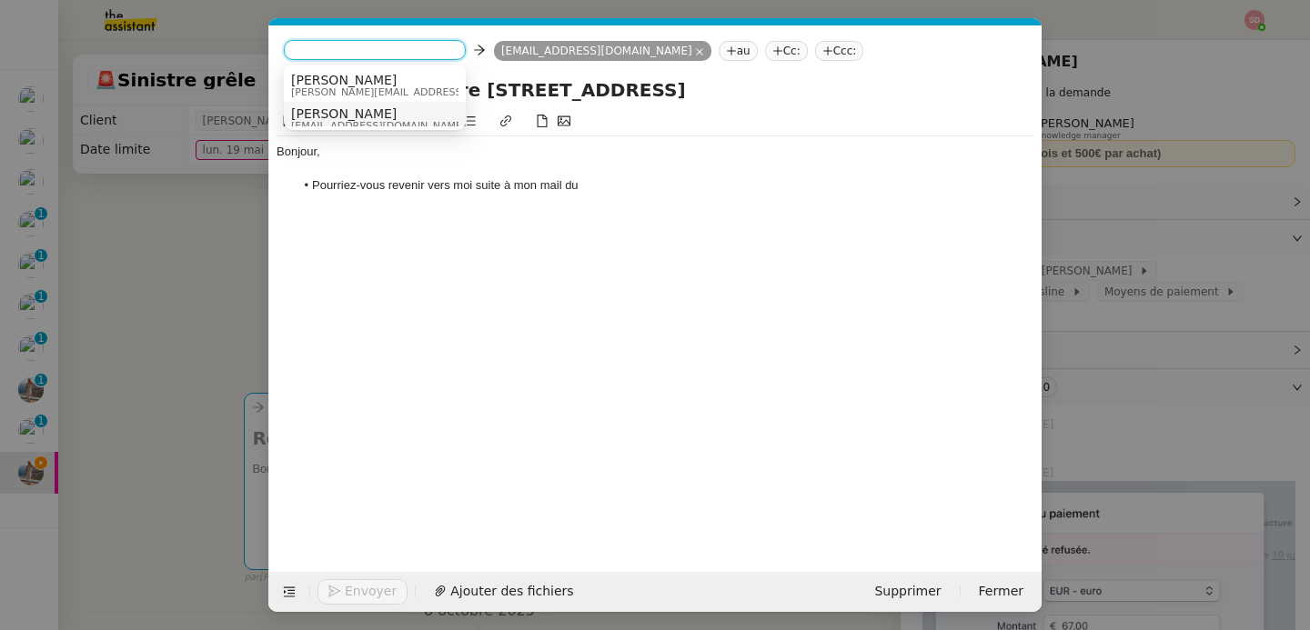
click at [316, 118] on span "Alex" at bounding box center [378, 113] width 175 height 15
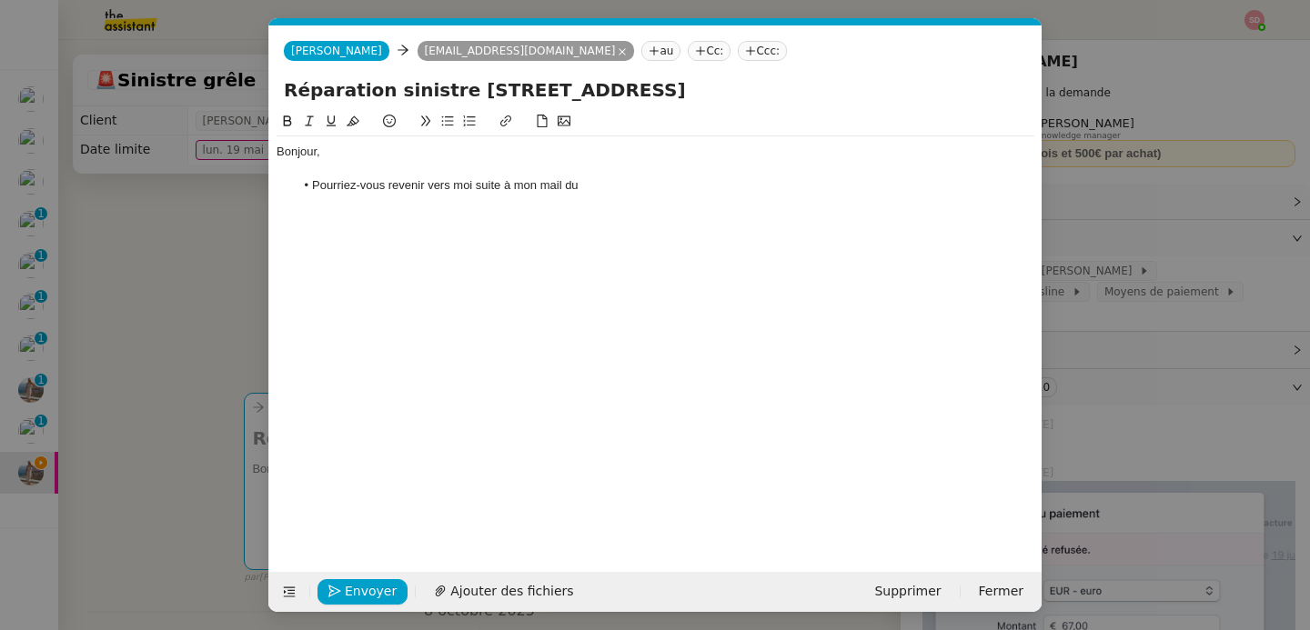
click at [612, 189] on li "Pourriez-vous revenir vers moi suite à mon mail du" at bounding box center [665, 185] width 741 height 16
click at [368, 588] on span "Envoyer" at bounding box center [371, 591] width 52 height 21
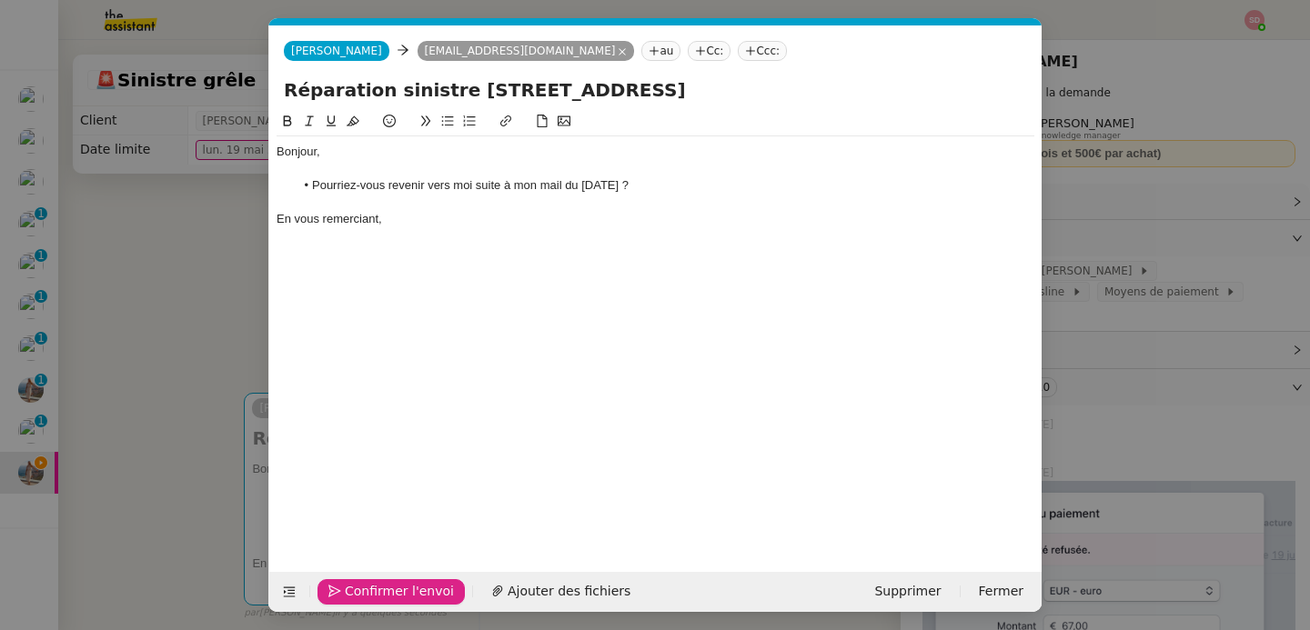
click at [368, 588] on span "Confirmer l'envoi" at bounding box center [399, 591] width 109 height 21
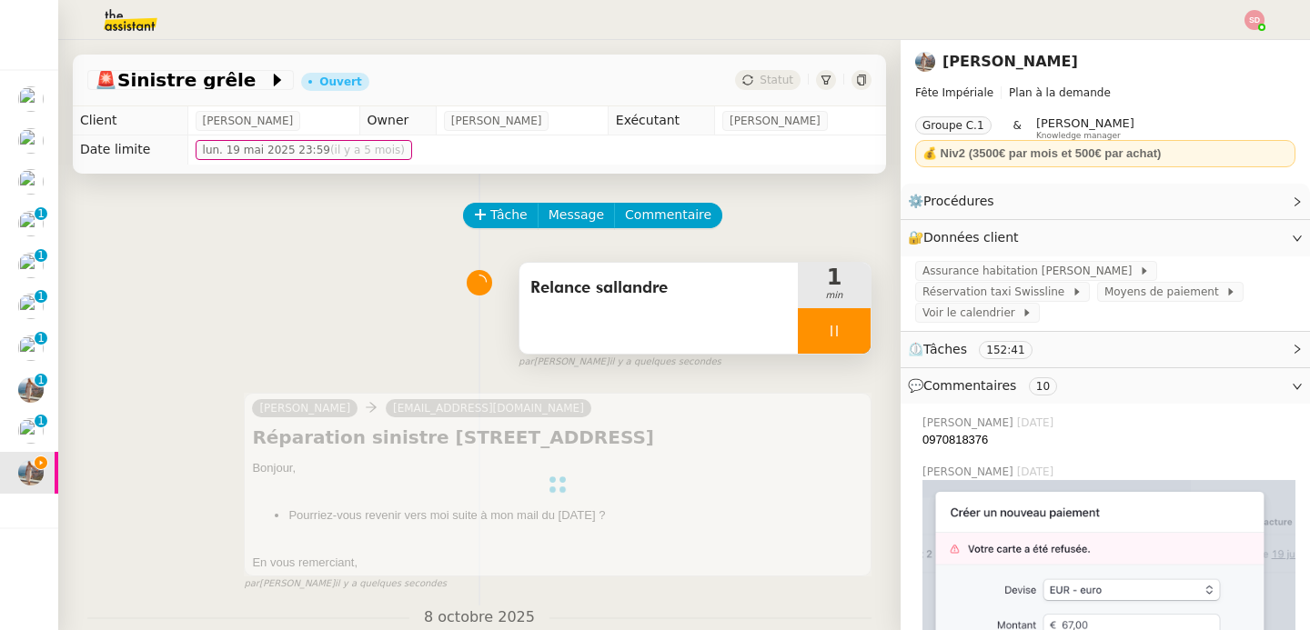
click at [828, 321] on div at bounding box center [834, 330] width 73 height 45
click at [834, 321] on button at bounding box center [852, 330] width 36 height 45
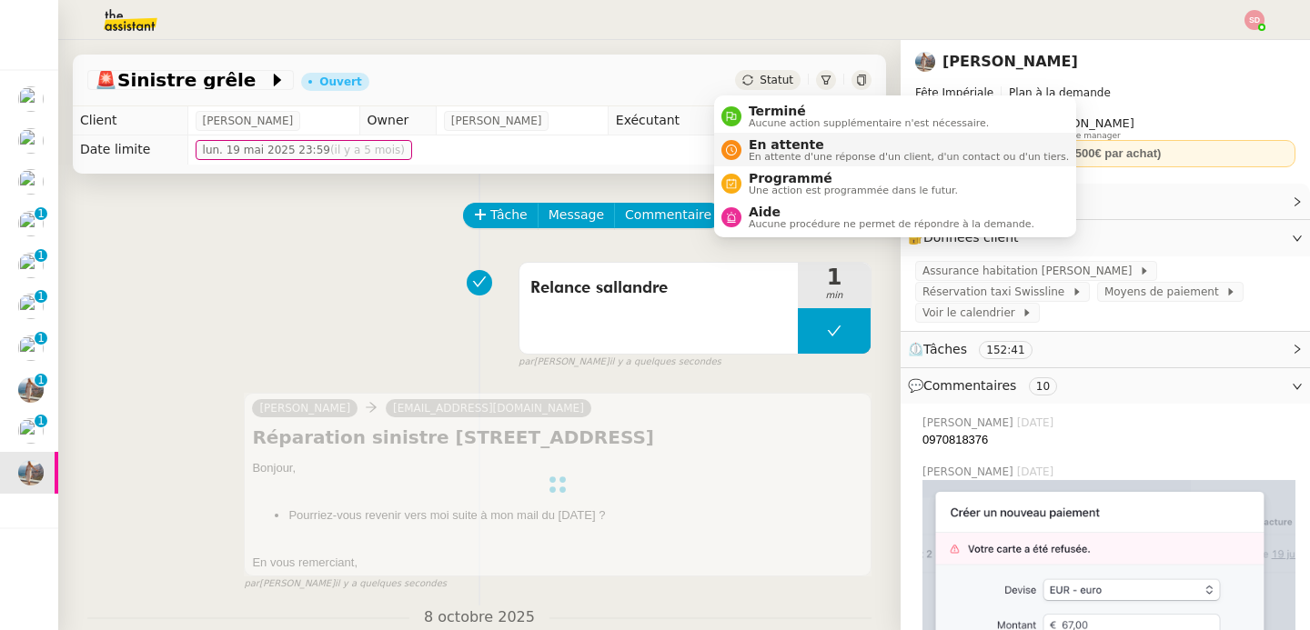
click at [791, 158] on span "En attente d'une réponse d'un client, d'un contact ou d'un tiers." at bounding box center [909, 157] width 320 height 10
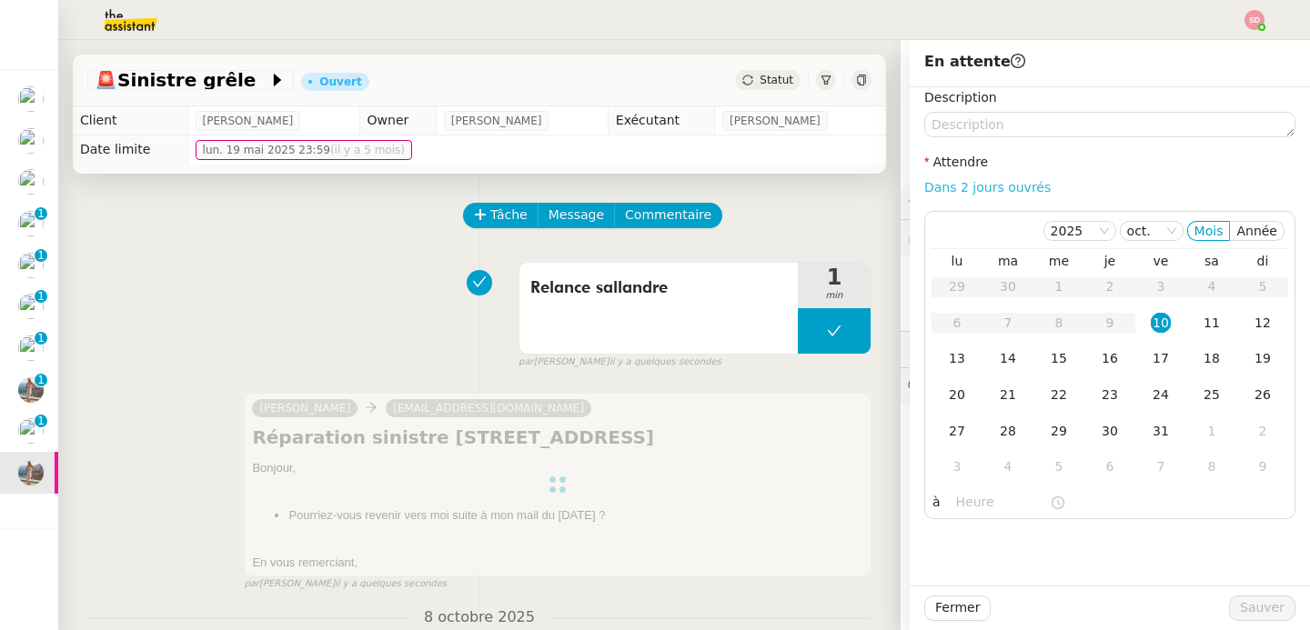
click at [1008, 188] on link "Dans 2 jours ouvrés" at bounding box center [987, 187] width 126 height 15
click at [932, 502] on span "à" at bounding box center [936, 502] width 8 height 21
click at [956, 498] on input "07:00" at bounding box center [1003, 502] width 94 height 21
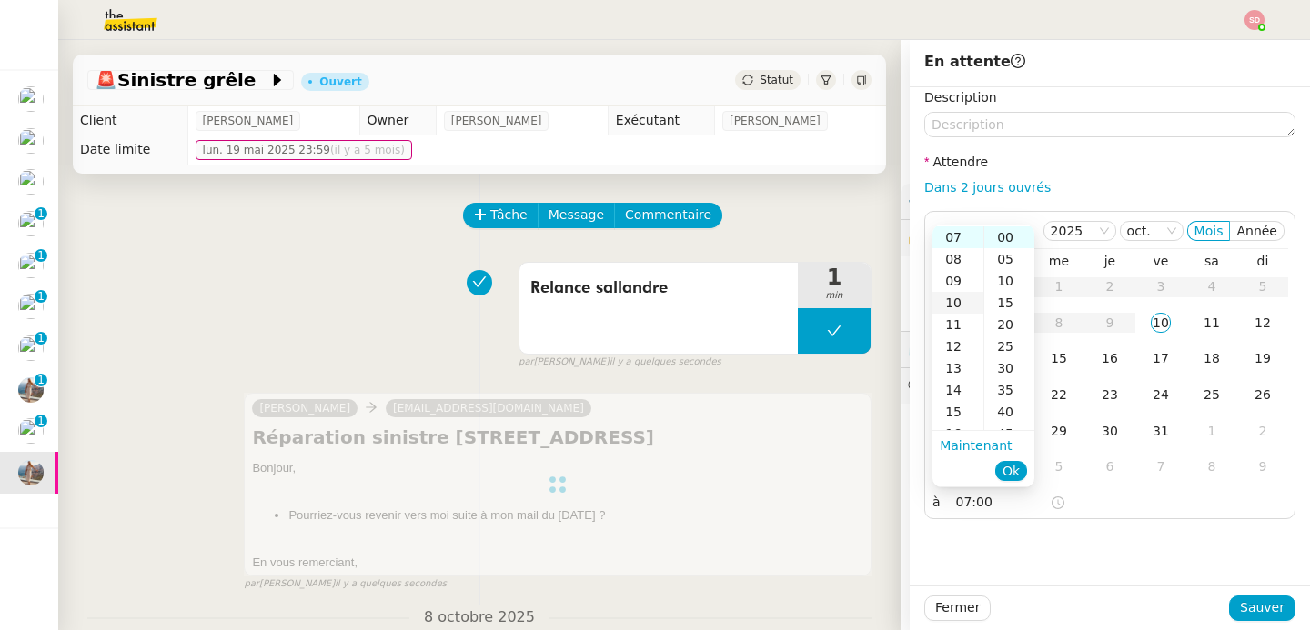
click at [950, 298] on div "10" at bounding box center [957, 303] width 51 height 22
type input "10:00"
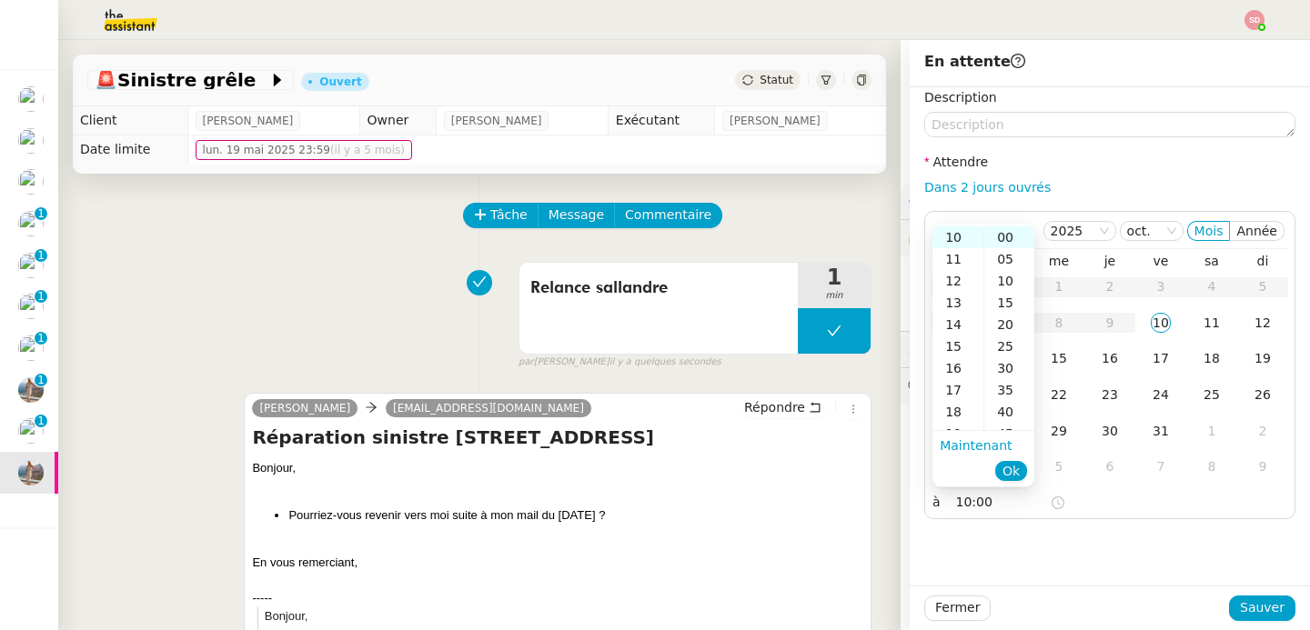
scroll to position [218, 0]
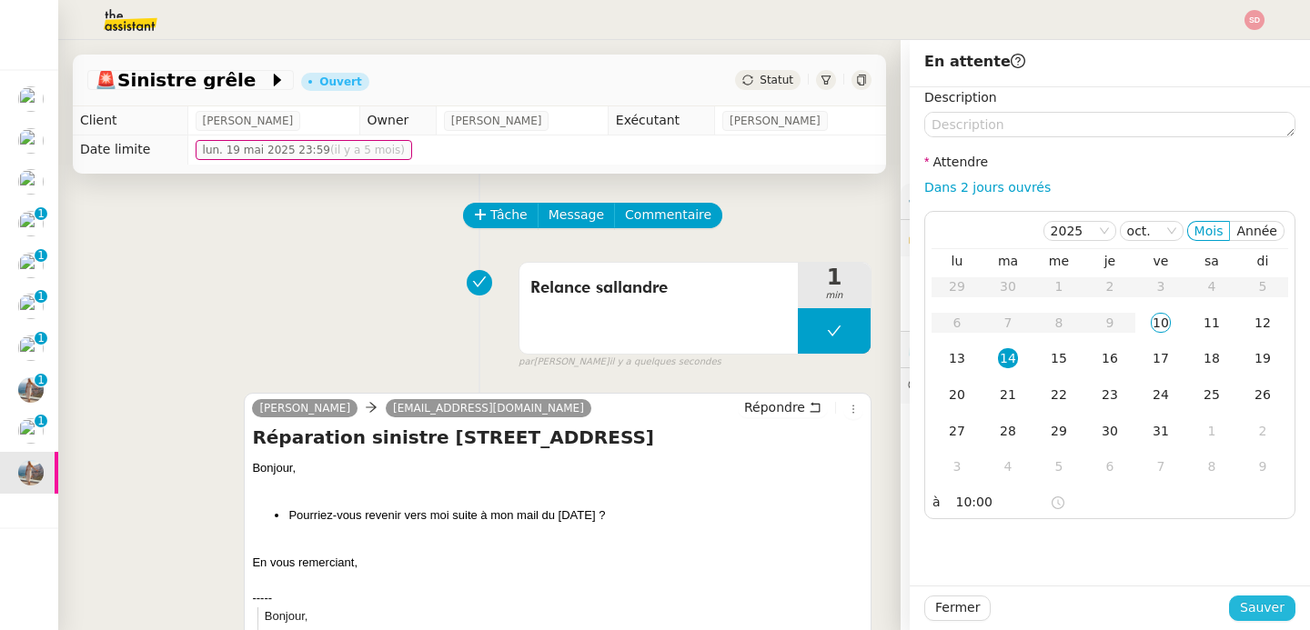
drag, startPoint x: 1245, startPoint y: 606, endPoint x: 1149, endPoint y: 607, distance: 95.5
click at [1245, 607] on span "Sauver" at bounding box center [1262, 608] width 45 height 21
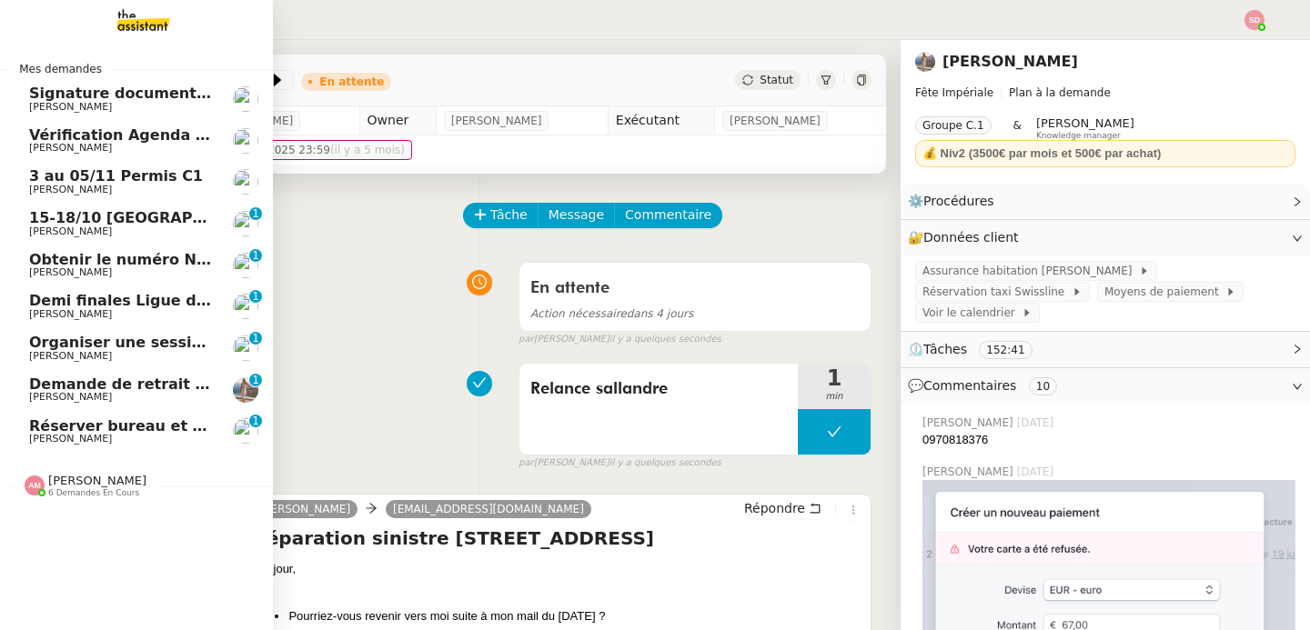
click at [38, 423] on span "Réserver bureau et restaurant à Paris" at bounding box center [249, 426] width 441 height 17
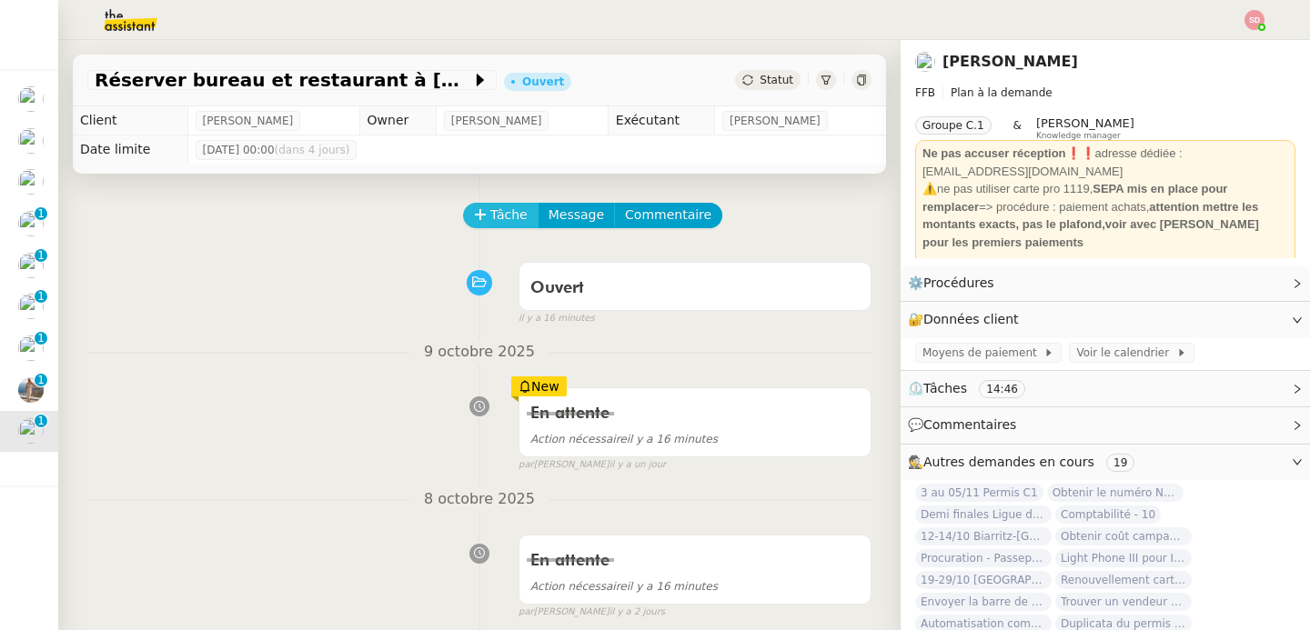
click at [490, 220] on span "Tâche" at bounding box center [508, 215] width 37 height 21
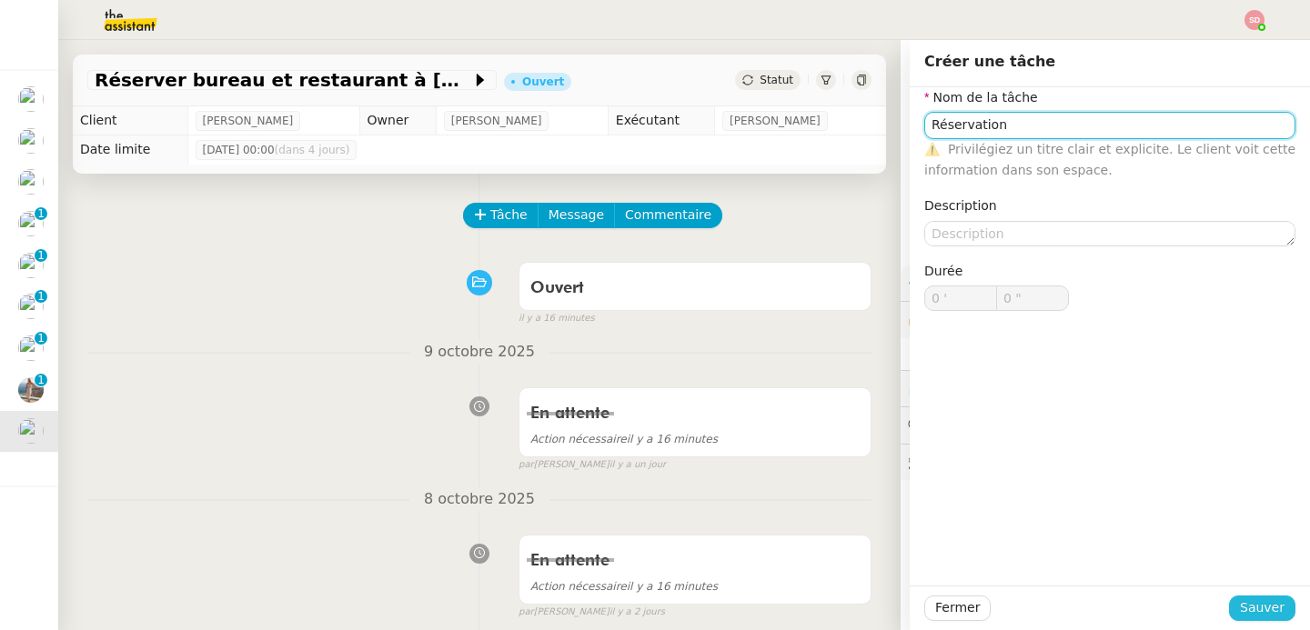
type input "Réservation"
click at [1247, 597] on button "Sauver" at bounding box center [1262, 608] width 66 height 25
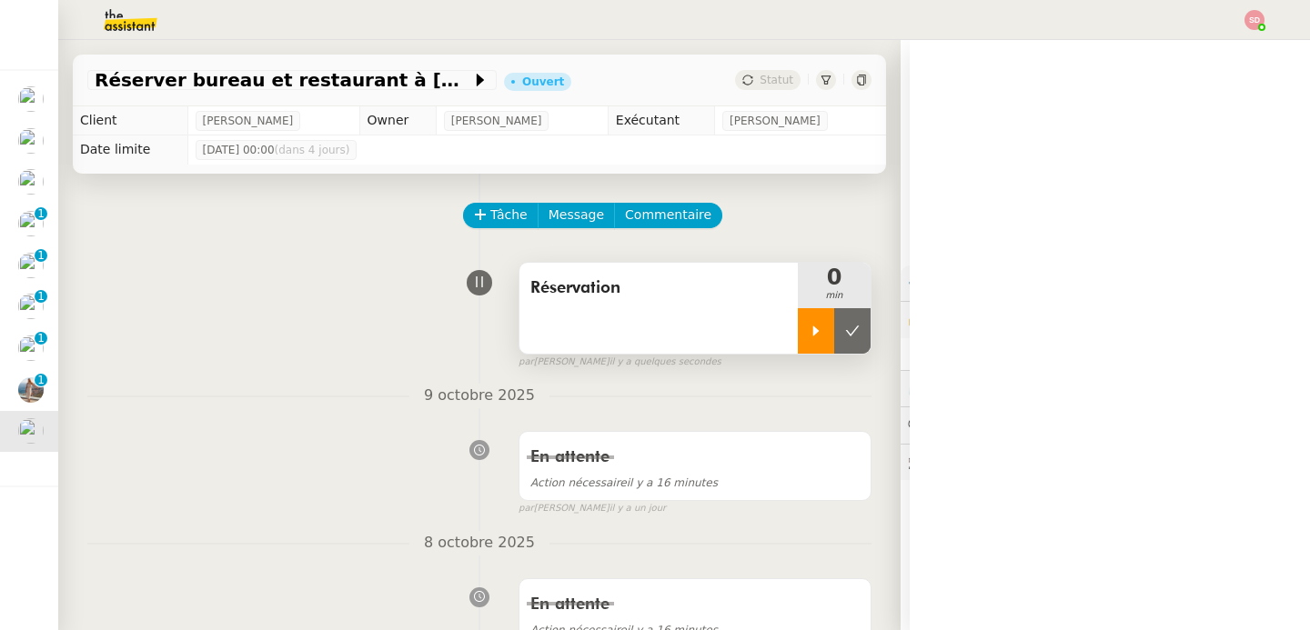
click at [801, 340] on div at bounding box center [816, 330] width 36 height 45
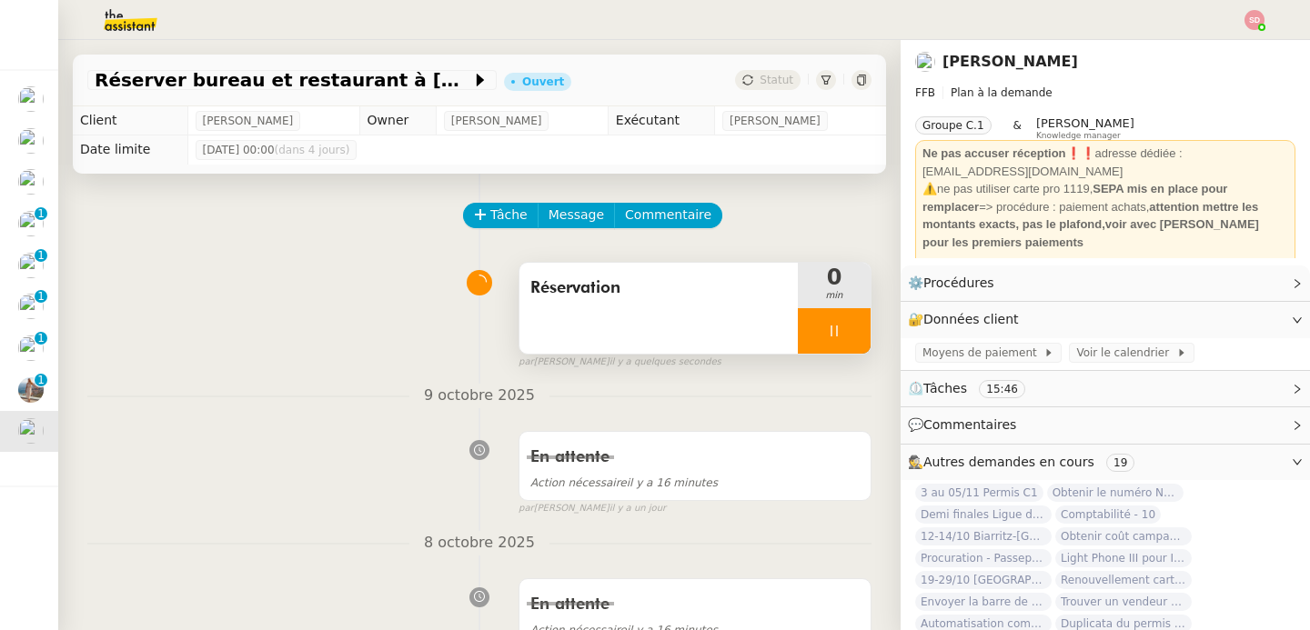
scroll to position [525, 0]
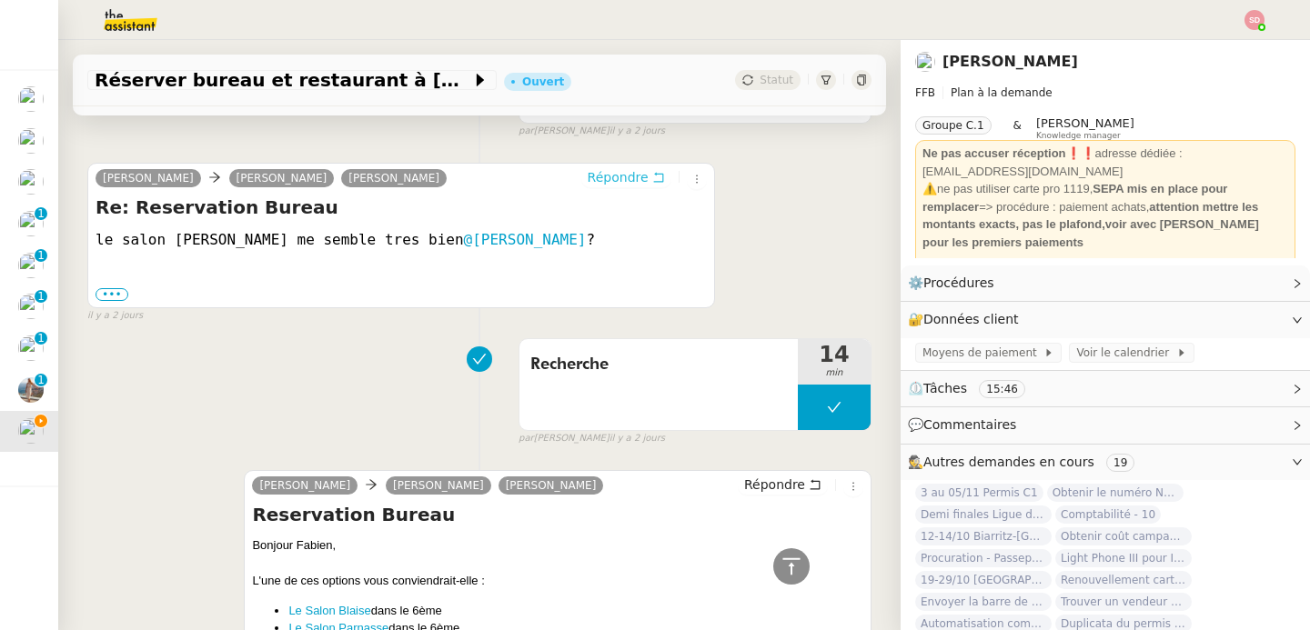
click at [633, 169] on button "Répondre" at bounding box center [626, 177] width 90 height 20
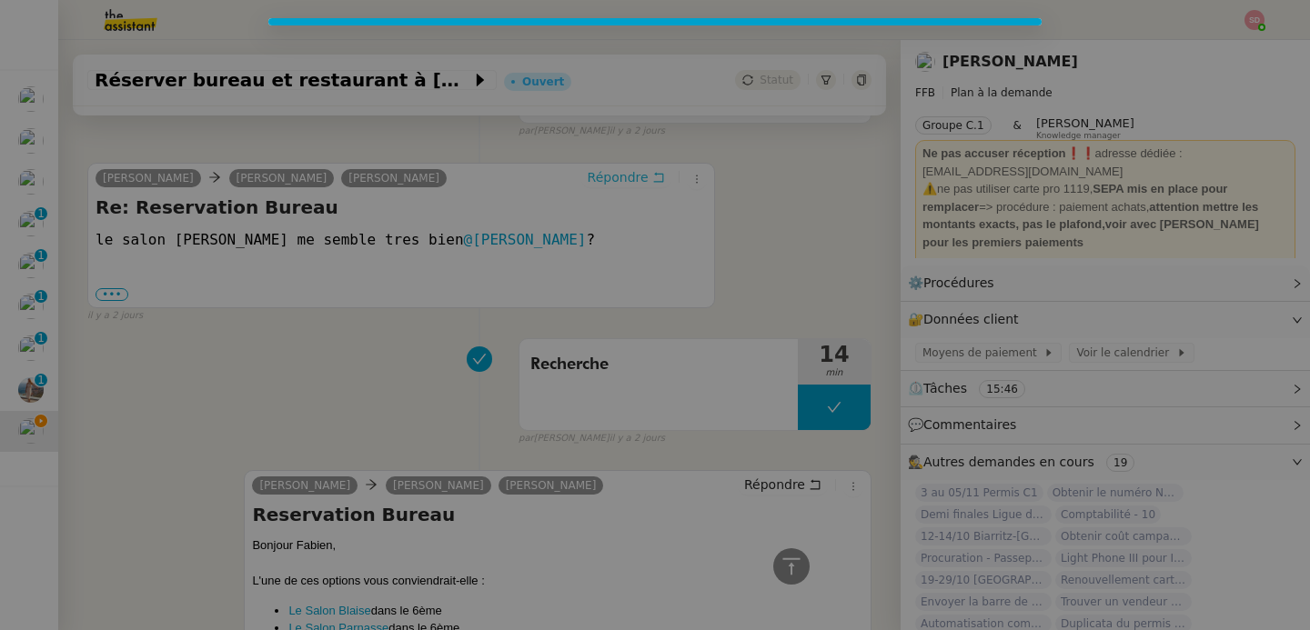
scroll to position [664, 0]
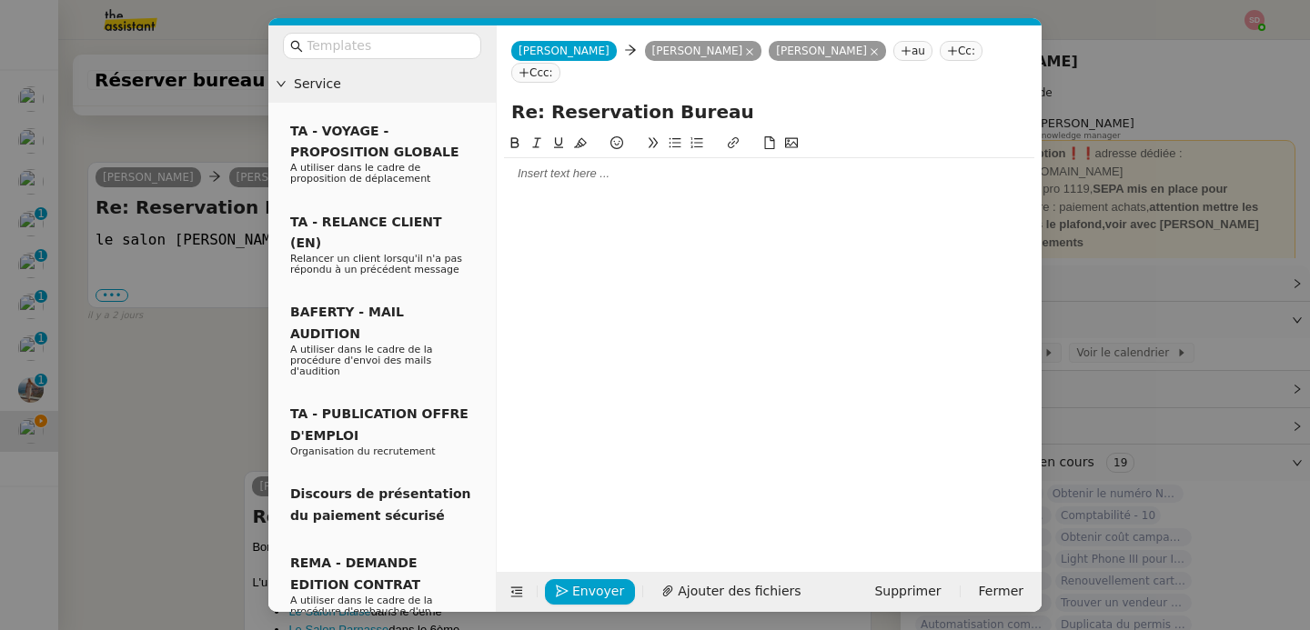
click at [616, 166] on div at bounding box center [769, 174] width 530 height 16
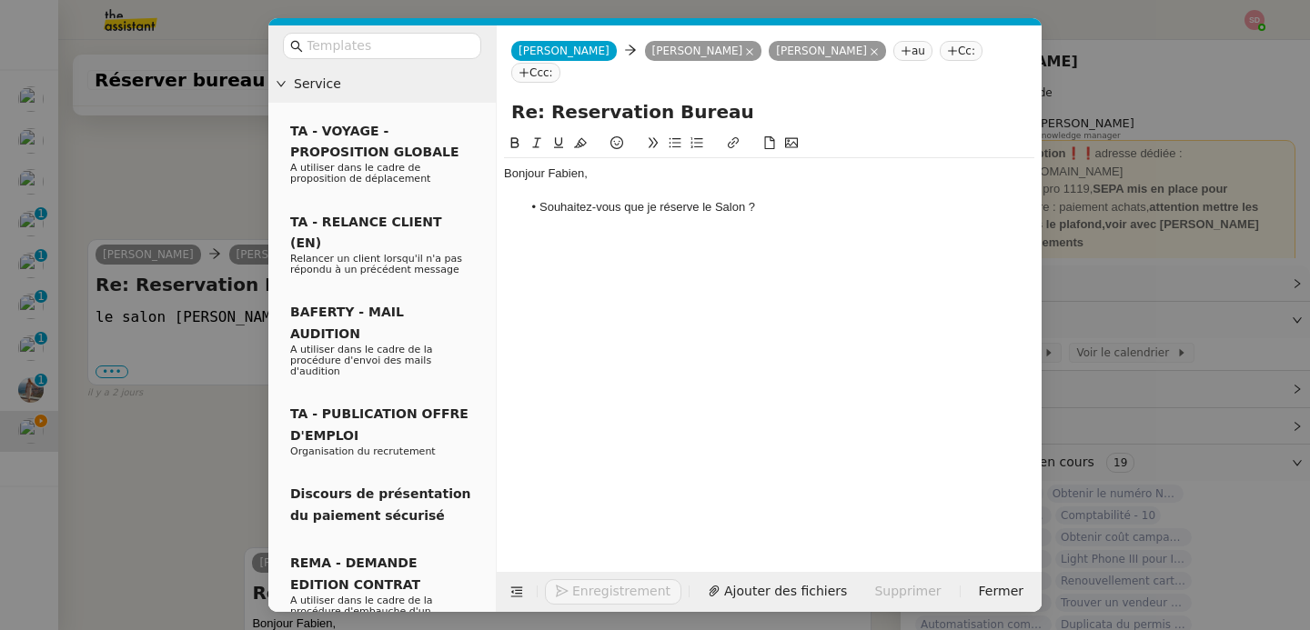
scroll to position [741, 0]
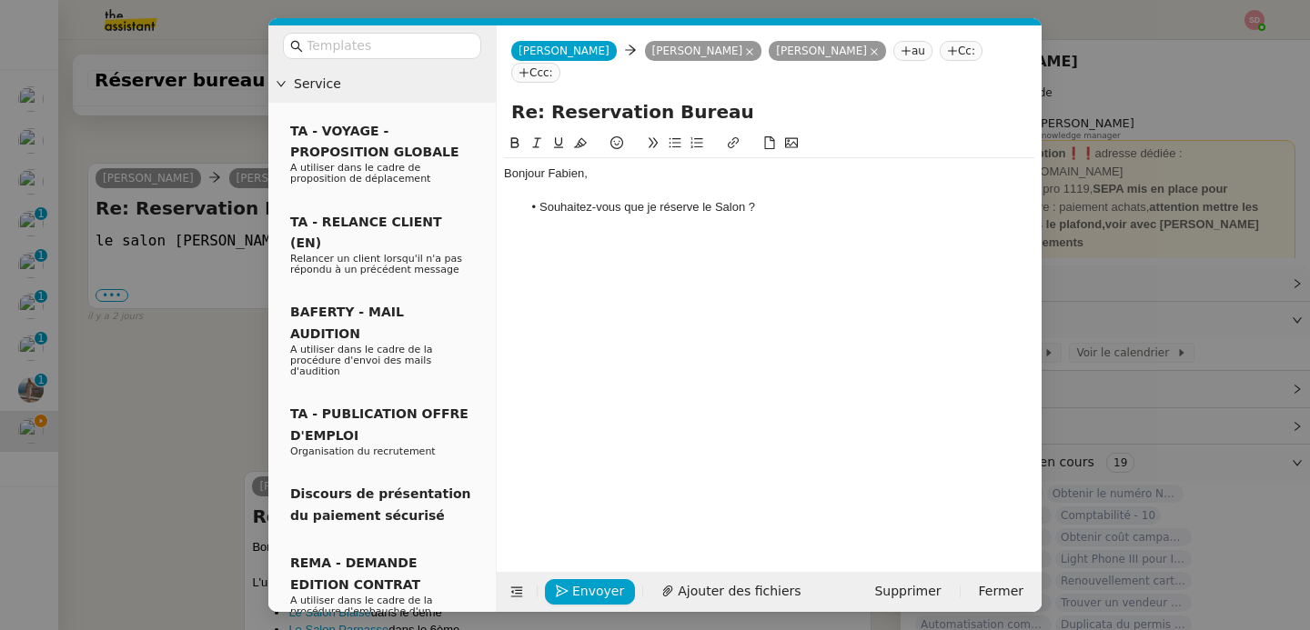
click at [189, 397] on nz-modal-container "Service TA - VOYAGE - PROPOSITION GLOBALE A utiliser dans le cadre de propositi…" at bounding box center [655, 315] width 1310 height 630
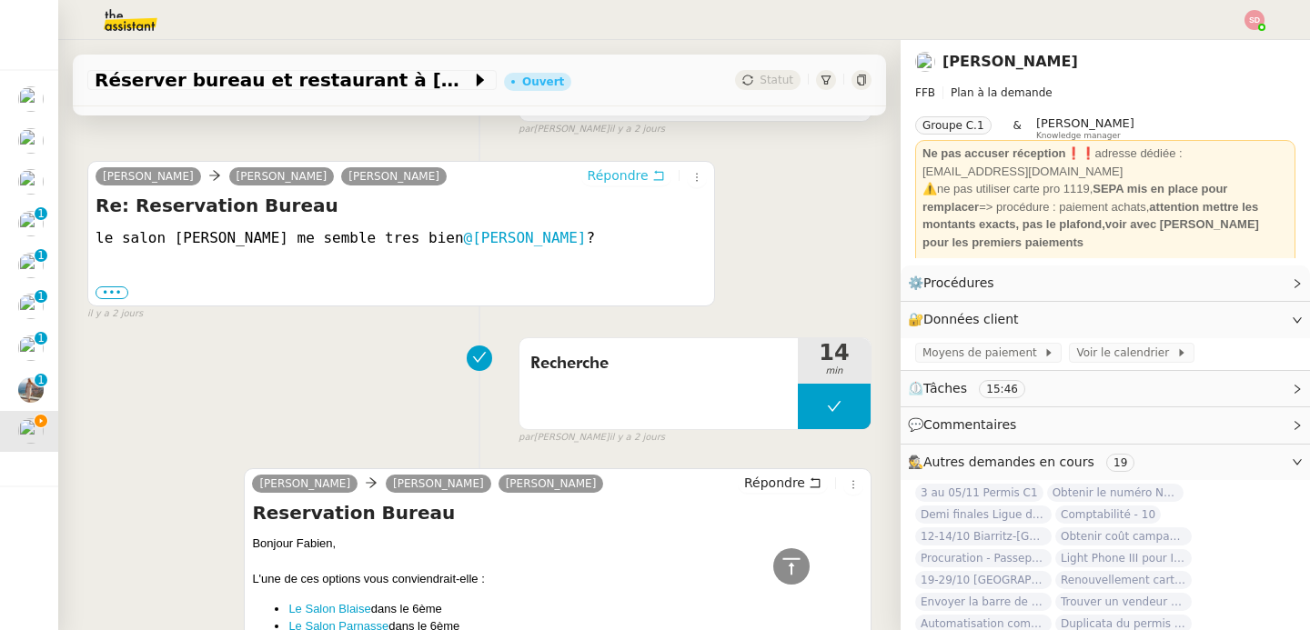
scroll to position [739, 0]
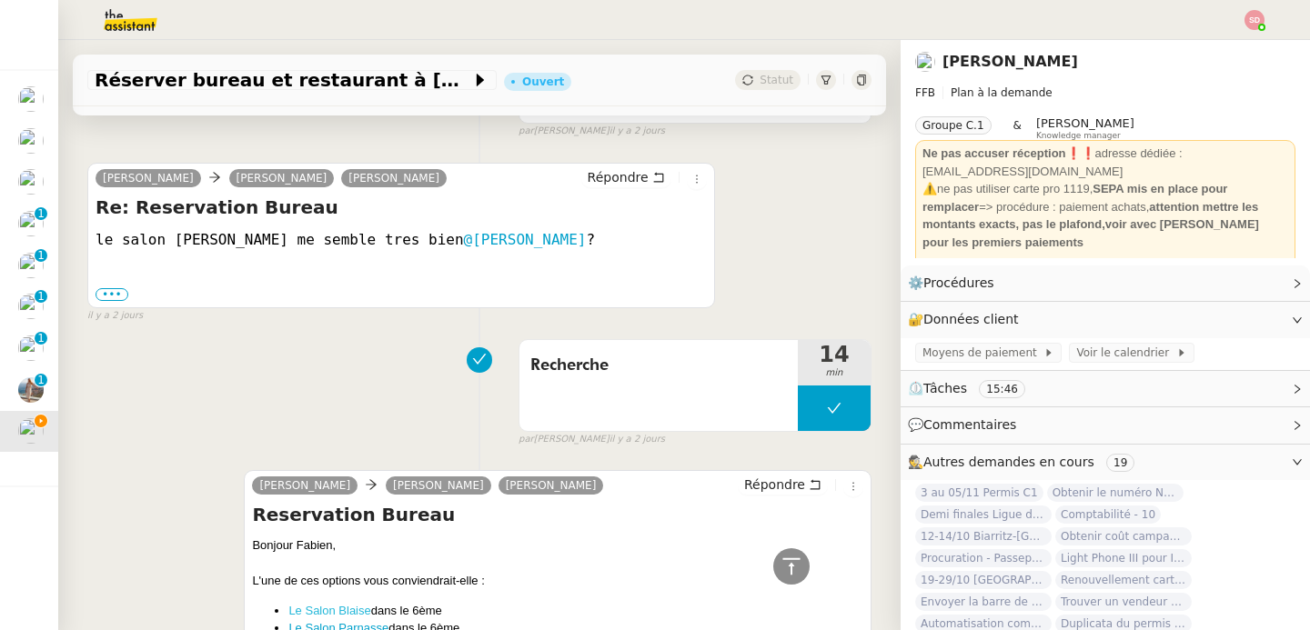
click at [339, 609] on link "Le Salon Blaise" at bounding box center [329, 611] width 82 height 14
click at [781, 570] on icon at bounding box center [792, 567] width 22 height 22
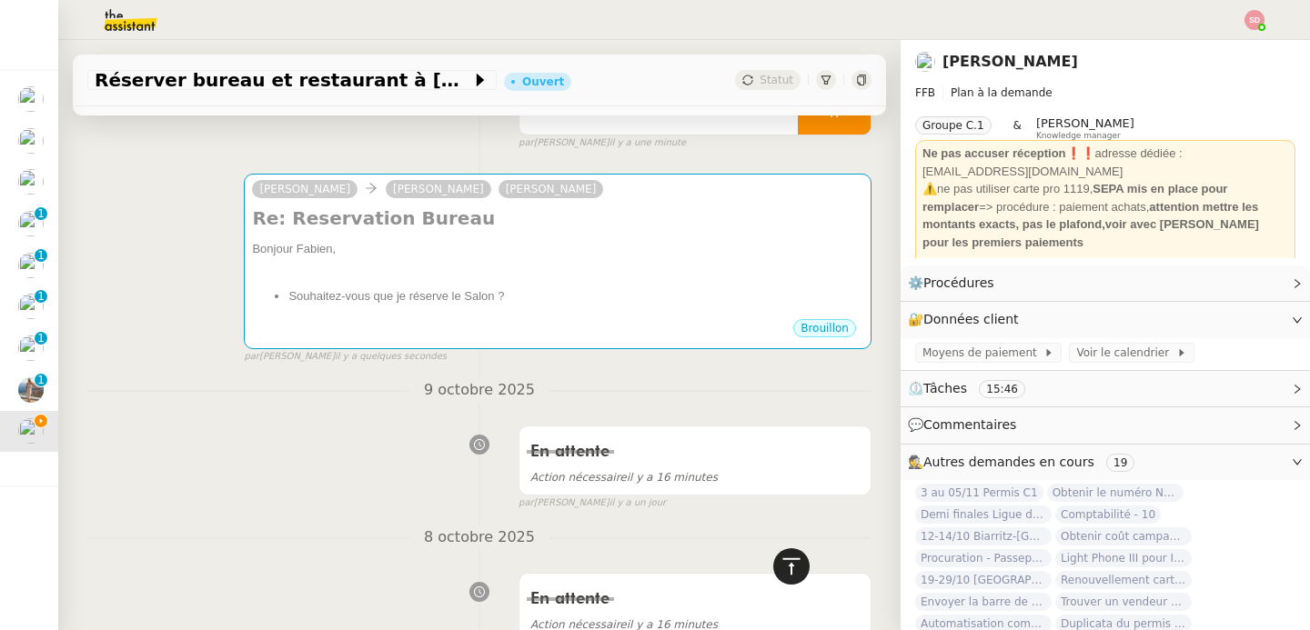
scroll to position [0, 0]
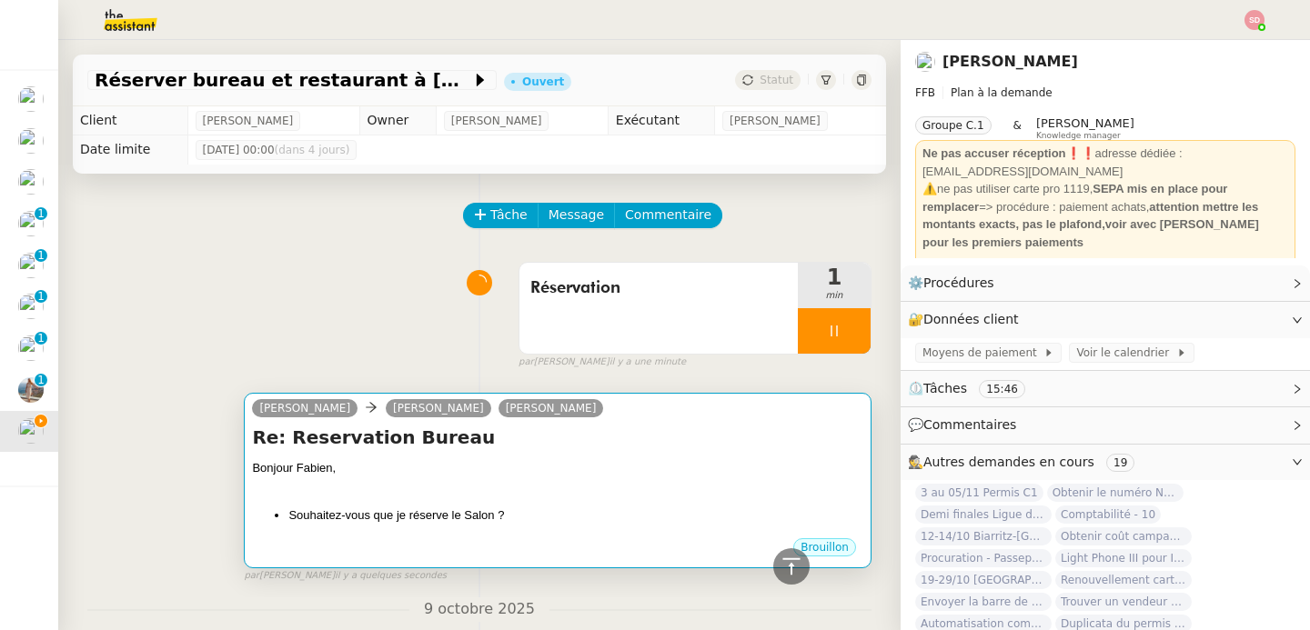
click at [640, 499] on div "Bonjour Fabien, Souhaitez-vous que je réserve le Salon ?" at bounding box center [557, 492] width 611 height 66
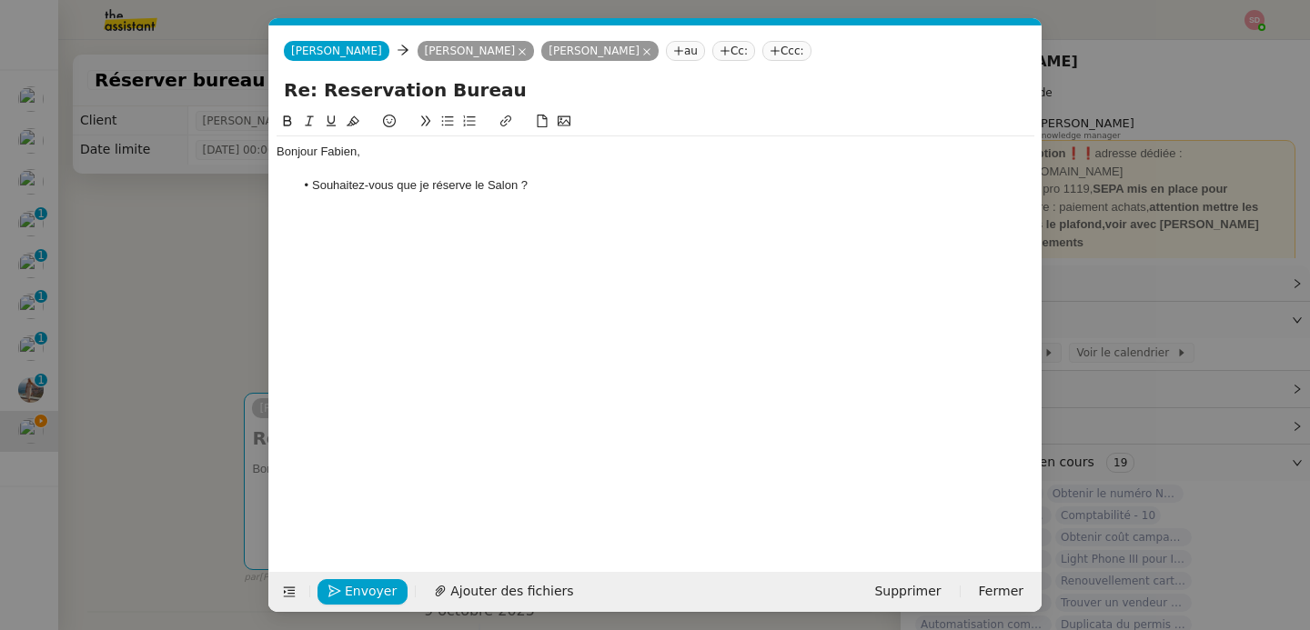
scroll to position [0, 38]
click at [569, 186] on li "Souhaitez-vous que je réserve le Salon ?" at bounding box center [665, 185] width 741 height 16
click at [365, 589] on span "Envoyer" at bounding box center [371, 591] width 52 height 21
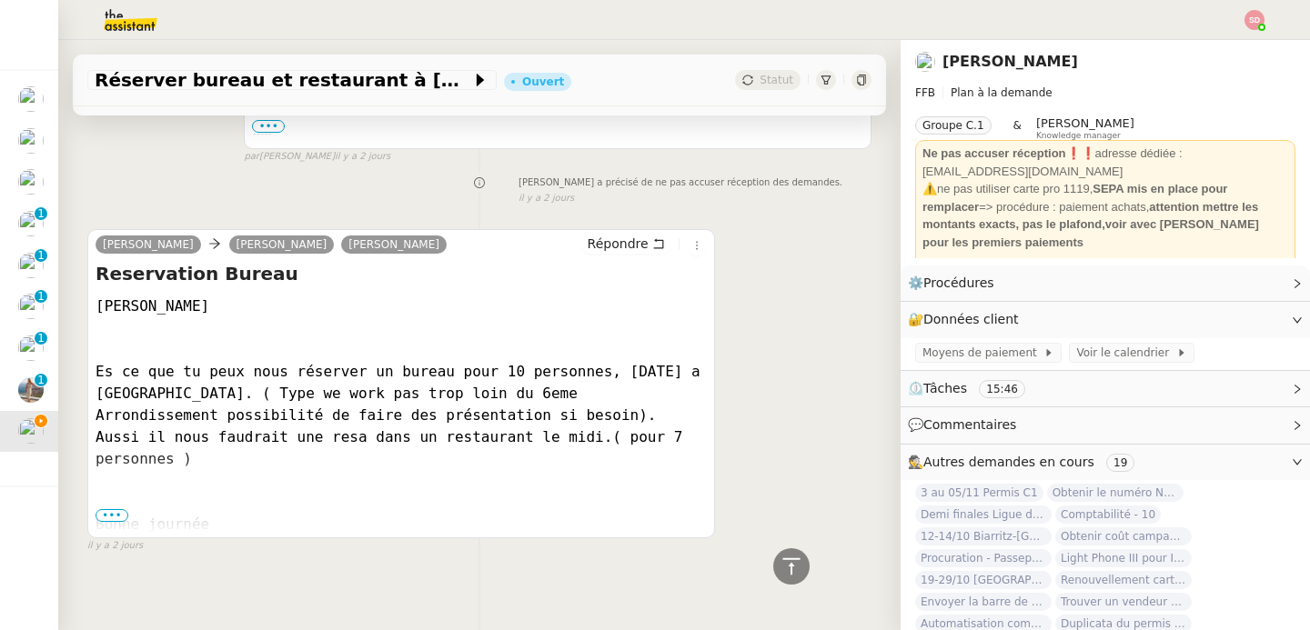
scroll to position [1398, 0]
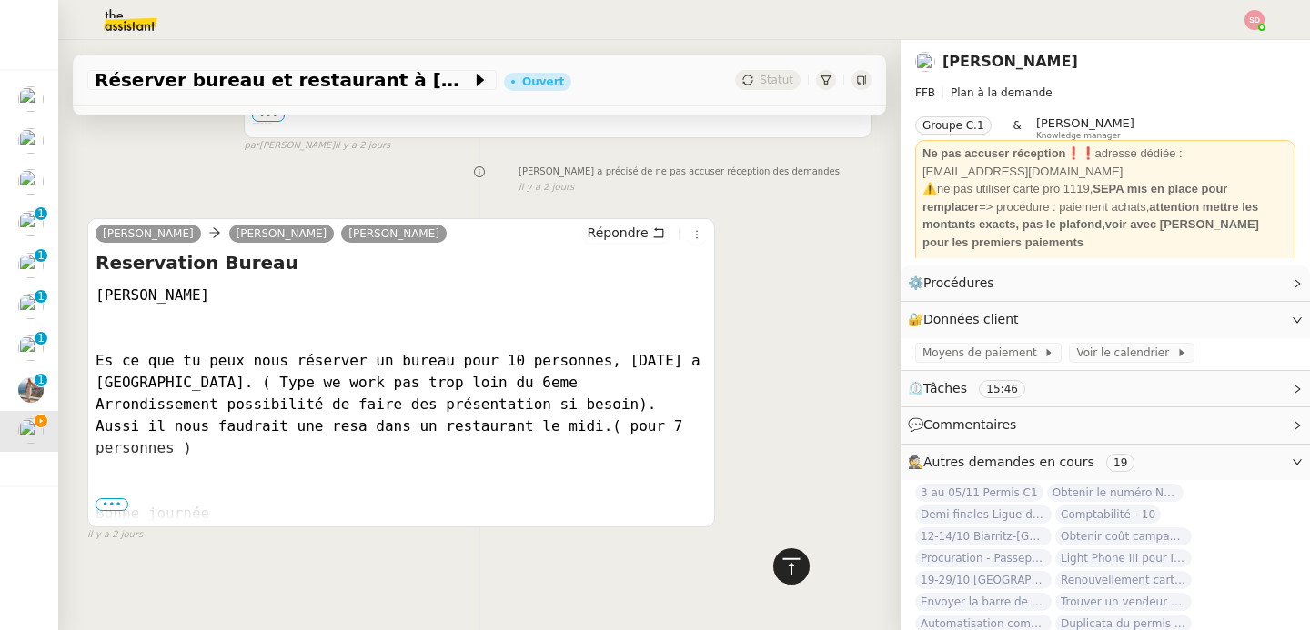
click at [781, 569] on icon at bounding box center [792, 567] width 22 height 22
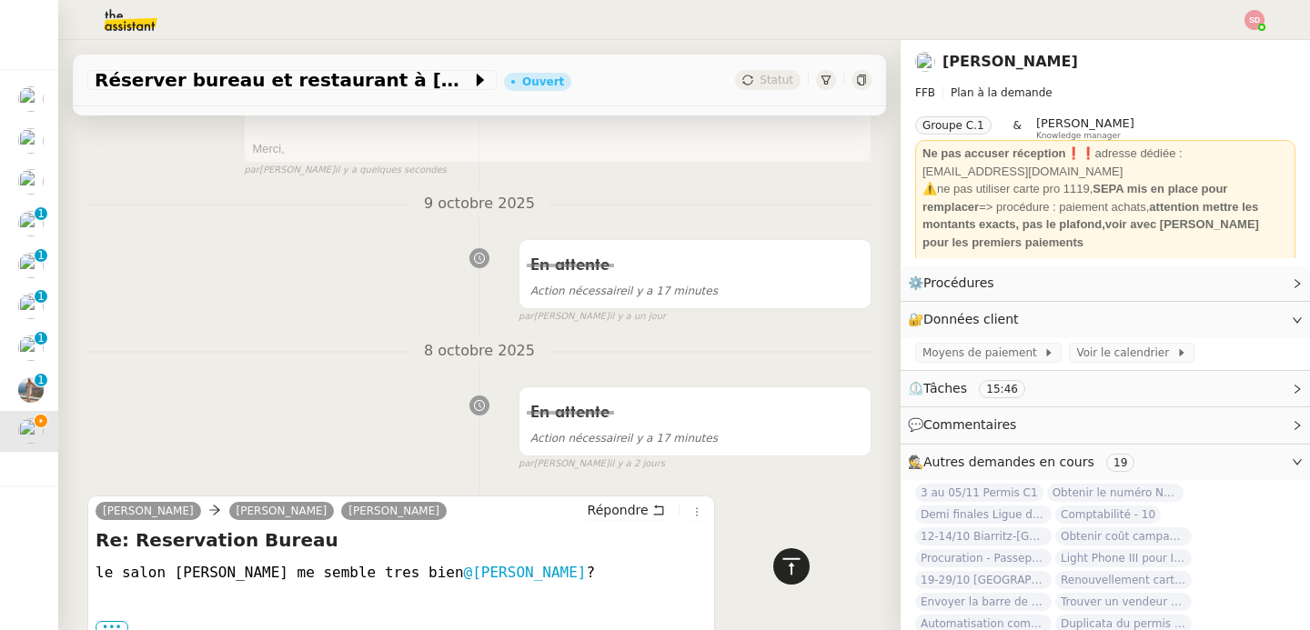
scroll to position [0, 0]
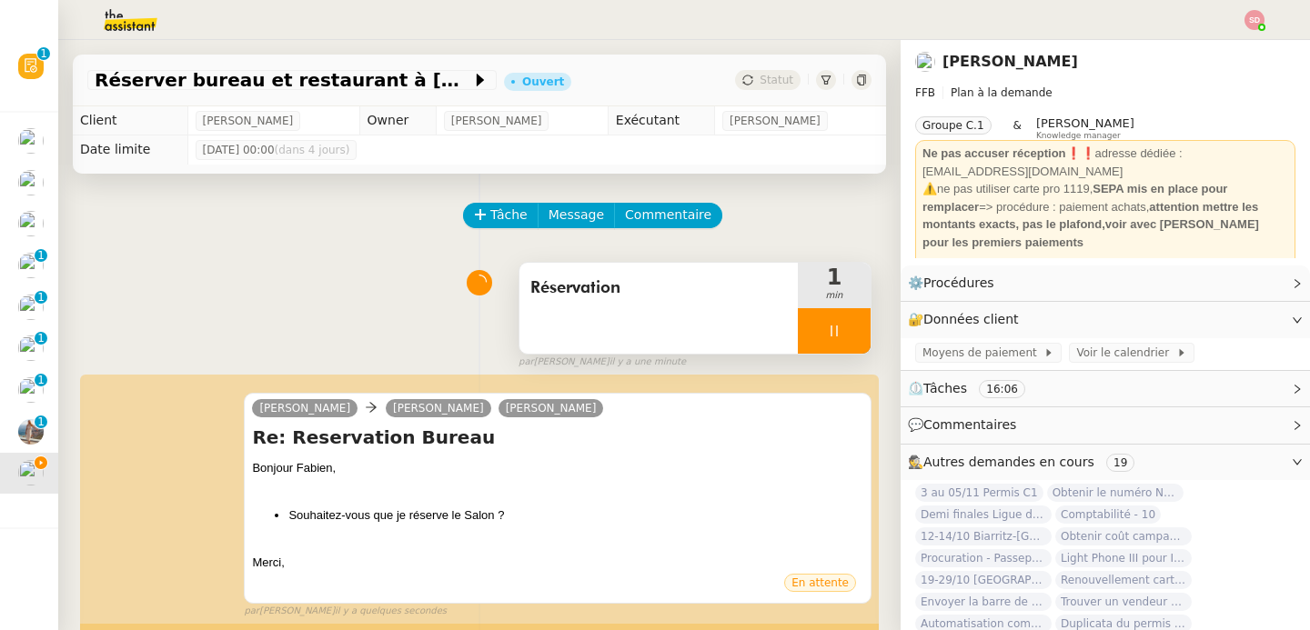
click at [836, 336] on div at bounding box center [834, 330] width 73 height 45
click at [836, 336] on button at bounding box center [852, 330] width 36 height 45
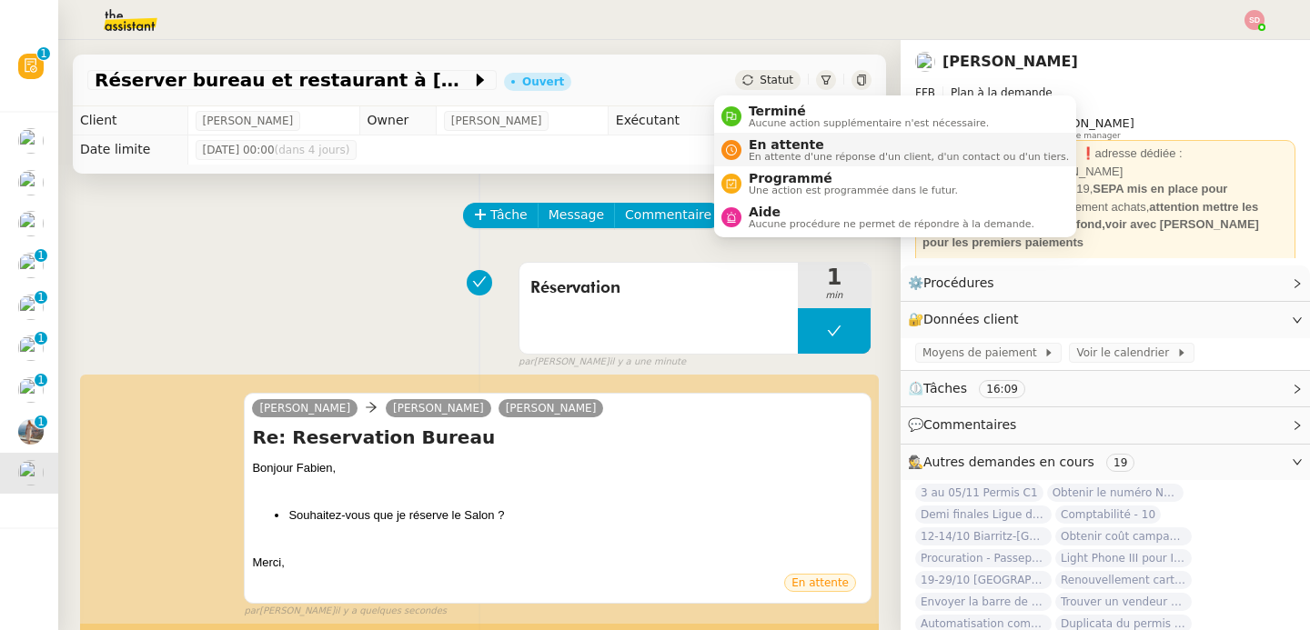
click at [731, 163] on li "En attente En attente d'une réponse d'un client, d'un contact ou d'un tiers." at bounding box center [895, 150] width 362 height 34
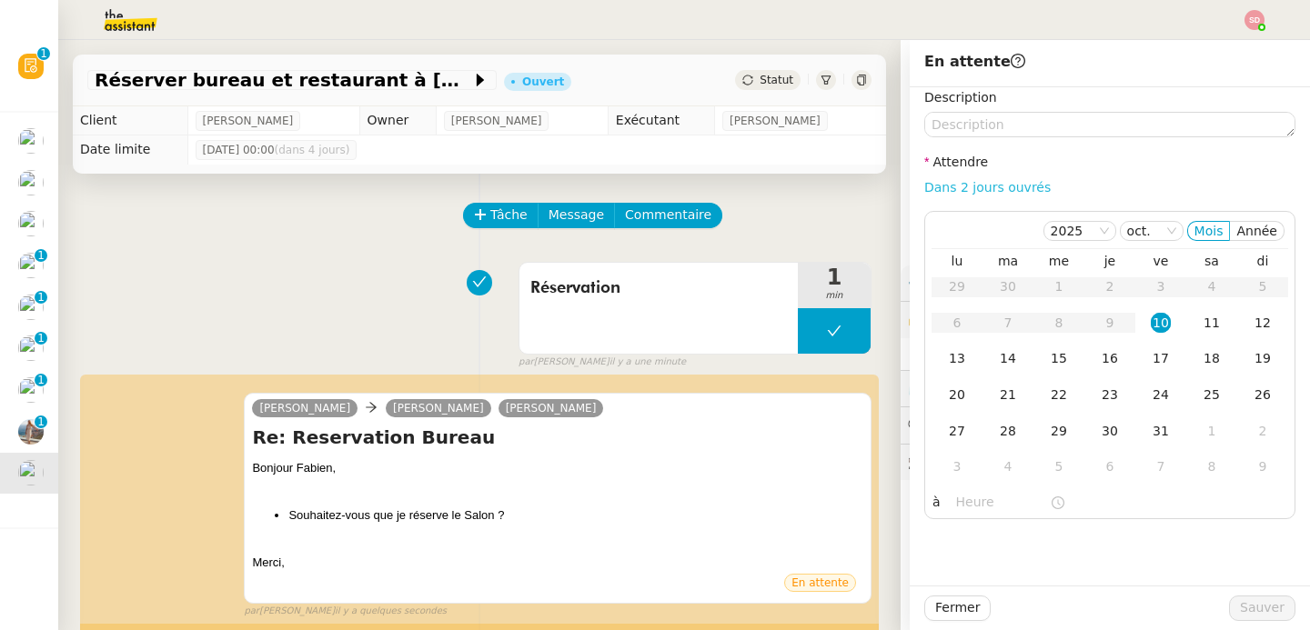
click at [963, 186] on link "Dans 2 jours ouvrés" at bounding box center [987, 187] width 126 height 15
click at [947, 362] on div "13" at bounding box center [957, 358] width 20 height 20
click at [956, 502] on input "07:00" at bounding box center [1003, 502] width 94 height 21
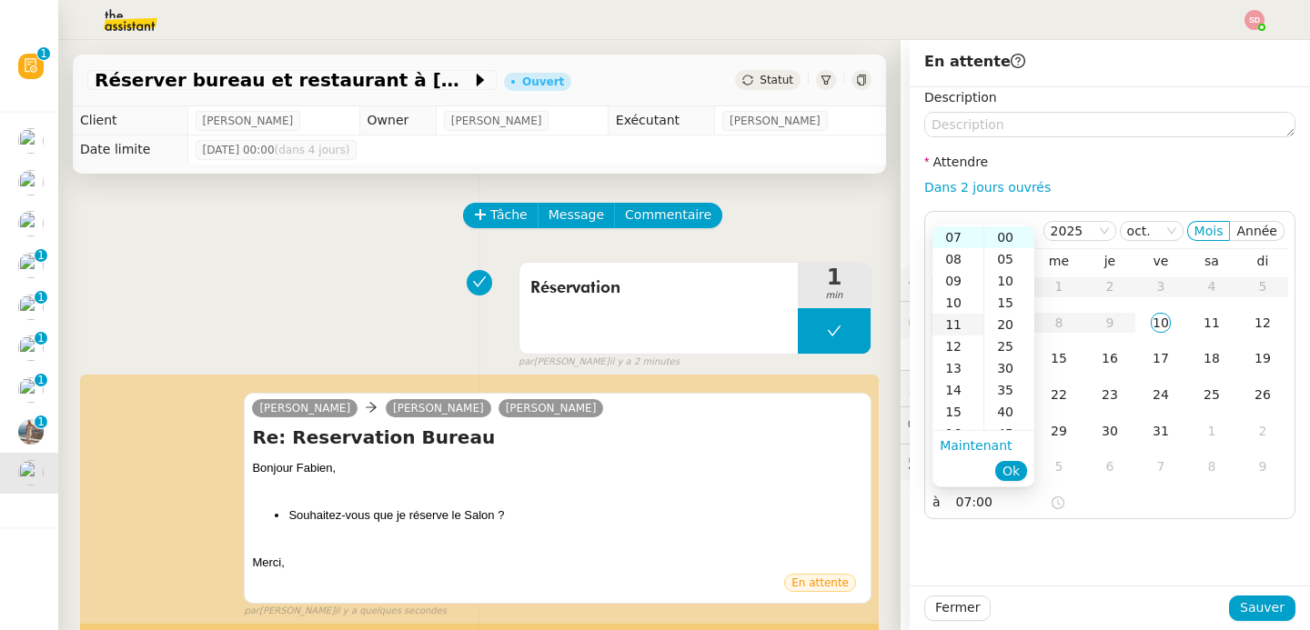
click at [953, 323] on div "11" at bounding box center [957, 325] width 51 height 22
click at [955, 231] on div "10" at bounding box center [957, 233] width 51 height 22
type input "10:00"
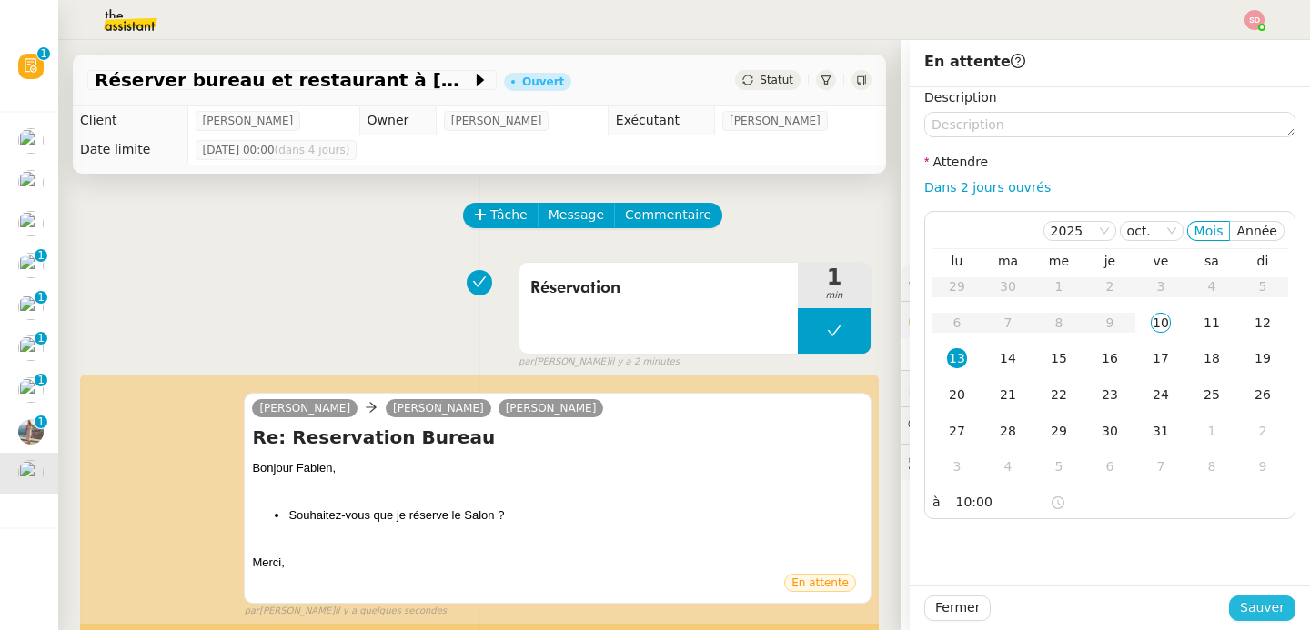
click at [1254, 605] on span "Sauver" at bounding box center [1262, 608] width 45 height 21
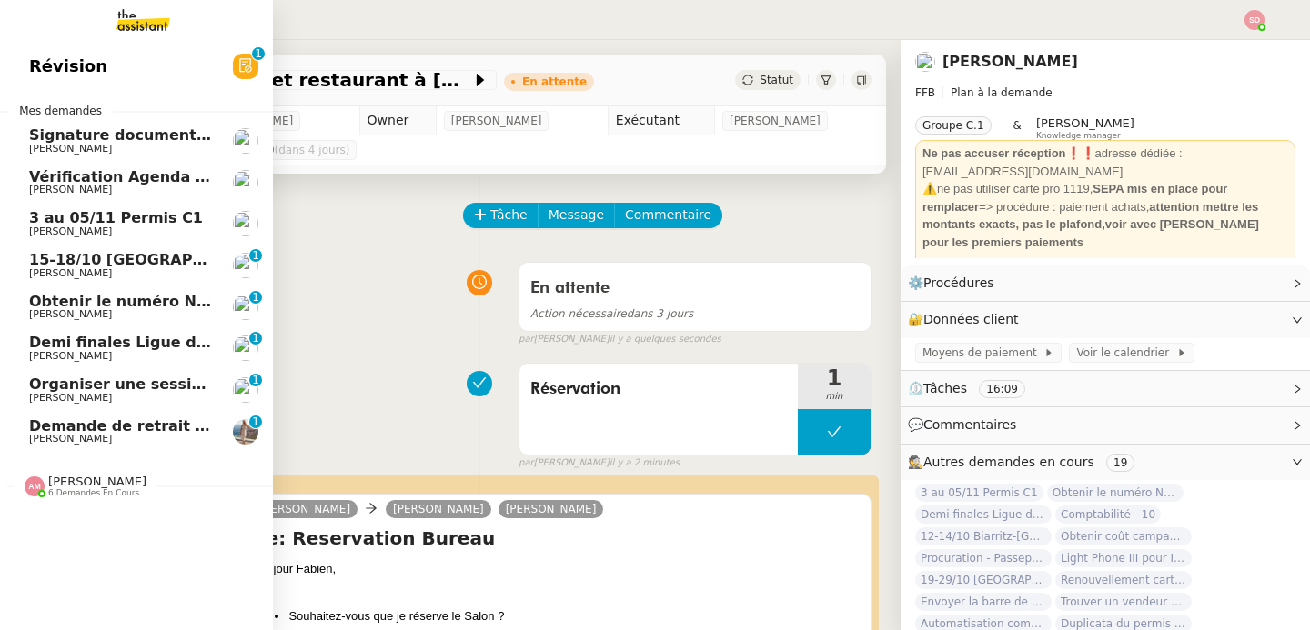
click at [29, 429] on span "Demande de retrait article MILK.com" at bounding box center [209, 426] width 360 height 17
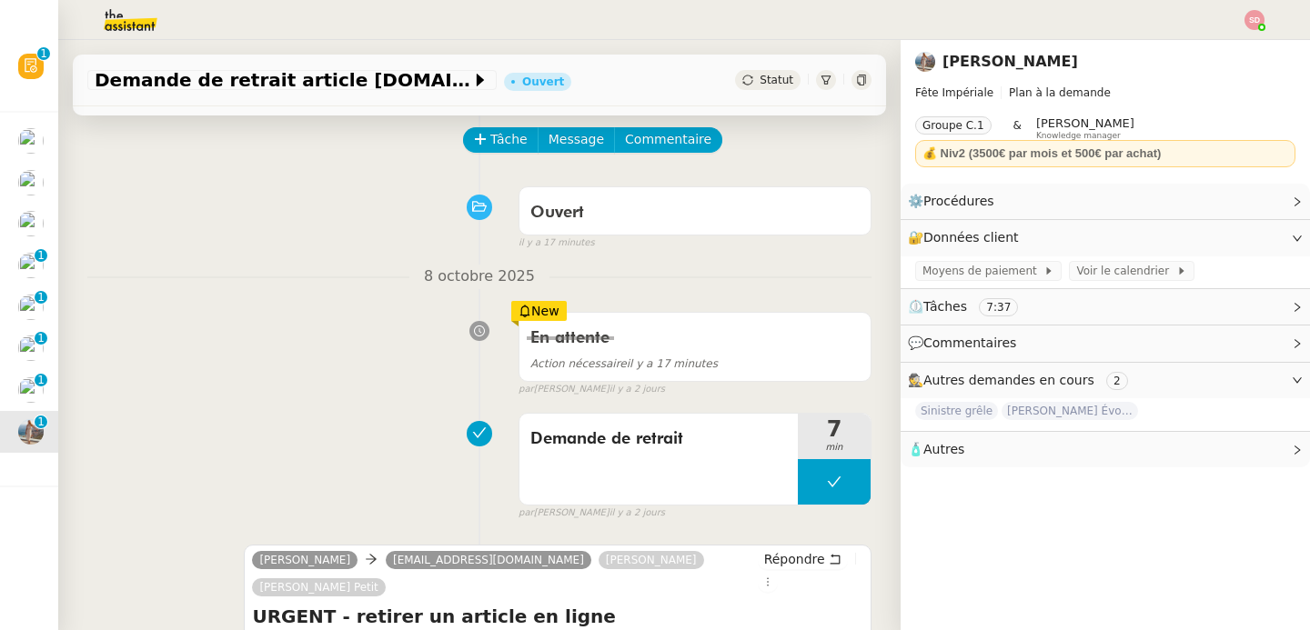
scroll to position [310, 0]
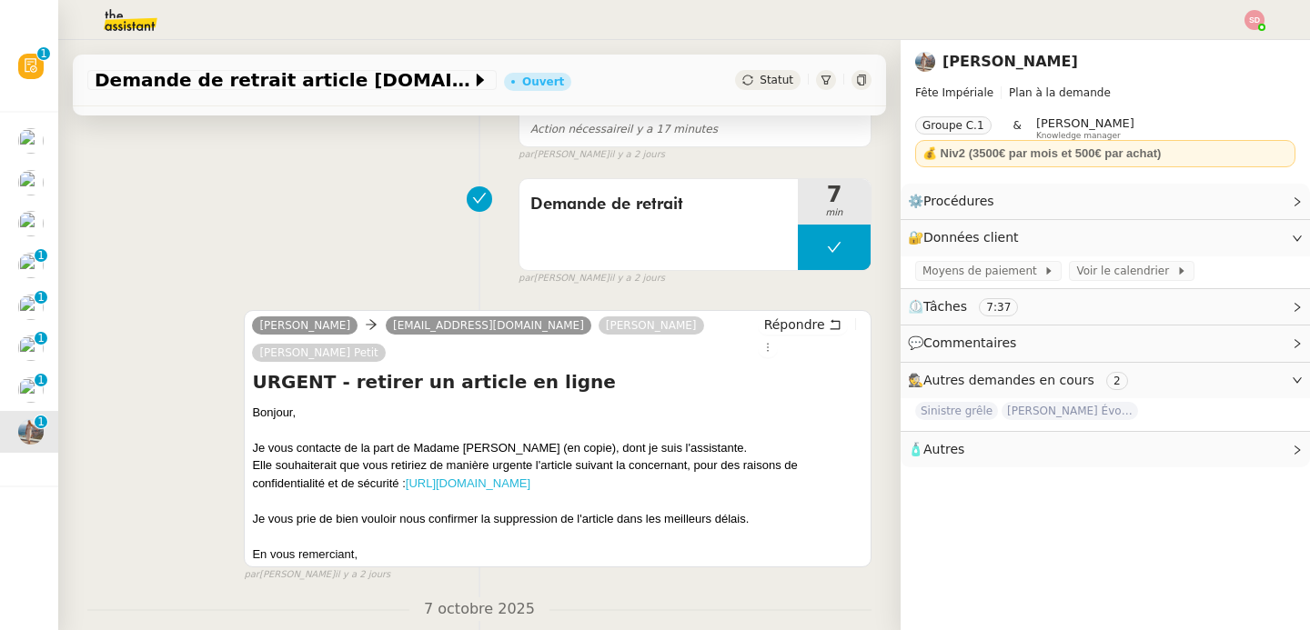
click at [479, 477] on link "https://www.milkmagazine.net/article/paris-appartement-anti-conformiste-laura-g…" at bounding box center [468, 484] width 125 height 14
click at [324, 234] on div "Demande de retrait 7 min false par Sheida D. il y a 2 jours" at bounding box center [479, 228] width 784 height 116
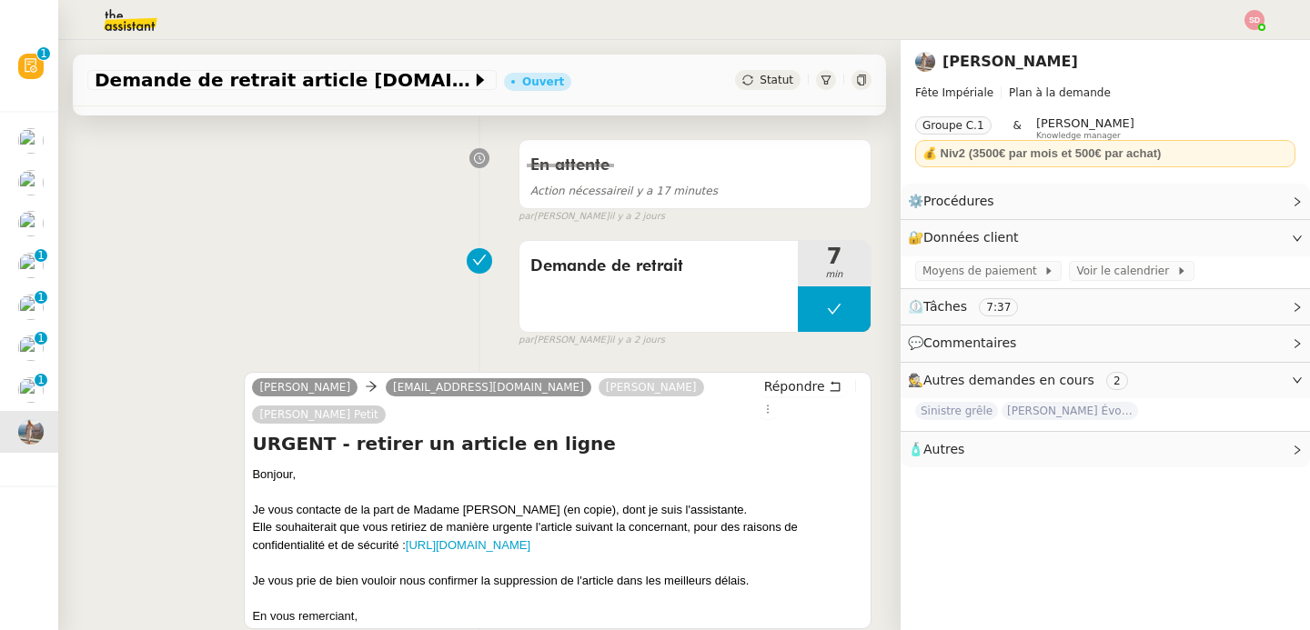
scroll to position [0, 0]
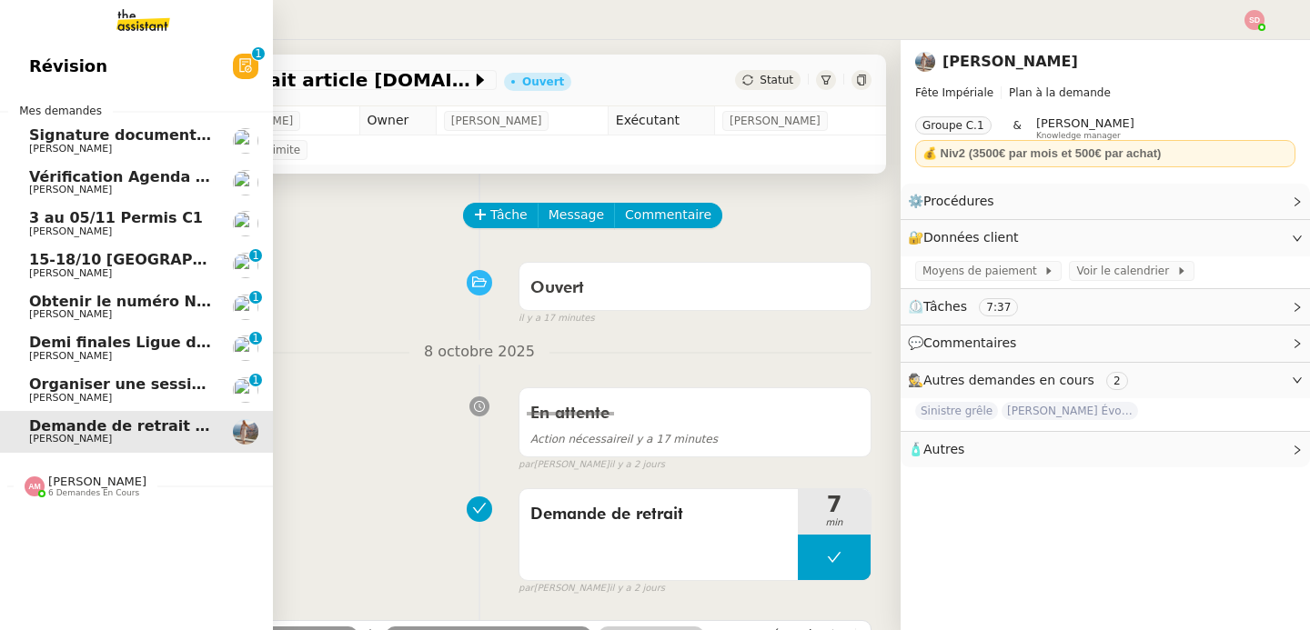
click at [29, 388] on span "Organiser une session d'échange sur Amazon Q et Kiro" at bounding box center [323, 384] width 589 height 17
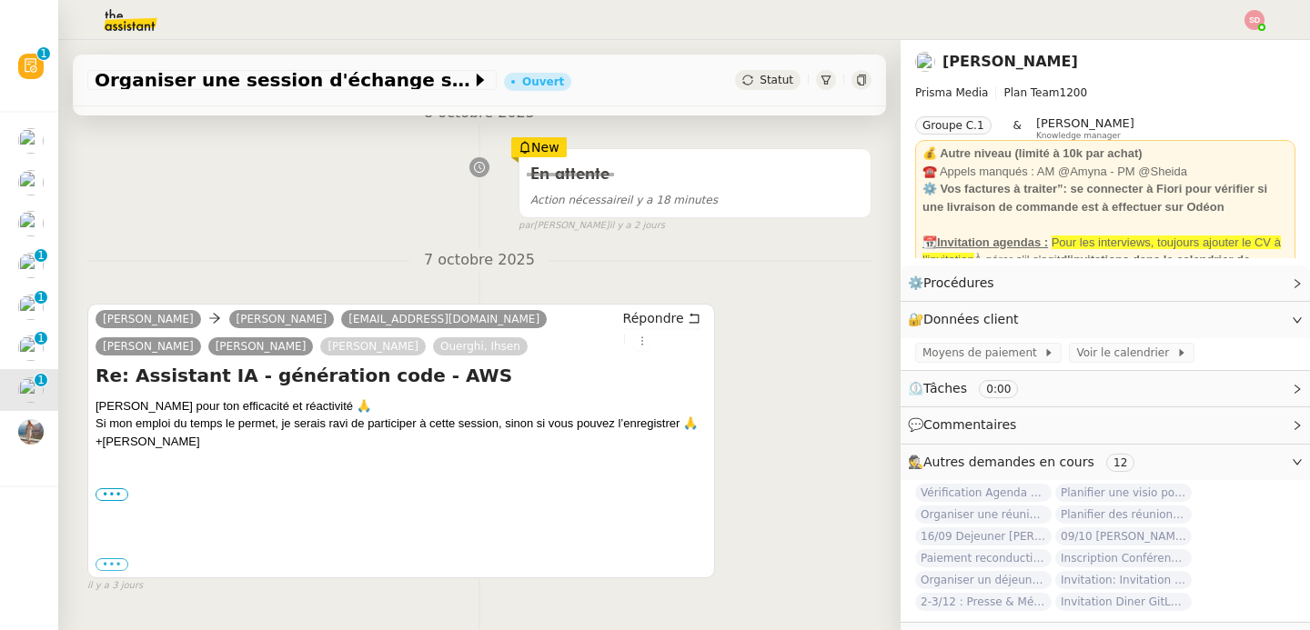
scroll to position [253, 0]
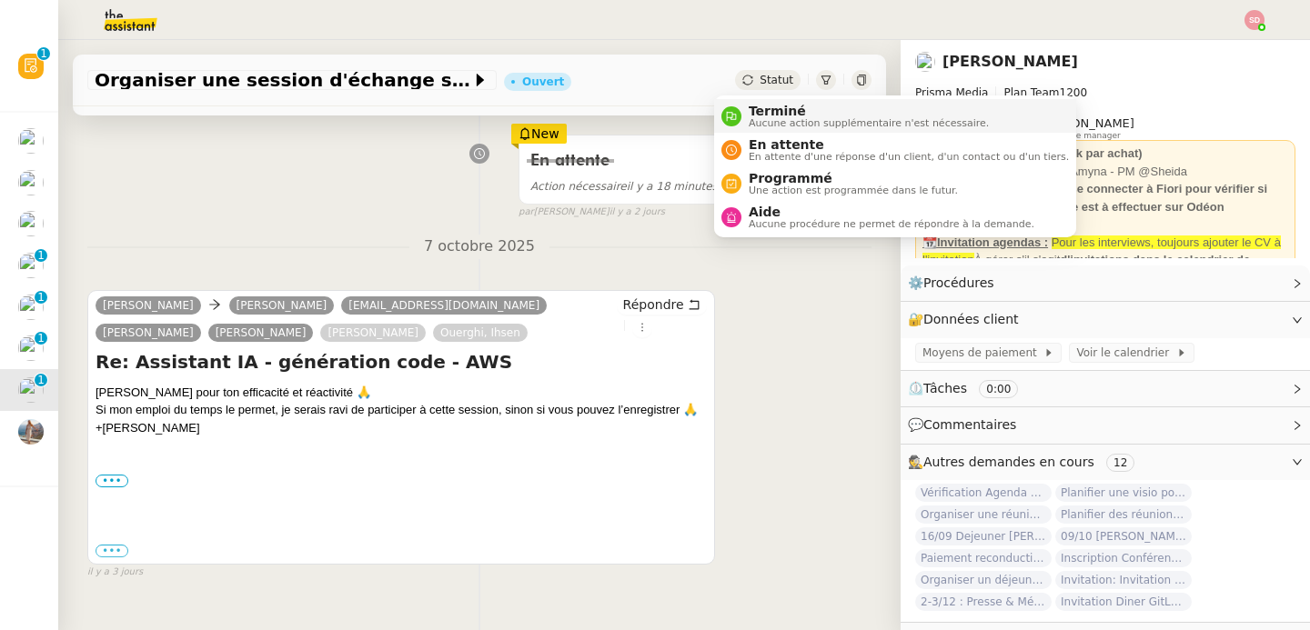
click at [729, 108] on nz-avatar at bounding box center [731, 116] width 20 height 20
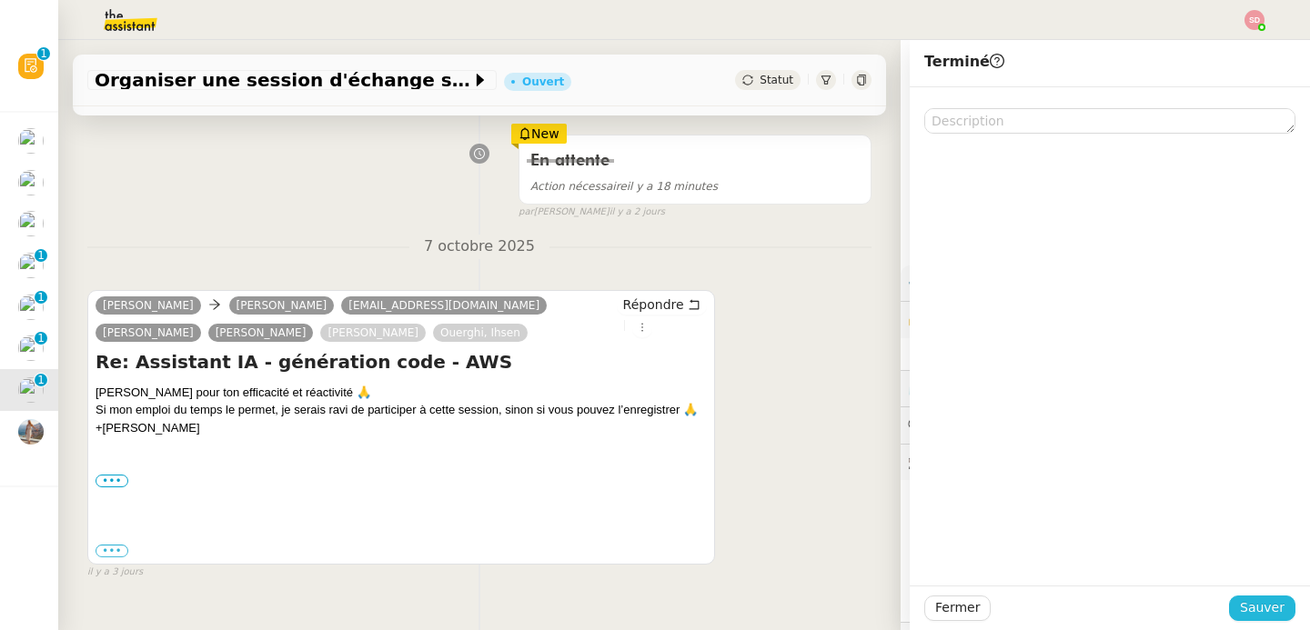
click at [1258, 606] on span "Sauver" at bounding box center [1262, 608] width 45 height 21
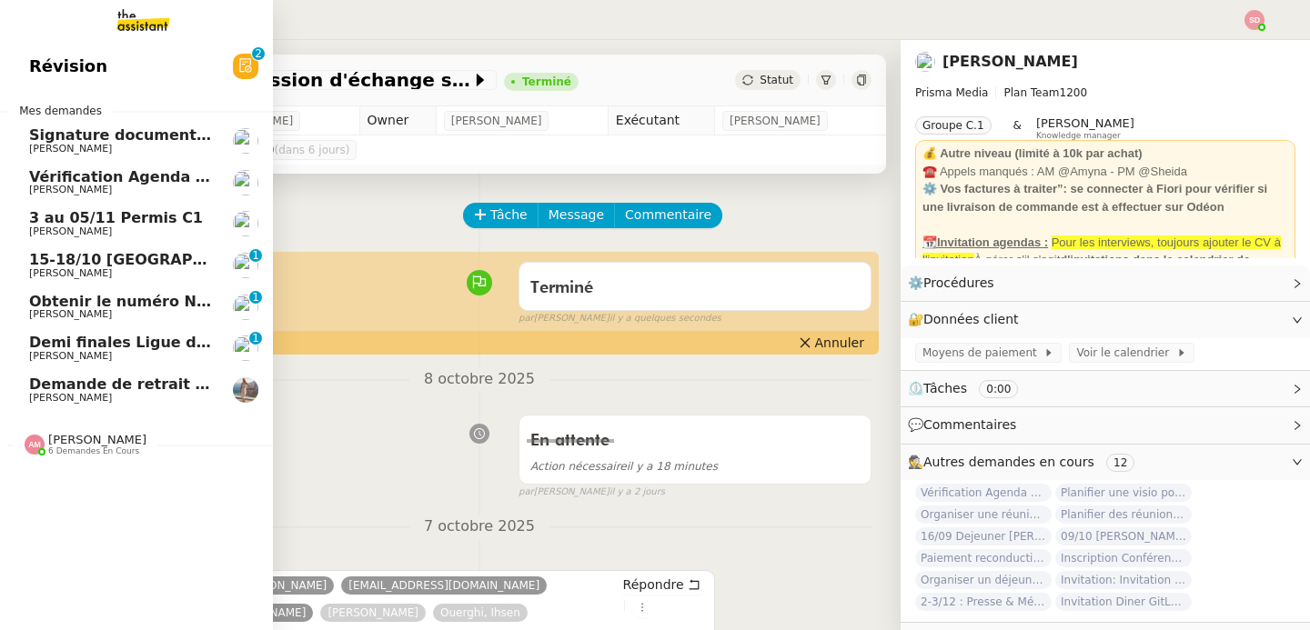
click at [76, 357] on span "Fabien Bornancin" at bounding box center [70, 356] width 83 height 12
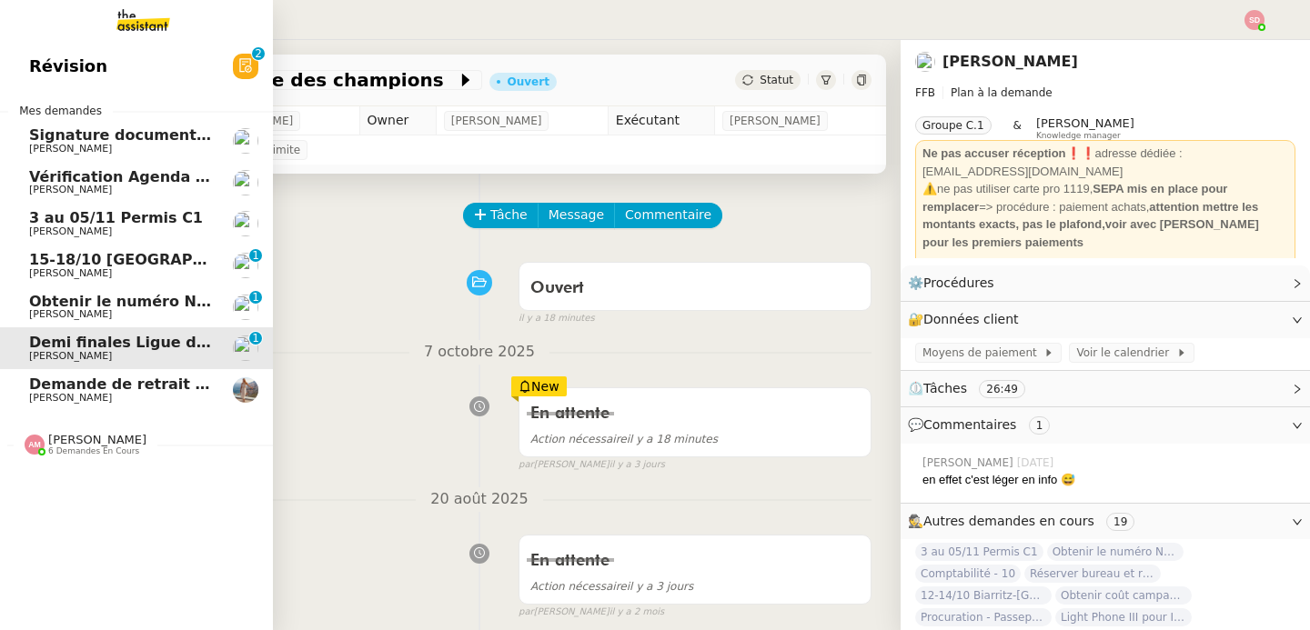
click at [18, 303] on link "Obtenir le numéro NEPH Fabien Bornancin 0 1 2 3 4 5 6 7 8 9" at bounding box center [136, 308] width 273 height 42
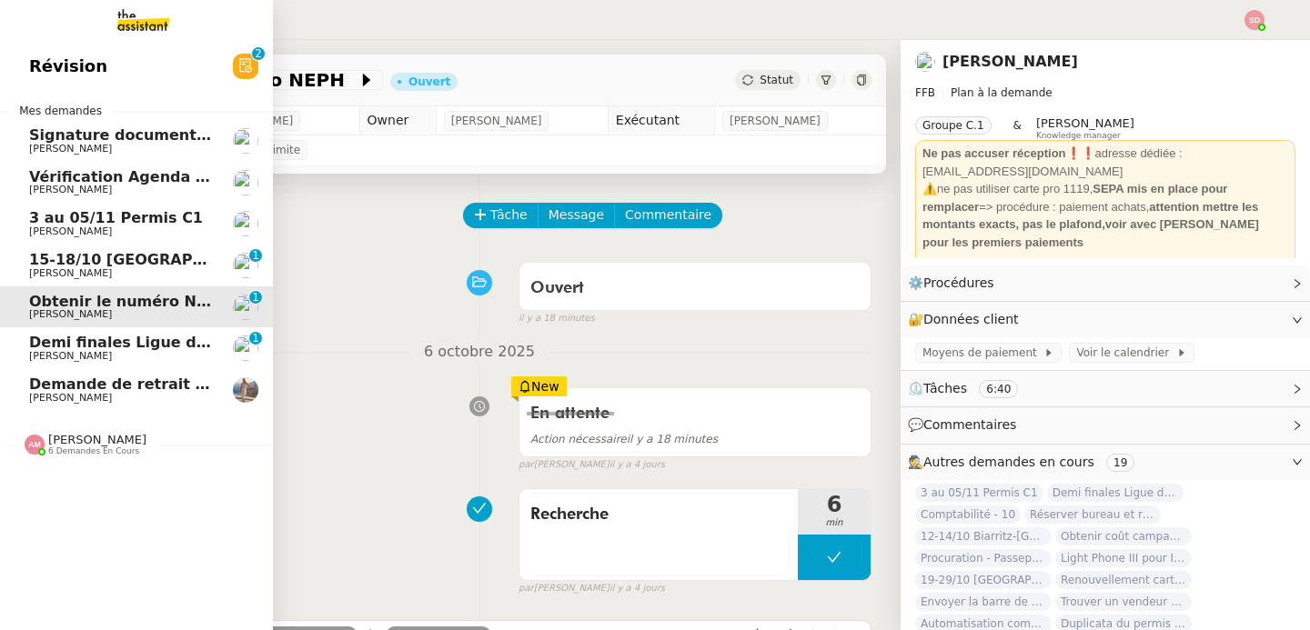
click at [53, 264] on span "15-18/10 Barcelone - Conférence" at bounding box center [207, 259] width 357 height 17
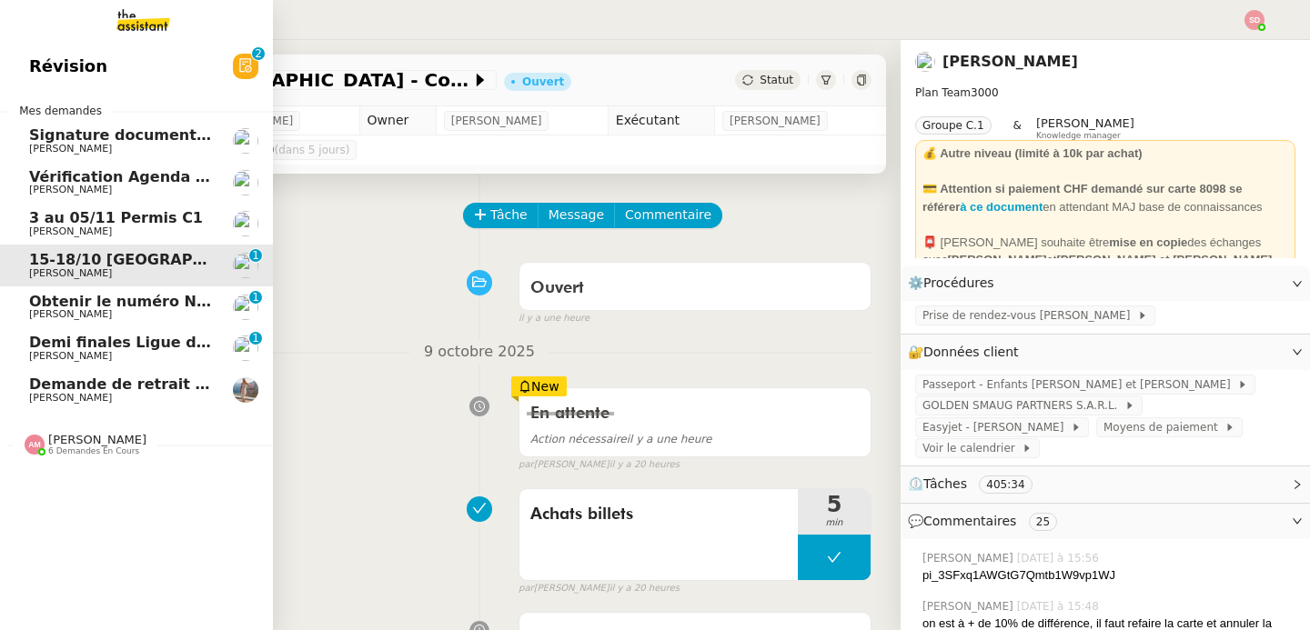
click at [119, 153] on span "Réma Ngaiboye" at bounding box center [121, 149] width 184 height 11
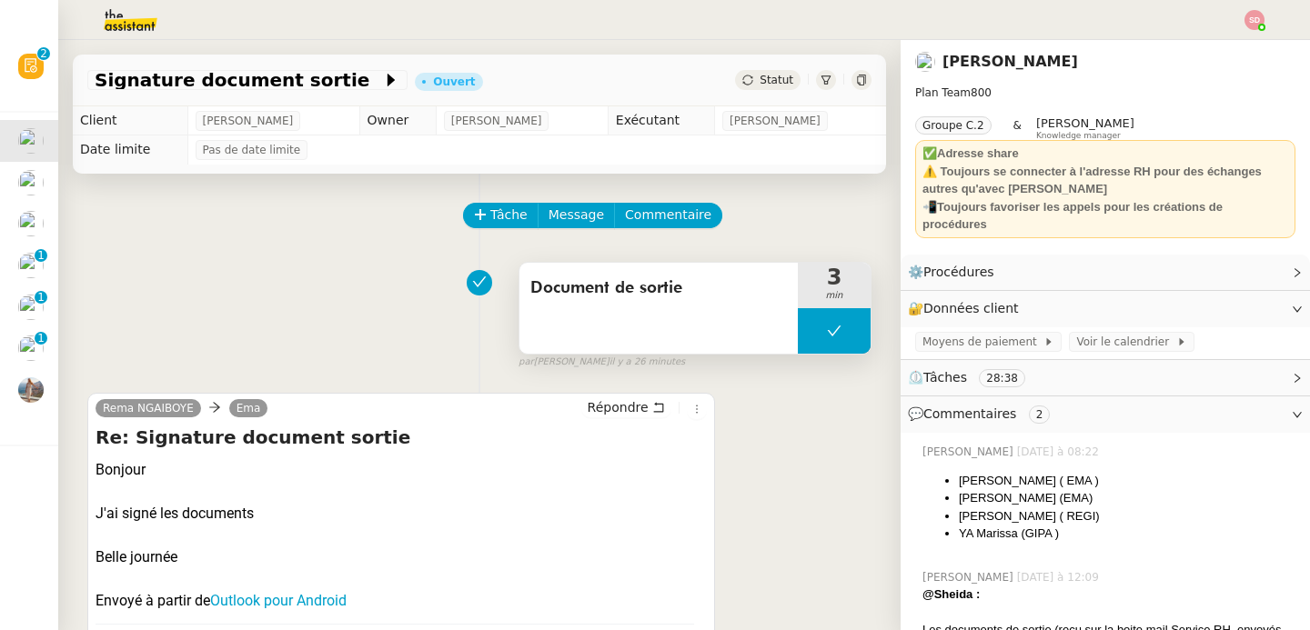
click at [798, 338] on button at bounding box center [834, 330] width 73 height 45
click at [798, 338] on div at bounding box center [816, 330] width 36 height 45
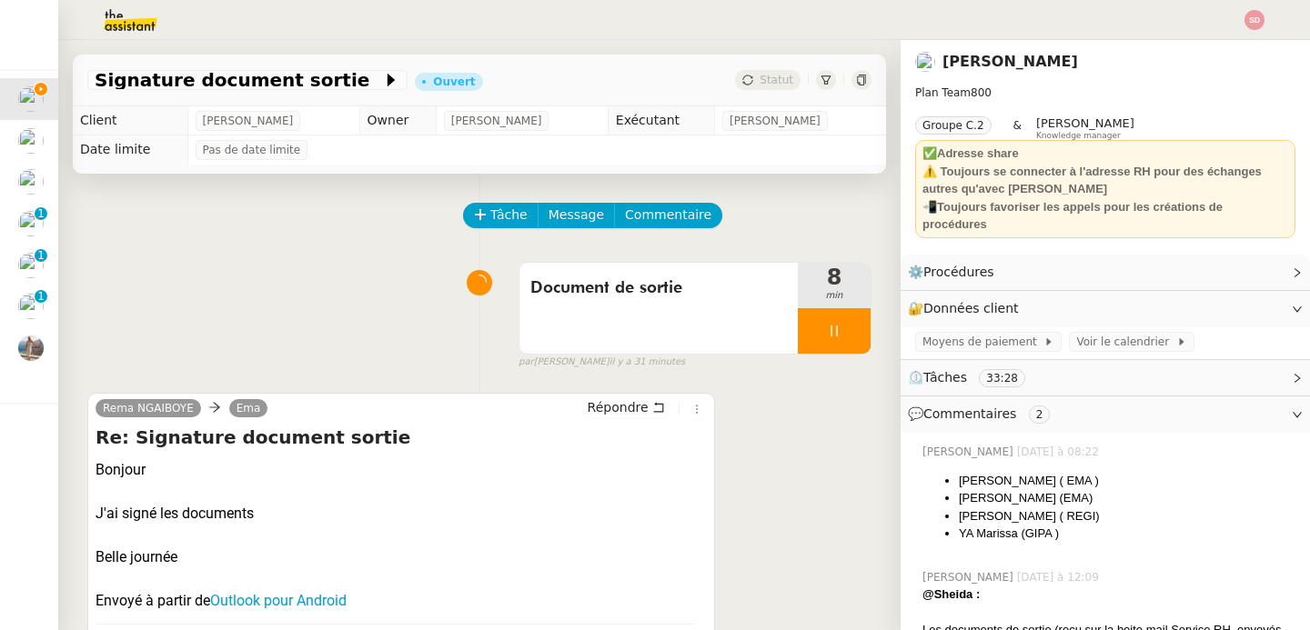
click at [1223, 307] on link "Modifier" at bounding box center [1248, 308] width 52 height 21
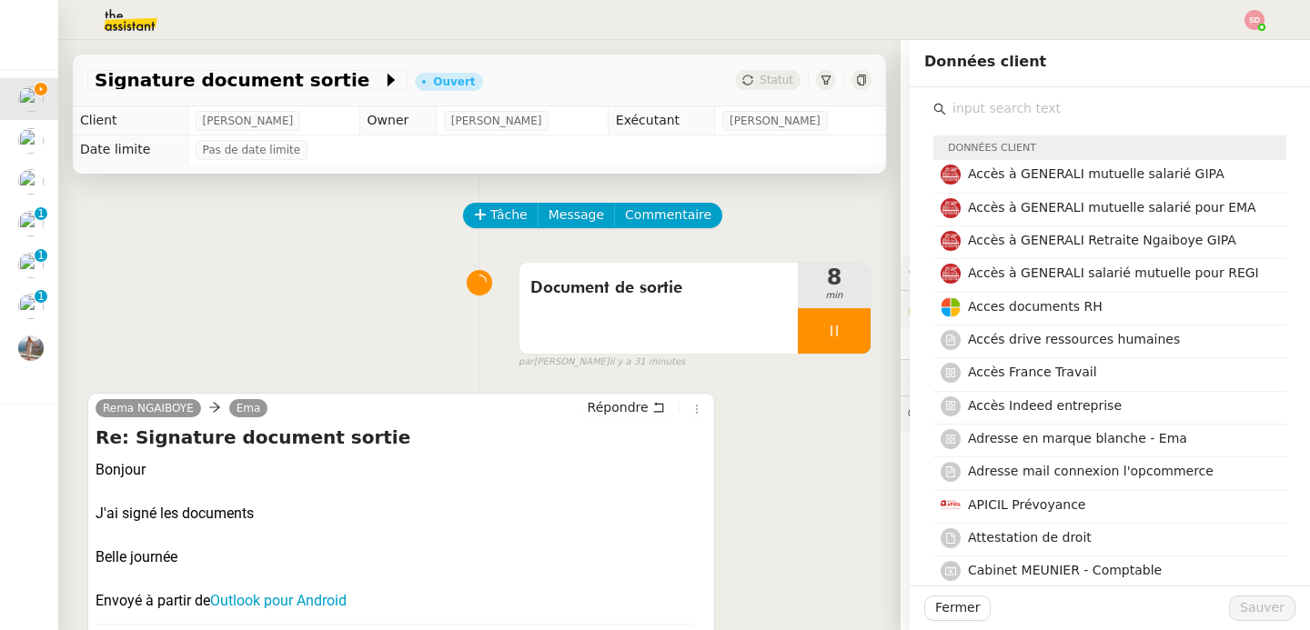
click at [754, 473] on div "Rema NGAIBOYE Ema Répondre Re: Signature document sortie Bonjour J'ai signé les…" at bounding box center [479, 547] width 784 height 341
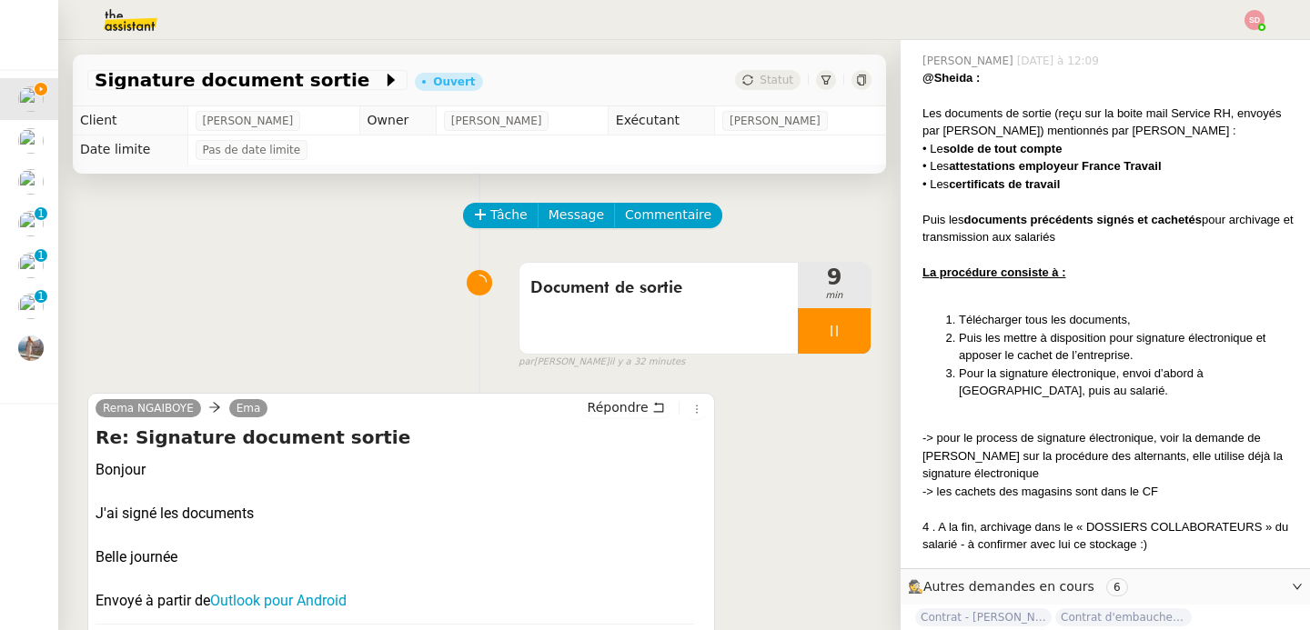
scroll to position [539, 0]
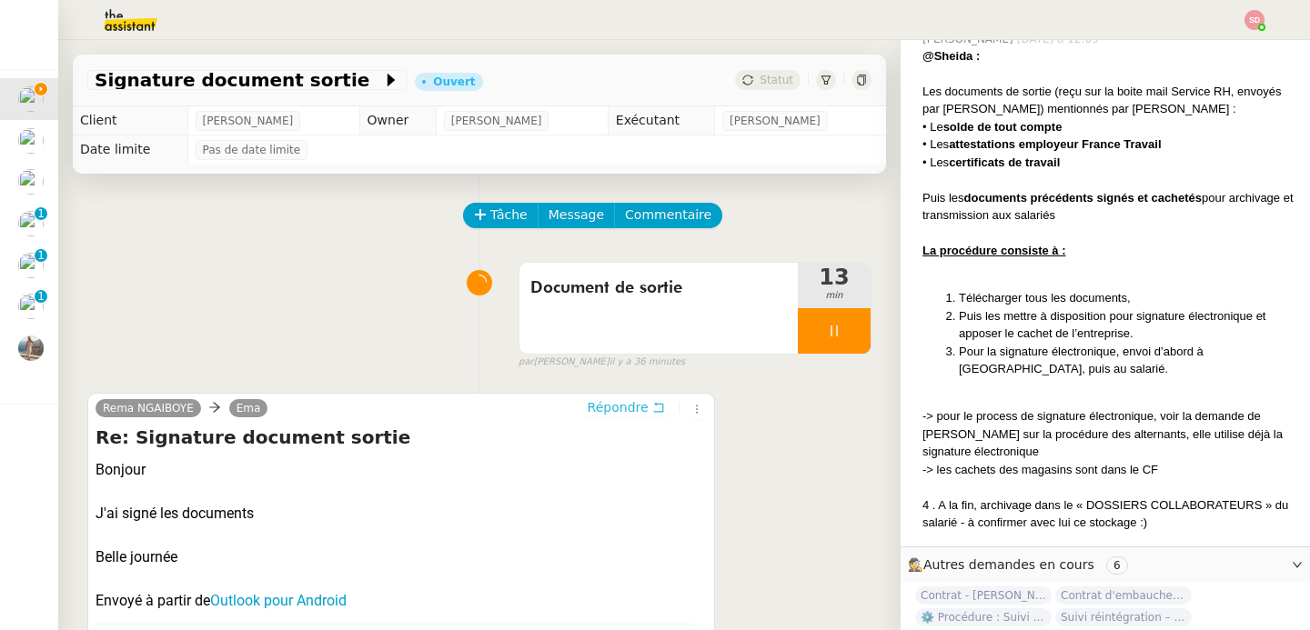
click at [633, 398] on button "Répondre" at bounding box center [626, 408] width 90 height 20
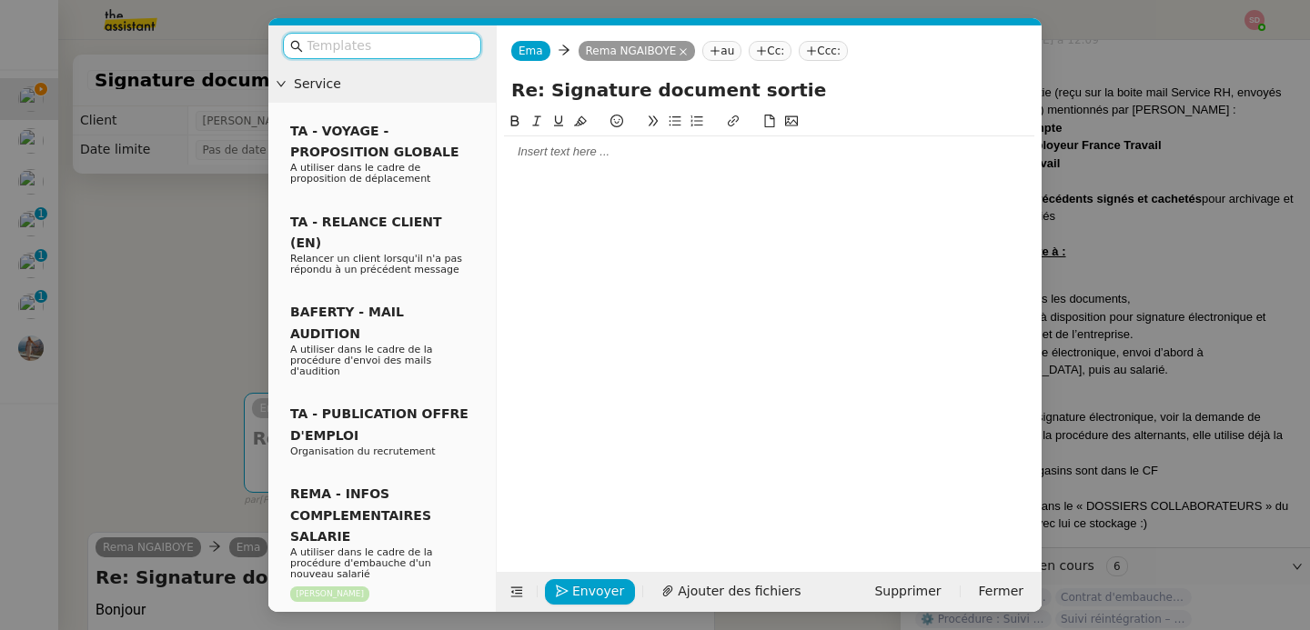
scroll to position [540, 0]
click at [559, 169] on div at bounding box center [769, 327] width 530 height 433
click at [558, 165] on div at bounding box center [769, 151] width 530 height 31
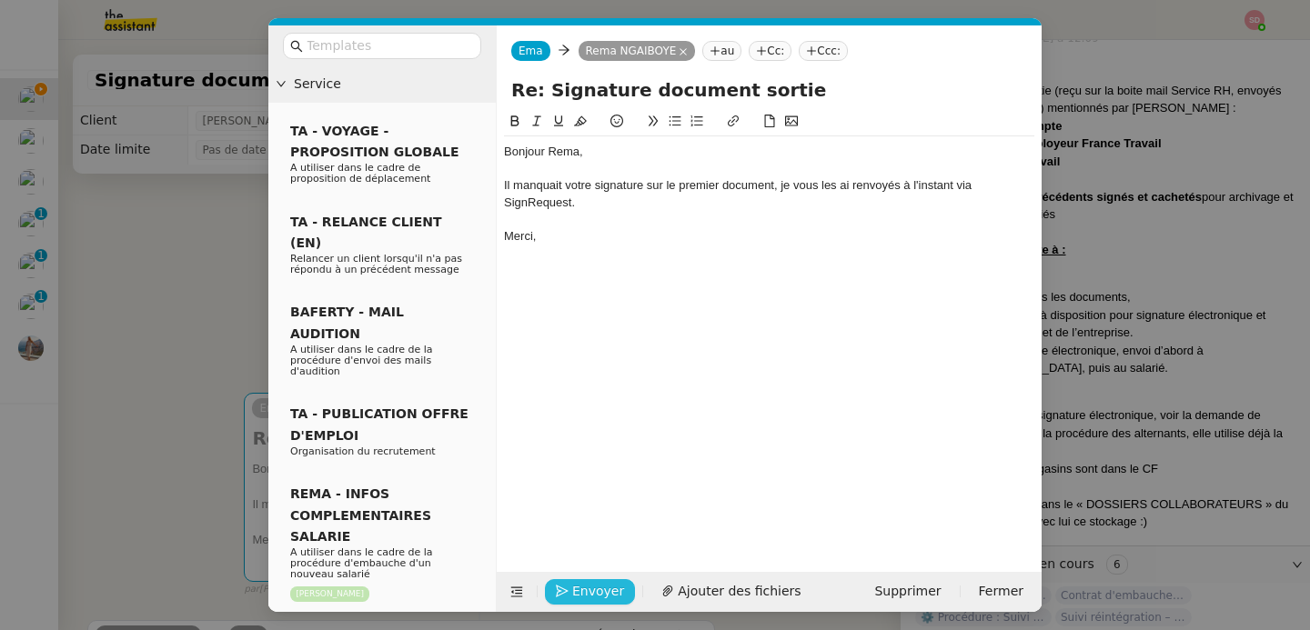
click at [586, 580] on button "Envoyer" at bounding box center [590, 592] width 90 height 25
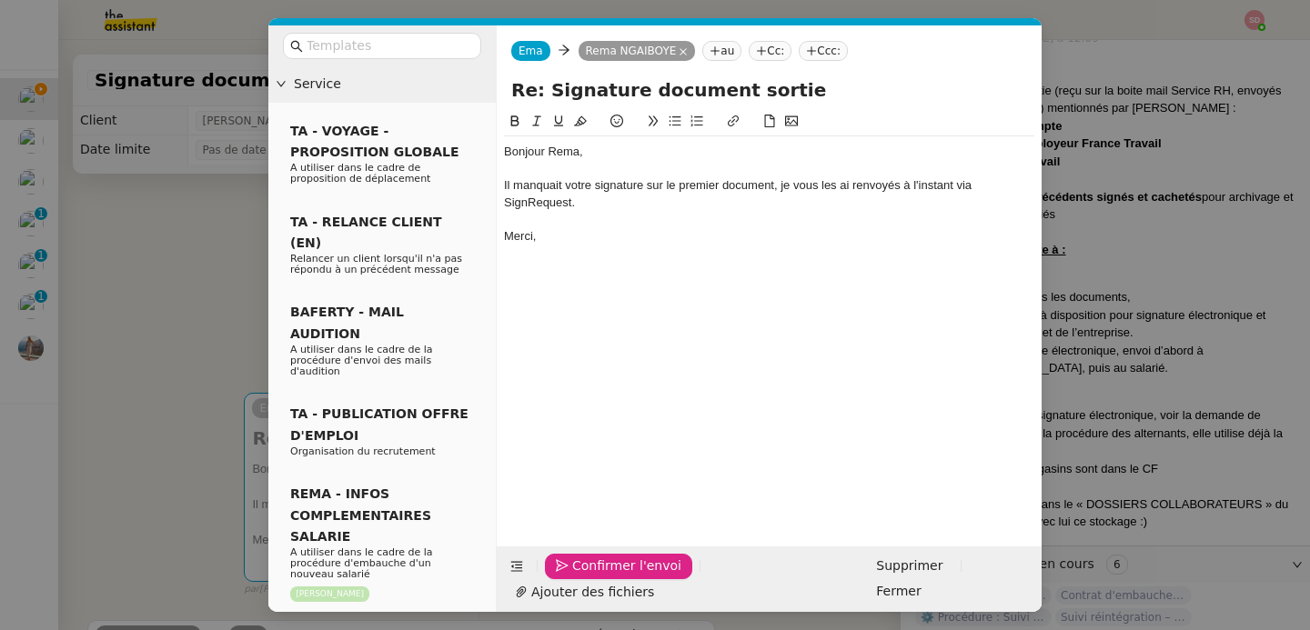
click at [586, 580] on button "Confirmer l'envoi" at bounding box center [618, 566] width 147 height 25
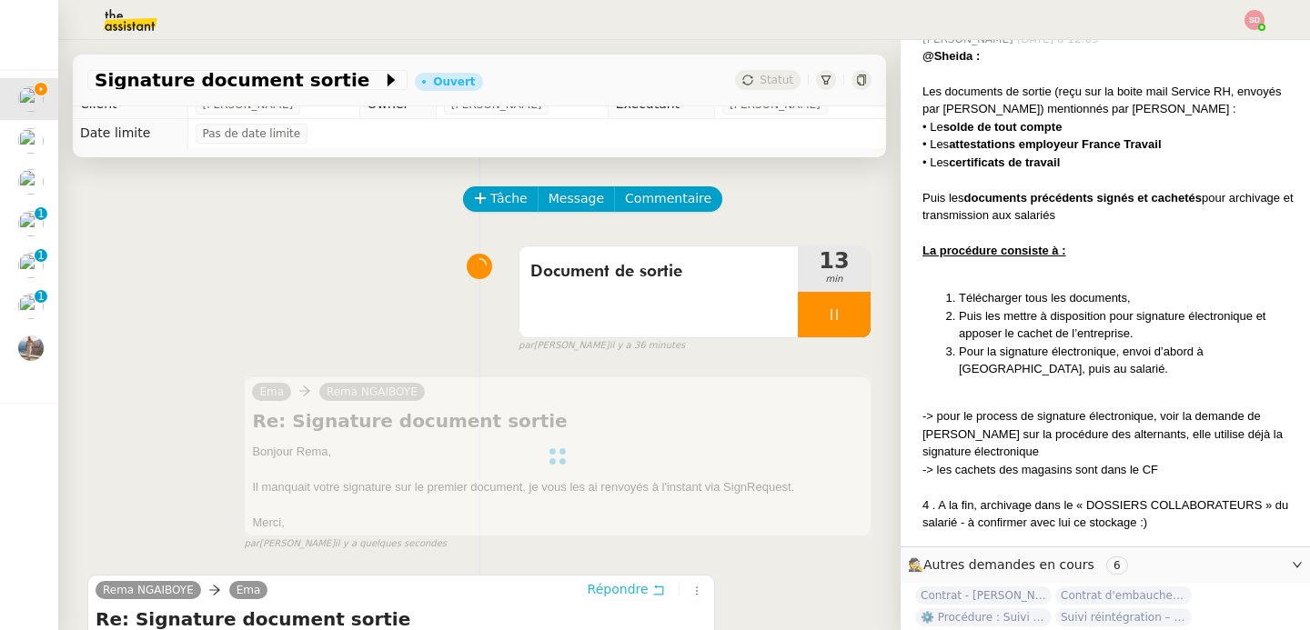
scroll to position [0, 0]
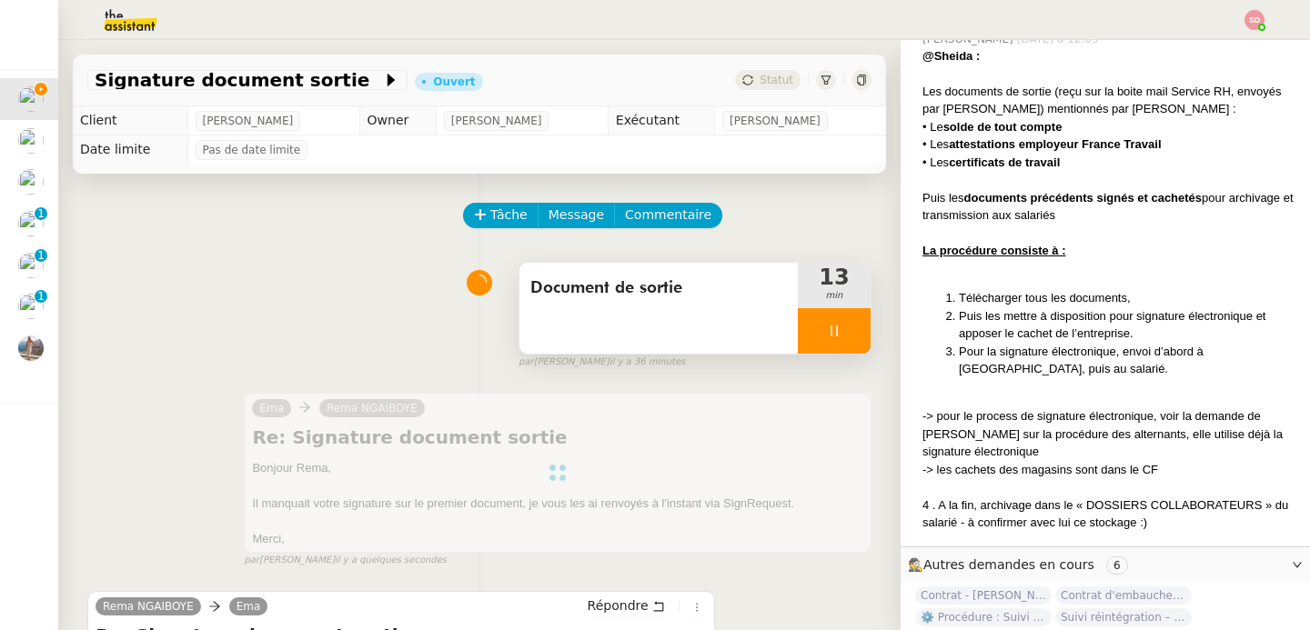
click at [842, 318] on div at bounding box center [834, 330] width 73 height 45
click at [842, 318] on button at bounding box center [852, 330] width 36 height 45
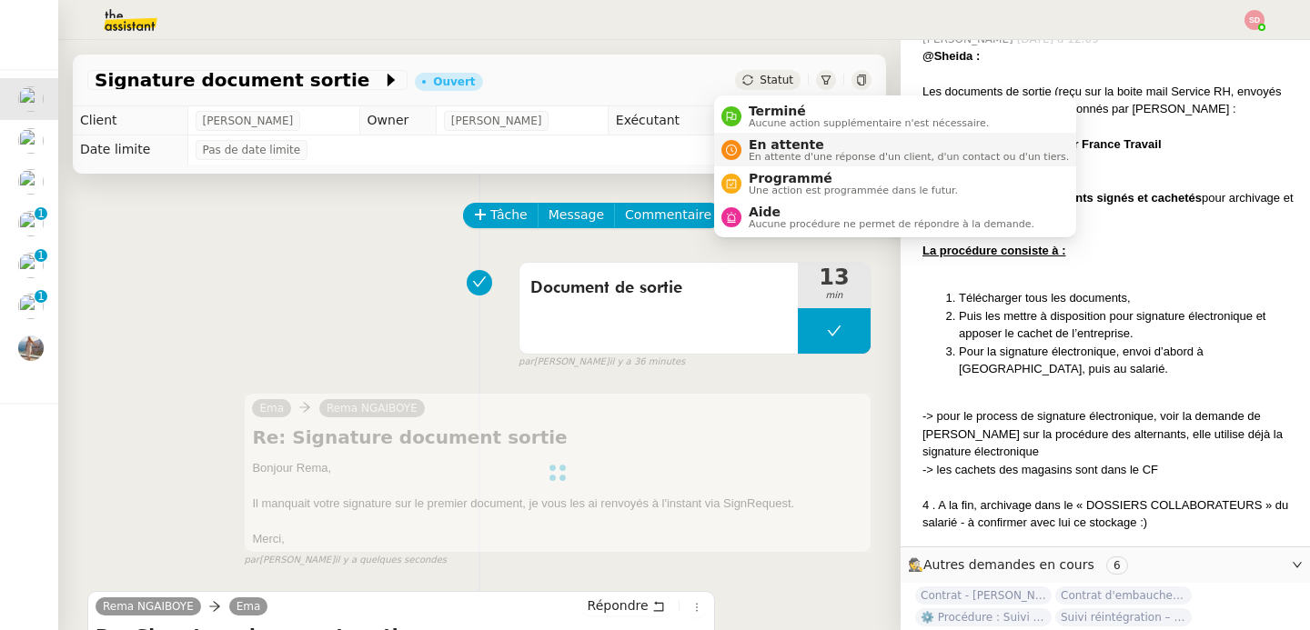
click at [731, 154] on icon at bounding box center [731, 150] width 11 height 11
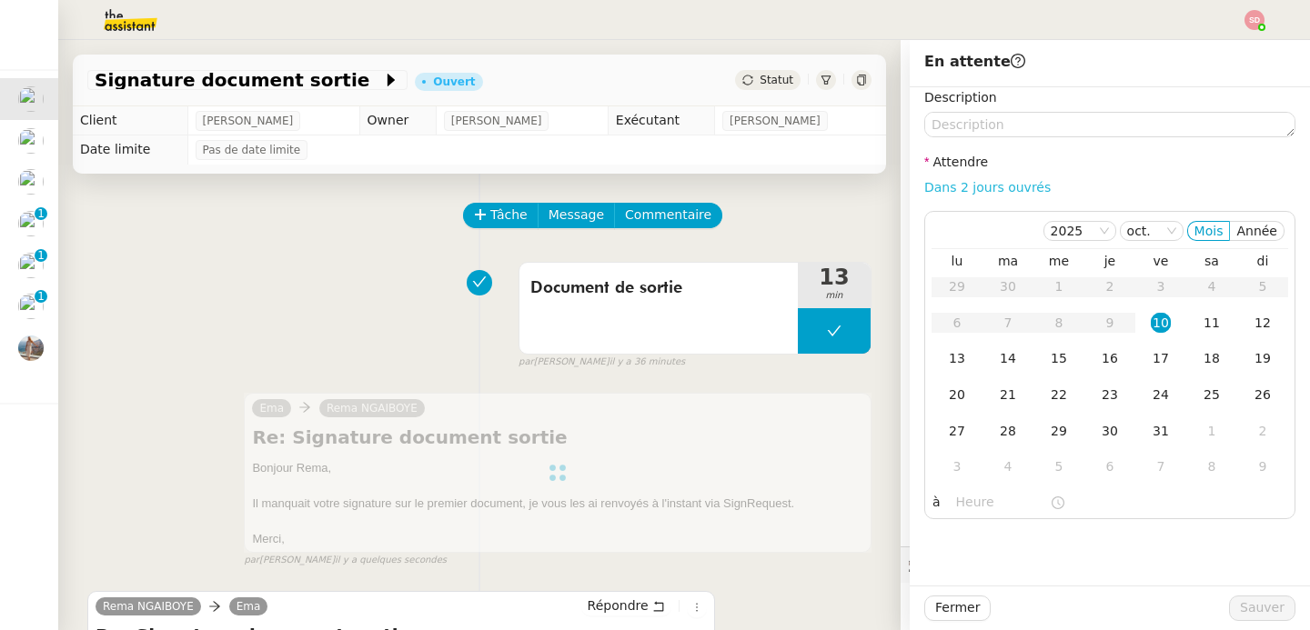
click at [978, 190] on link "Dans 2 jours ouvrés" at bounding box center [987, 187] width 126 height 15
click at [949, 366] on div "13" at bounding box center [957, 358] width 20 height 20
click at [959, 502] on input "07:00" at bounding box center [1003, 502] width 94 height 21
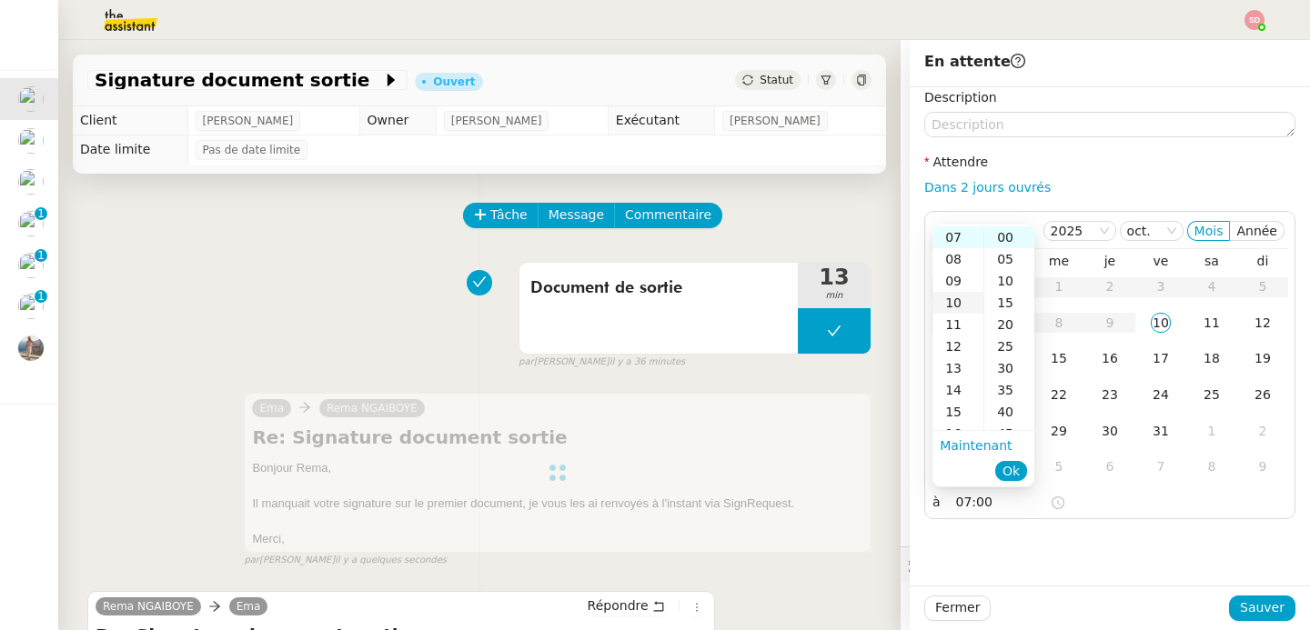
click at [958, 294] on div "10" at bounding box center [957, 303] width 51 height 22
type input "10:00"
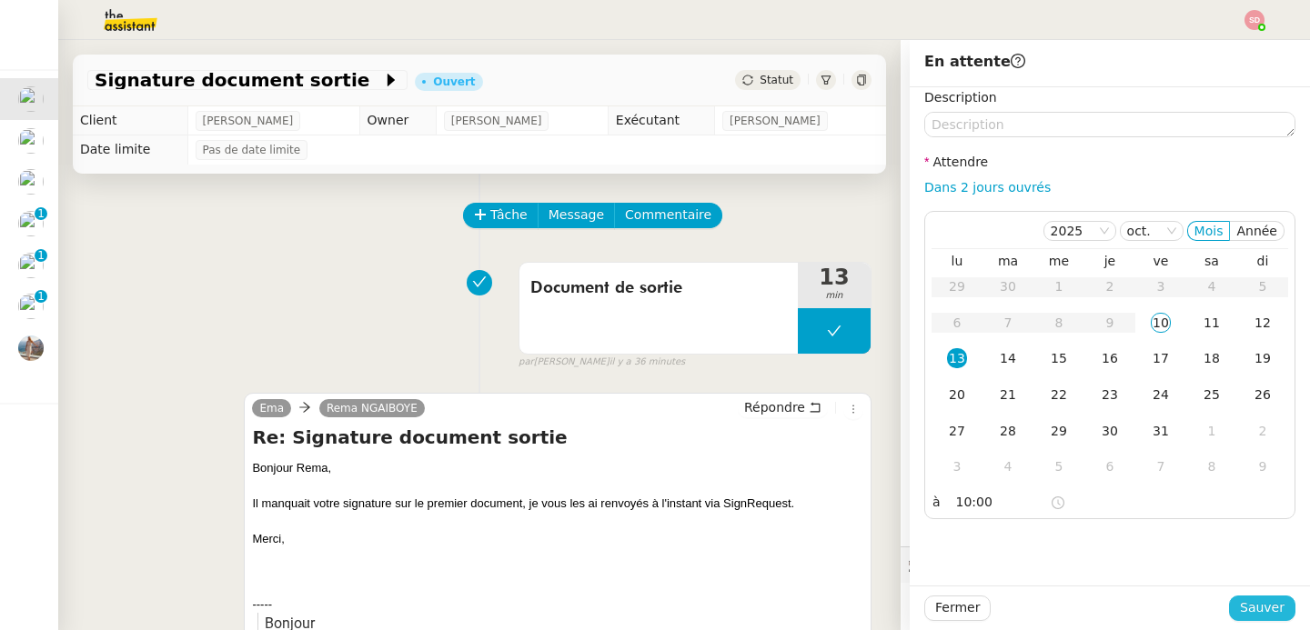
click at [1248, 609] on span "Sauver" at bounding box center [1262, 608] width 45 height 21
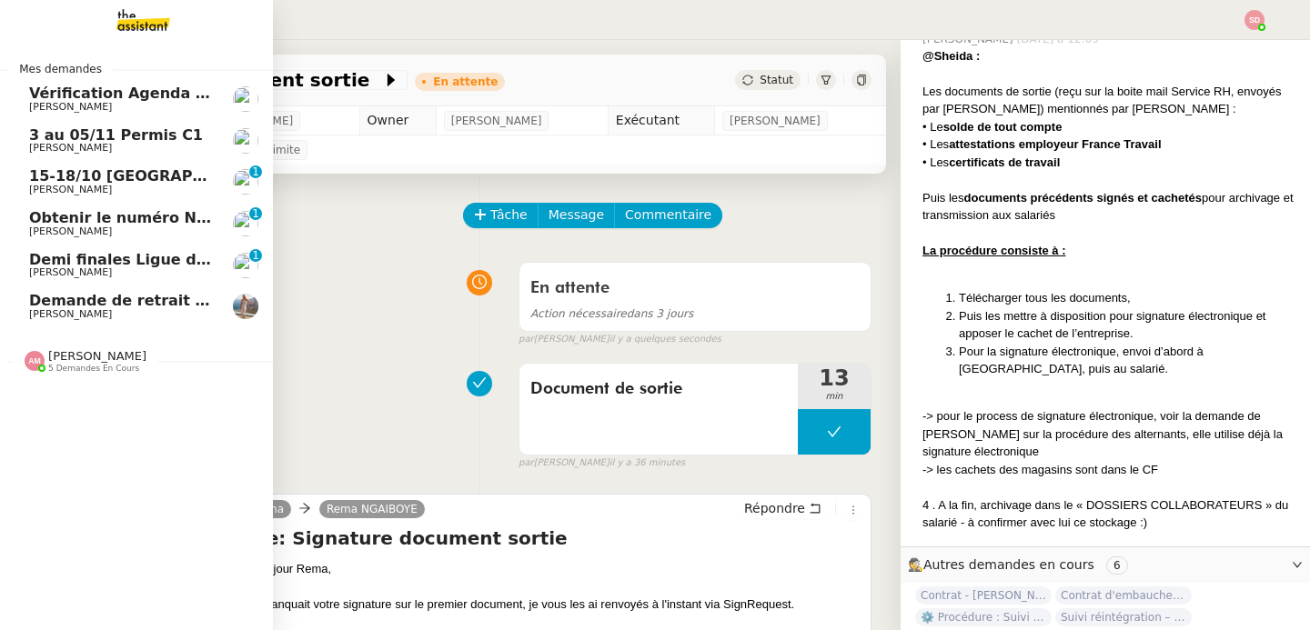
click at [29, 99] on span "Vérification Agenda + Chat + Wagram (9h et 14h)" at bounding box center [233, 93] width 408 height 17
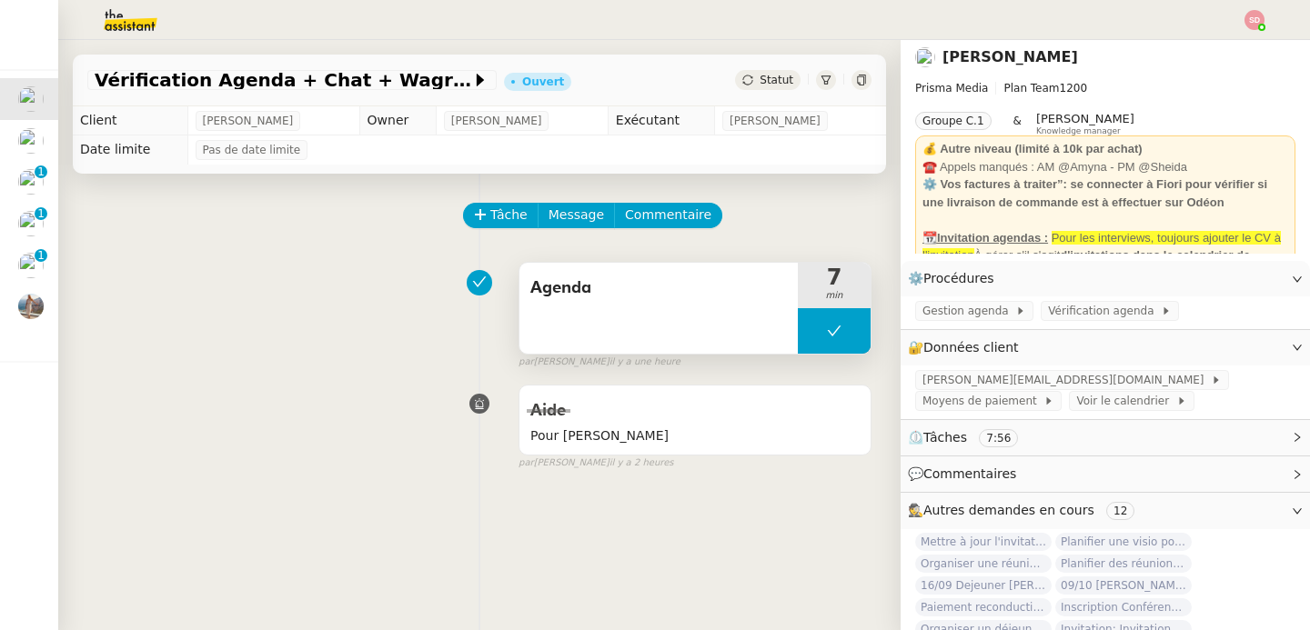
scroll to position [6, 0]
click at [798, 328] on button at bounding box center [834, 330] width 73 height 45
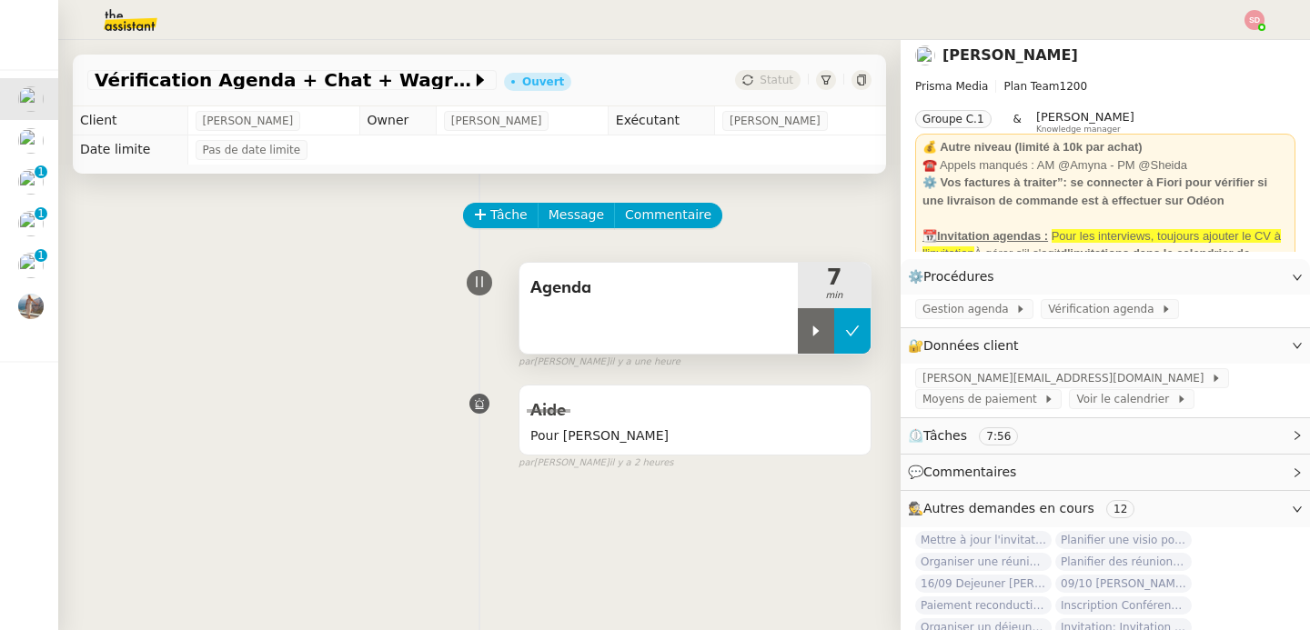
click at [809, 328] on icon at bounding box center [816, 331] width 15 height 15
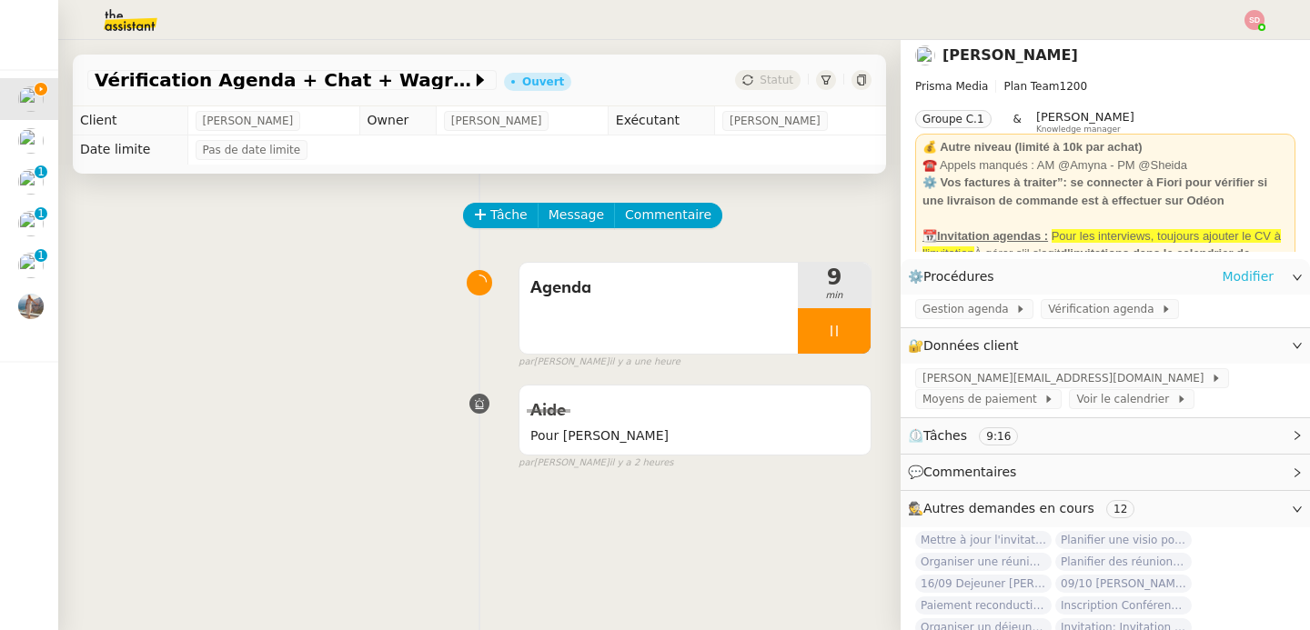
click at [1222, 275] on link "Modifier" at bounding box center [1248, 277] width 52 height 21
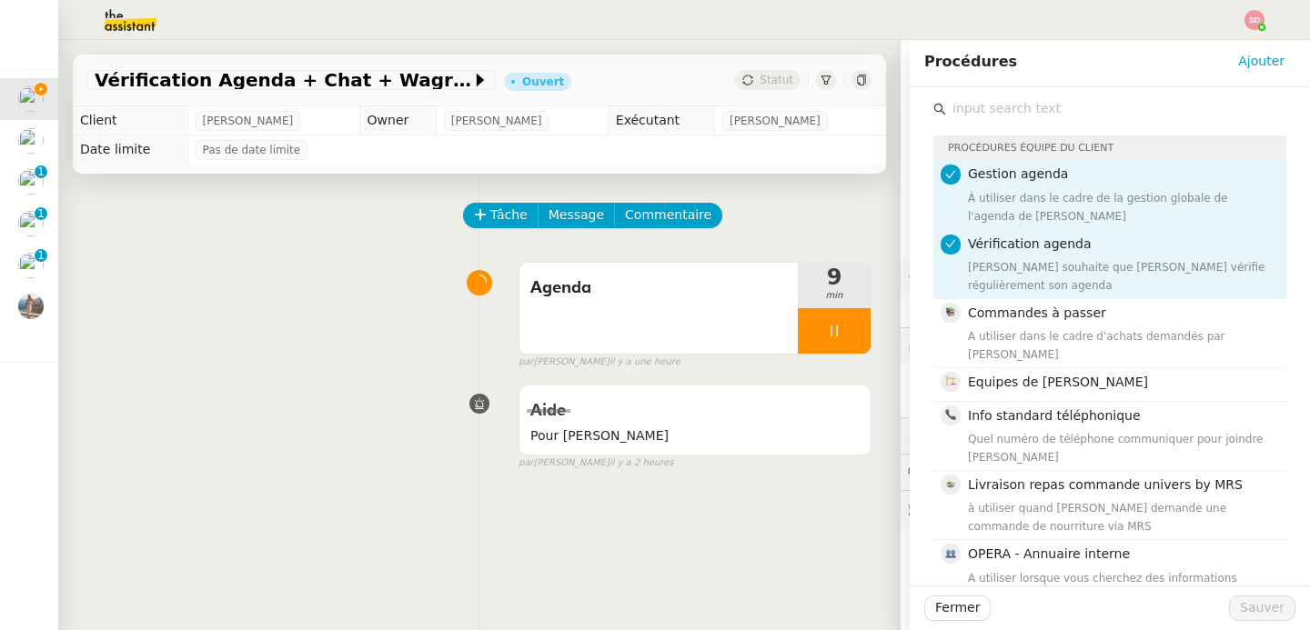
click at [1113, 103] on input "text" at bounding box center [1116, 108] width 340 height 25
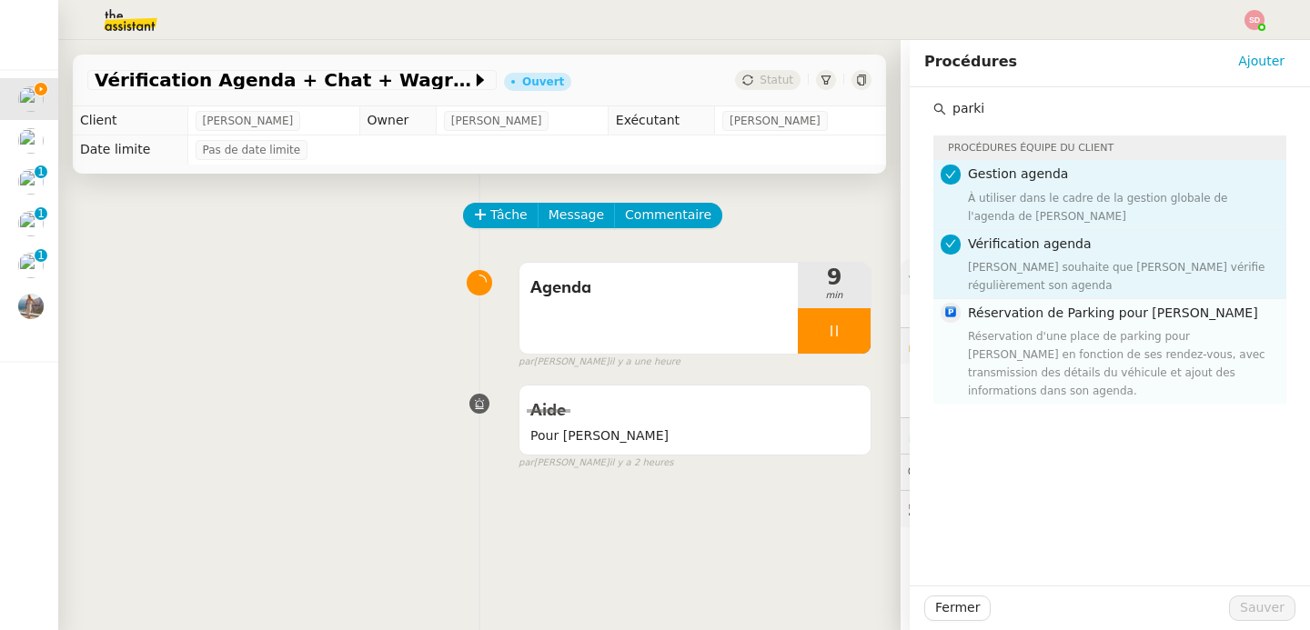
type input "parki"
click at [1111, 308] on div "Réservation de Parking pour David Réservation d'une place de parking pour David…" at bounding box center [1121, 351] width 307 height 97
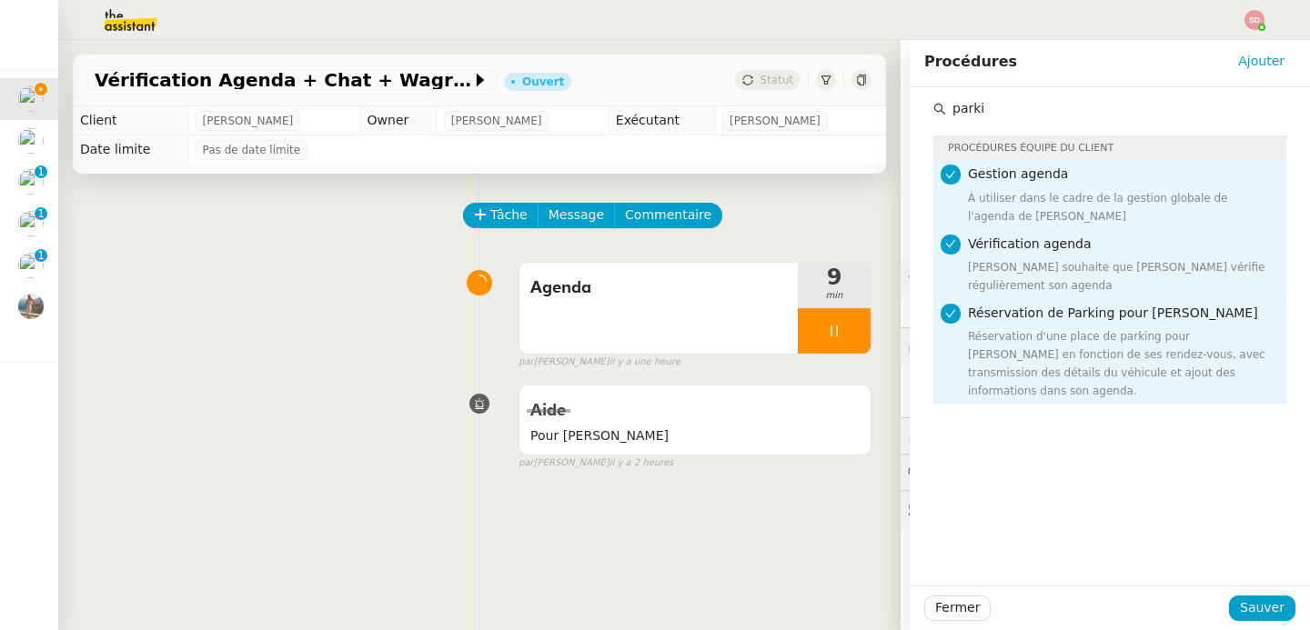
click at [1235, 625] on div "Fermer Sauver" at bounding box center [1110, 608] width 400 height 45
click at [1244, 618] on span "Sauver" at bounding box center [1262, 608] width 45 height 21
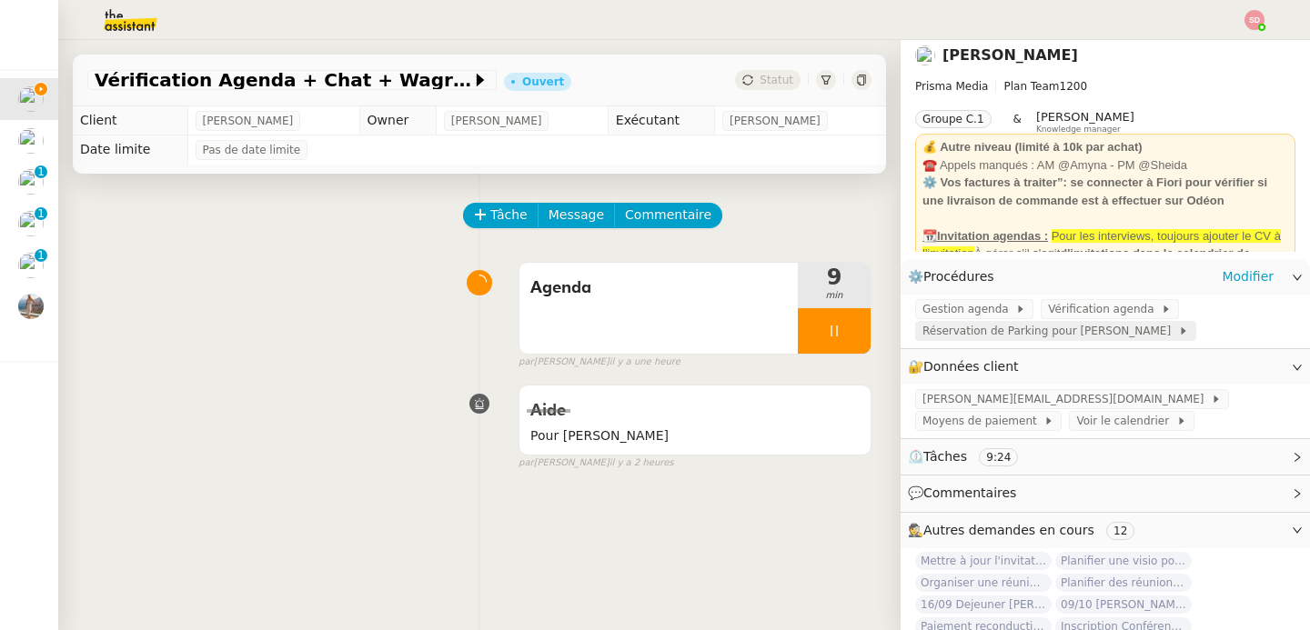
click at [951, 335] on span "Réservation de Parking pour David" at bounding box center [1050, 331] width 256 height 18
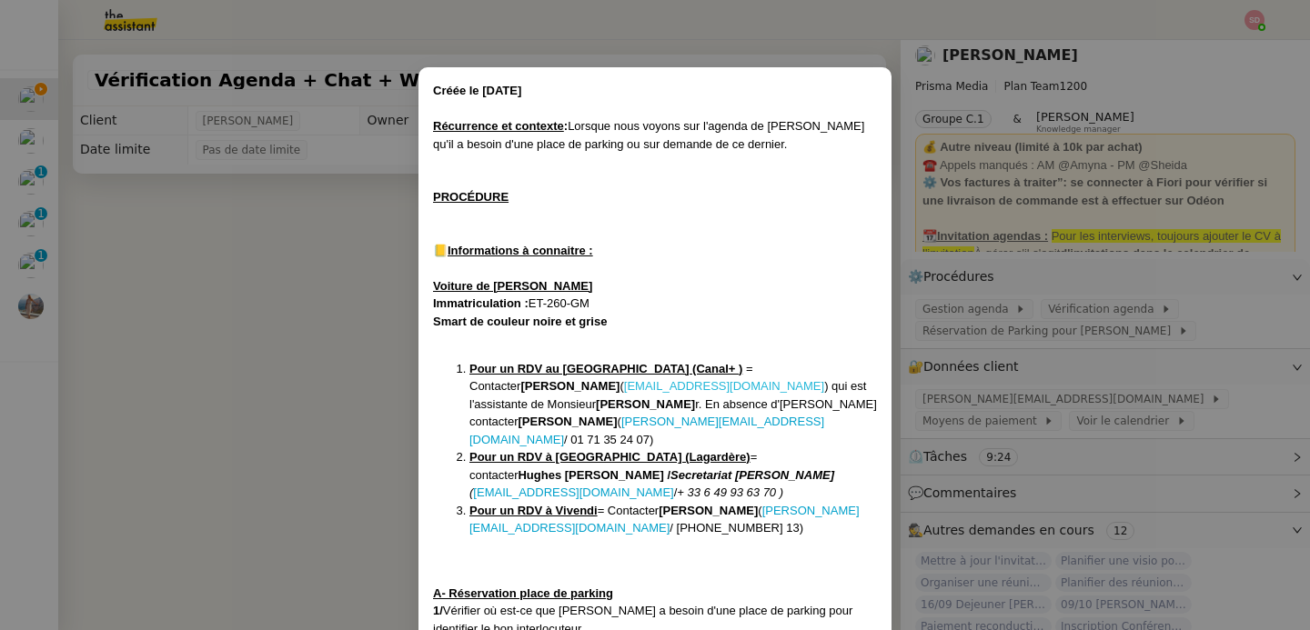
scroll to position [138, 0]
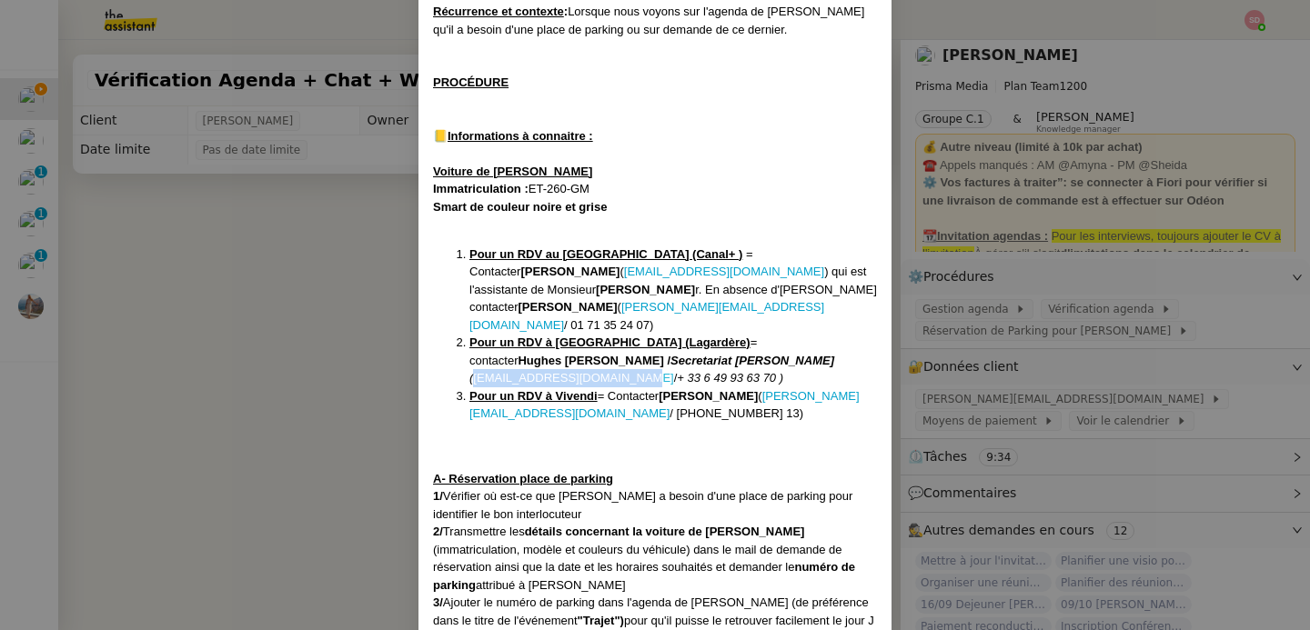
copy link "secretariatal@lagardere.fr"
click at [323, 436] on nz-modal-container "Créée le 06/10/2025 Récurrence et contexte : Lorsque nous voyons sur l'agenda d…" at bounding box center [655, 315] width 1310 height 630
click at [358, 370] on nz-modal-container "Créée le 06/10/2025 Récurrence et contexte : Lorsque nous voyons sur l'agenda d…" at bounding box center [655, 315] width 1310 height 630
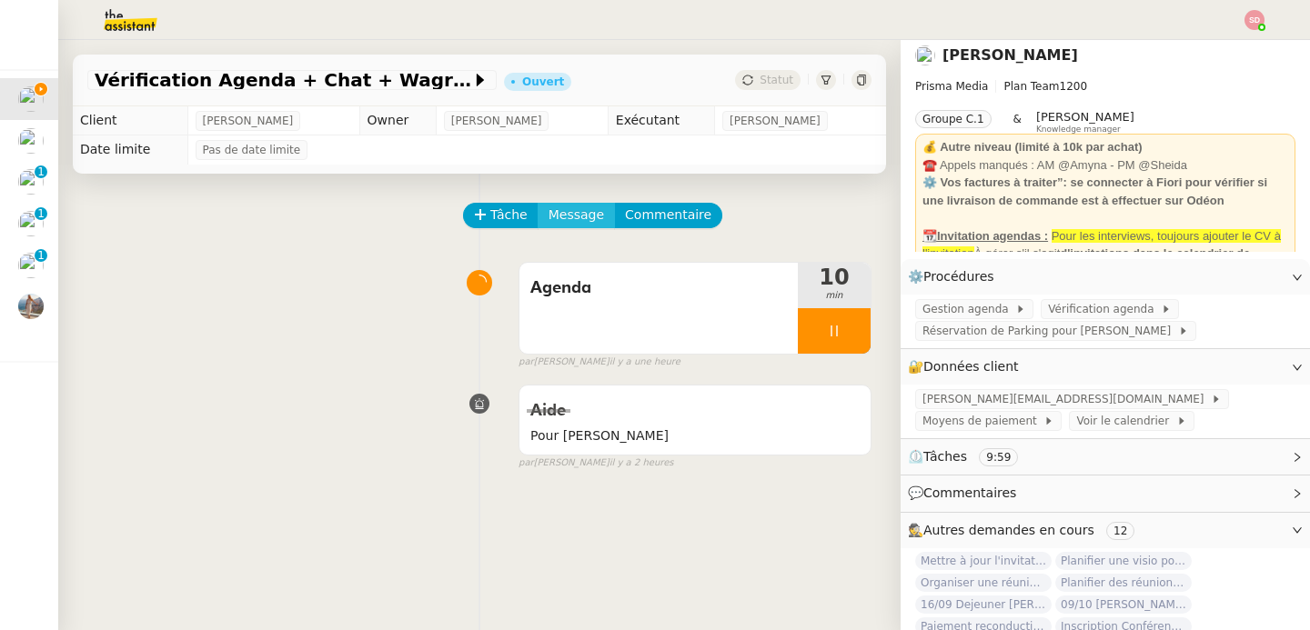
click at [570, 218] on span "Message" at bounding box center [576, 215] width 55 height 21
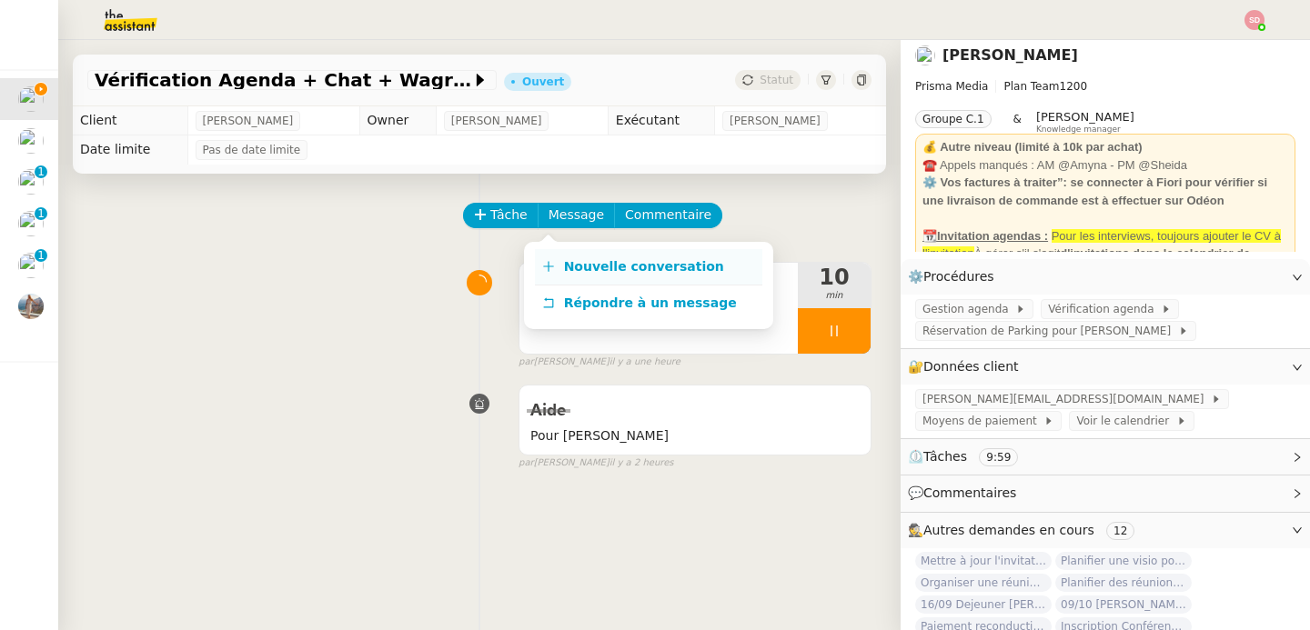
click at [567, 261] on span "Nouvelle conversation" at bounding box center [644, 266] width 160 height 15
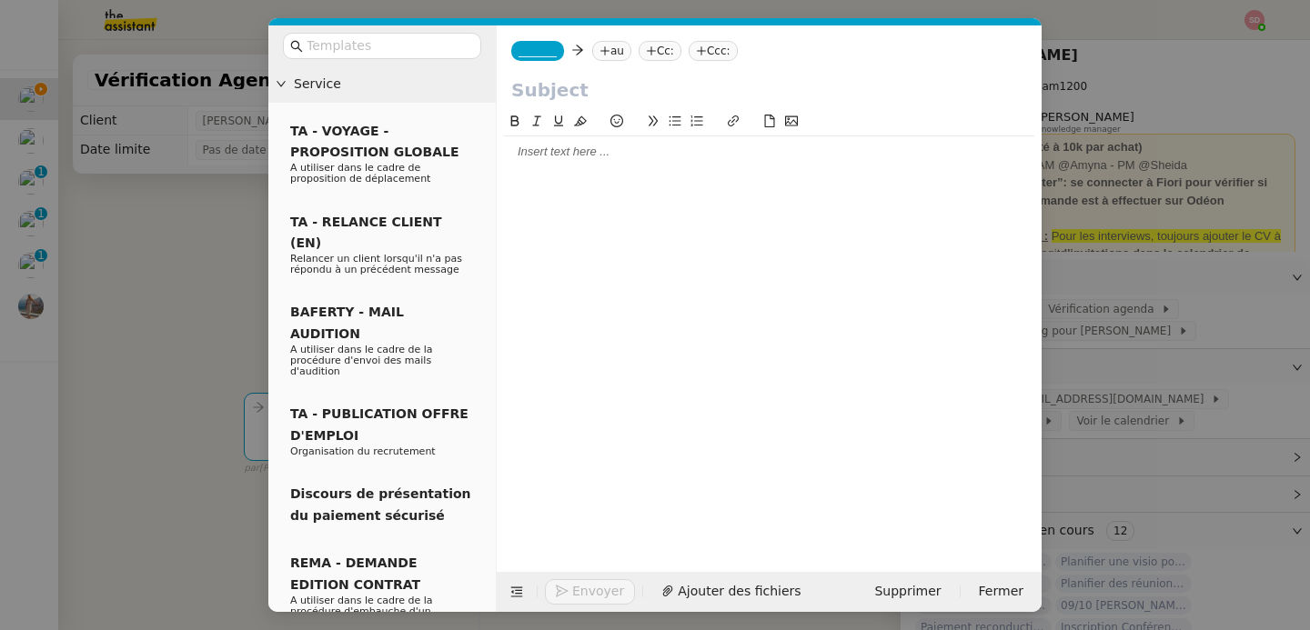
click at [557, 46] on span "_______" at bounding box center [538, 51] width 38 height 13
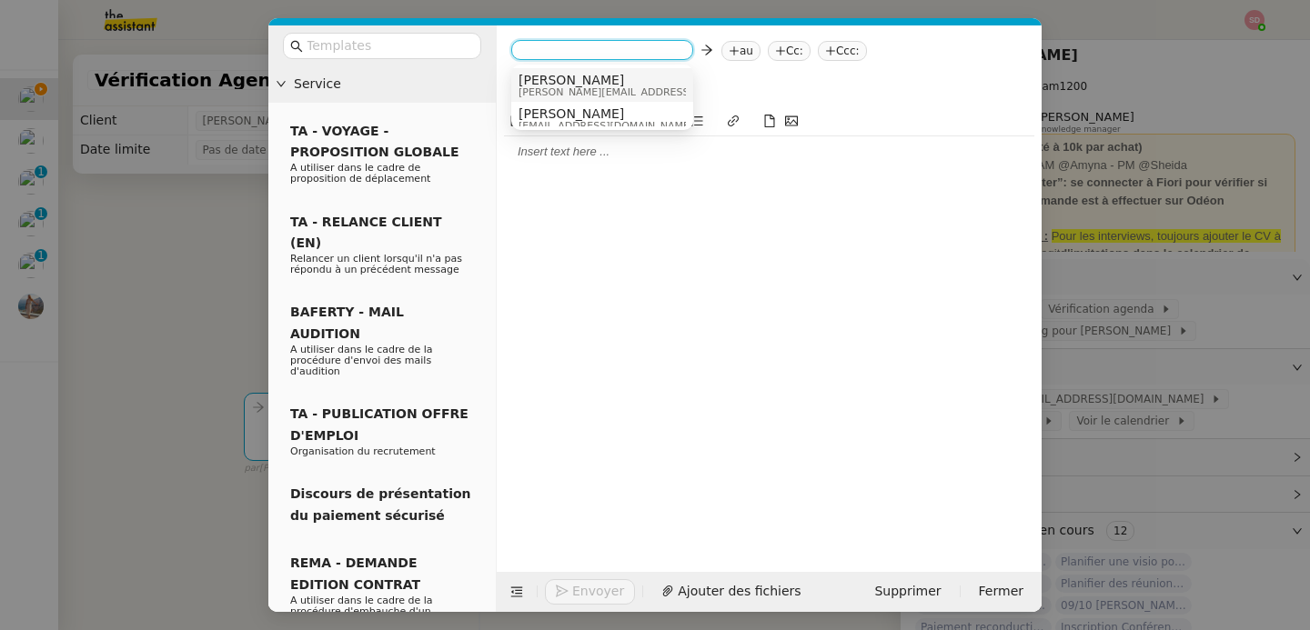
click at [559, 84] on span "Lisa Green" at bounding box center [648, 80] width 258 height 15
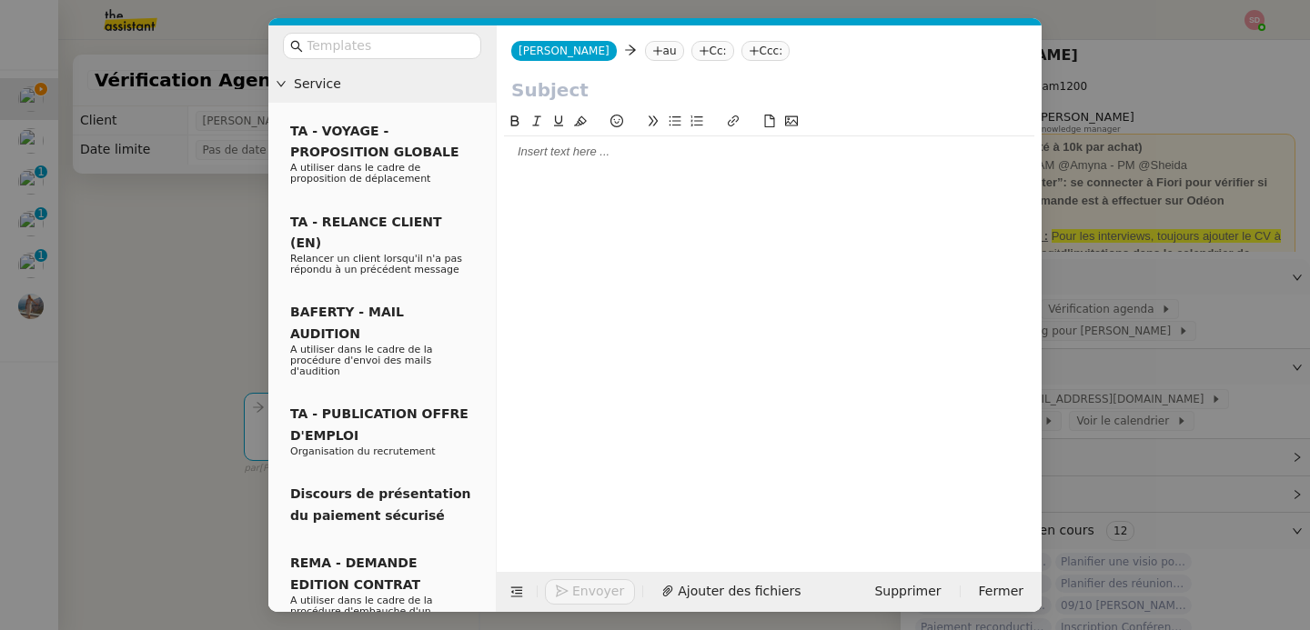
click at [652, 55] on icon at bounding box center [657, 50] width 11 height 11
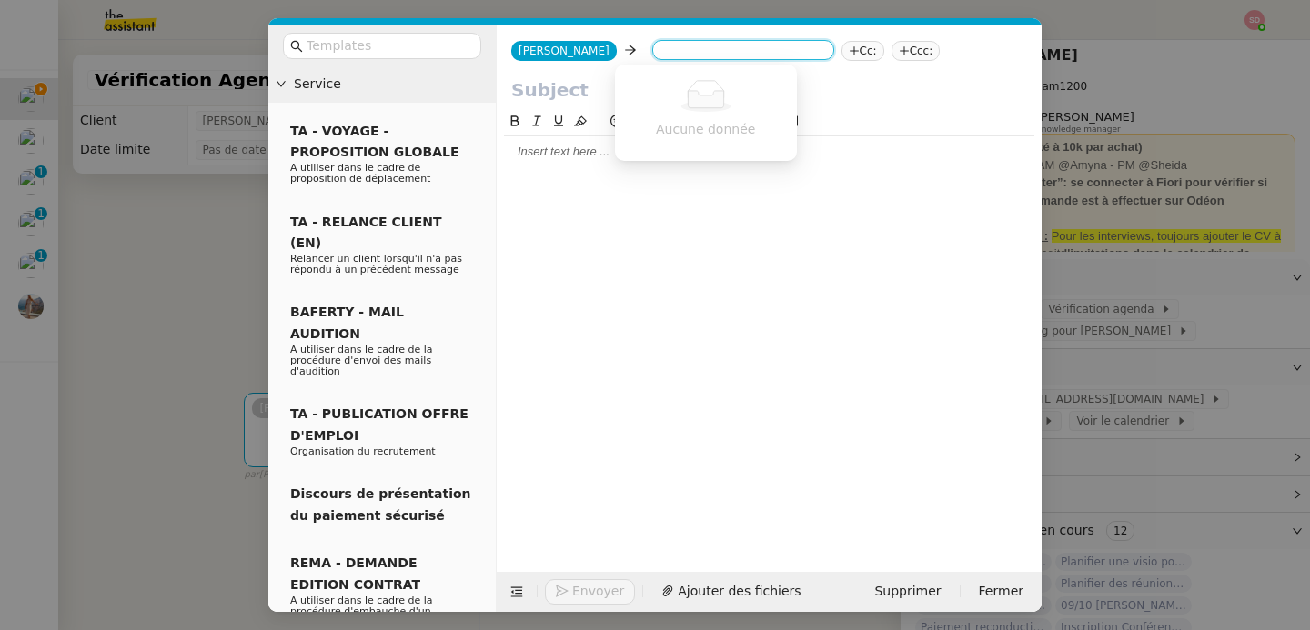
paste input "secretariatal@lagardere.fr"
type input "secretariatal@lagardere.fr"
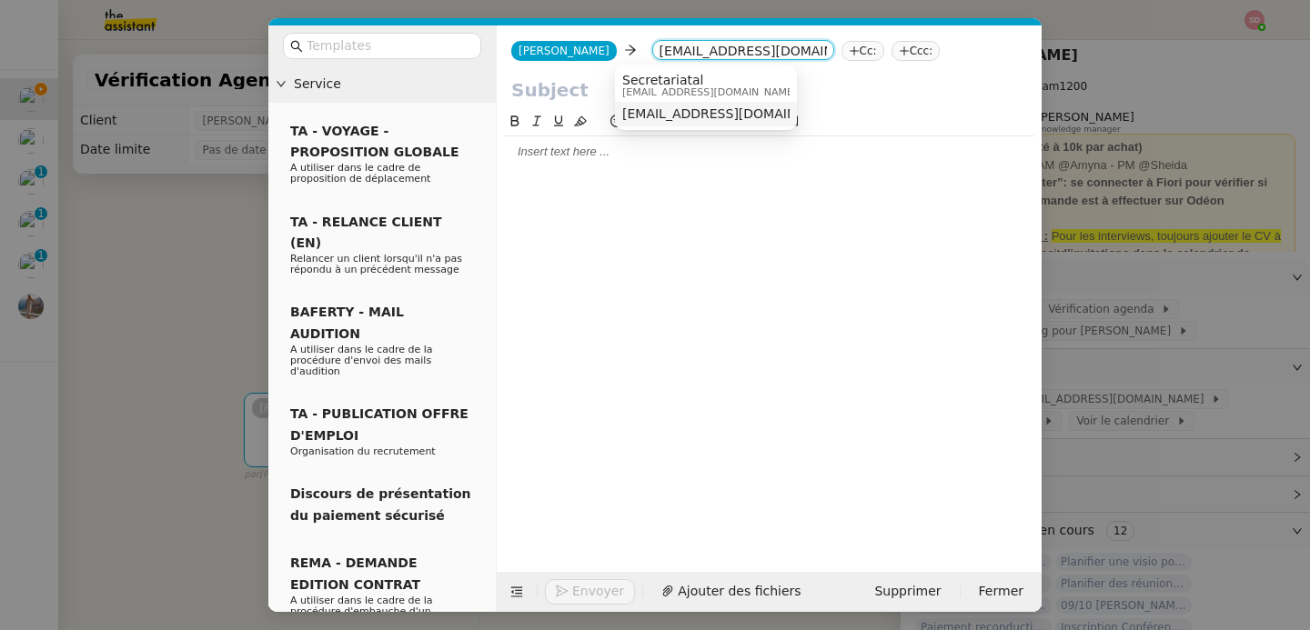
click at [671, 110] on span "secretariatal@lagardere.fr" at bounding box center [733, 113] width 223 height 15
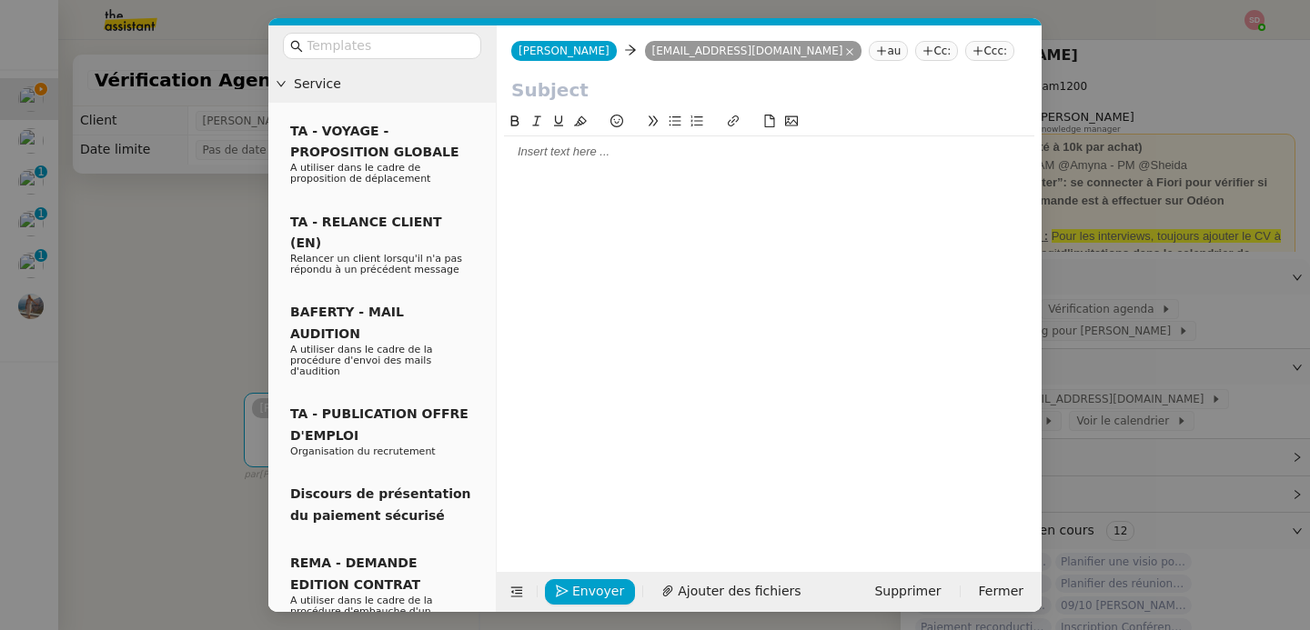
click at [641, 97] on input "text" at bounding box center [769, 89] width 516 height 27
type input "Parking David Berrebi 13/10"
click at [530, 151] on div at bounding box center [769, 152] width 530 height 16
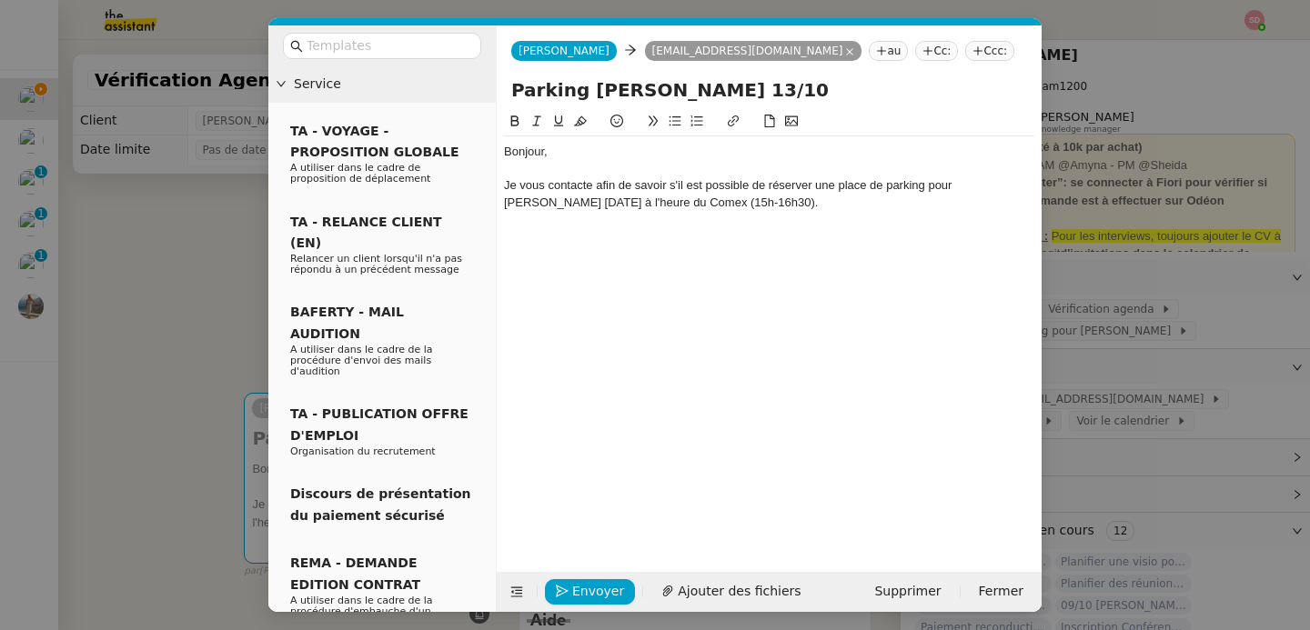
click at [1141, 143] on nz-modal-container "Service TA - VOYAGE - PROPOSITION GLOBALE A utiliser dans le cadre de propositi…" at bounding box center [655, 315] width 1310 height 630
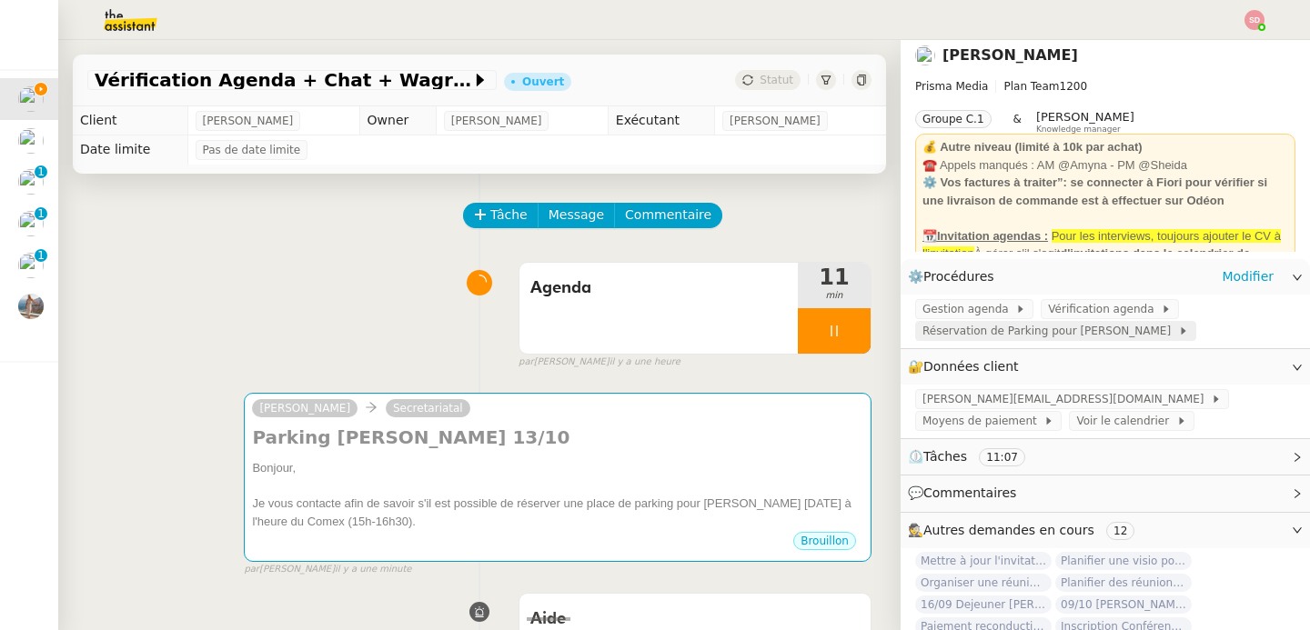
click at [973, 331] on span "Réservation de Parking pour David" at bounding box center [1050, 331] width 256 height 18
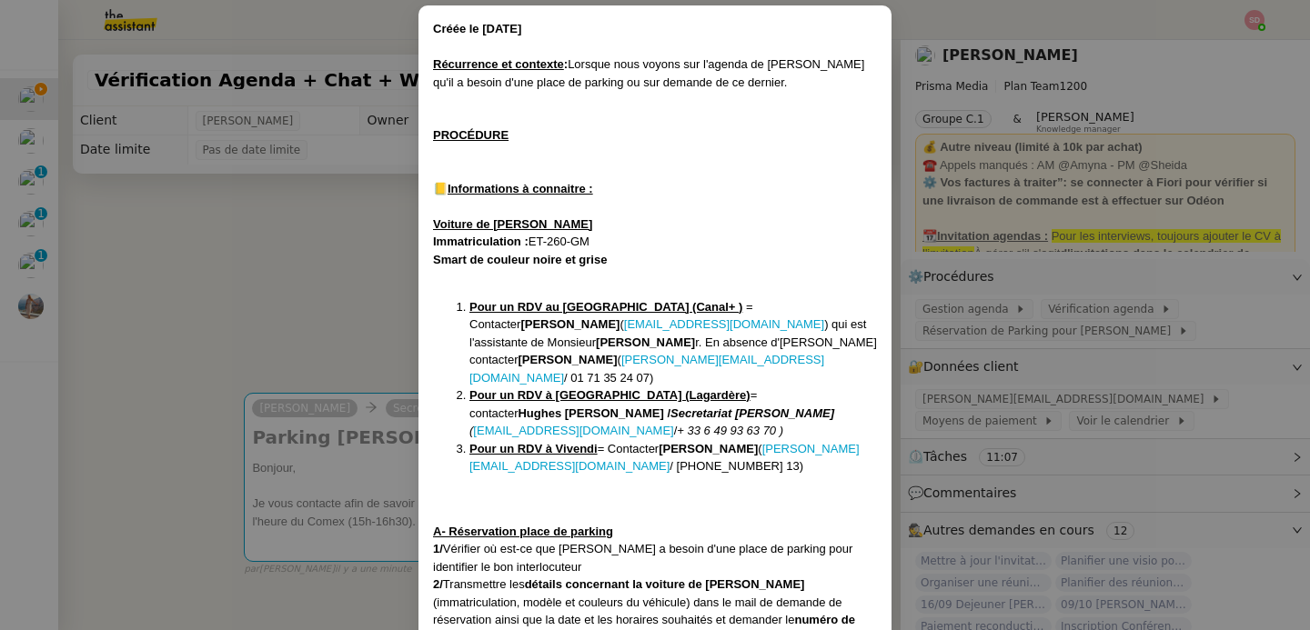
scroll to position [138, 0]
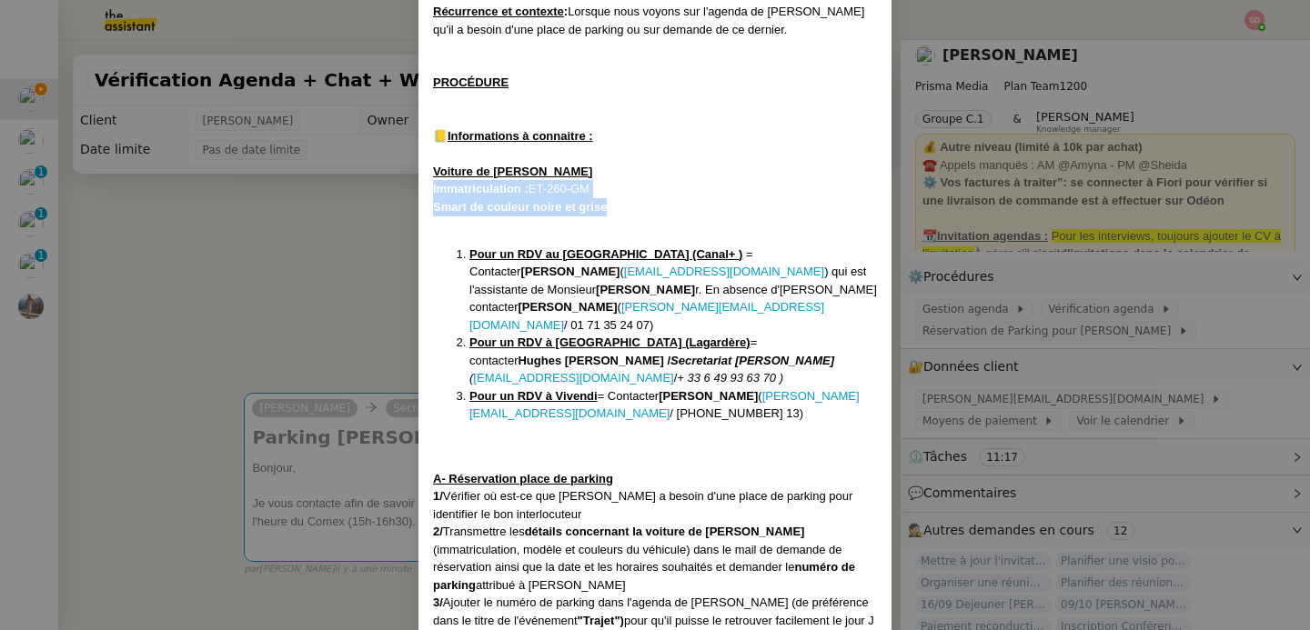
drag, startPoint x: 427, startPoint y: 186, endPoint x: 660, endPoint y: 204, distance: 234.4
click at [660, 204] on div "Créée le 06/10/2025 Récurrence et contexte : Lorsque nous voyons sur l'agenda d…" at bounding box center [654, 298] width 473 height 691
copy div "Immatriculation : ET-260-GM Smart de couleur noire et grise"
click at [310, 338] on nz-modal-container "Créée le 06/10/2025 Récurrence et contexte : Lorsque nous voyons sur l'agenda d…" at bounding box center [655, 315] width 1310 height 630
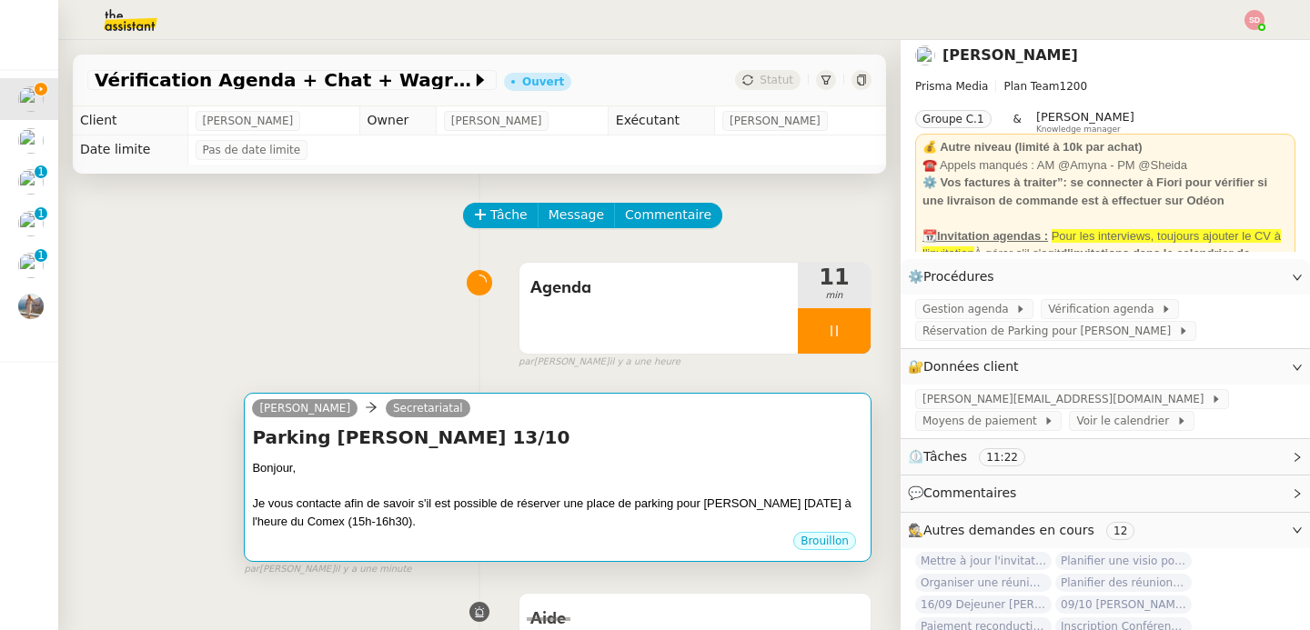
click at [623, 502] on div "Je vous contacte afin de savoir s'il est possible de réserver une place de park…" at bounding box center [557, 512] width 611 height 35
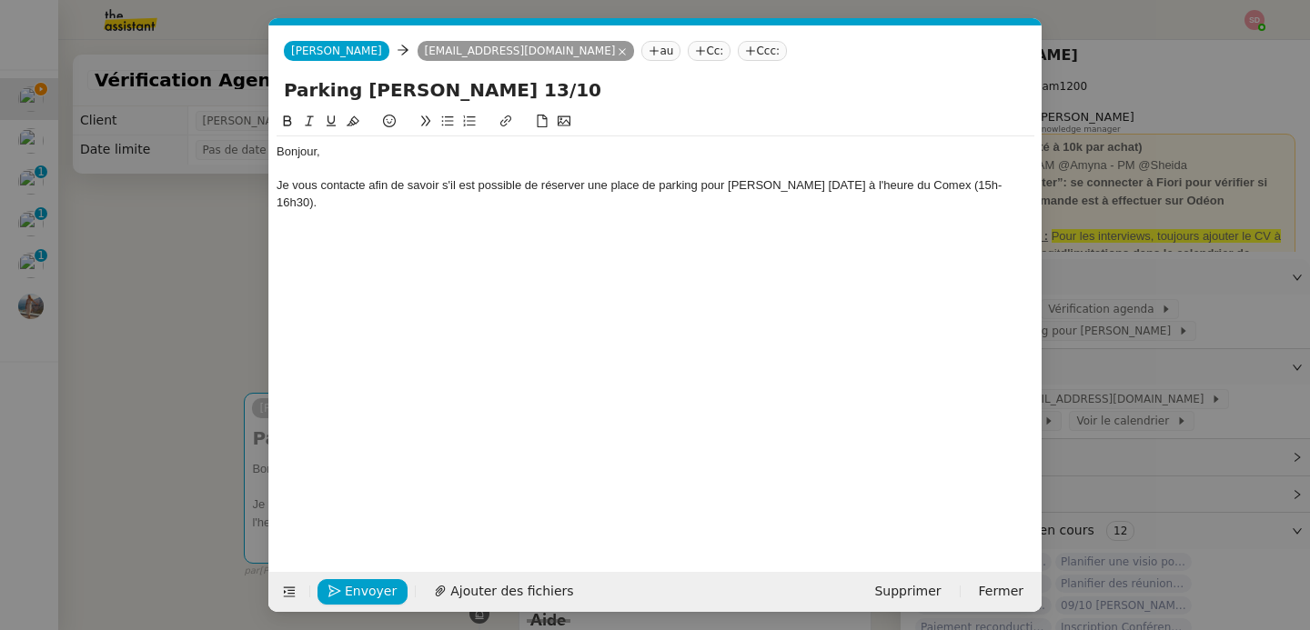
scroll to position [0, 38]
click at [654, 215] on div "Bonjour, Je vous contacte afin de savoir s'il est possible de réserver une plac…" at bounding box center [656, 177] width 758 height 82
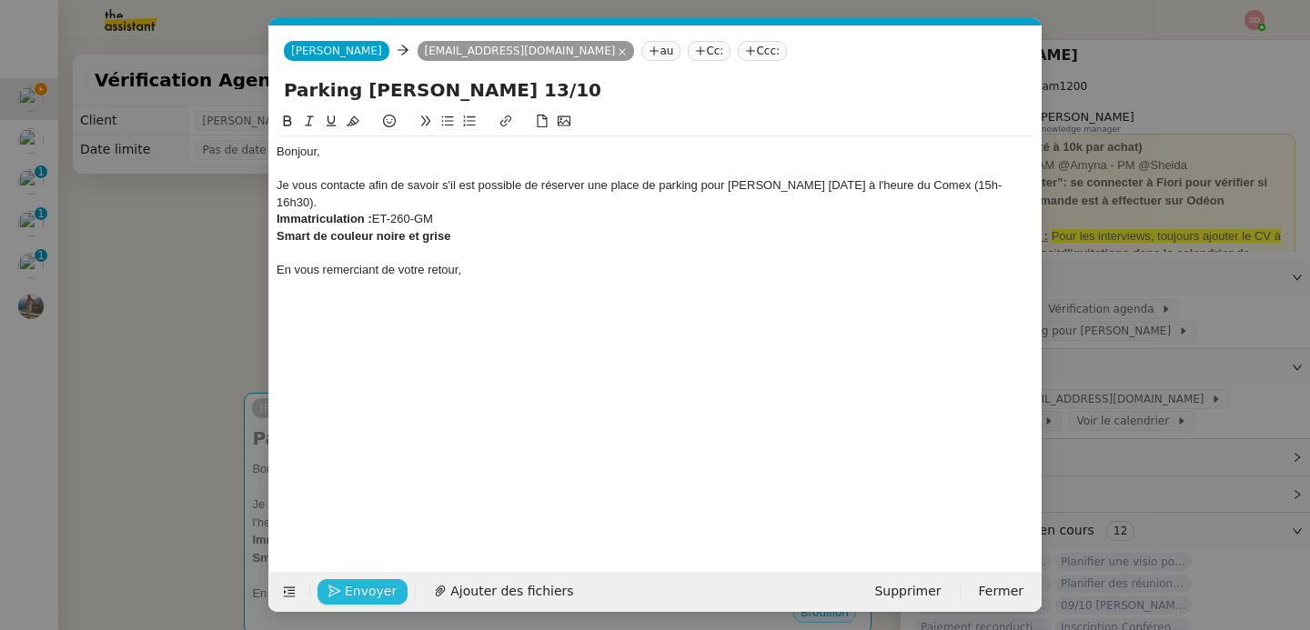
click at [349, 580] on button "Envoyer" at bounding box center [363, 592] width 90 height 25
click at [349, 580] on button "Confirmer l'envoi" at bounding box center [391, 592] width 147 height 25
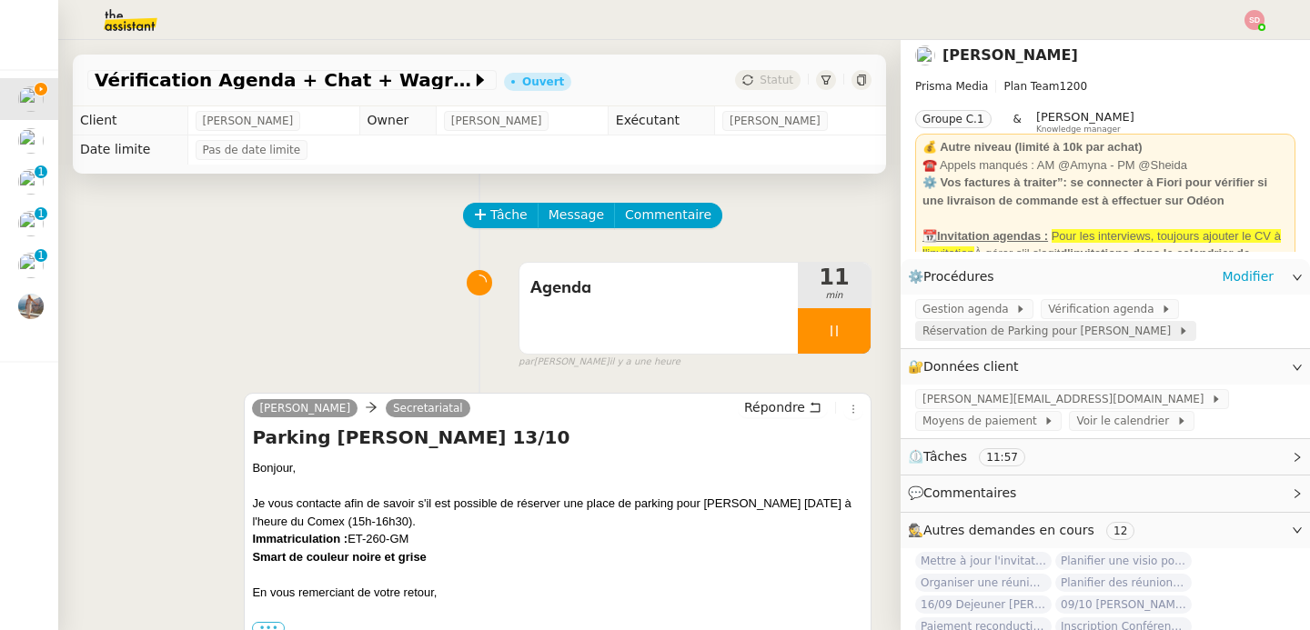
click at [1065, 335] on span "Réservation de Parking pour David" at bounding box center [1050, 331] width 256 height 18
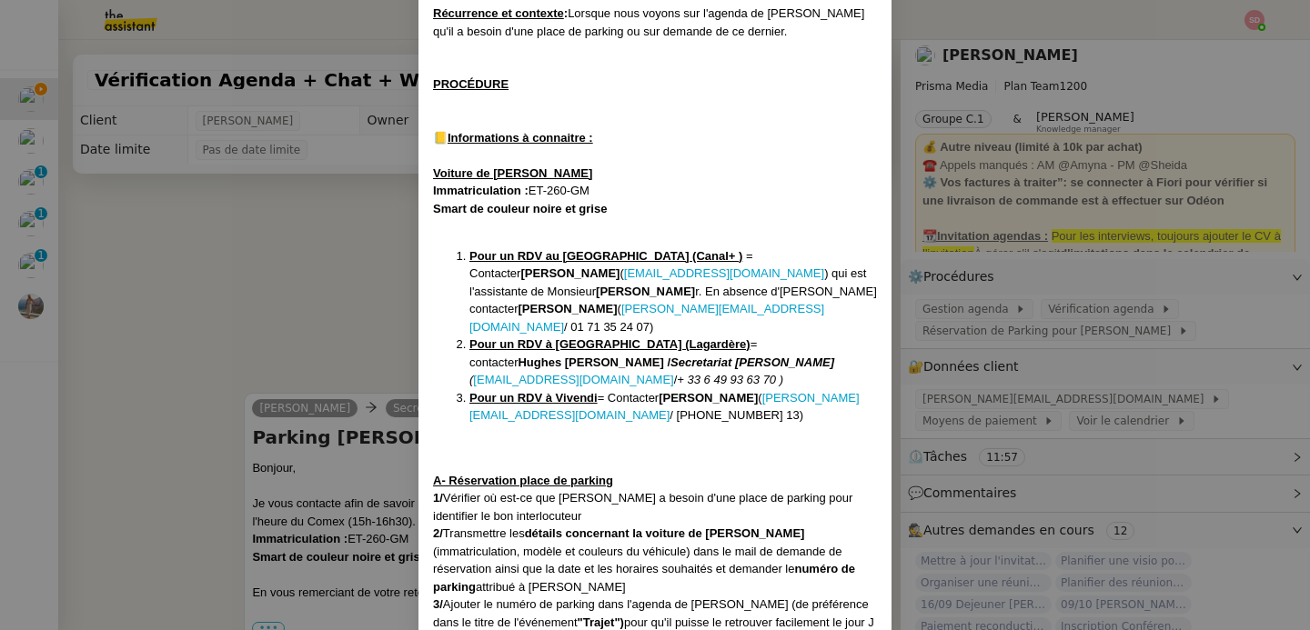
scroll to position [138, 0]
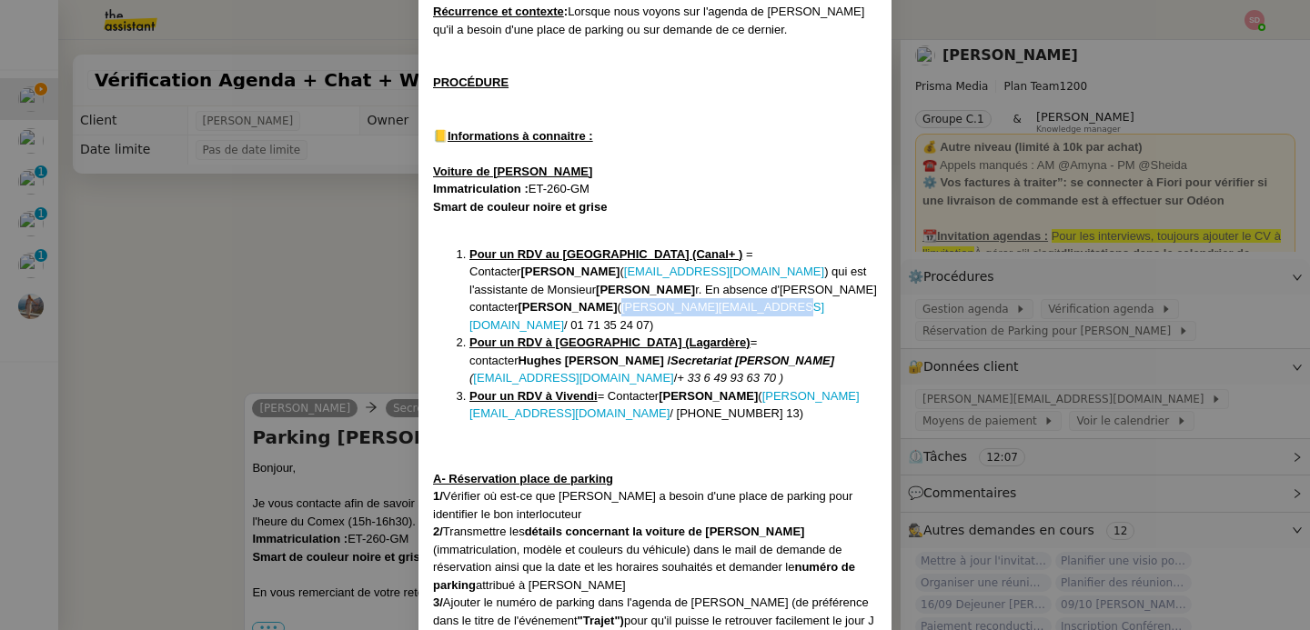
drag, startPoint x: 464, startPoint y: 270, endPoint x: 785, endPoint y: 305, distance: 323.0
click at [785, 305] on li "Pour un RDV au rue des Cevennes (Canal+ ) = Contacter Emanuelle Vasseur ( Emman…" at bounding box center [673, 290] width 408 height 89
copy li "Vasseur ( Emmanuelle.VASSEUR@canal-plus.com ) qui est l'assistante de Monsieur …"
click at [359, 300] on nz-modal-container "Créée le 06/10/2025 Récurrence et contexte : Lorsque nous voyons sur l'agenda d…" at bounding box center [655, 315] width 1310 height 630
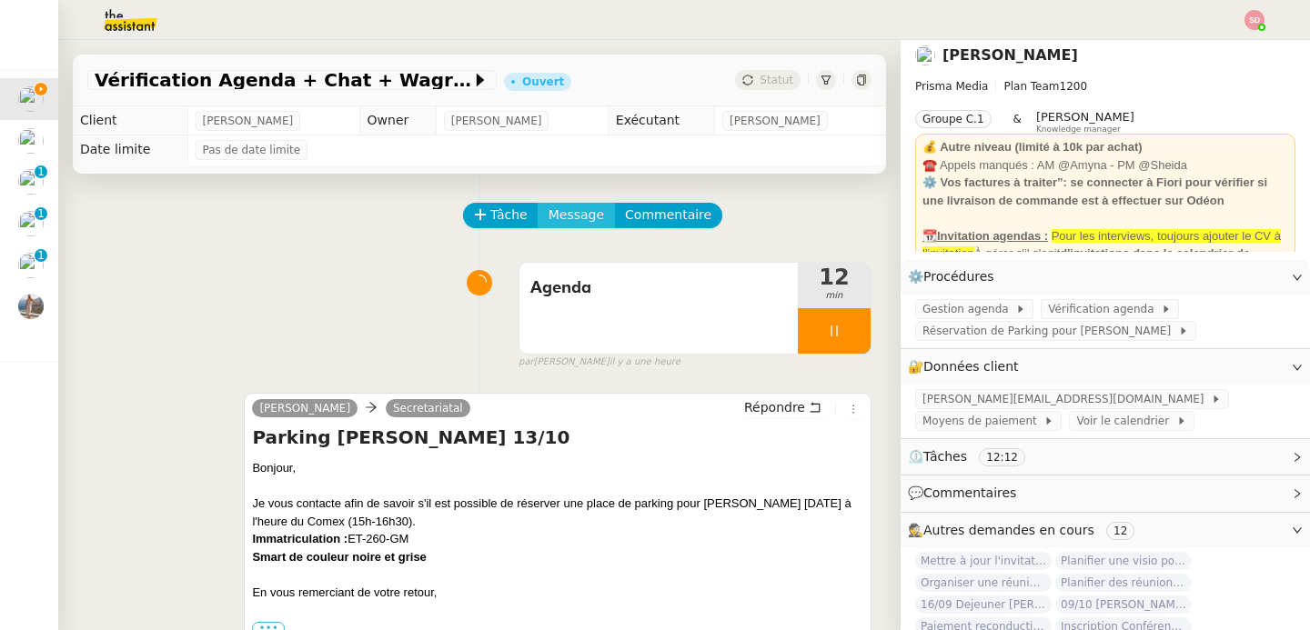
click at [549, 212] on span "Message" at bounding box center [576, 215] width 55 height 21
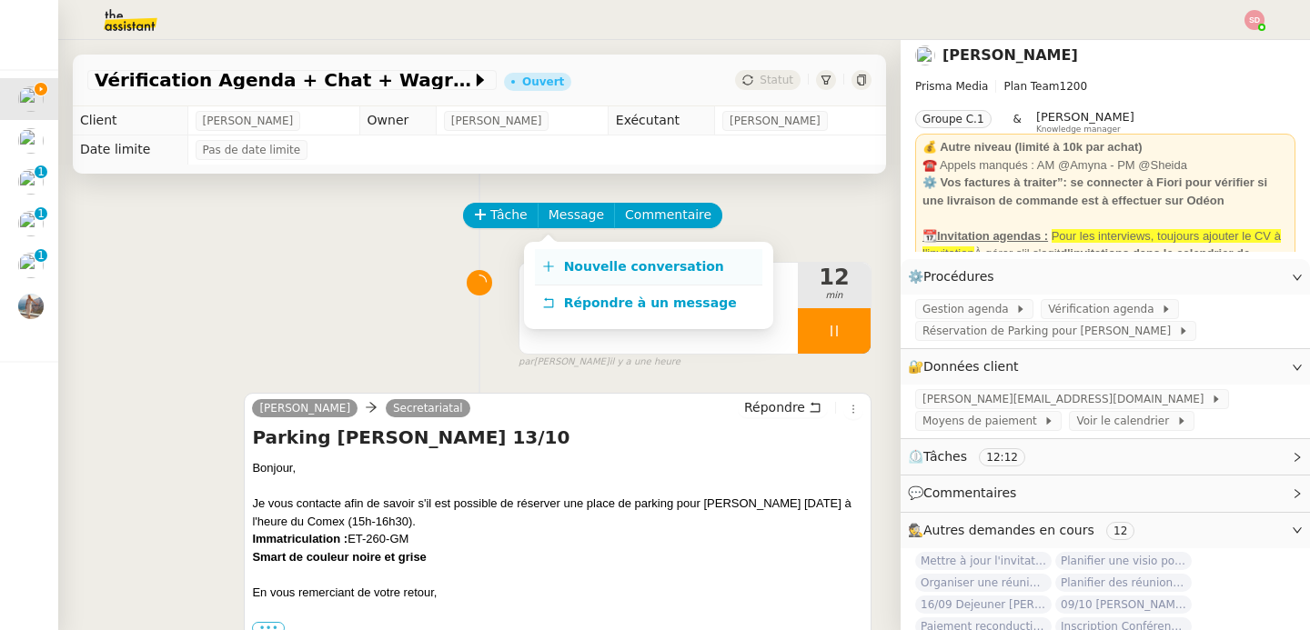
click at [552, 257] on link "Nouvelle conversation" at bounding box center [648, 267] width 227 height 36
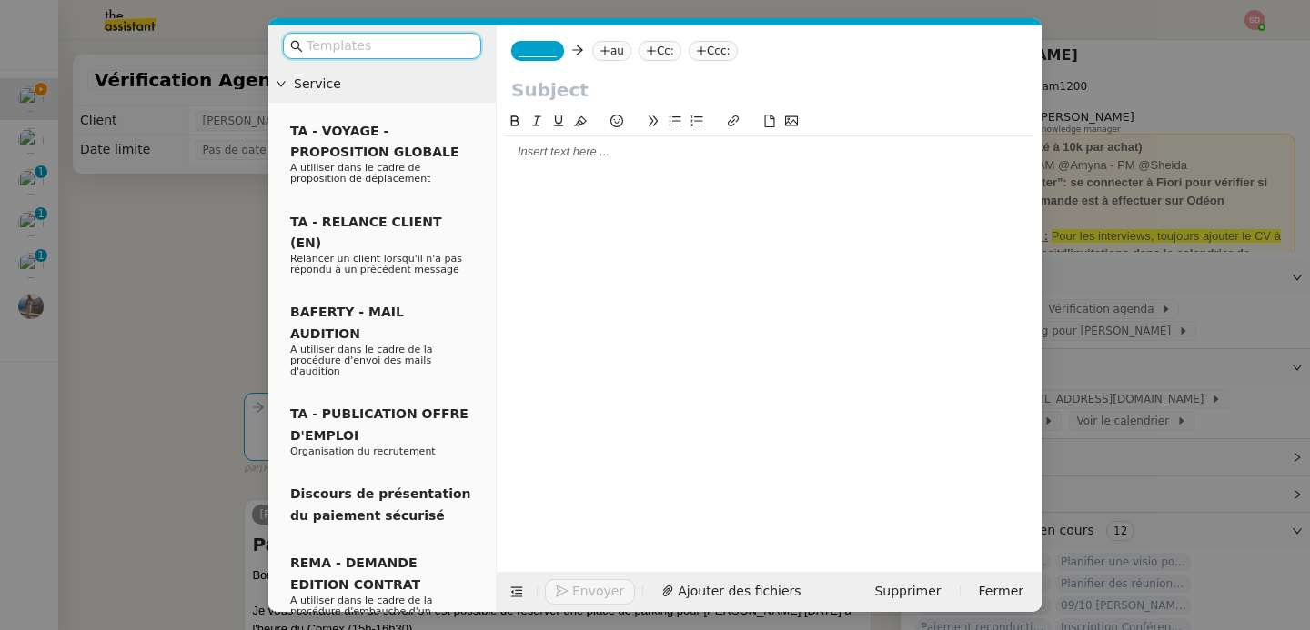
click at [590, 148] on div at bounding box center [769, 152] width 530 height 16
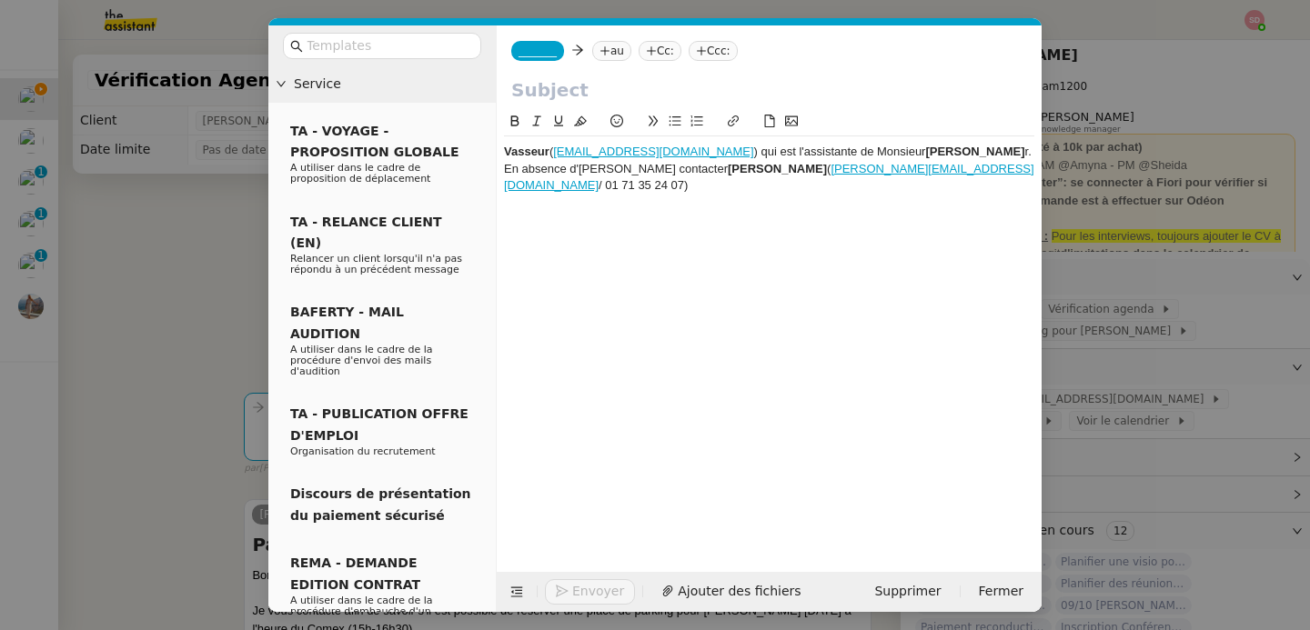
scroll to position [0, 0]
drag, startPoint x: 773, startPoint y: 155, endPoint x: 553, endPoint y: 156, distance: 220.2
click at [553, 156] on div "Vasseur ( Emmanuelle.VASSEUR@canal-plus.com ) qui est l'assistante de Monsieur …" at bounding box center [769, 169] width 530 height 50
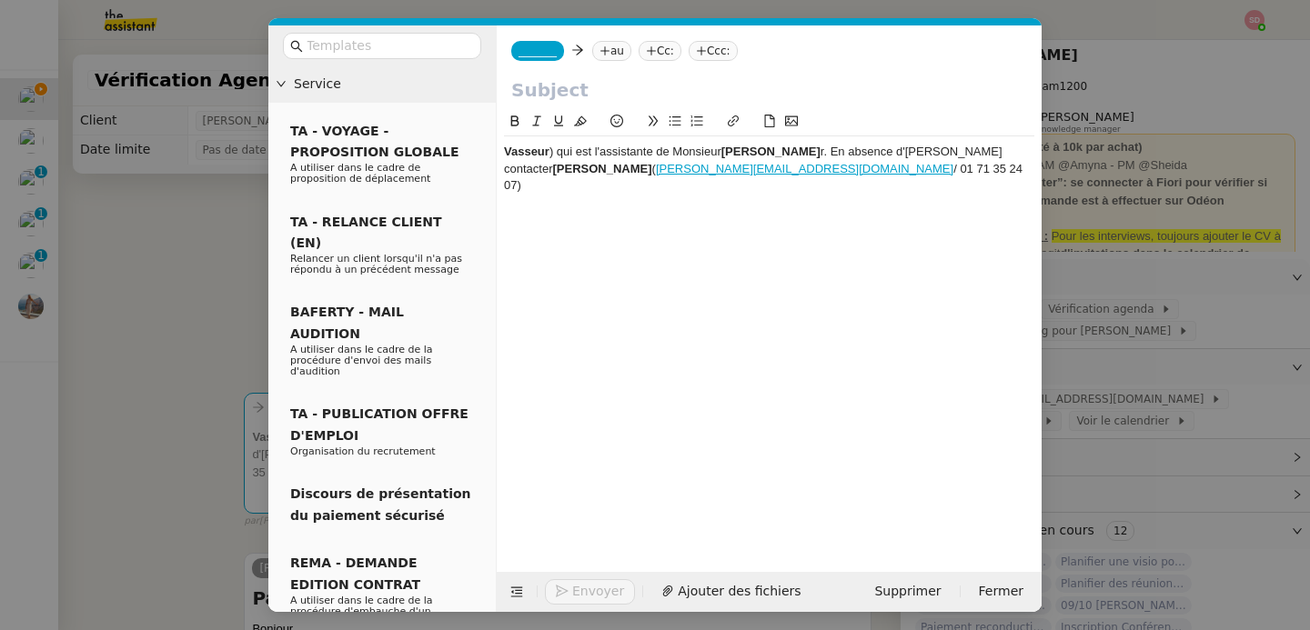
click at [605, 48] on icon at bounding box center [605, 50] width 11 height 11
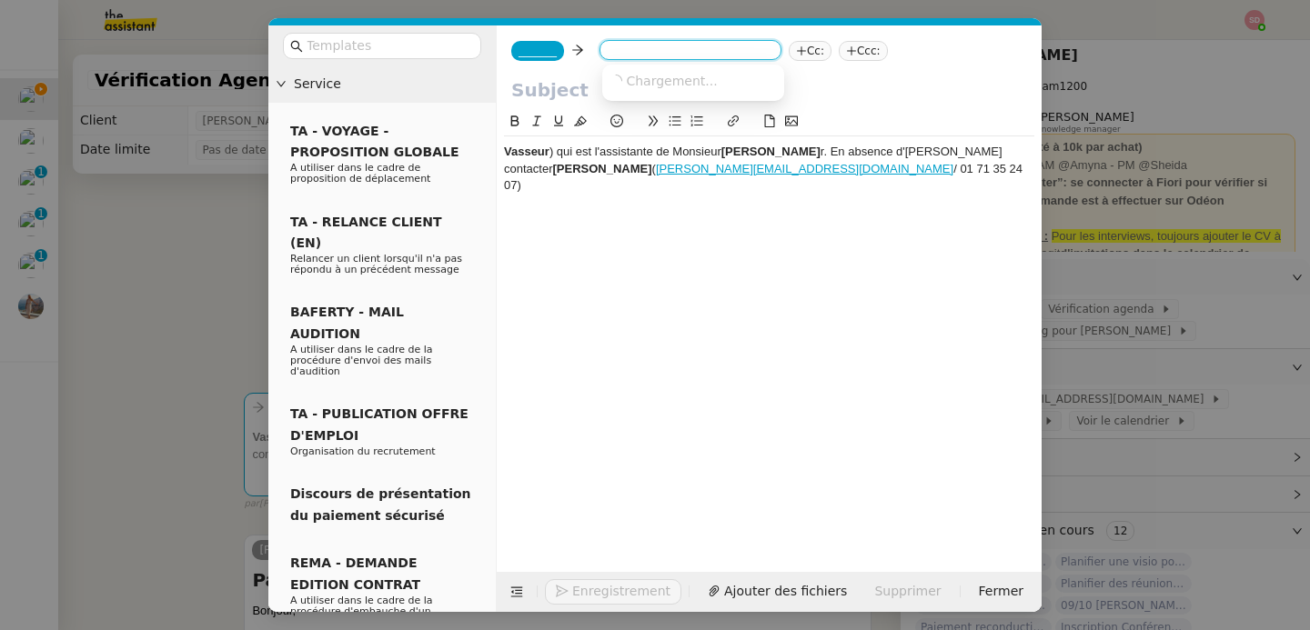
paste input "(Emmanuelle.VASSEUR@canal-plus.com"
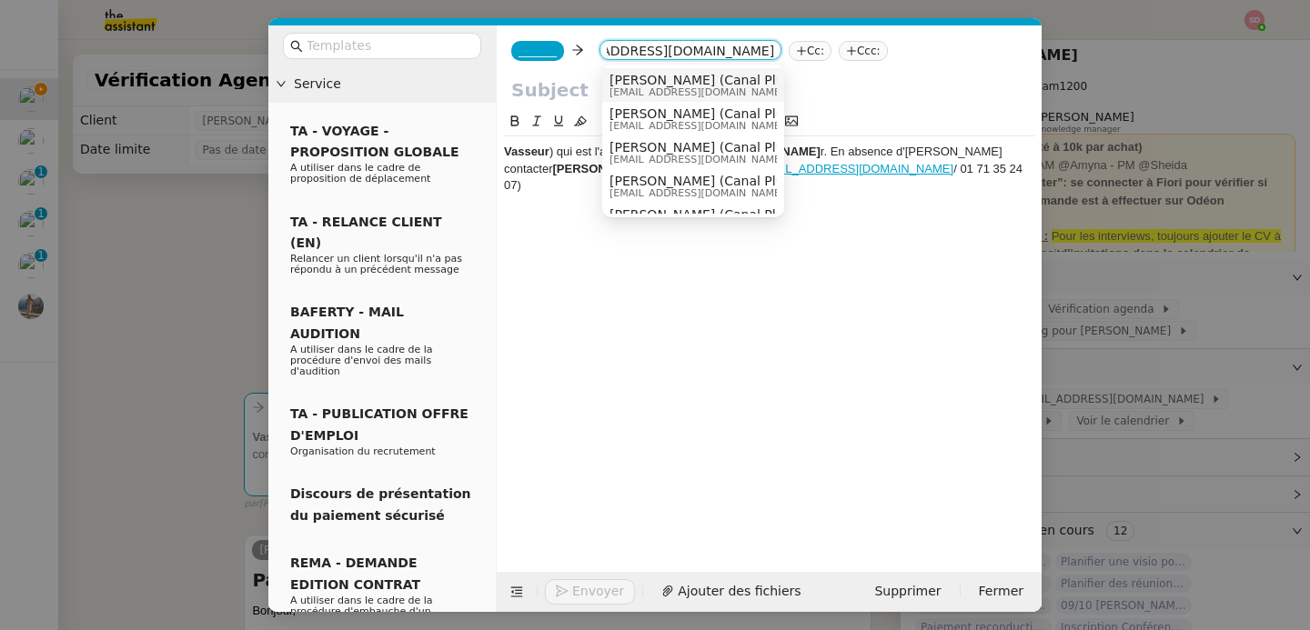
click at [625, 73] on span "VASSEUR Emmanuelle (Canal Plus)" at bounding box center [703, 80] width 186 height 15
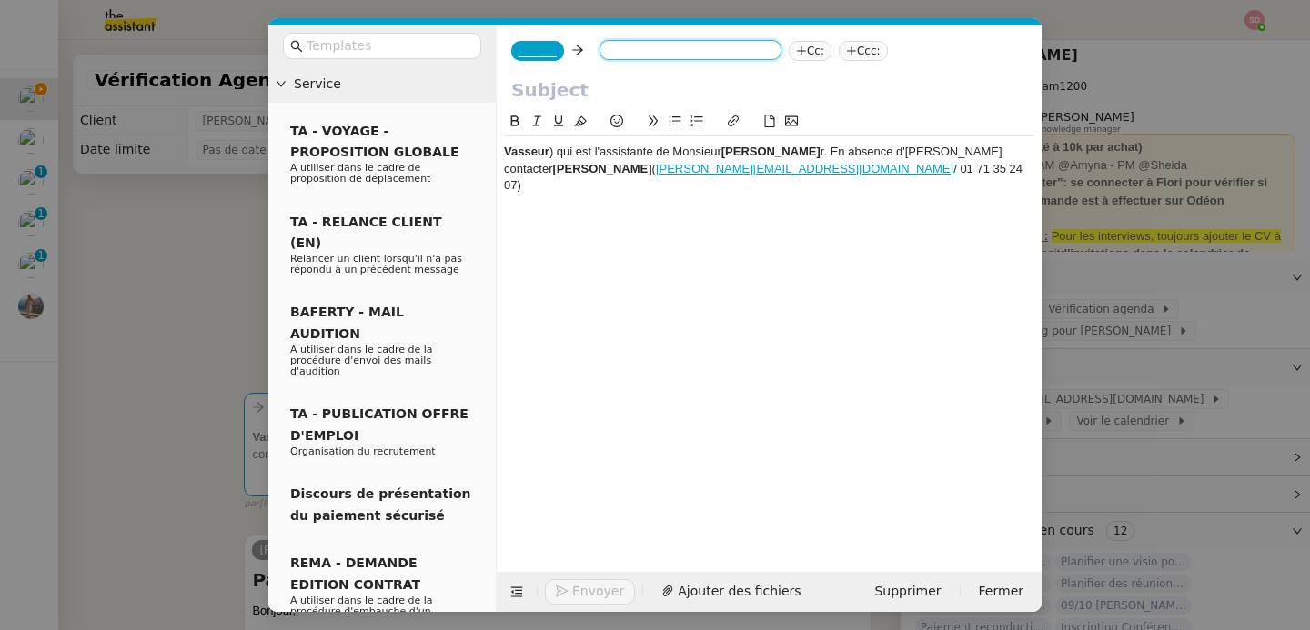
scroll to position [0, 0]
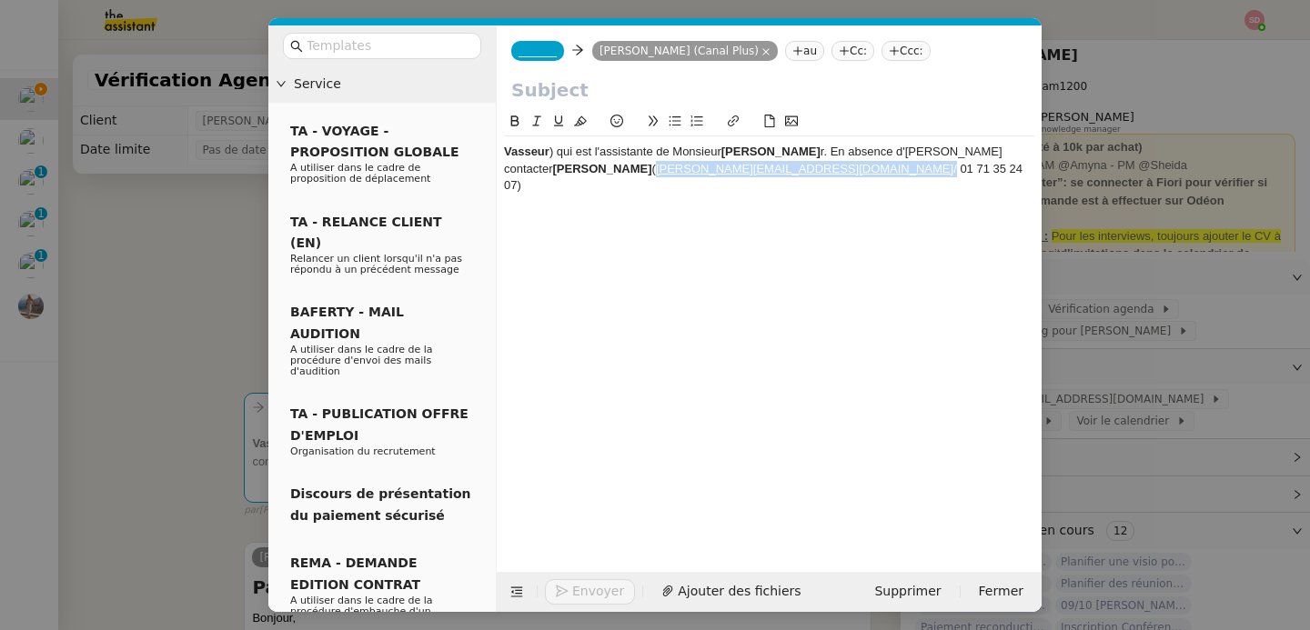
drag, startPoint x: 689, startPoint y: 166, endPoint x: 544, endPoint y: 168, distance: 144.7
click at [544, 168] on div "Vasseur ) qui est l'assistante de Monsieur Serge Nedja r. En absence d'Emanuell…" at bounding box center [769, 169] width 530 height 50
copy div "sarah.vigier@canal-plus.co"
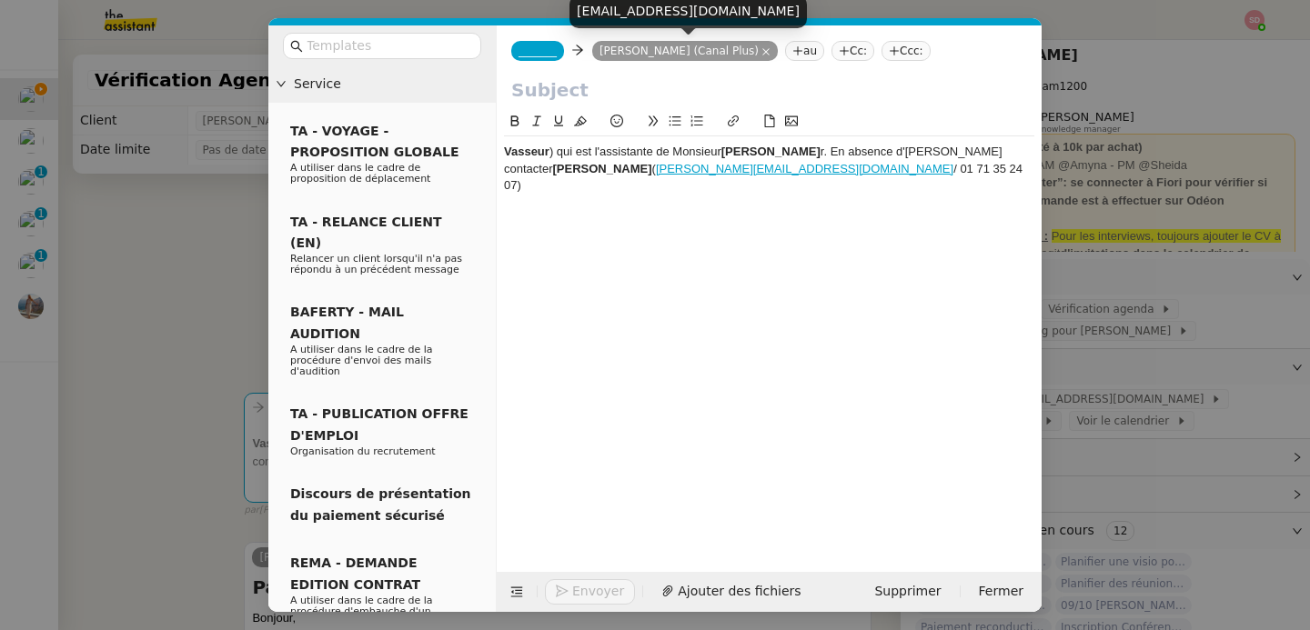
click at [803, 51] on icon at bounding box center [797, 50] width 11 height 11
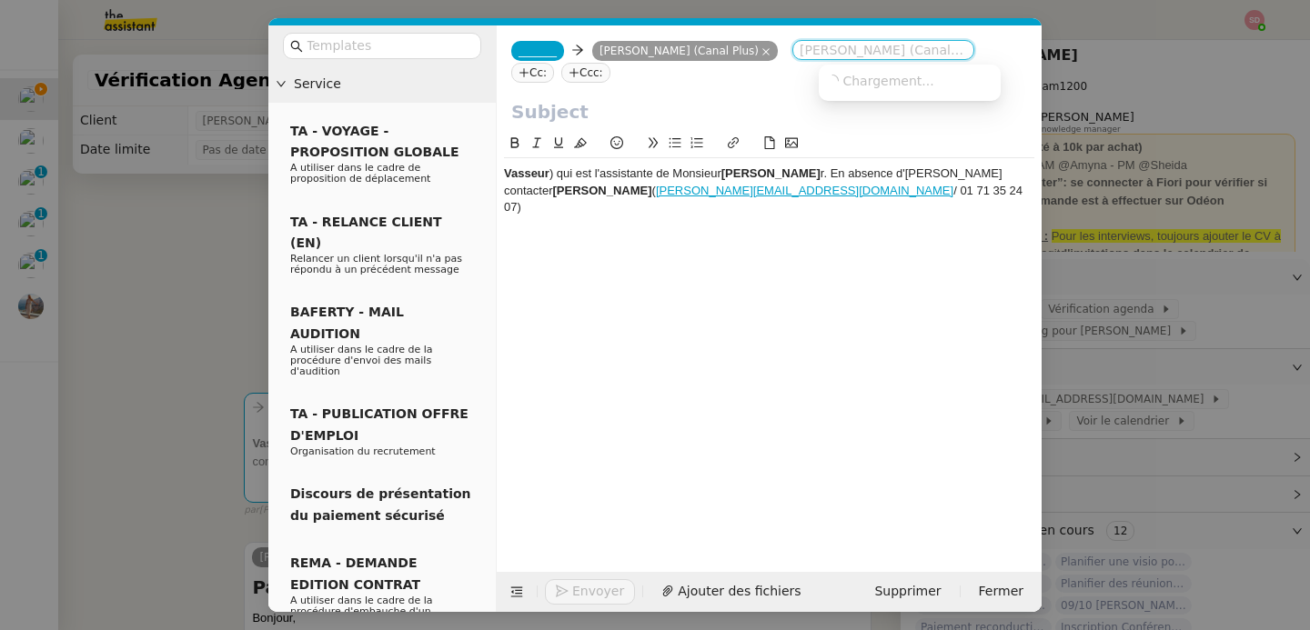
paste input "sarah.vigier@canal-plus.co"
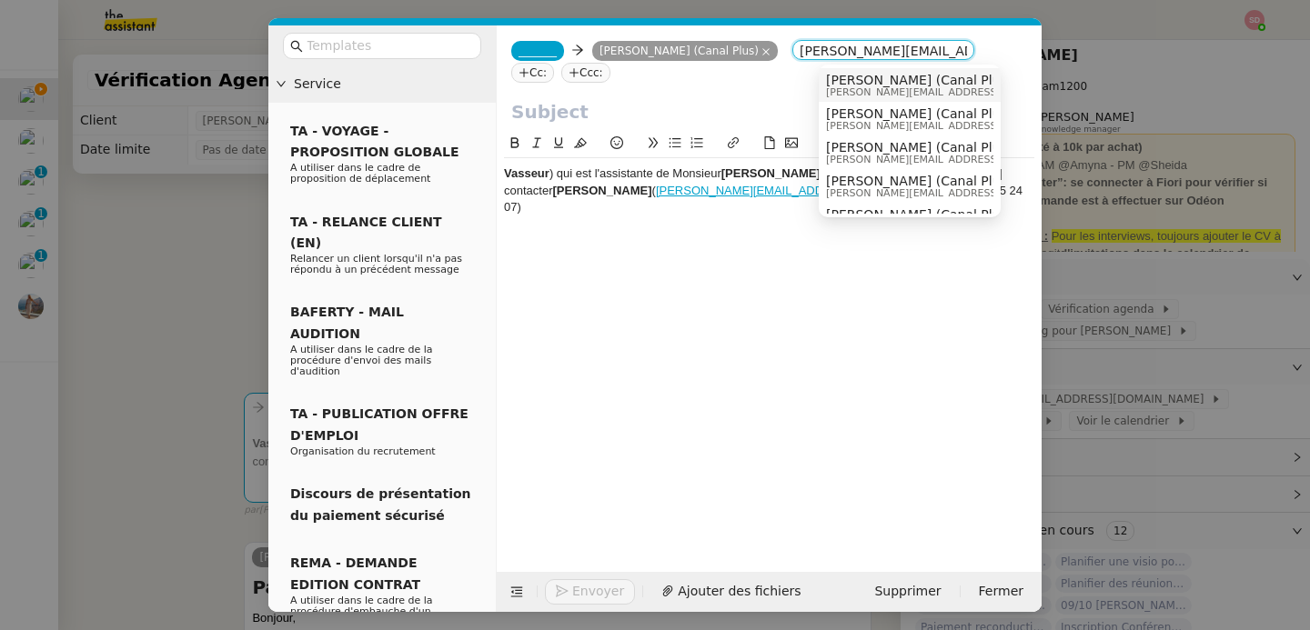
type input "sarah.vigier@canal-plus.co"
click at [846, 89] on span "Sarah.VIGIER@canal-plus.com" at bounding box center [955, 92] width 258 height 10
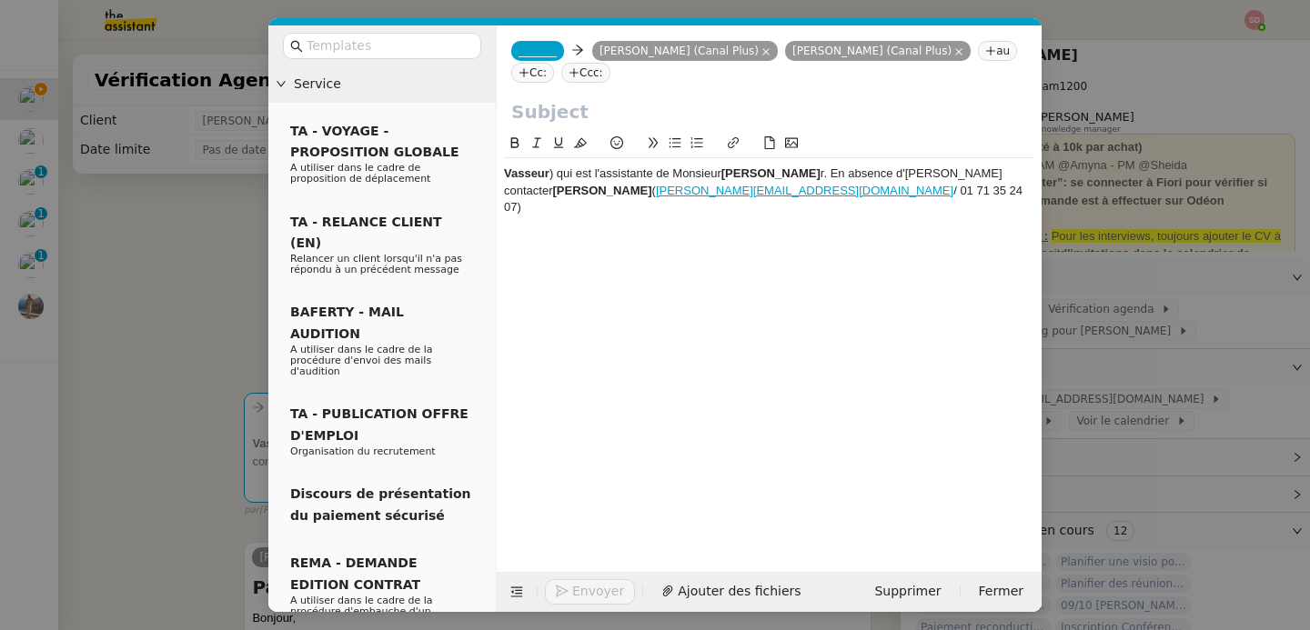
click at [533, 52] on span "_______" at bounding box center [538, 51] width 38 height 13
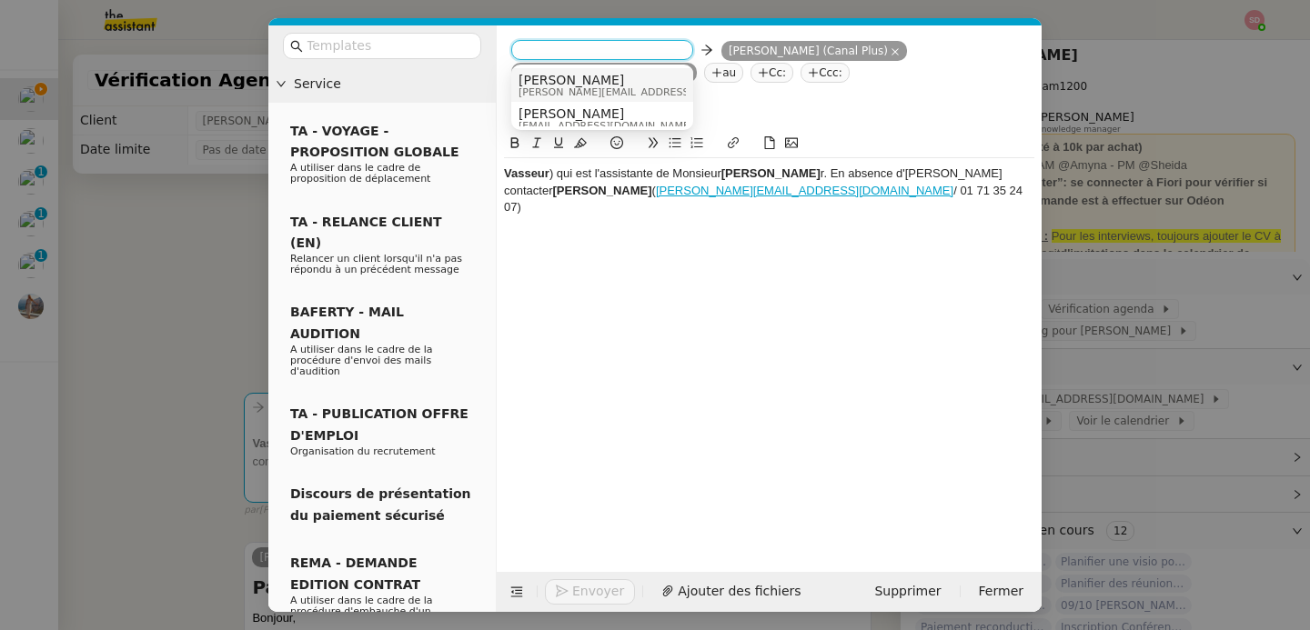
click at [559, 91] on span "lisa@prismamedia.com" at bounding box center [648, 92] width 258 height 10
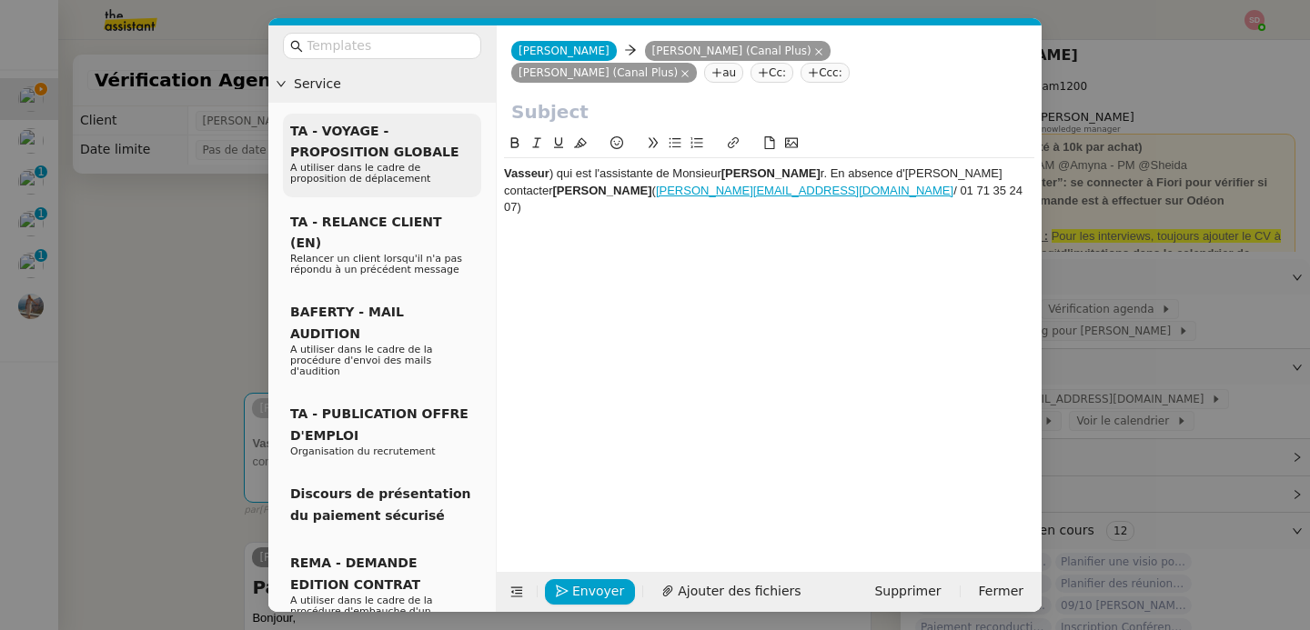
drag, startPoint x: 822, startPoint y: 197, endPoint x: 437, endPoint y: 173, distance: 386.5
click at [437, 173] on nz-layout "Service TA - VOYAGE - PROPOSITION GLOBALE A utiliser dans le cadre de propositi…" at bounding box center [654, 318] width 773 height 587
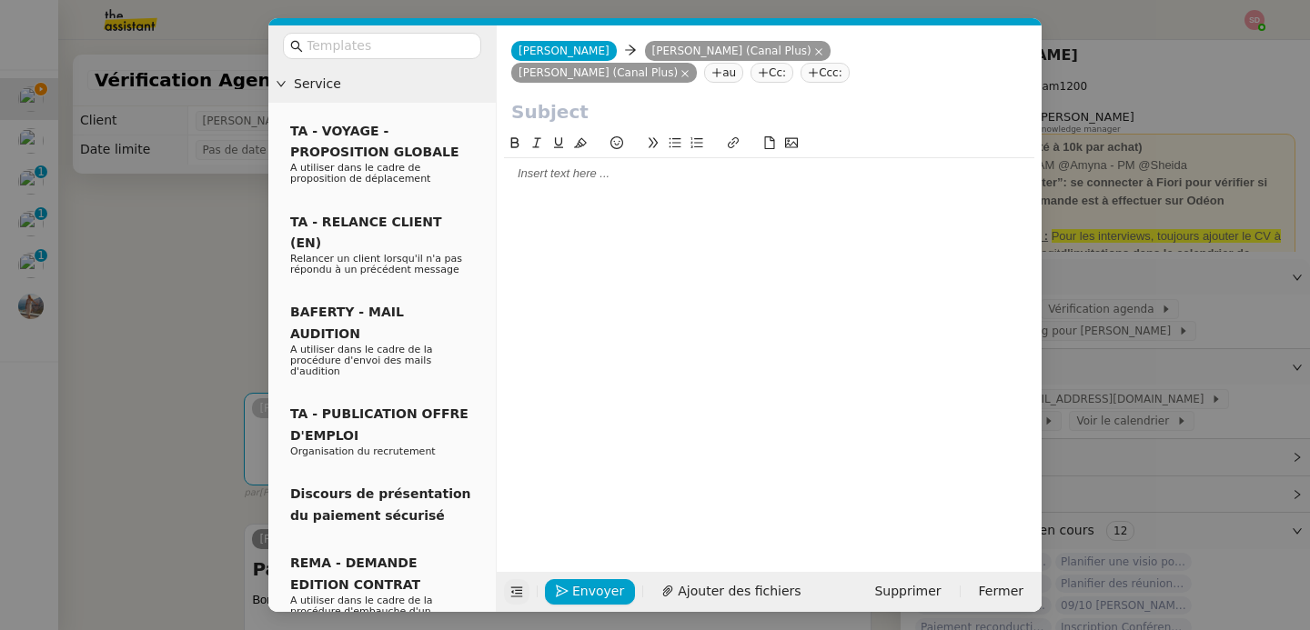
click at [518, 594] on icon at bounding box center [516, 592] width 13 height 13
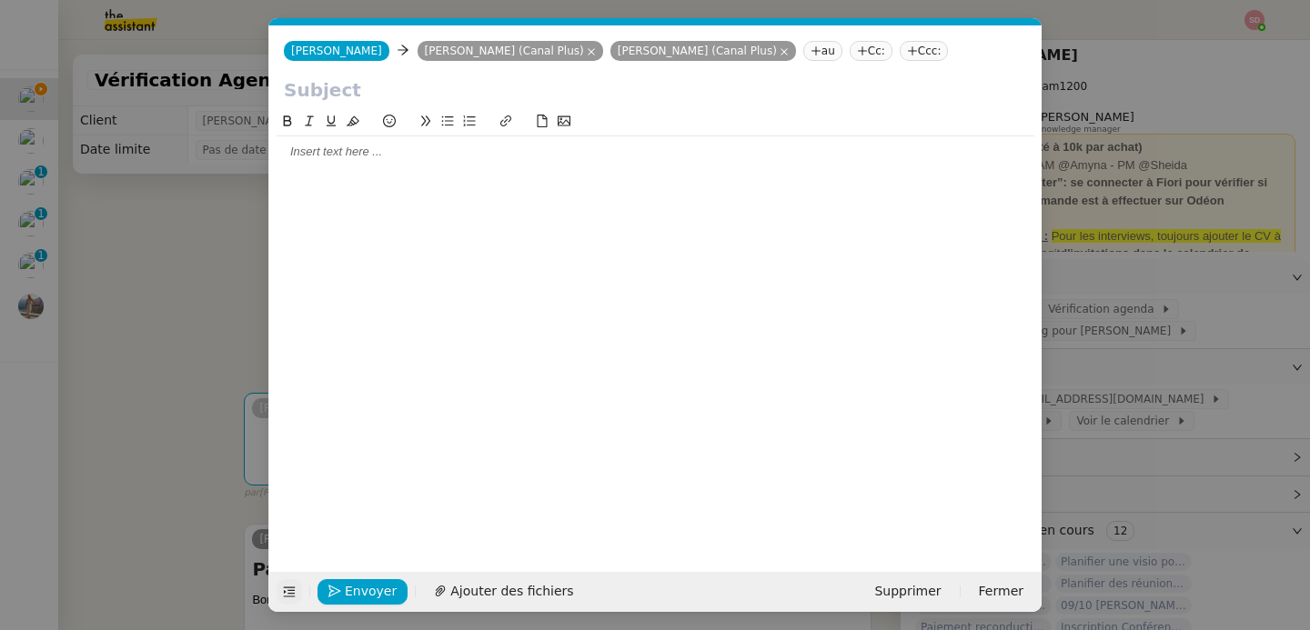
click at [163, 371] on nz-modal-container "Service TA - VOYAGE - PROPOSITION GLOBALE A utiliser dans le cadre de propositi…" at bounding box center [655, 315] width 1310 height 630
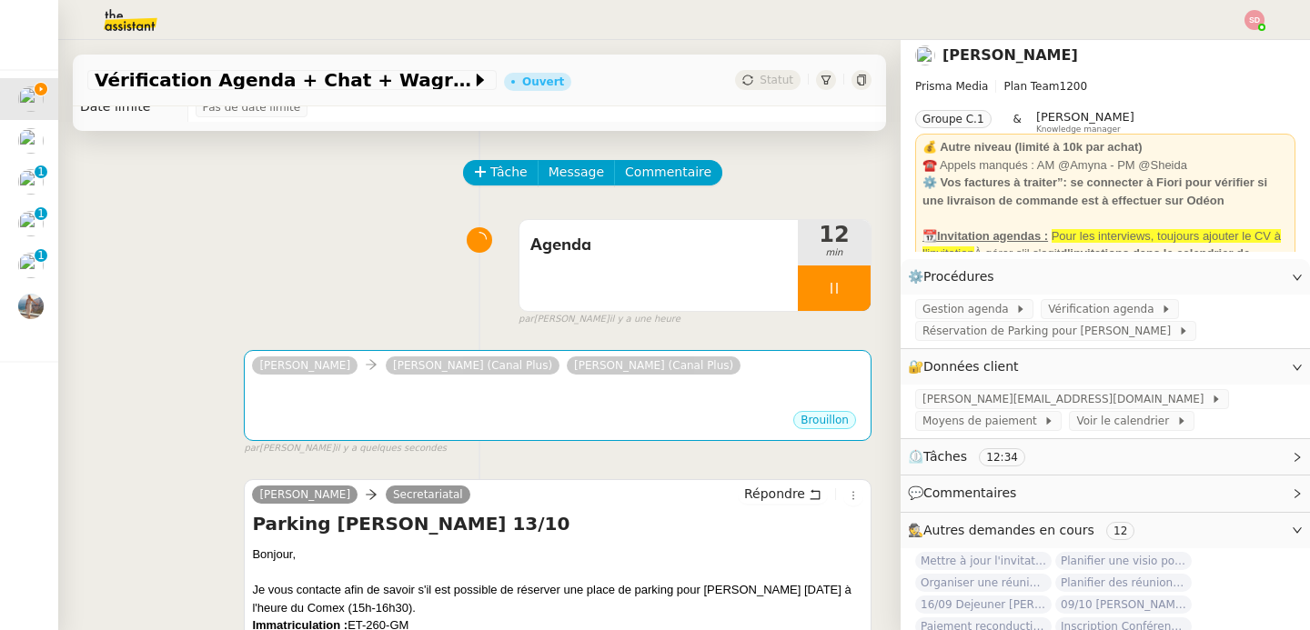
scroll to position [257, 0]
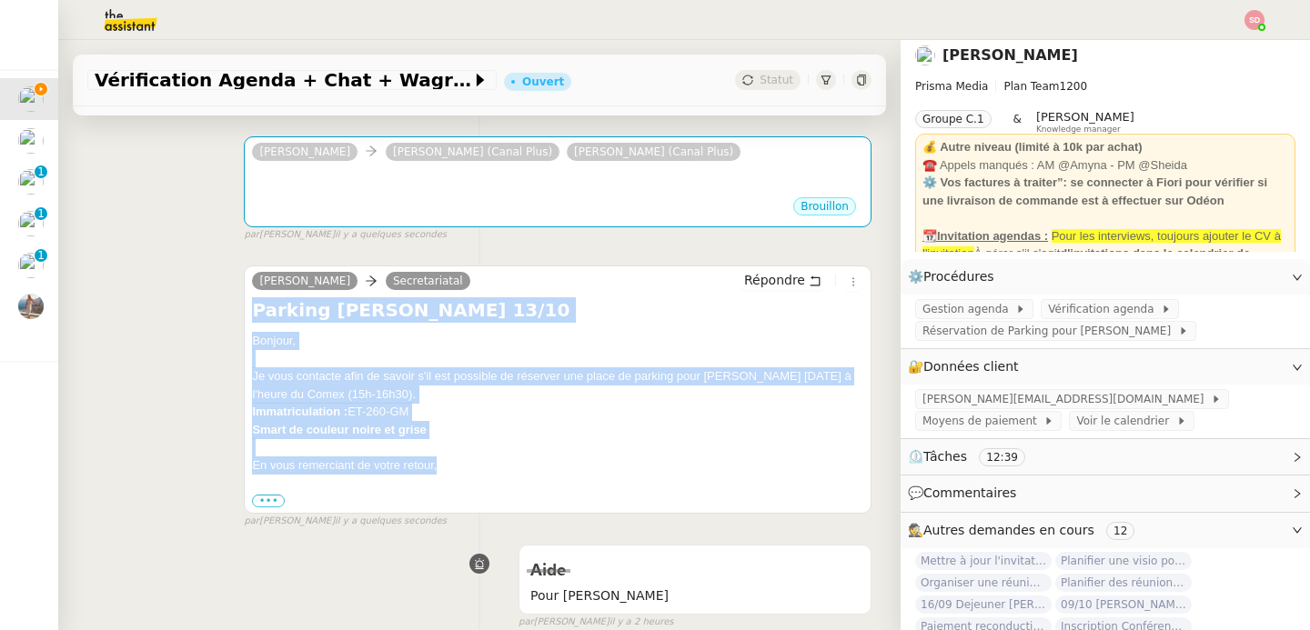
drag, startPoint x: 246, startPoint y: 312, endPoint x: 477, endPoint y: 460, distance: 274.6
click at [477, 460] on div "Lisa Green Secretariatal Répondre Parking David Berrebi 13/10 Bonjour, Je vous …" at bounding box center [558, 390] width 628 height 248
copy div "Parking David Berrebi 13/10 Bonjour, Je vous contacte afin de savoir s'il est p…"
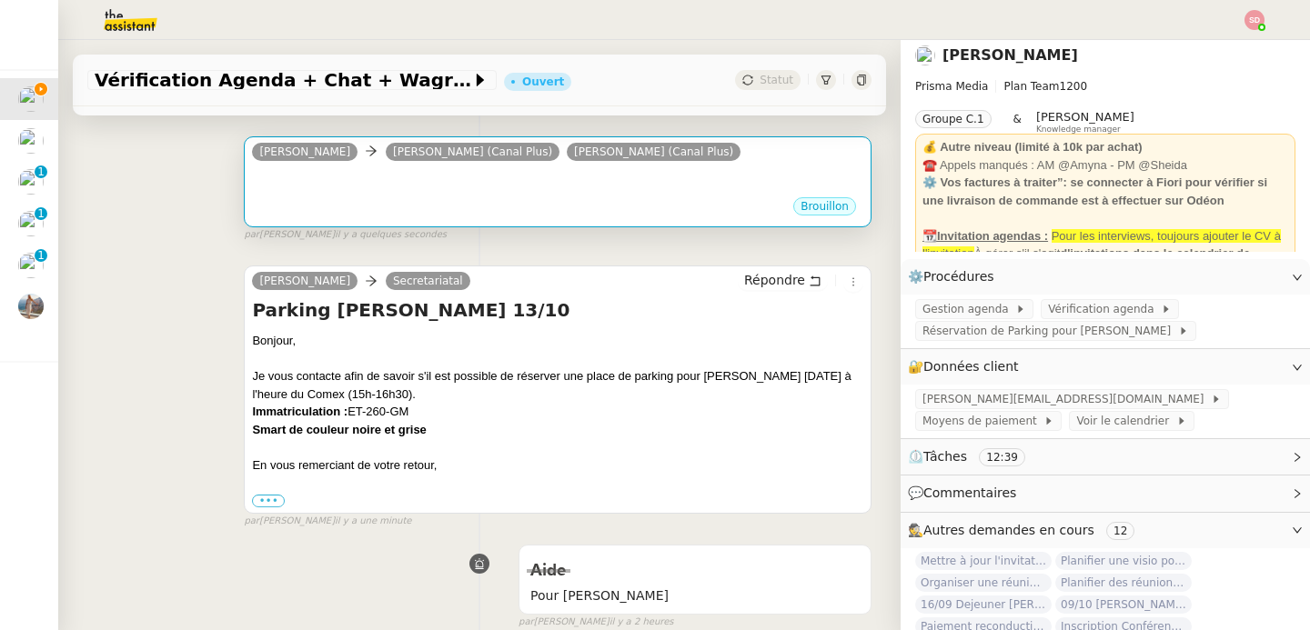
click at [428, 200] on div "Brouillon" at bounding box center [557, 209] width 611 height 27
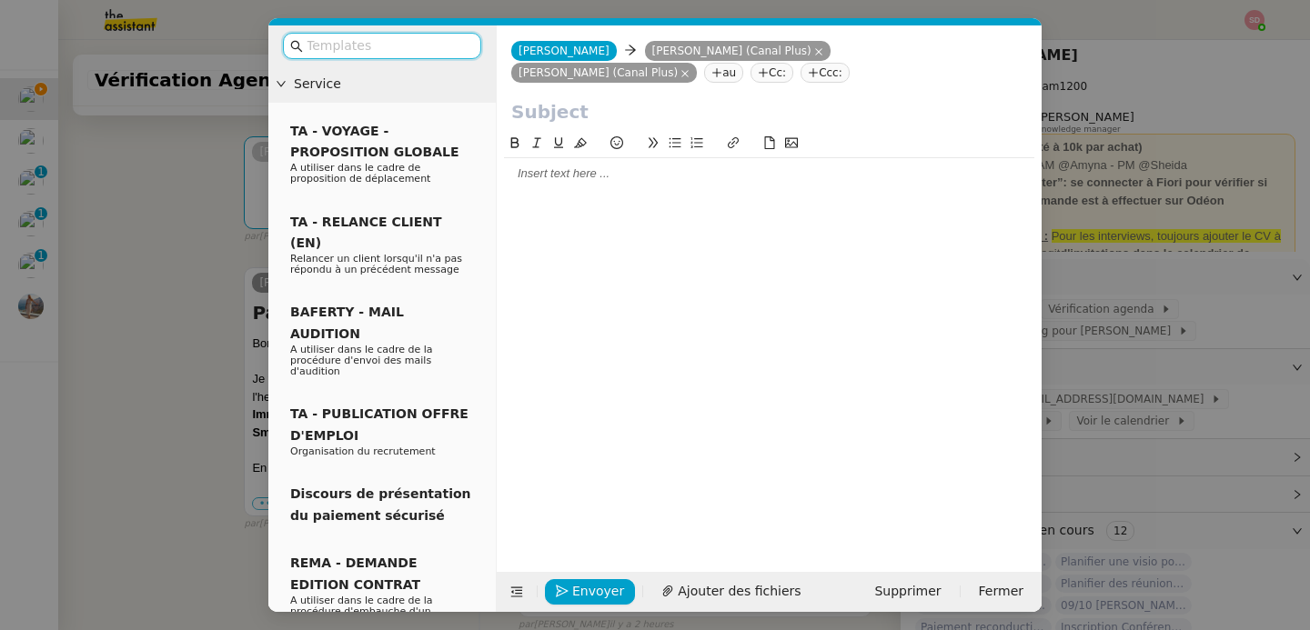
click at [549, 176] on div at bounding box center [769, 174] width 530 height 16
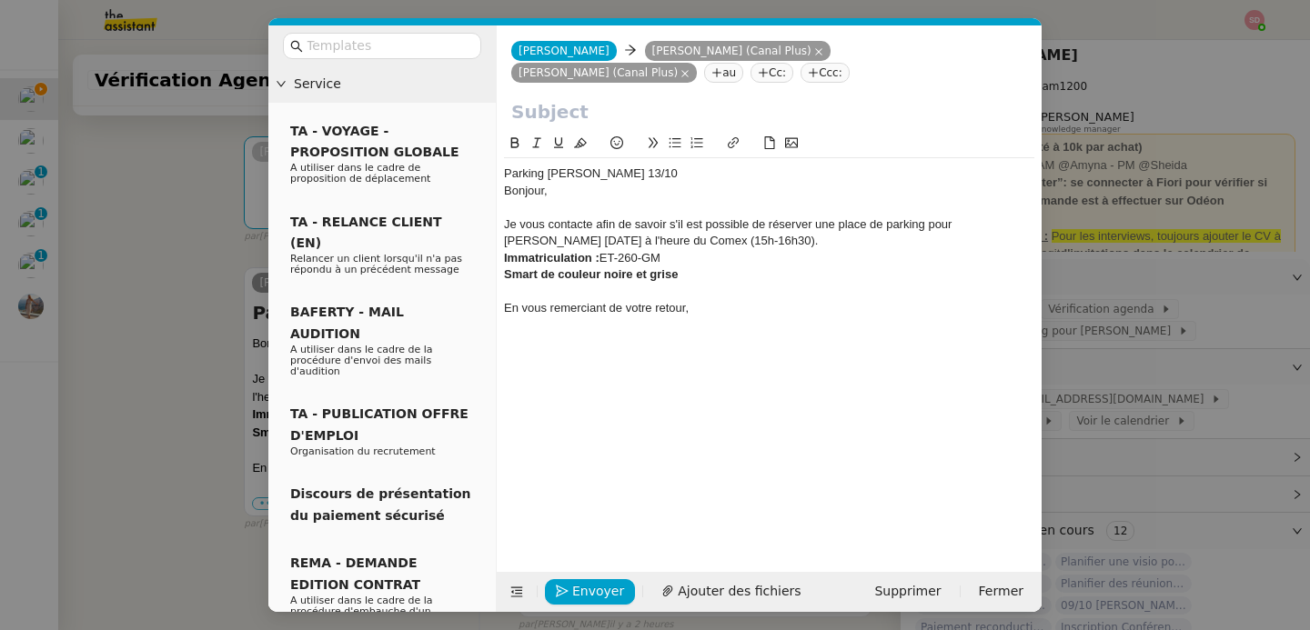
click at [545, 171] on div "Parking David Berrebi 13/10" at bounding box center [769, 174] width 530 height 16
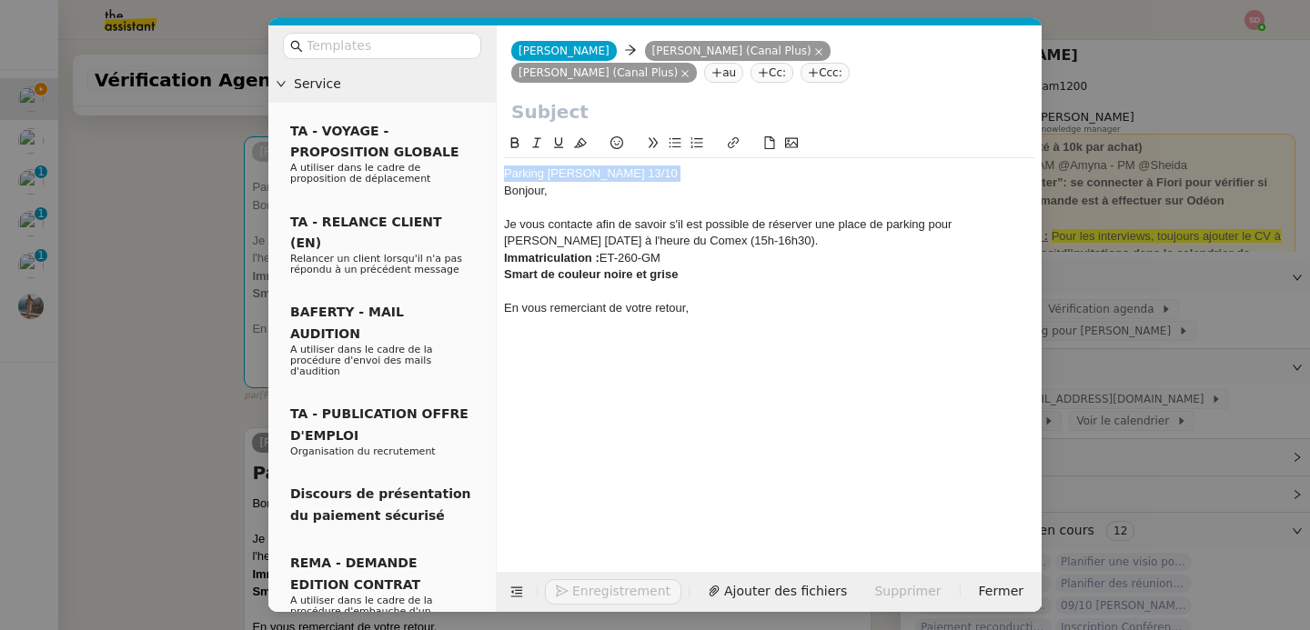
click at [545, 171] on div "Parking David Berrebi 13/10" at bounding box center [769, 174] width 530 height 16
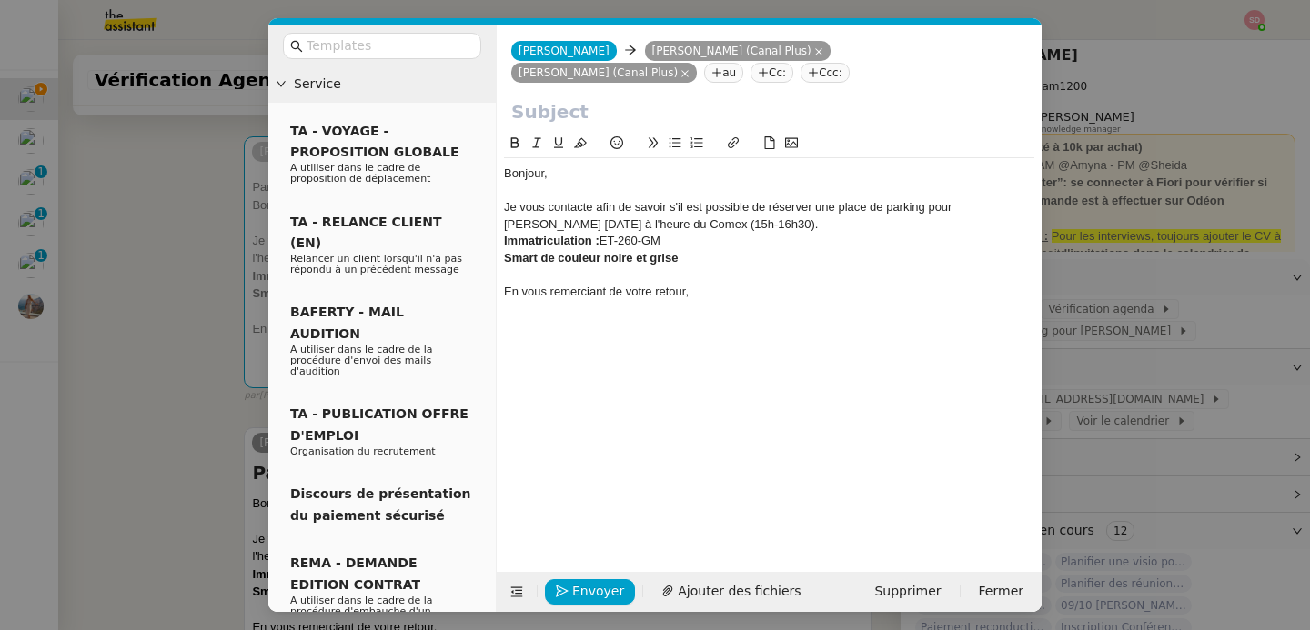
click at [554, 117] on input "text" at bounding box center [769, 111] width 516 height 27
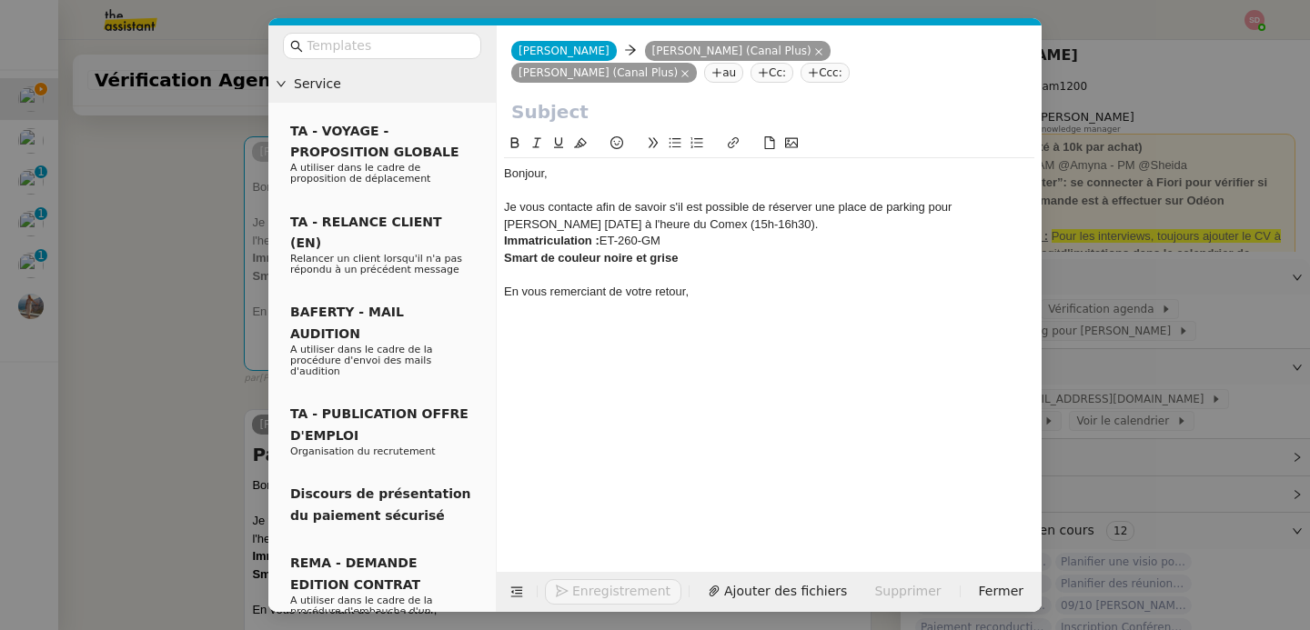
paste input "Parking David Berrebi 13/10"
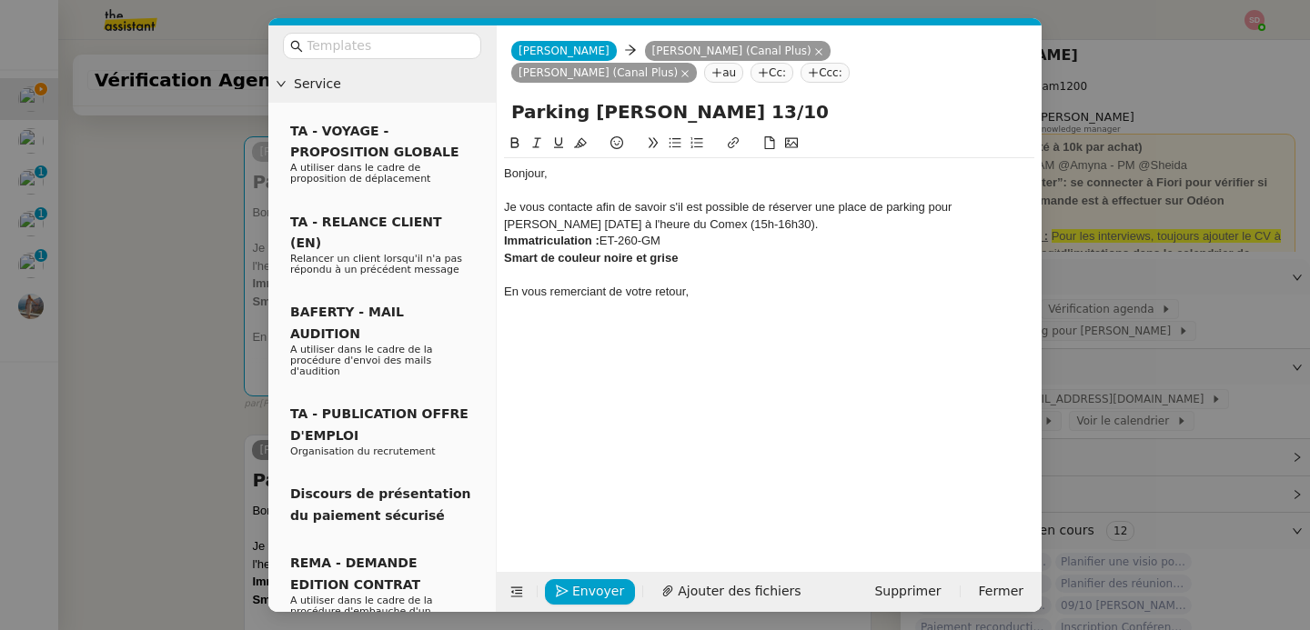
type input "Parking David Berrebi 13/10"
drag, startPoint x: 640, startPoint y: 223, endPoint x: 814, endPoint y: 223, distance: 174.7
click at [814, 223] on div "Je vous contacte afin de savoir s'il est possible de réserver une place de park…" at bounding box center [769, 216] width 530 height 34
click at [515, 592] on icon at bounding box center [516, 592] width 13 height 13
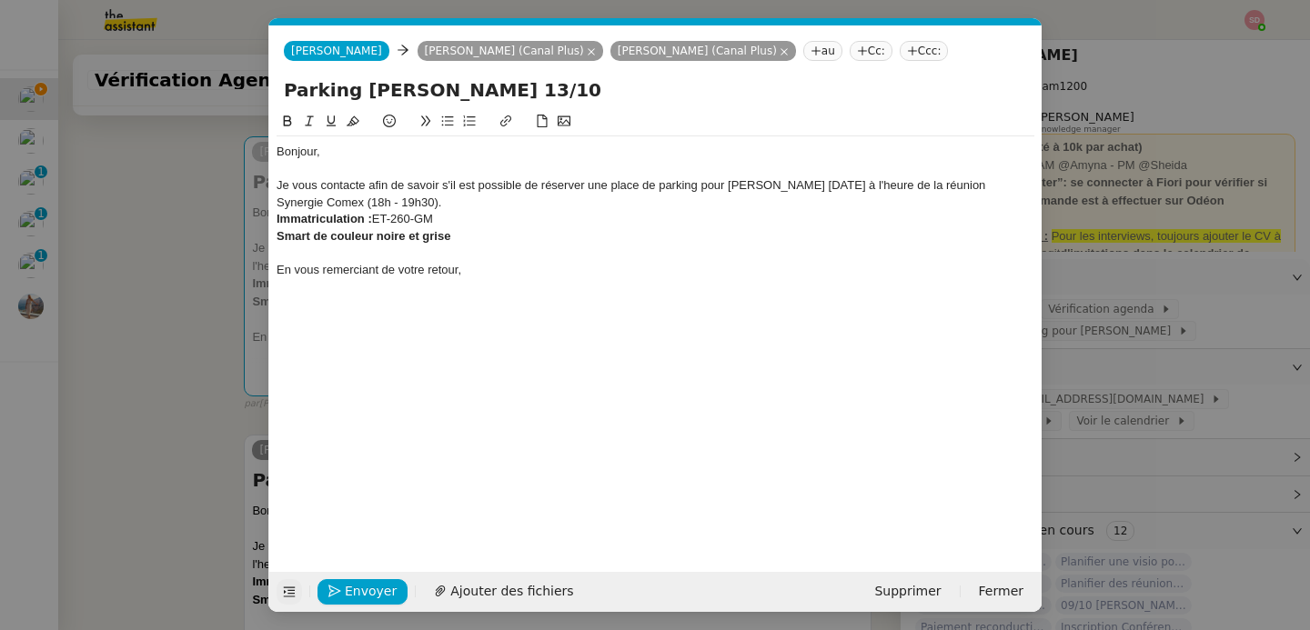
click at [615, 281] on div at bounding box center [656, 286] width 758 height 16
click at [388, 585] on span "Envoyer" at bounding box center [371, 591] width 52 height 21
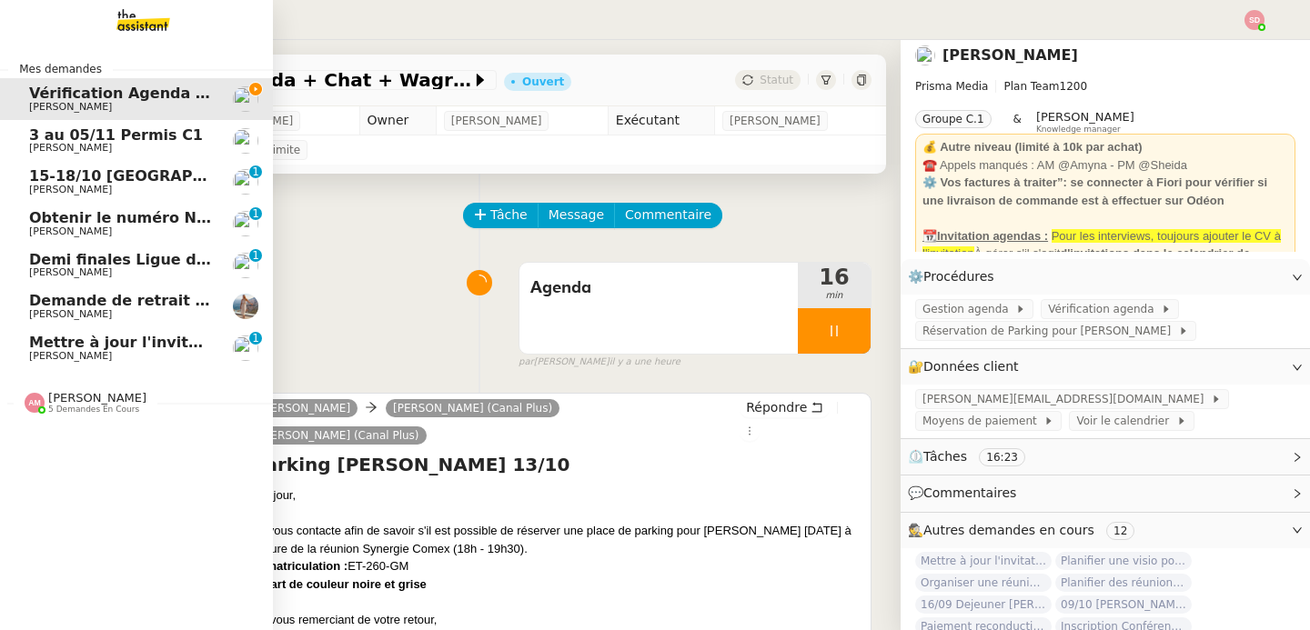
click at [49, 345] on span "Mettre à jour l'invitation Comex" at bounding box center [159, 342] width 261 height 17
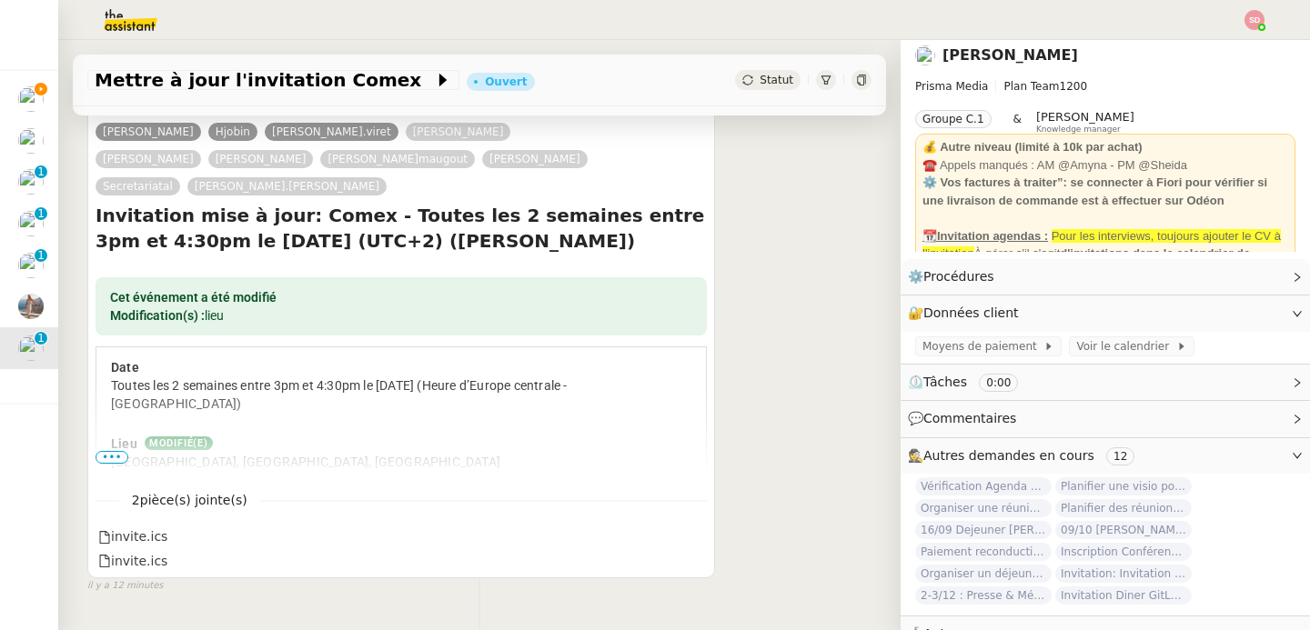
scroll to position [362, 0]
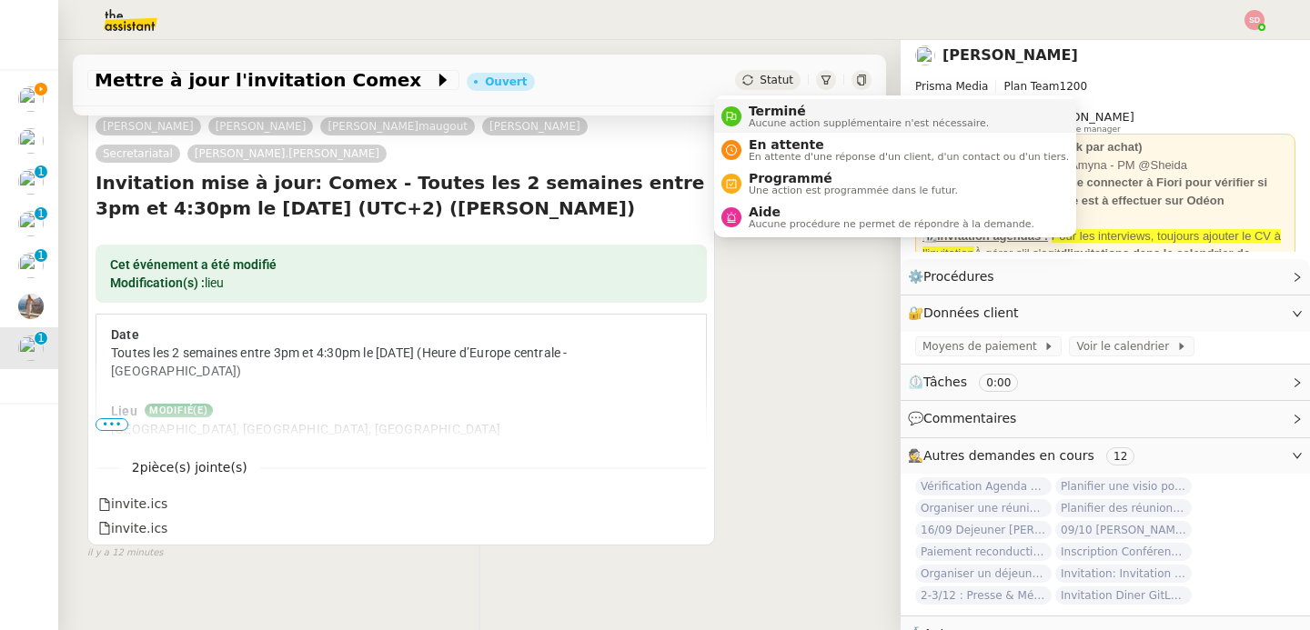
click at [747, 115] on div "Terminé Aucune action supplémentaire n'est nécessaire." at bounding box center [864, 116] width 247 height 25
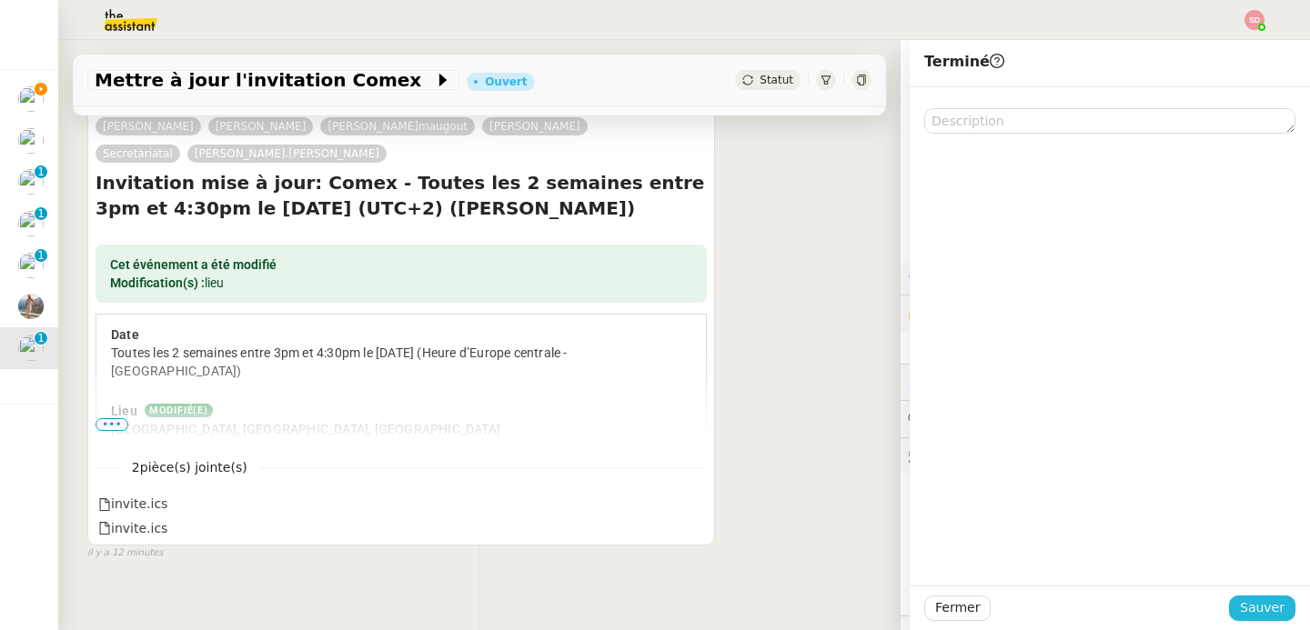
click at [1255, 609] on span "Sauver" at bounding box center [1262, 608] width 45 height 21
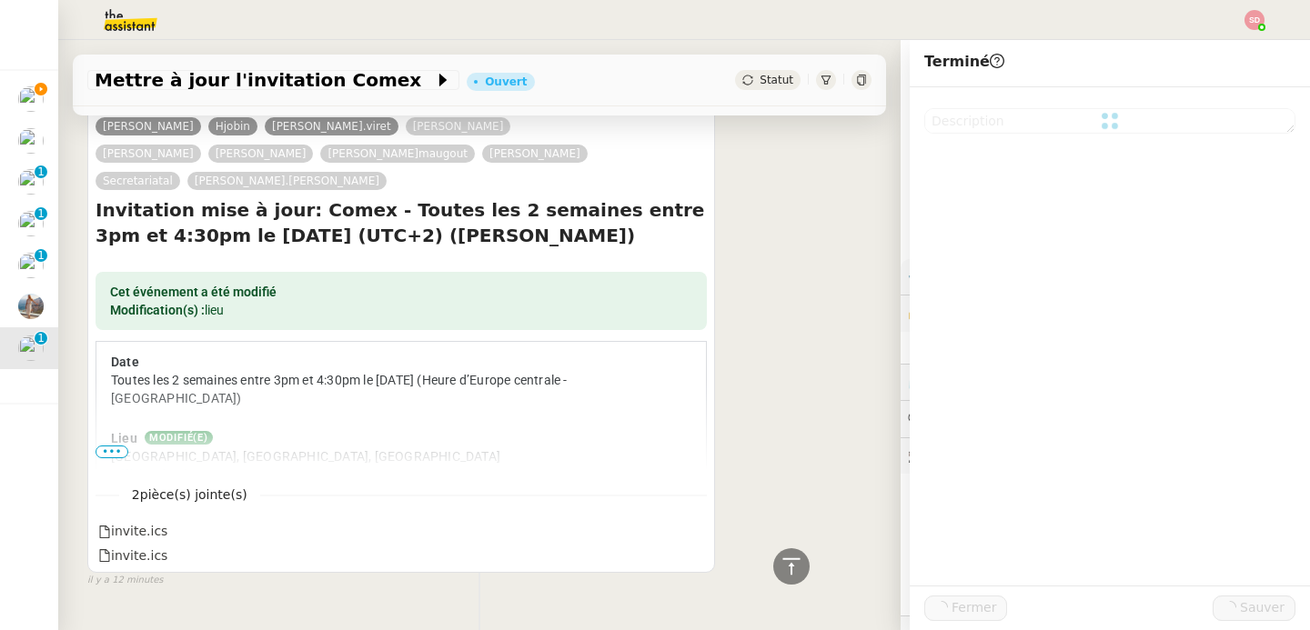
scroll to position [389, 0]
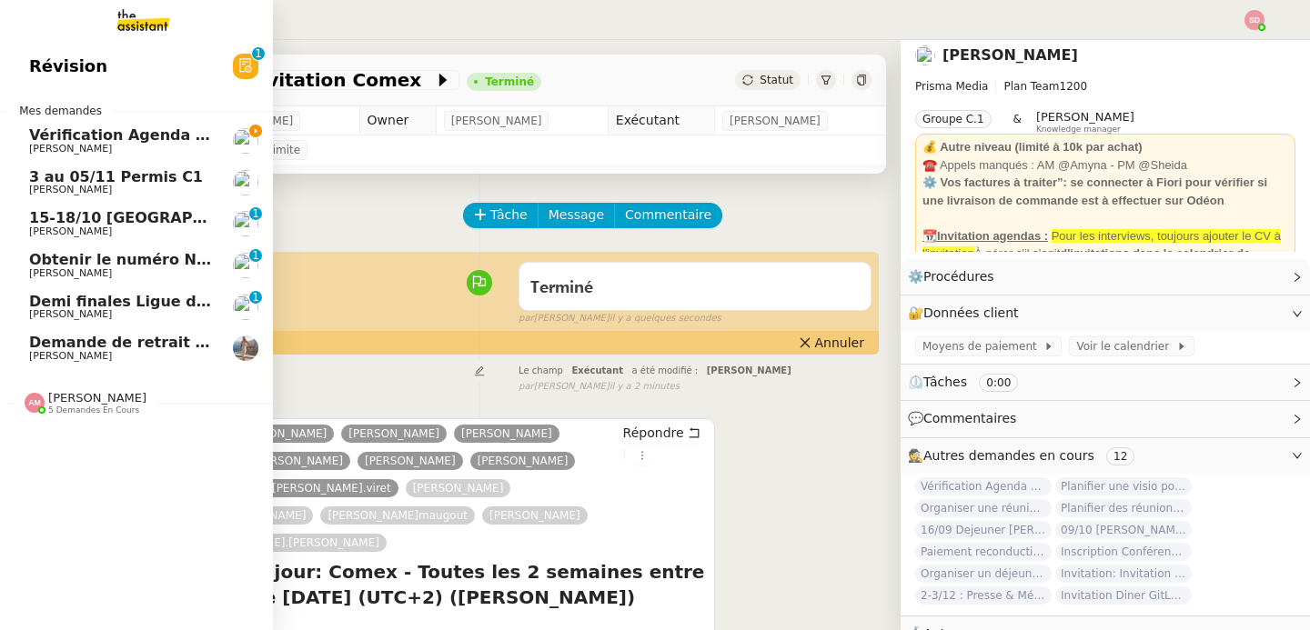
click at [45, 145] on span "David Berrebi" at bounding box center [70, 149] width 83 height 12
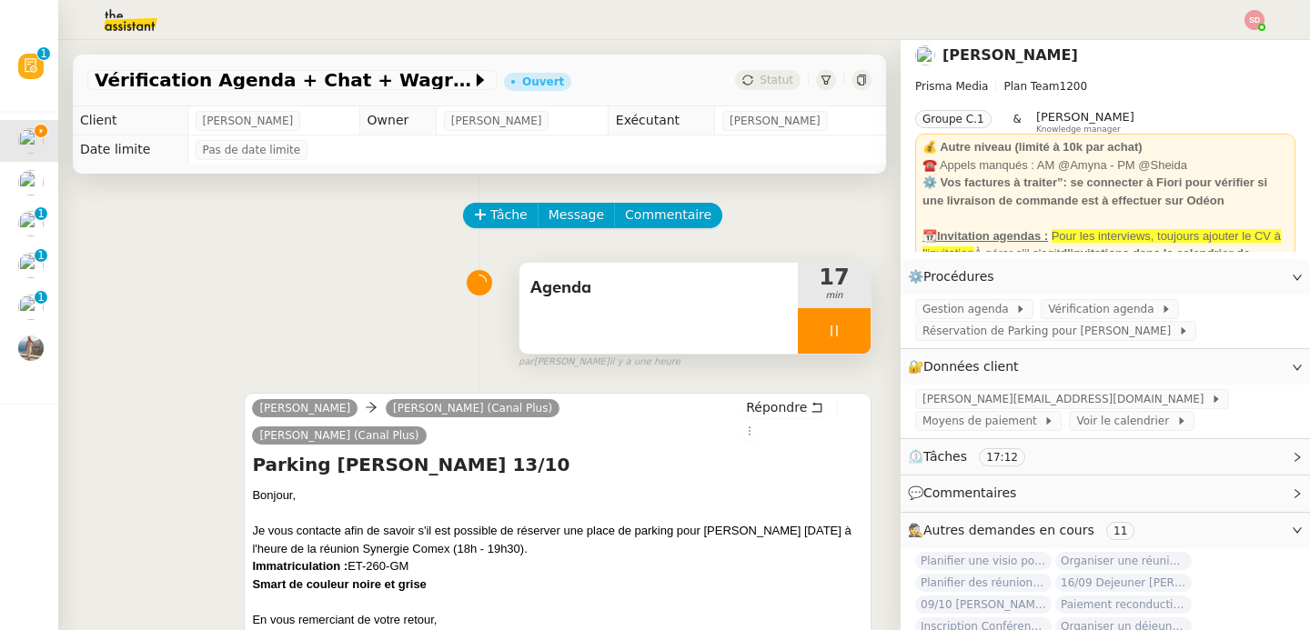
click at [842, 328] on div at bounding box center [834, 330] width 73 height 45
click at [842, 328] on button at bounding box center [852, 330] width 36 height 45
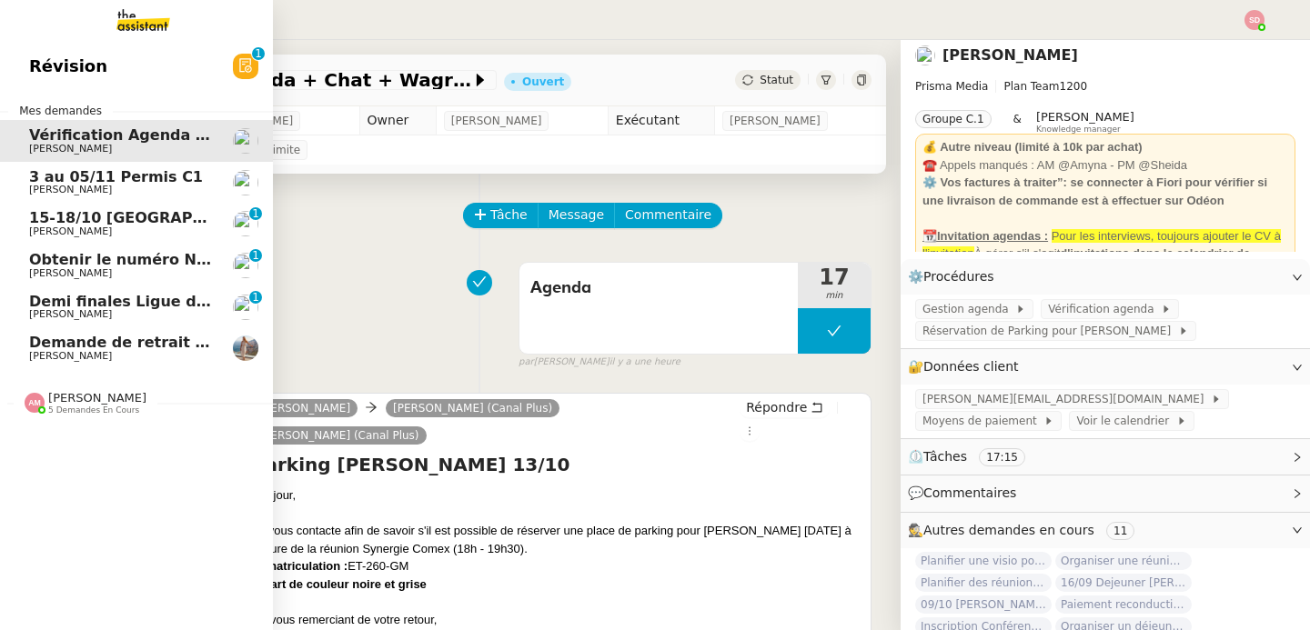
click at [75, 301] on span "Demi finales Ligue des champions" at bounding box center [168, 301] width 279 height 17
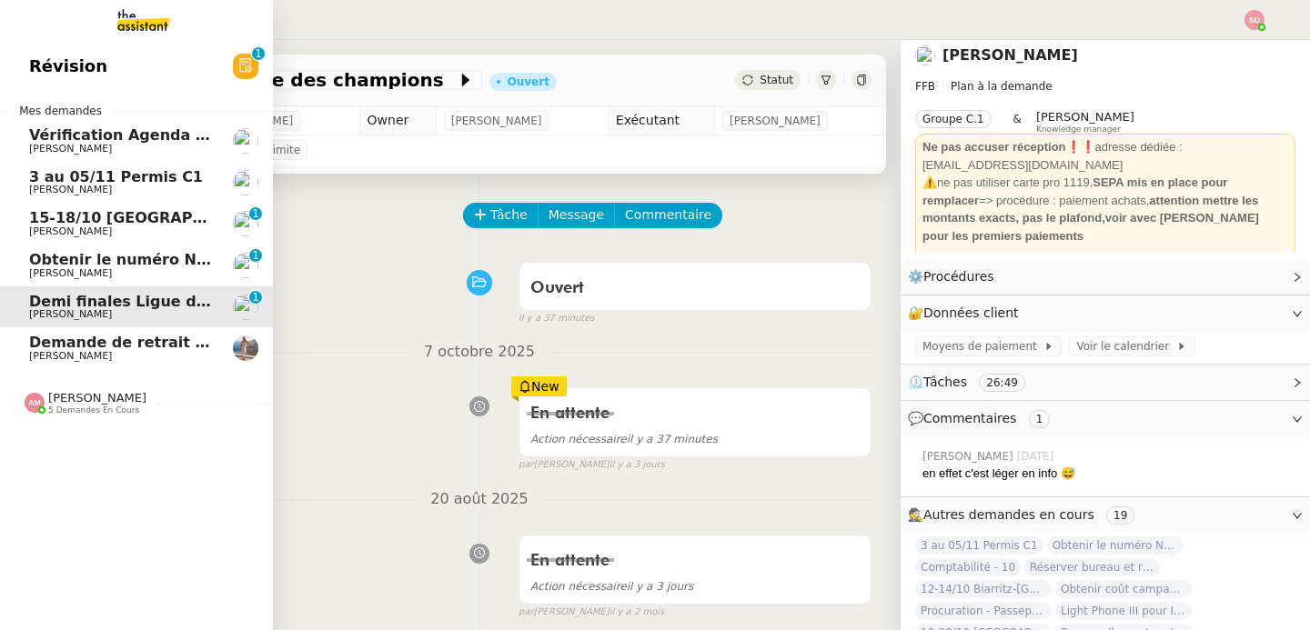
click at [90, 231] on span "Laurène Gauthier" at bounding box center [70, 232] width 83 height 12
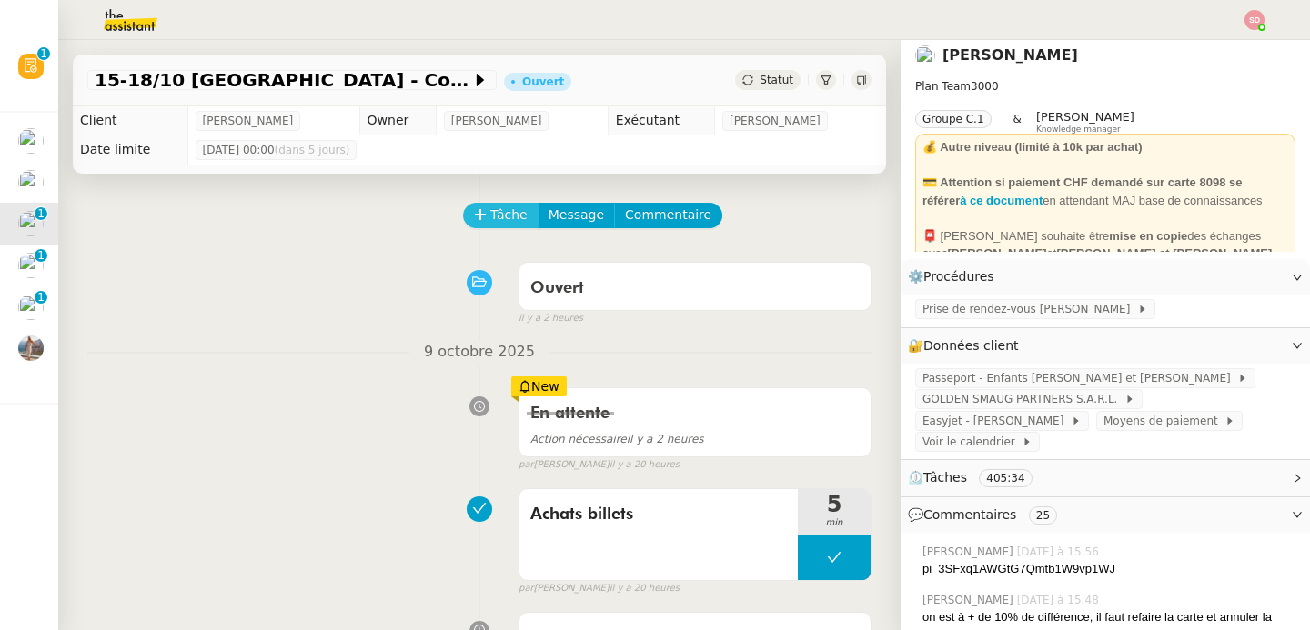
click at [493, 208] on span "Tâche" at bounding box center [508, 215] width 37 height 21
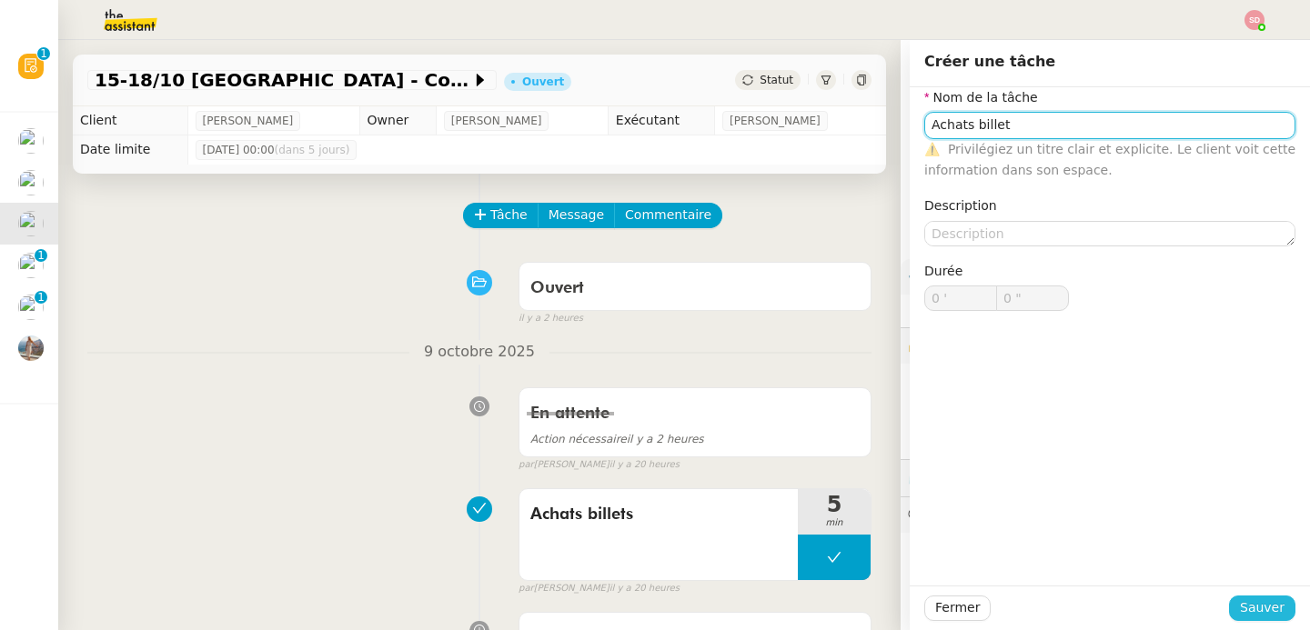
type input "Achats billet"
click at [1240, 613] on span "Sauver" at bounding box center [1262, 608] width 45 height 21
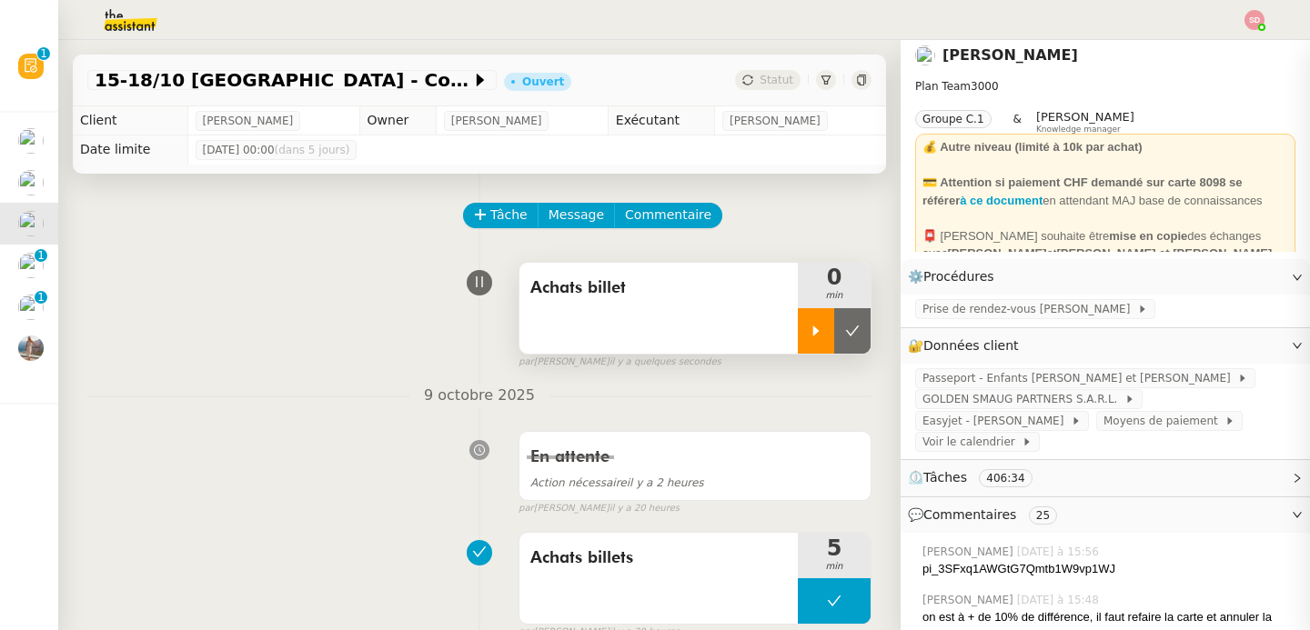
click at [809, 326] on icon at bounding box center [816, 331] width 15 height 15
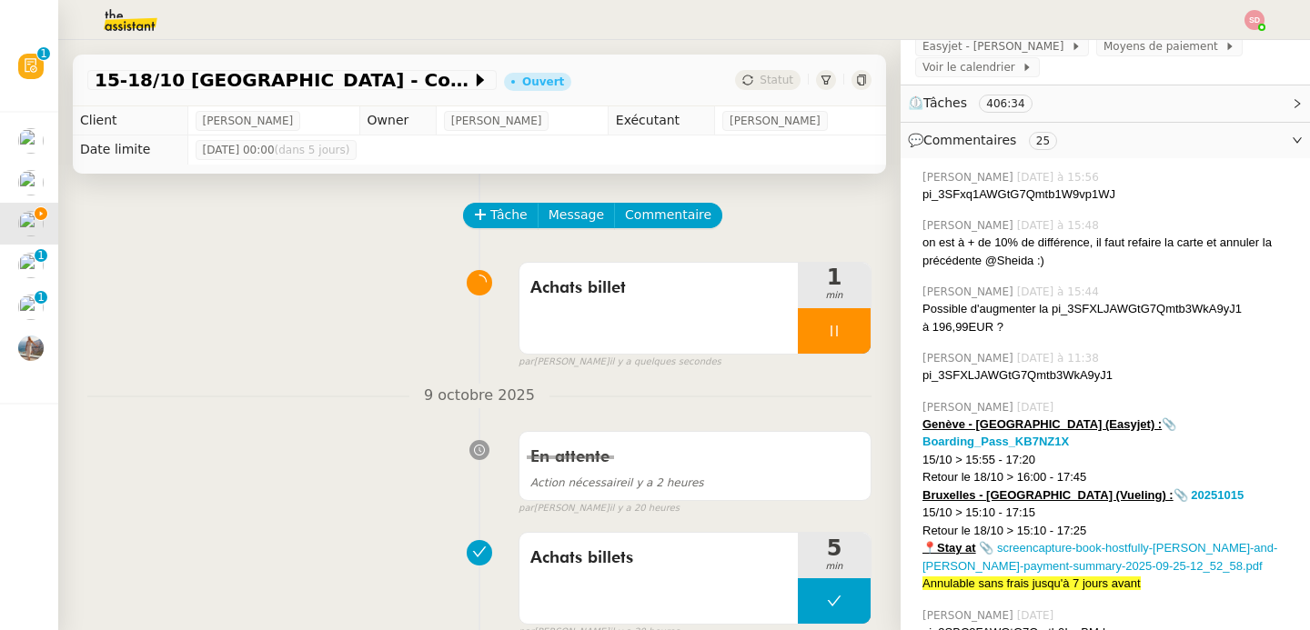
scroll to position [408, 0]
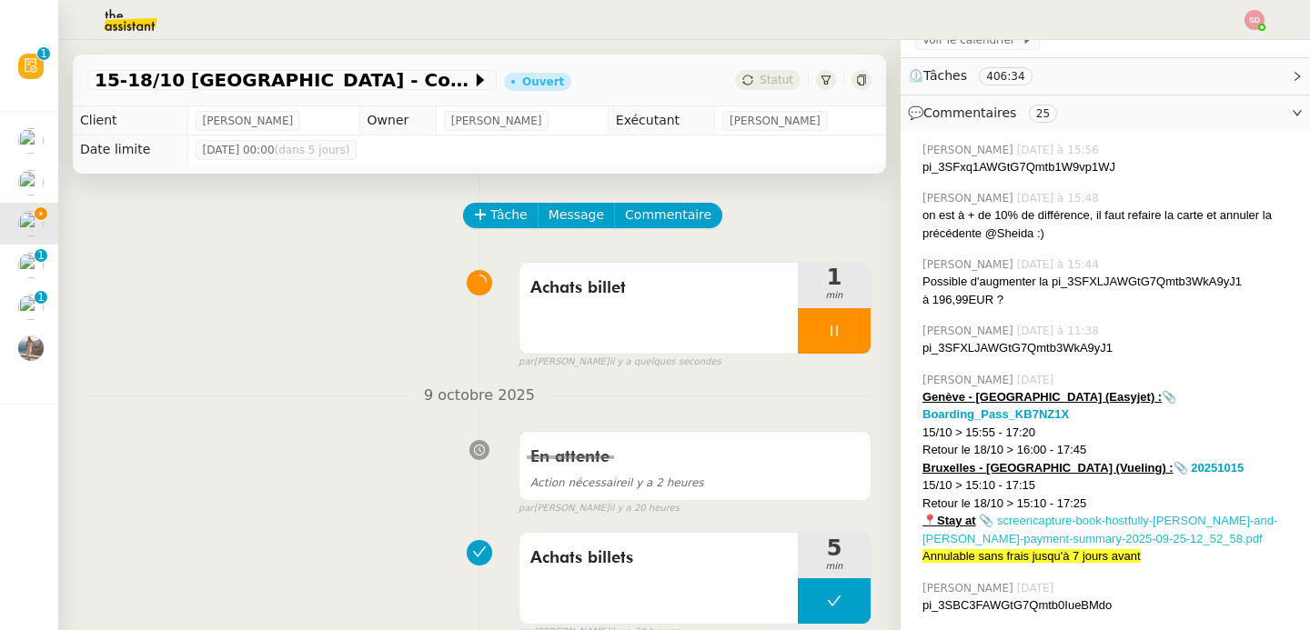
click at [1100, 514] on link "📎 screencapture-book-hostfully-andrei-and-alina-payment-summary-2025-09-25-12_5…" at bounding box center [1099, 530] width 355 height 32
click at [1098, 519] on link "📎 screencapture-book-hostfully-andrei-and-alina-payment-summary-2025-09-25-12_5…" at bounding box center [1099, 530] width 355 height 32
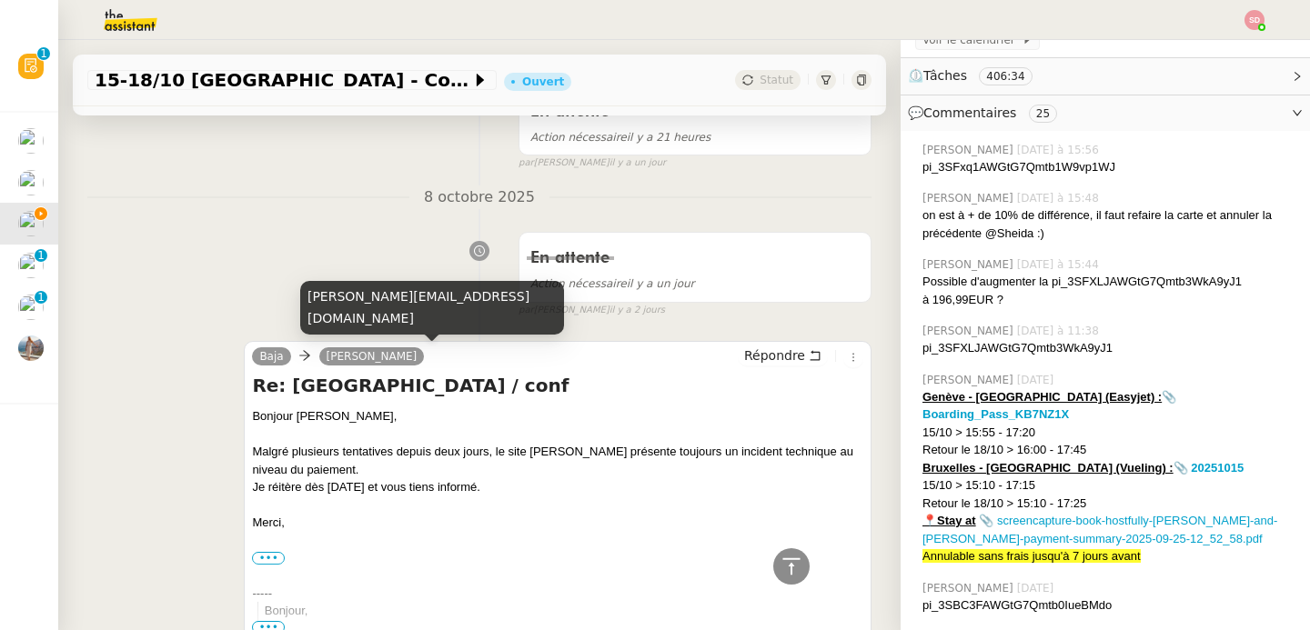
click at [344, 320] on div "raphael@teamg.ch" at bounding box center [432, 308] width 264 height 54
copy div "raphael@teamg.ch"
click at [380, 324] on div "raphael@teamg.ch" at bounding box center [432, 308] width 264 height 54
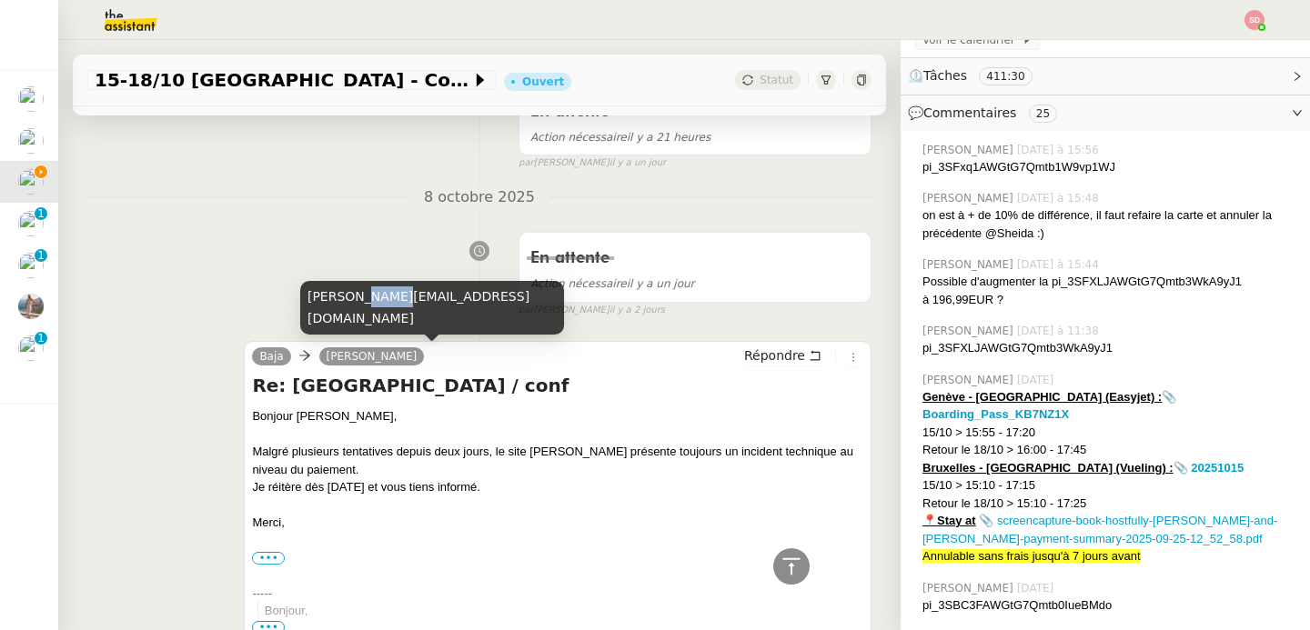
click at [380, 324] on div "raphael@teamg.ch" at bounding box center [432, 308] width 264 height 54
copy div "raphael@teamg.ch"
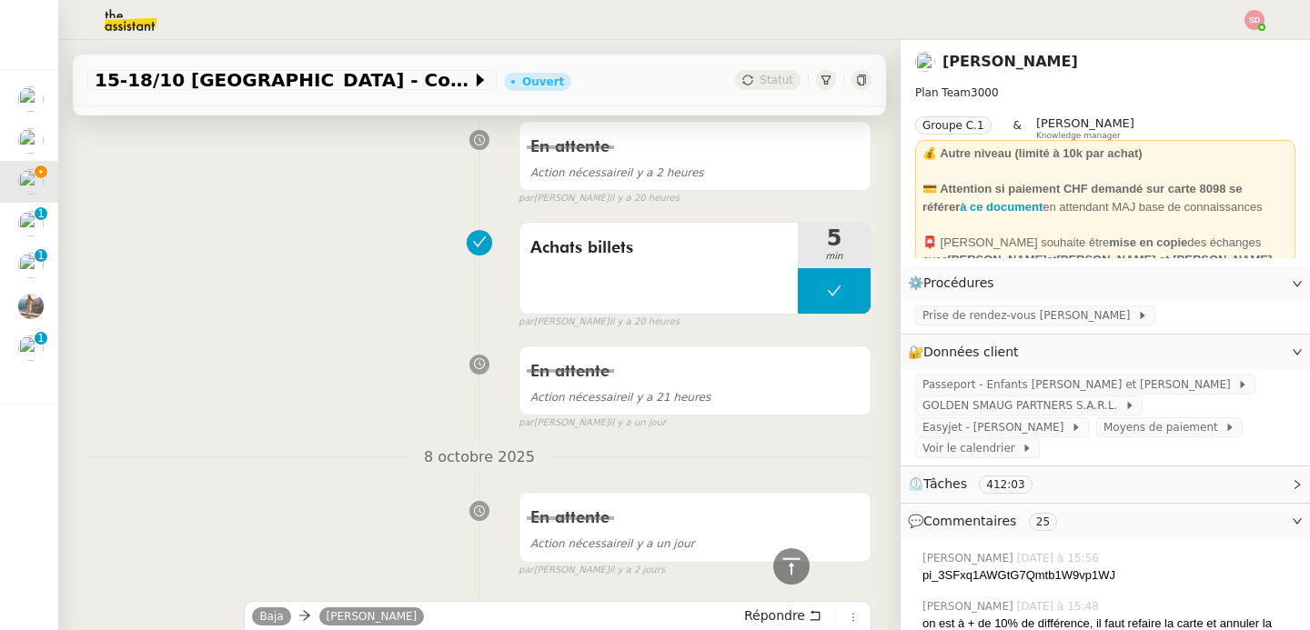
scroll to position [0, 0]
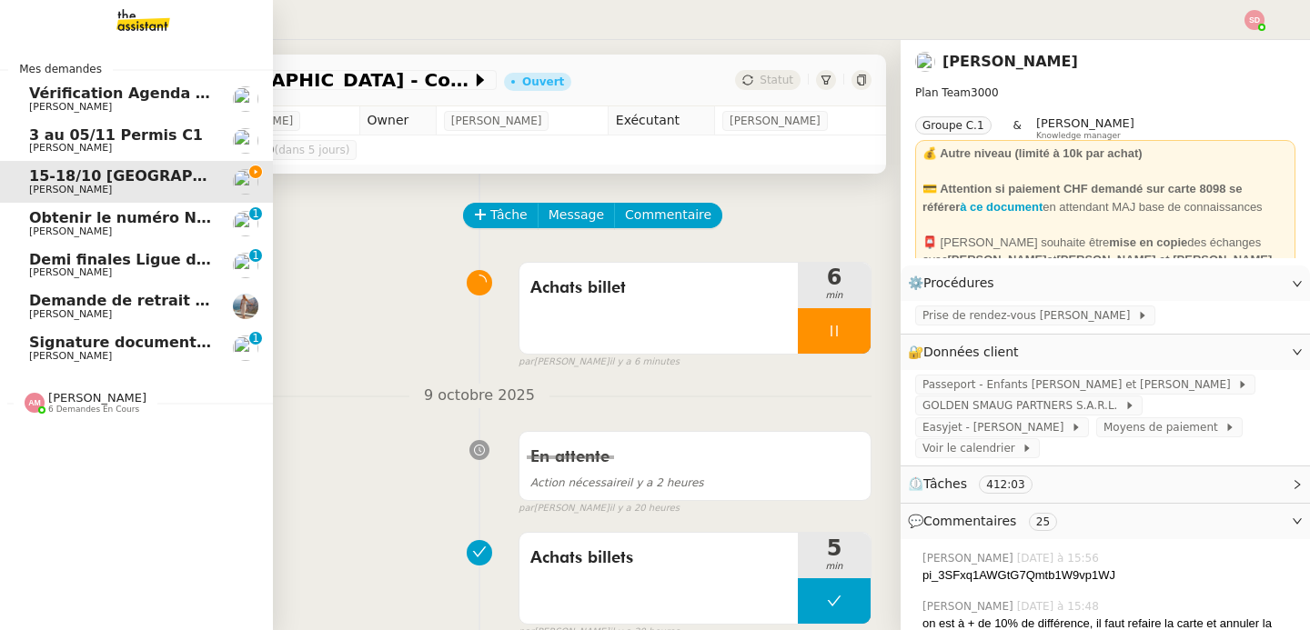
click at [128, 15] on img at bounding box center [128, 20] width 141 height 40
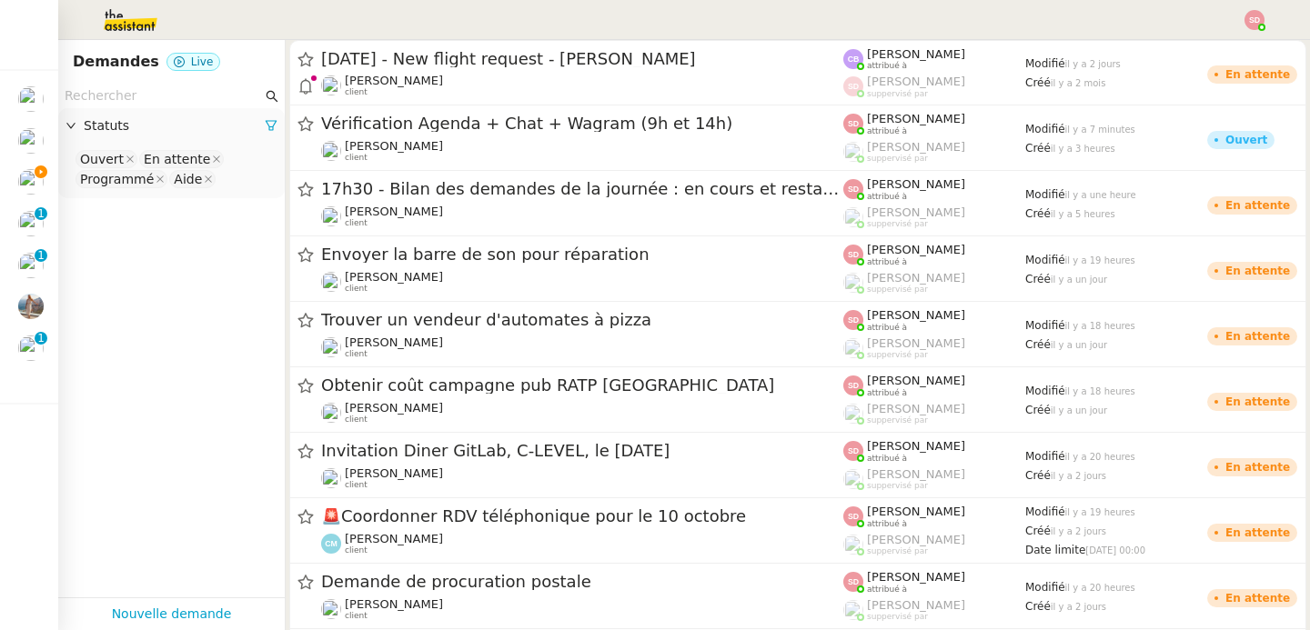
click at [128, 87] on input "text" at bounding box center [163, 96] width 197 height 21
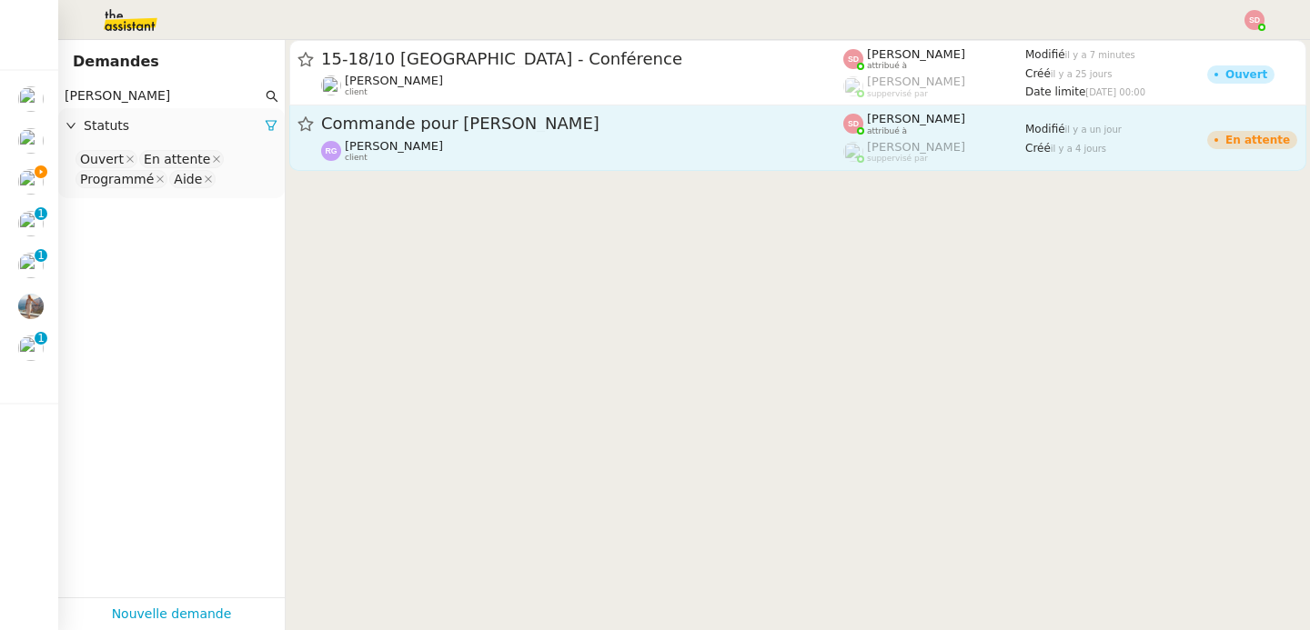
type input "raphael"
click at [352, 145] on span "Raphaël Gauthier" at bounding box center [394, 146] width 98 height 14
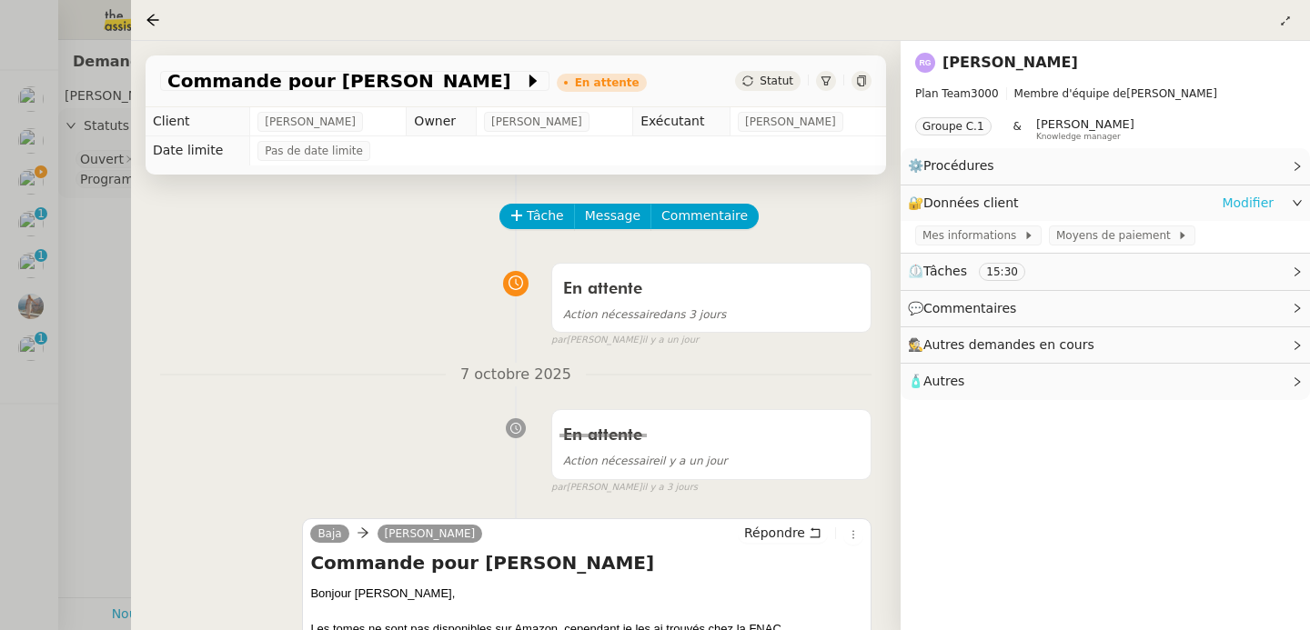
click at [1248, 200] on link "Modifier" at bounding box center [1248, 203] width 52 height 21
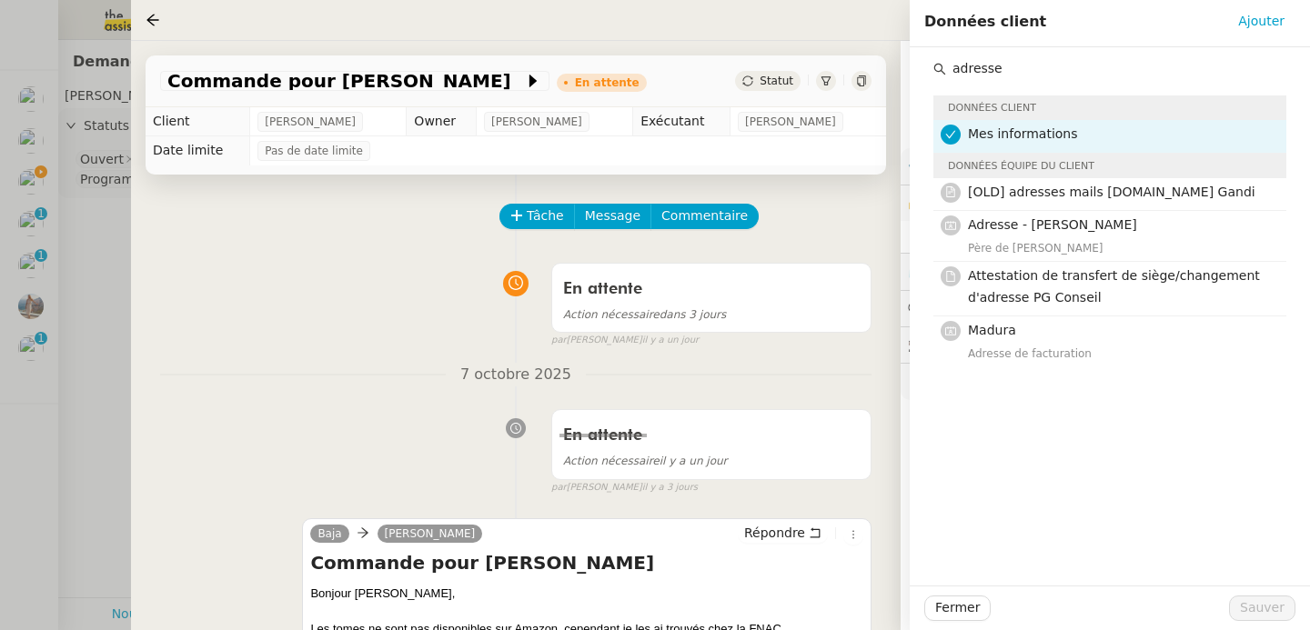
click at [1043, 69] on input "adresse" at bounding box center [1116, 68] width 340 height 25
click at [1043, 68] on input "adresse" at bounding box center [1116, 68] width 340 height 25
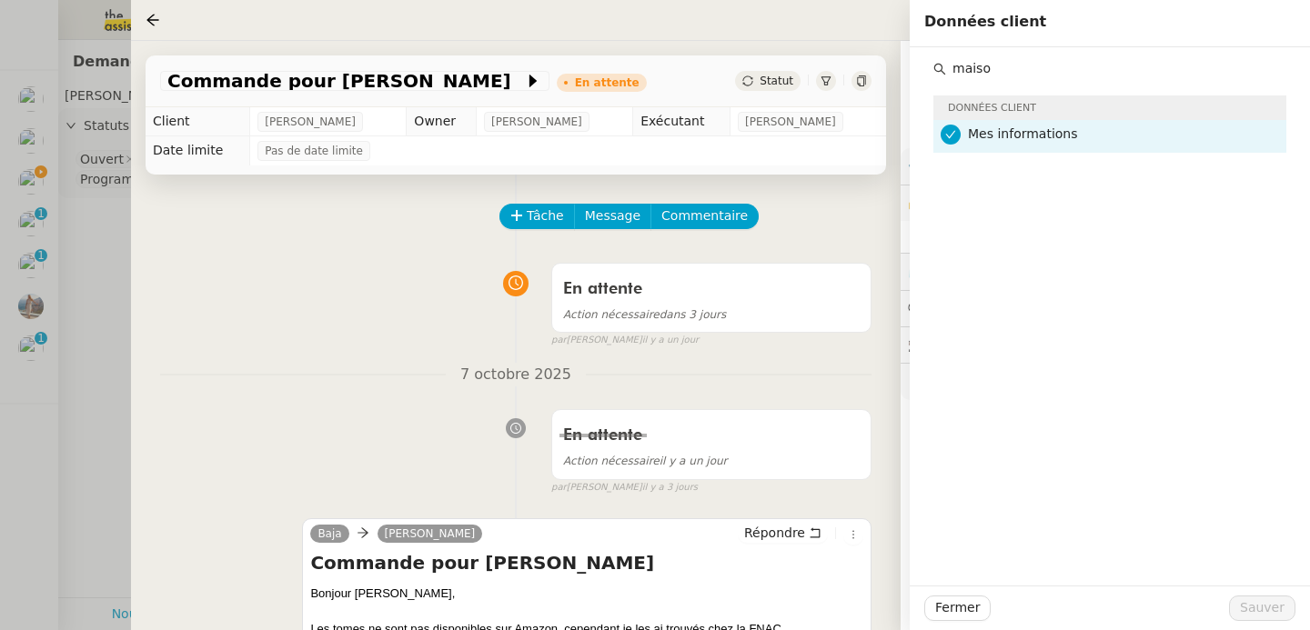
type input "maiso"
click at [258, 311] on div "En attente Action nécessaire dans 3 jours false par Sheida D. il y a un jour" at bounding box center [515, 302] width 711 height 94
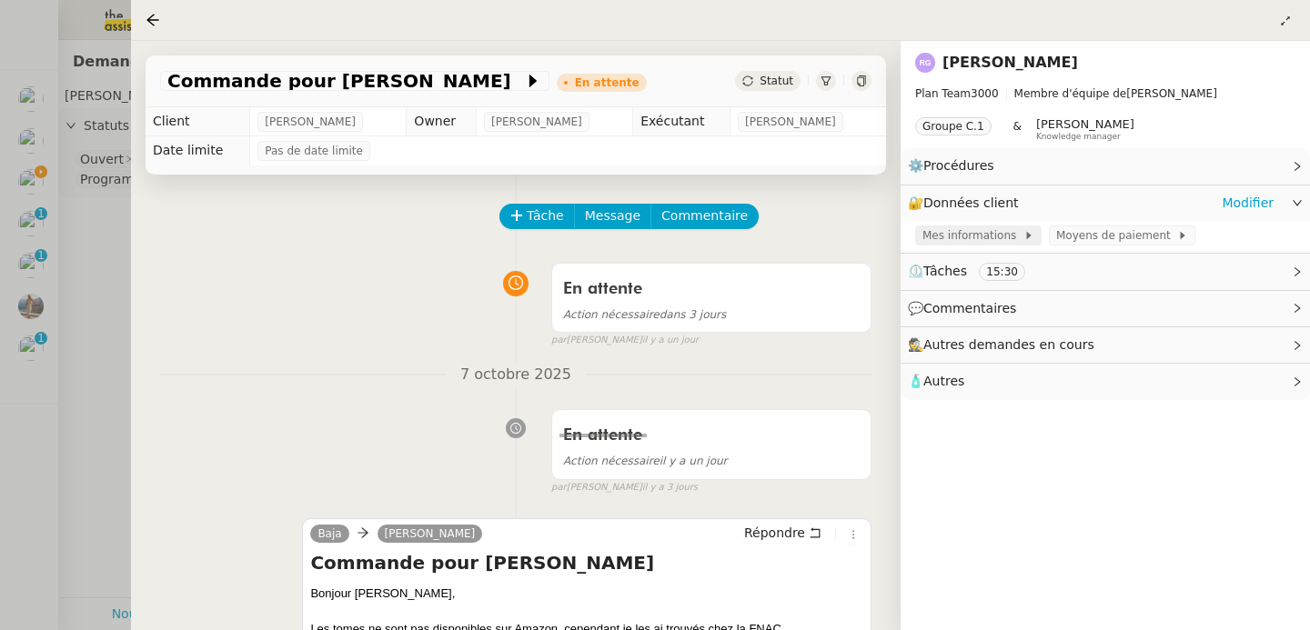
click at [985, 231] on span "Mes informations" at bounding box center [972, 236] width 101 height 18
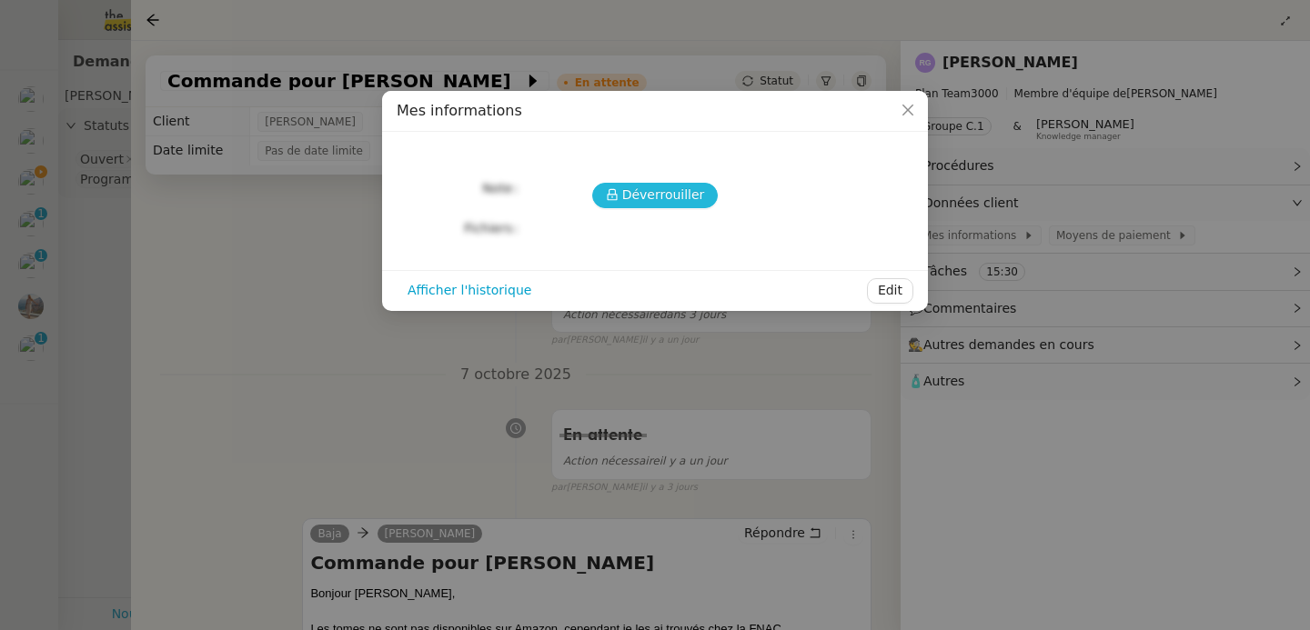
click at [643, 184] on button "Déverrouiller" at bounding box center [655, 195] width 126 height 25
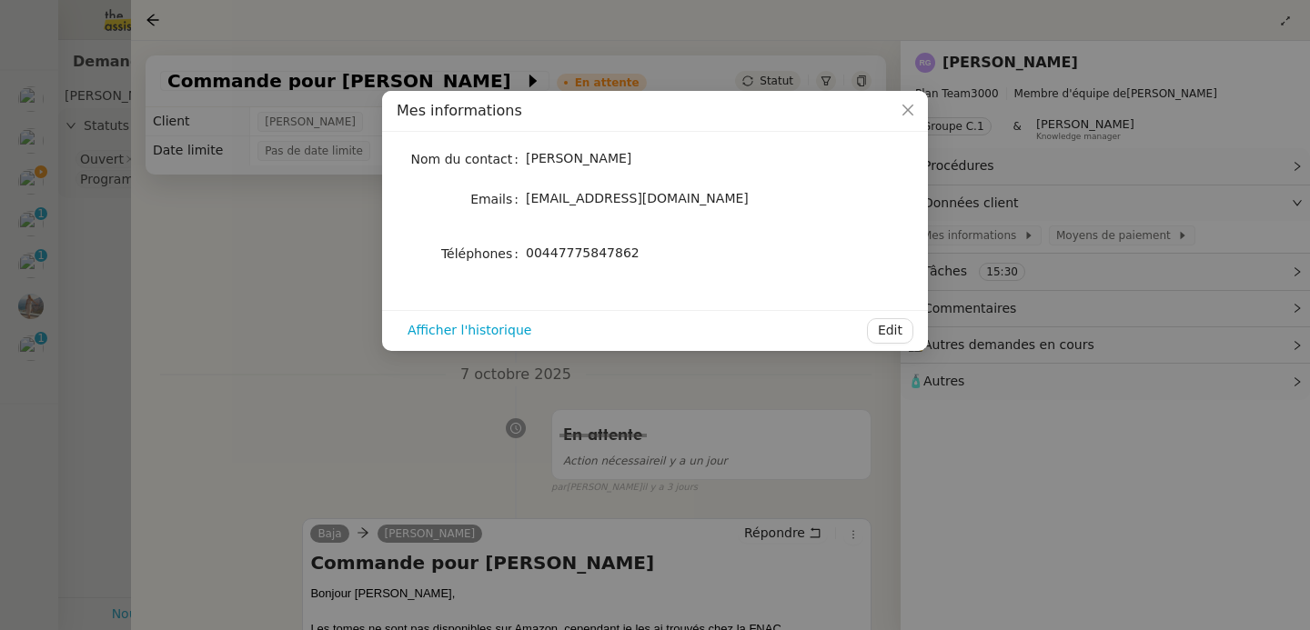
click at [271, 432] on nz-modal-container "Mes informations Nom du contact Raphael Gauthier Emails raphaelgauthiercri@gmai…" at bounding box center [655, 315] width 1310 height 630
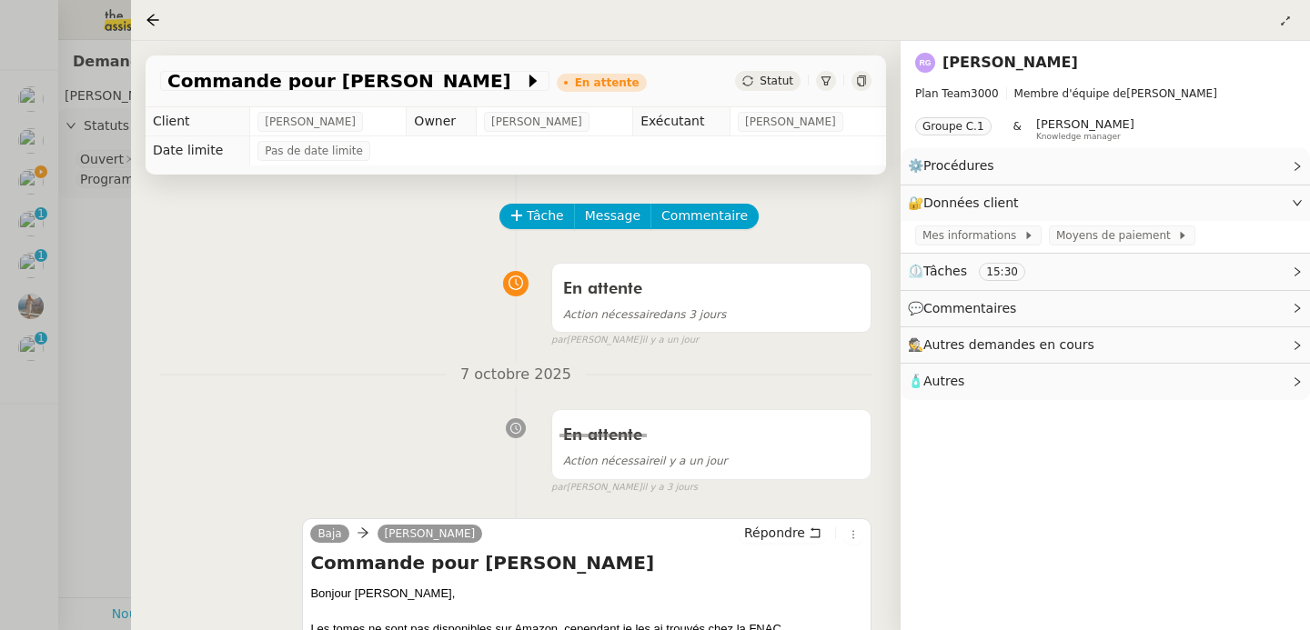
click at [110, 312] on div at bounding box center [655, 315] width 1310 height 630
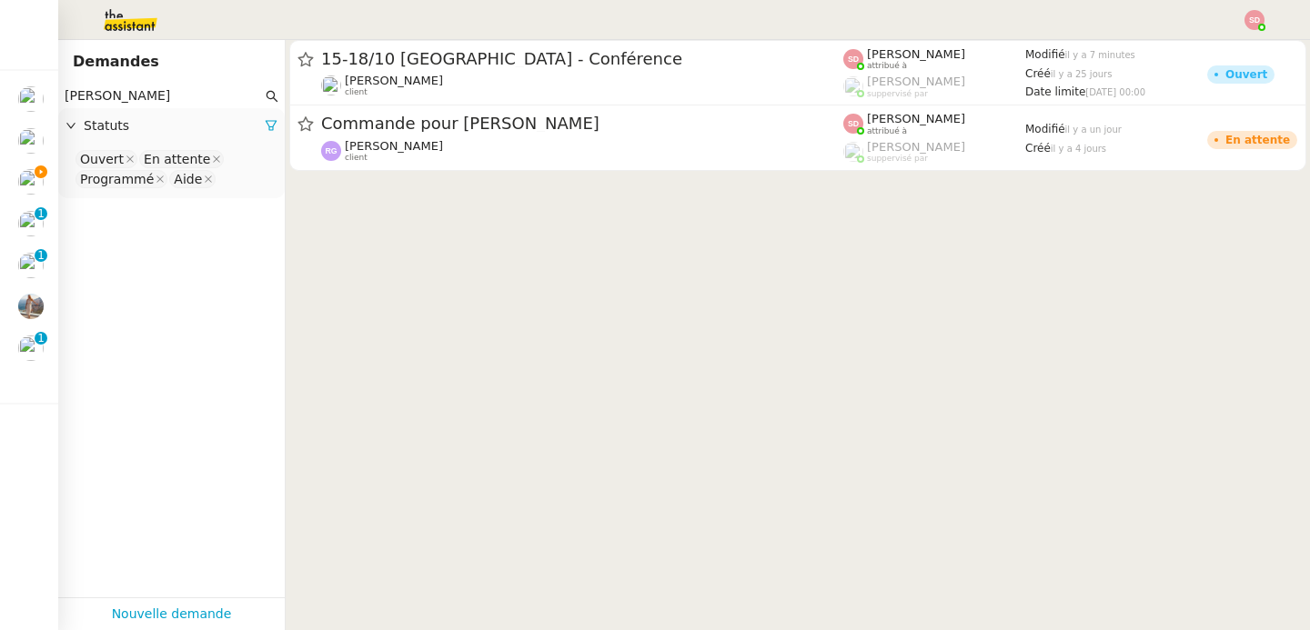
click at [141, 97] on input "raphael" at bounding box center [163, 96] width 197 height 21
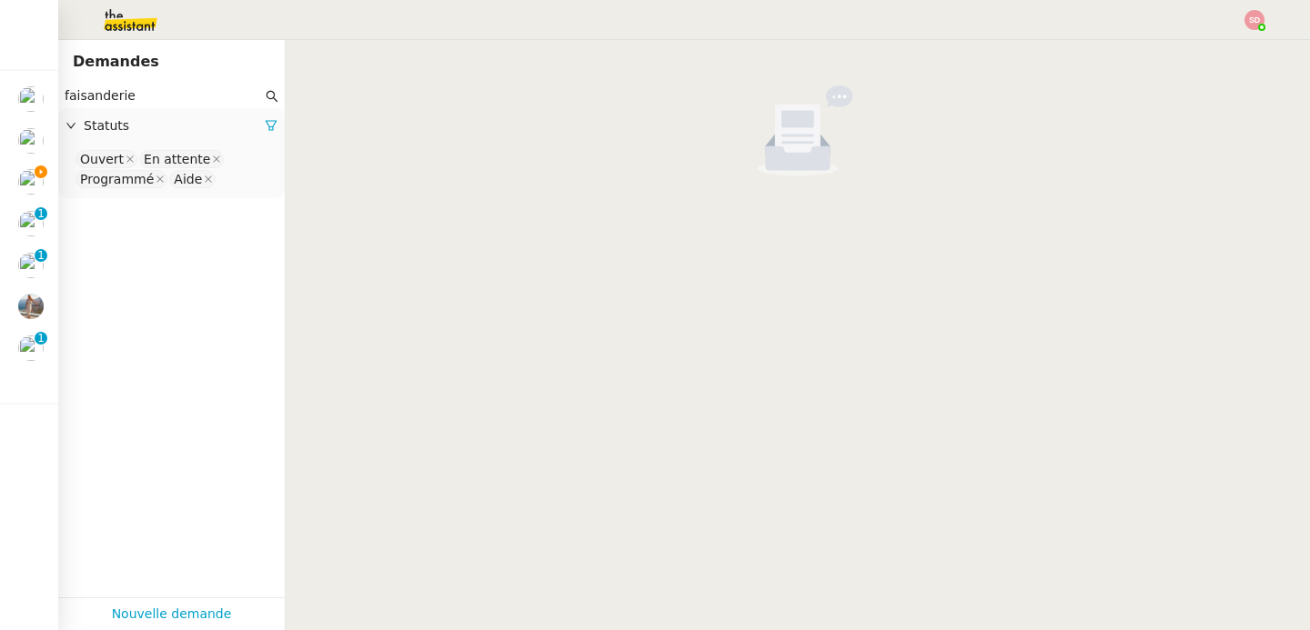
type input "faisanderie"
click at [239, 173] on nz-select-top-control "Ouvert En attente Programmé Aide" at bounding box center [171, 169] width 197 height 43
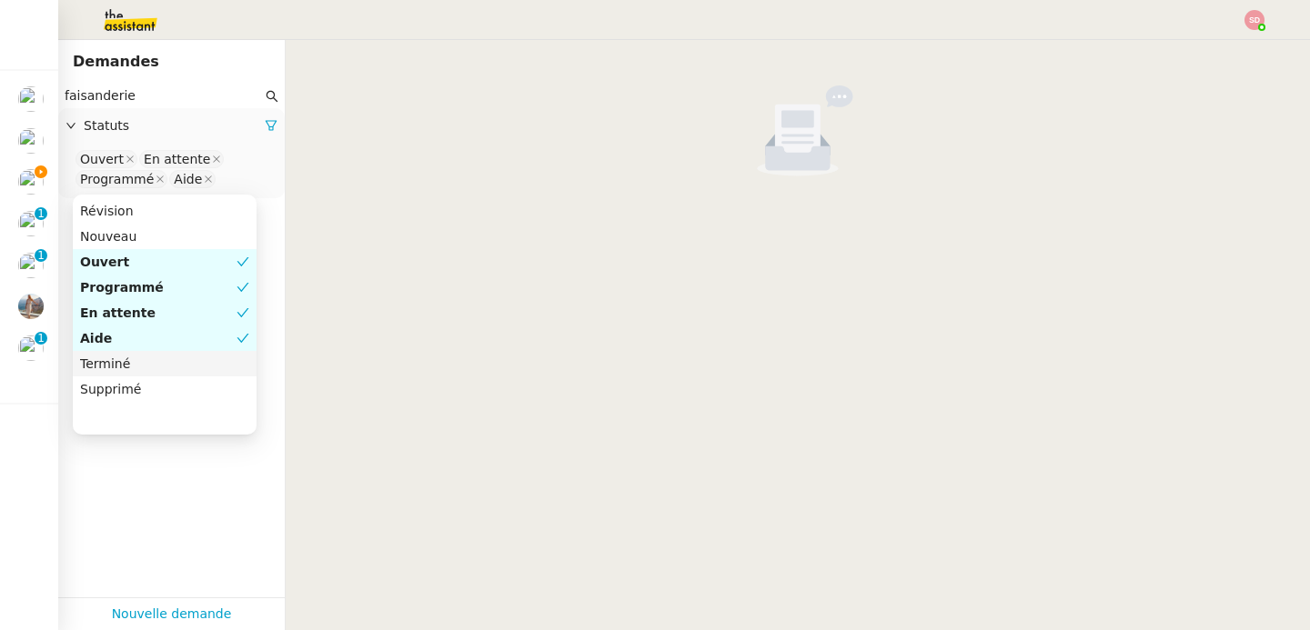
click at [137, 363] on div "Terminé" at bounding box center [164, 364] width 169 height 16
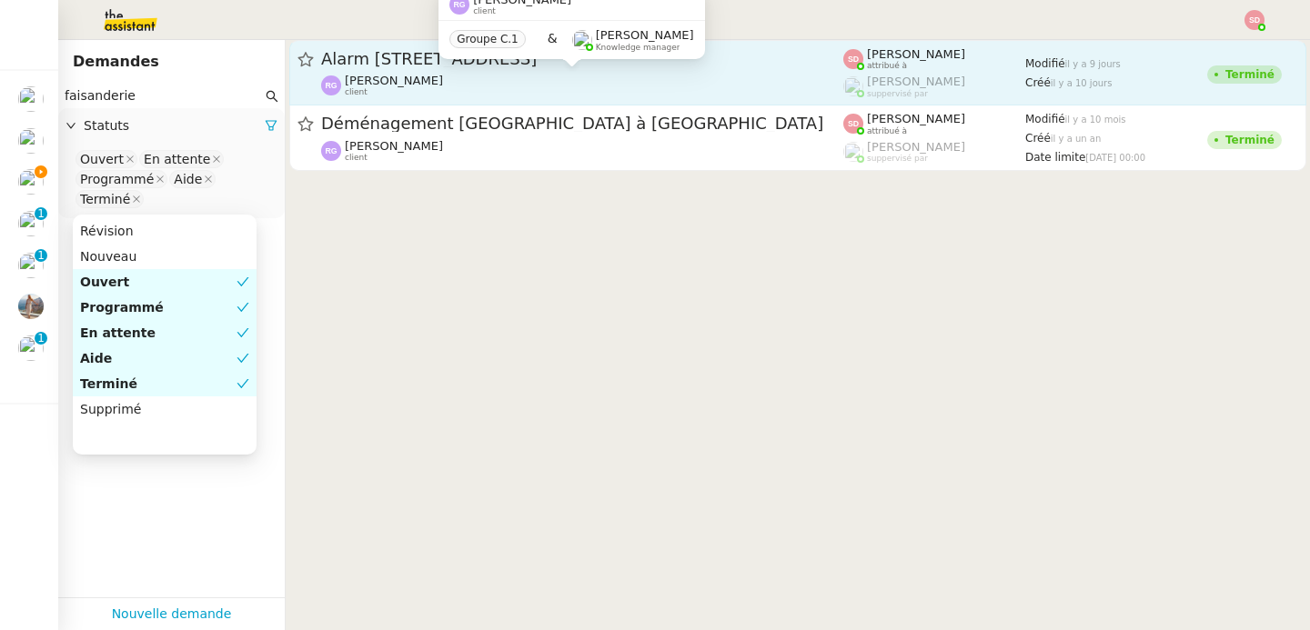
click at [623, 88] on div "Raphaël Gauthier client" at bounding box center [582, 86] width 522 height 24
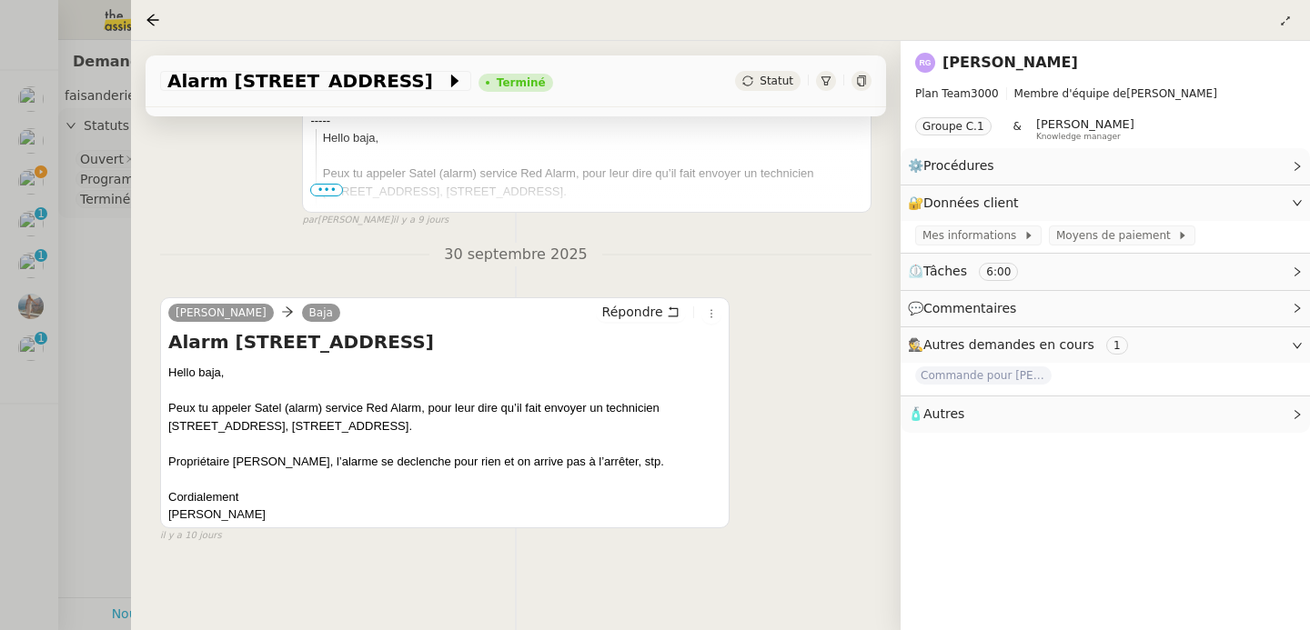
scroll to position [580, 0]
drag, startPoint x: 661, startPoint y: 399, endPoint x: 253, endPoint y: 420, distance: 409.0
click at [253, 420] on div "Peux tu appeler Satel (alarm) service Red Alarm, pour leur dire qu’il fait envo…" at bounding box center [444, 416] width 553 height 35
copy div "5 avenue de la faisanderie"
click at [274, 412] on div "Peux tu appeler Satel (alarm) service Red Alarm, pour leur dire qu’il fait envo…" at bounding box center [444, 416] width 553 height 35
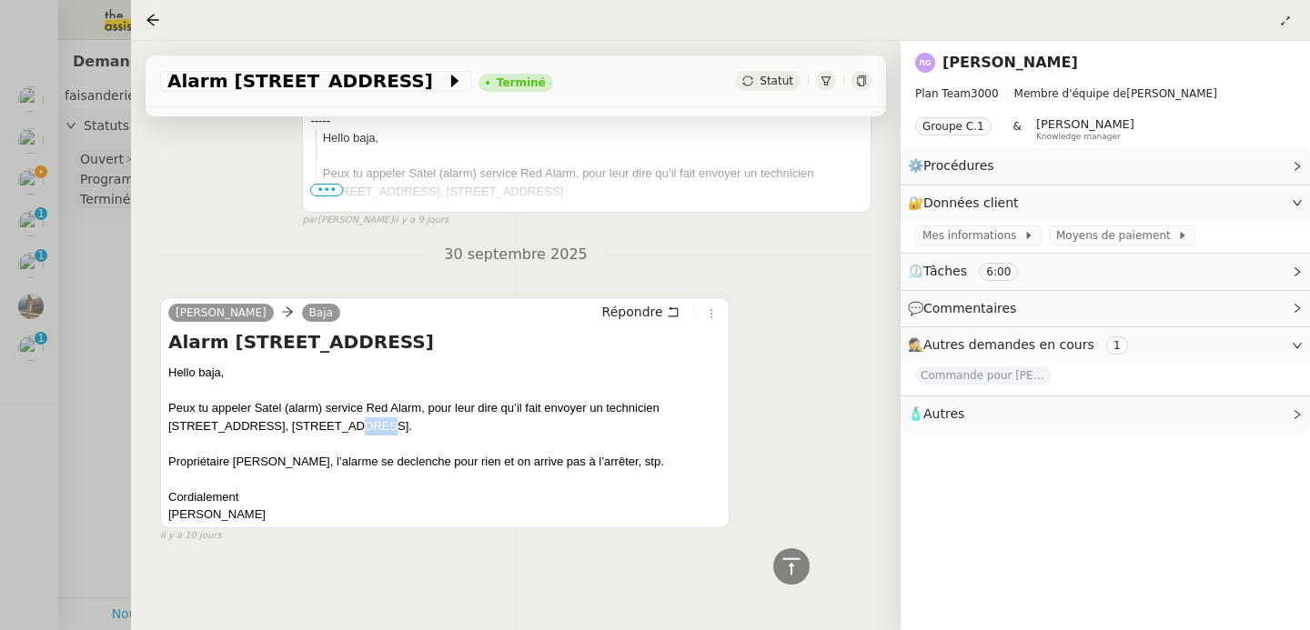
click at [274, 412] on div "Peux tu appeler Satel (alarm) service Red Alarm, pour leur dire qu’il fait envo…" at bounding box center [444, 416] width 553 height 35
copy div "1332"
click at [324, 412] on div "Peux tu appeler Satel (alarm) service Red Alarm, pour leur dire qu’il fait envo…" at bounding box center [444, 416] width 553 height 35
copy div "rixensart"
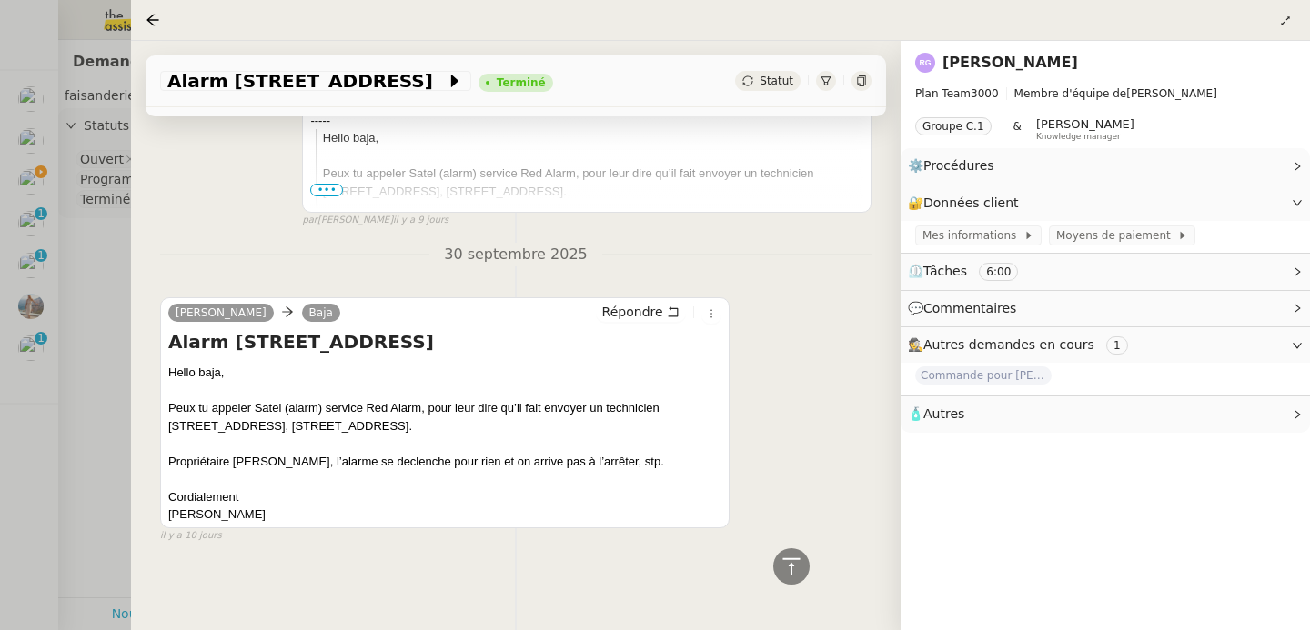
click at [87, 247] on div at bounding box center [655, 315] width 1310 height 630
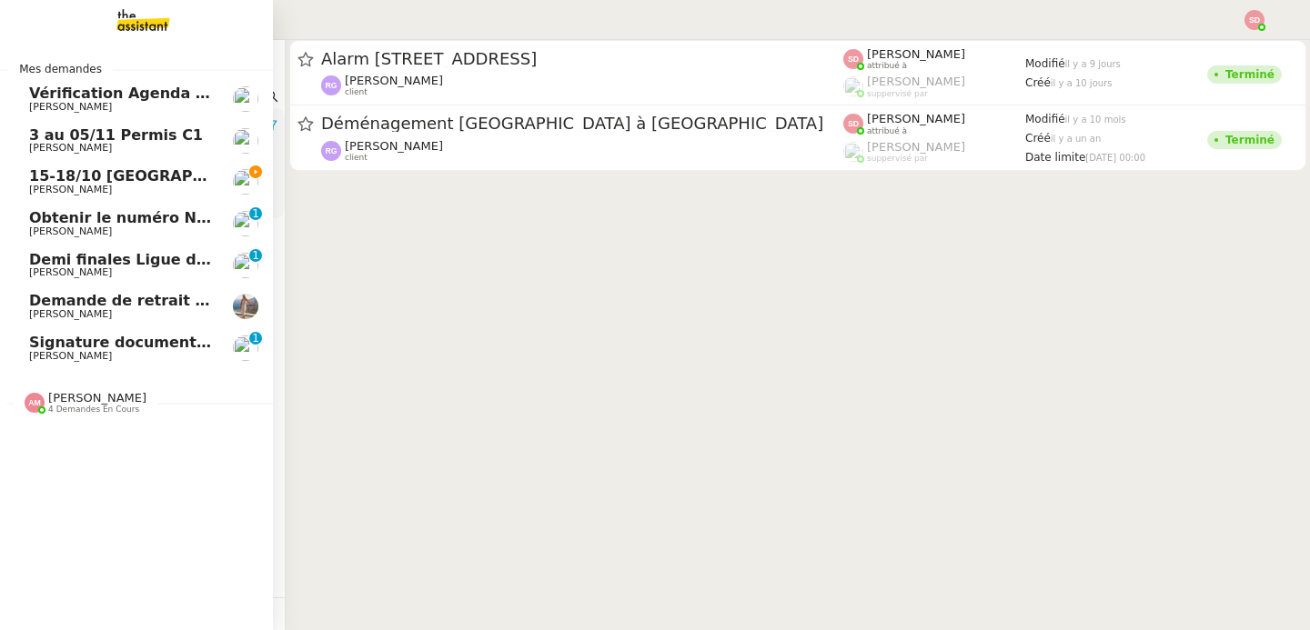
click at [8, 166] on link "15-18/10 Barcelone - Conférence Laurène Gauthier" at bounding box center [136, 182] width 273 height 42
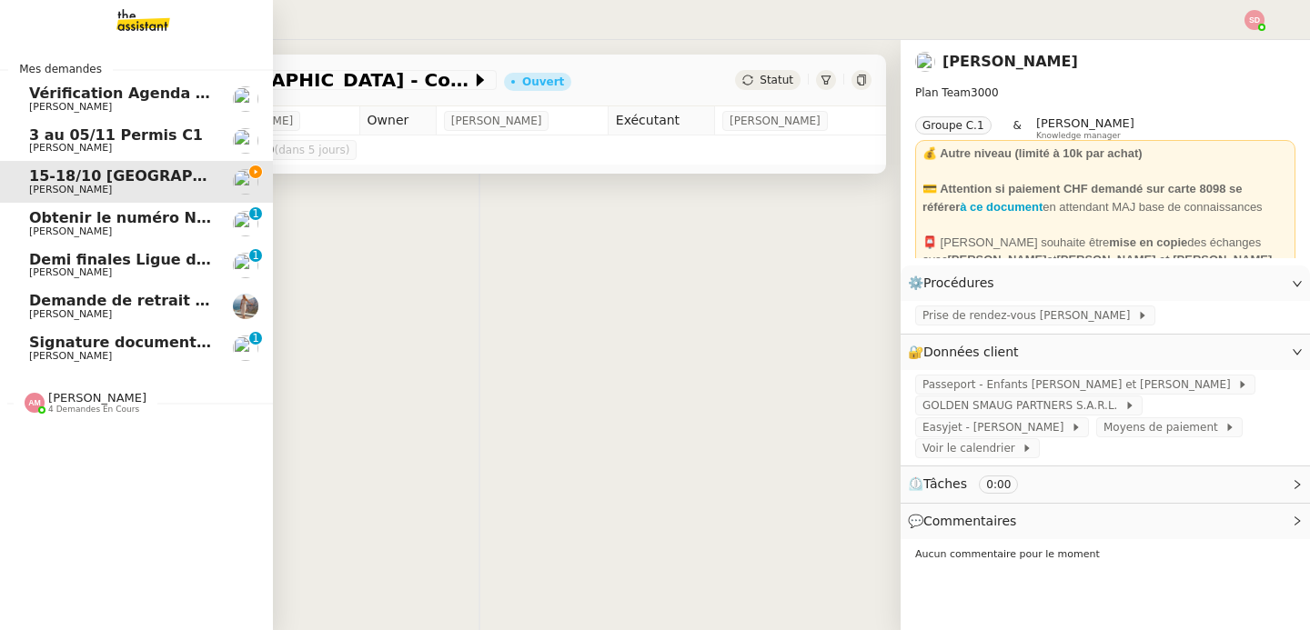
click at [29, 171] on span "15-18/10 Barcelone - Conférence" at bounding box center [207, 175] width 357 height 17
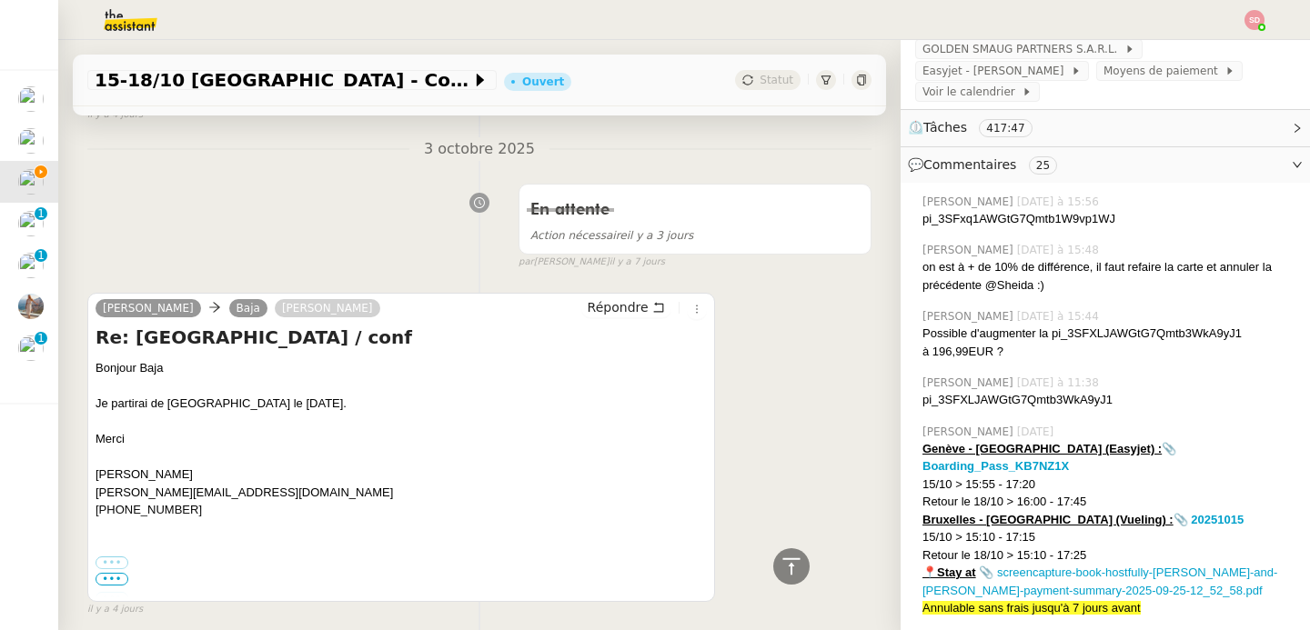
scroll to position [2617, 0]
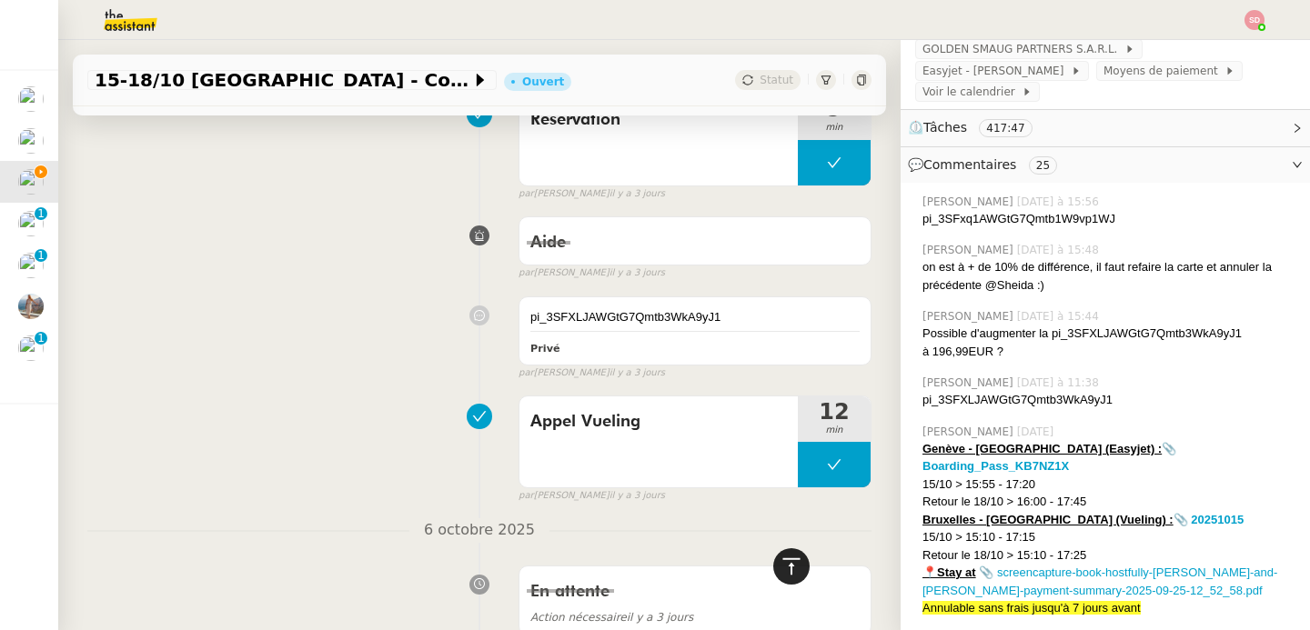
click at [790, 566] on div at bounding box center [791, 567] width 36 height 36
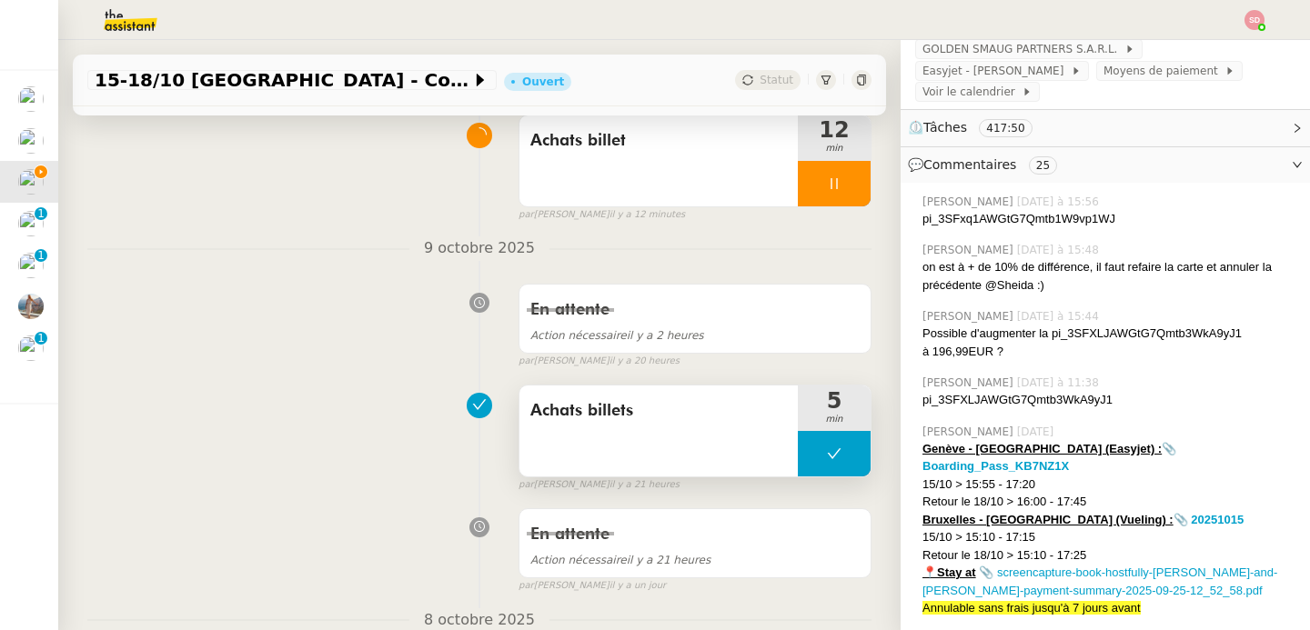
scroll to position [577, 0]
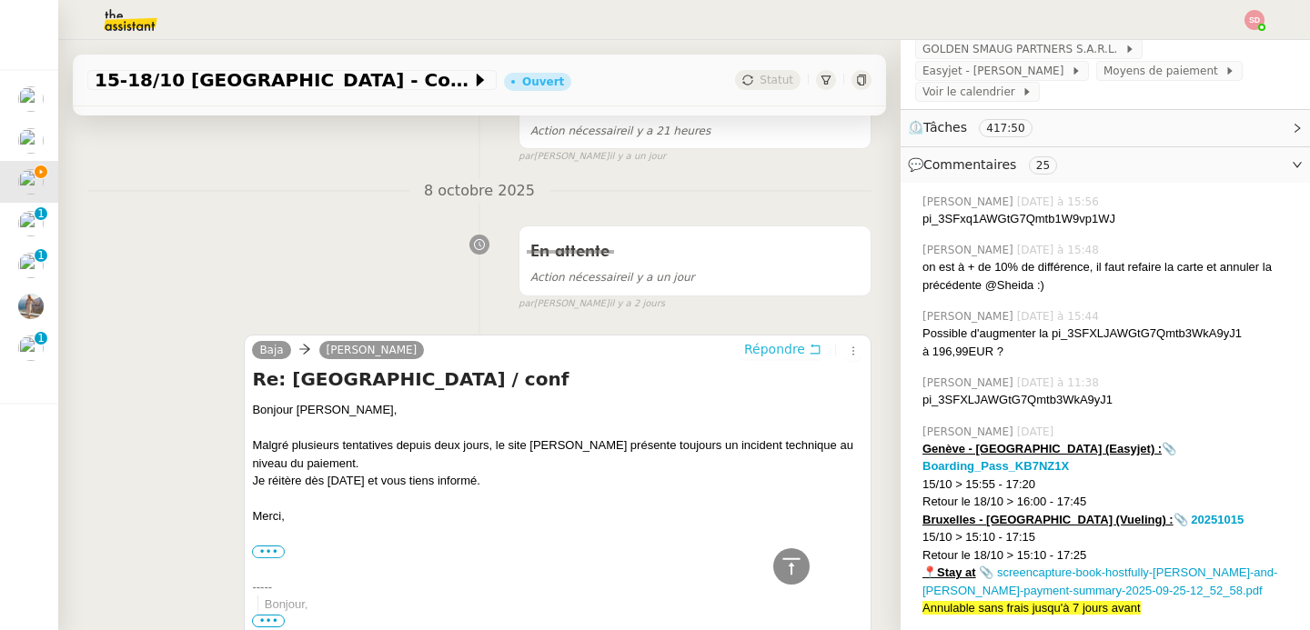
click at [747, 356] on span "Répondre" at bounding box center [774, 349] width 61 height 18
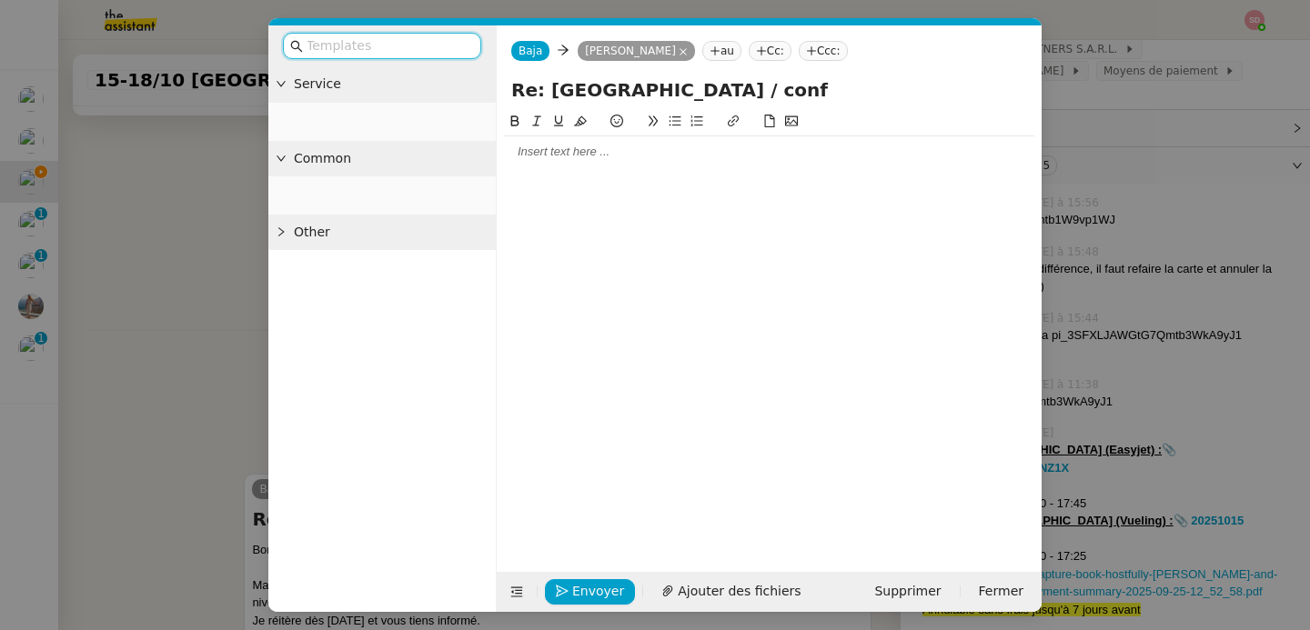
click at [629, 146] on div at bounding box center [769, 152] width 530 height 16
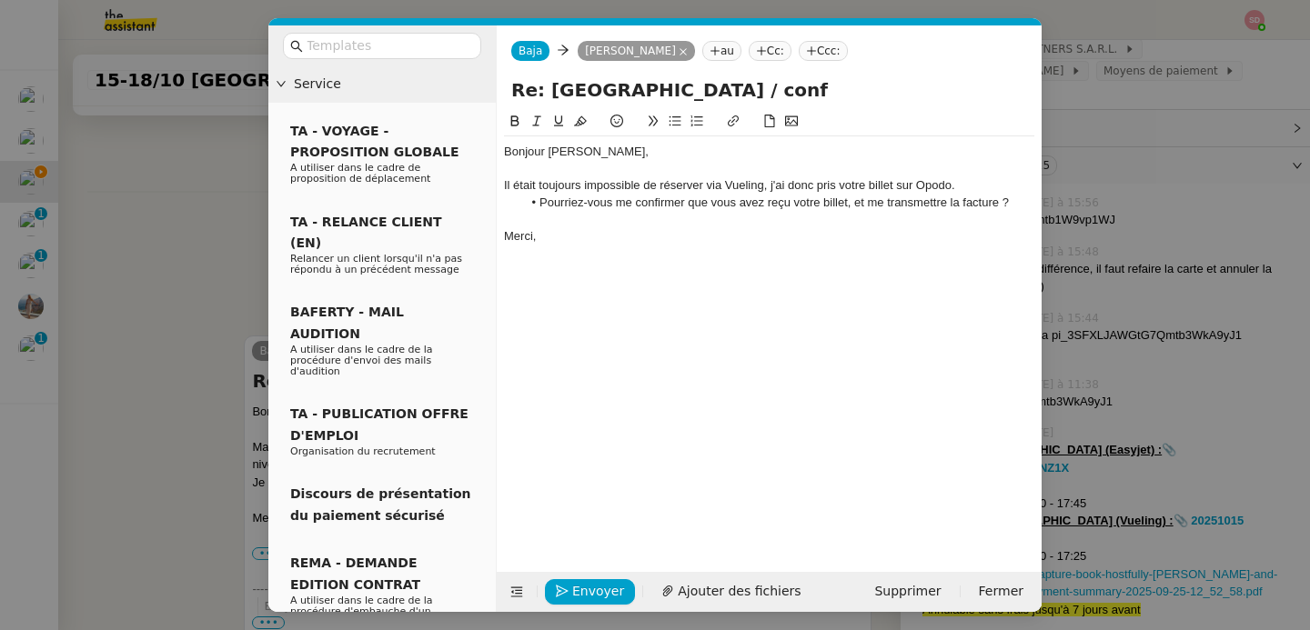
scroll to position [845, 0]
click at [559, 603] on button "Envoyer" at bounding box center [590, 592] width 90 height 25
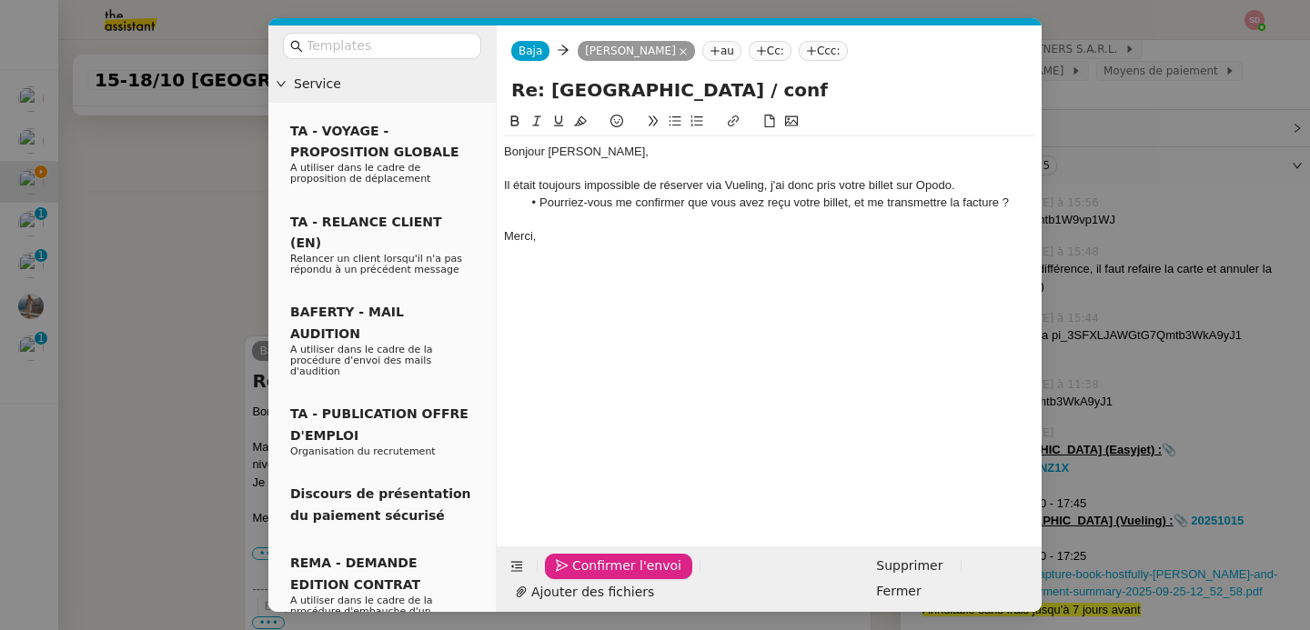
click at [559, 580] on button "Confirmer l'envoi" at bounding box center [618, 566] width 147 height 25
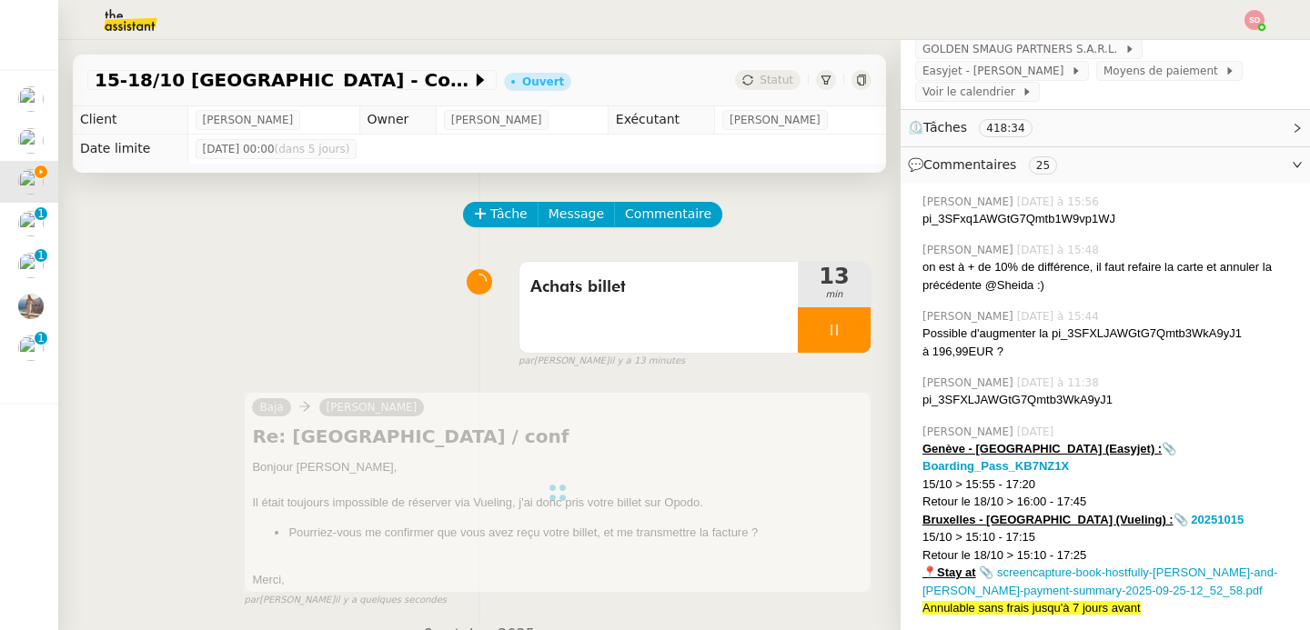
scroll to position [0, 0]
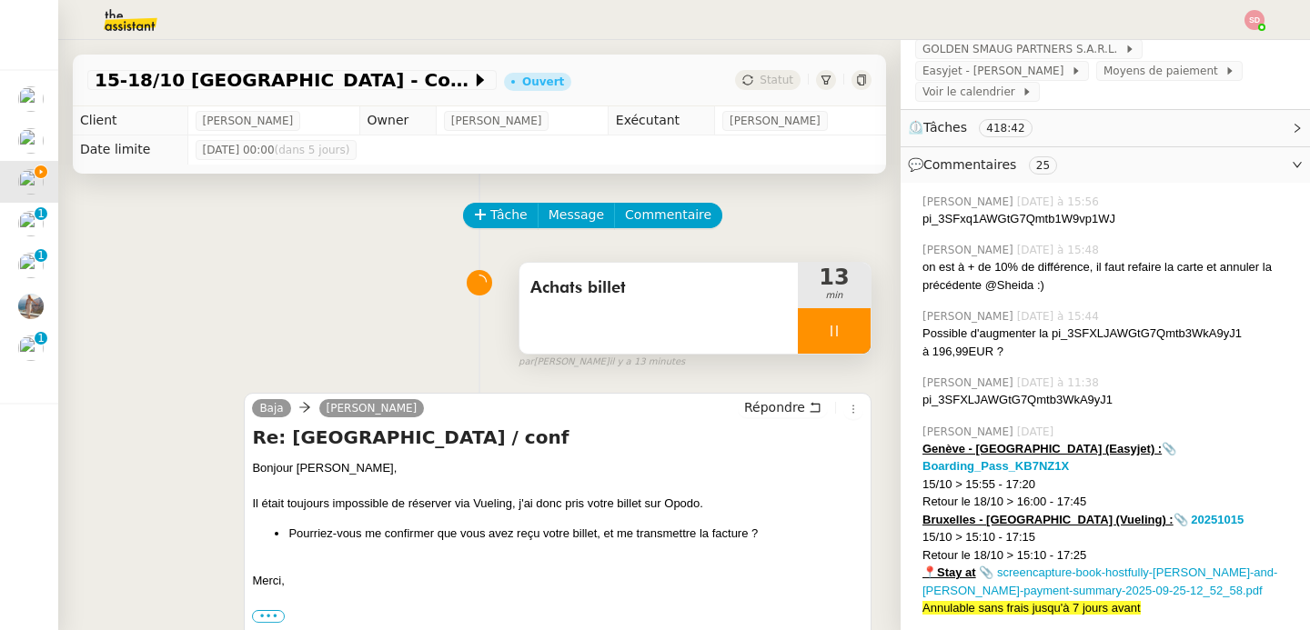
click at [821, 324] on div at bounding box center [834, 330] width 73 height 45
click at [834, 324] on button at bounding box center [852, 330] width 36 height 45
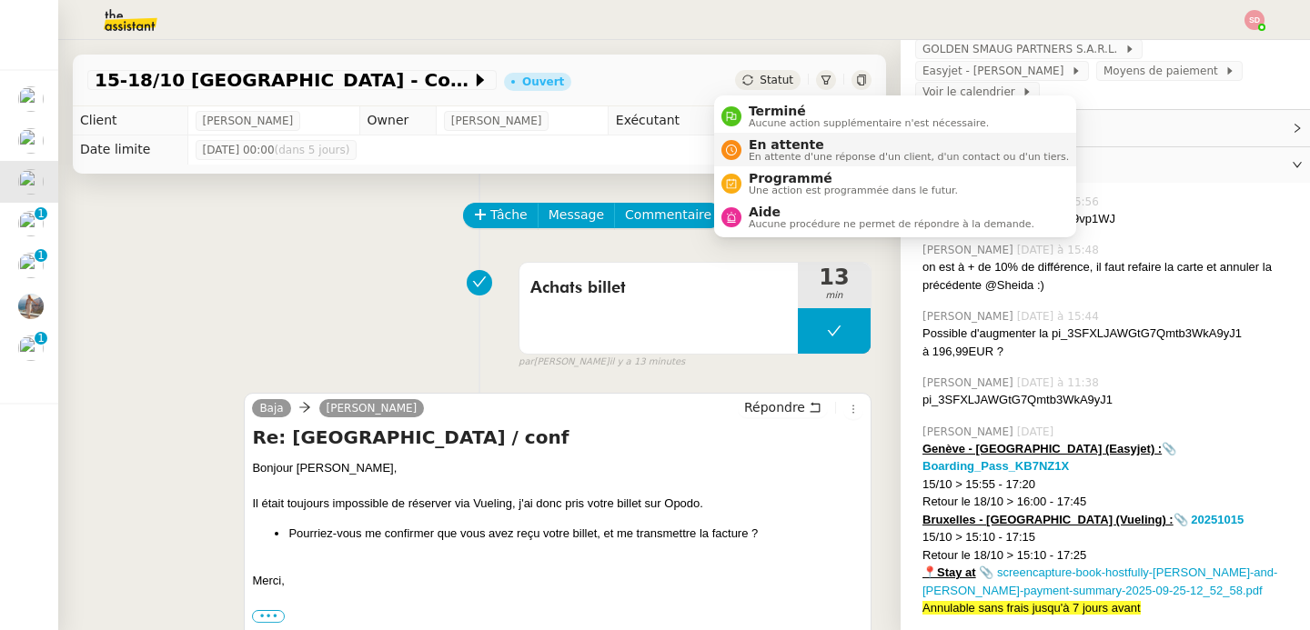
click at [726, 152] on icon at bounding box center [731, 150] width 11 height 11
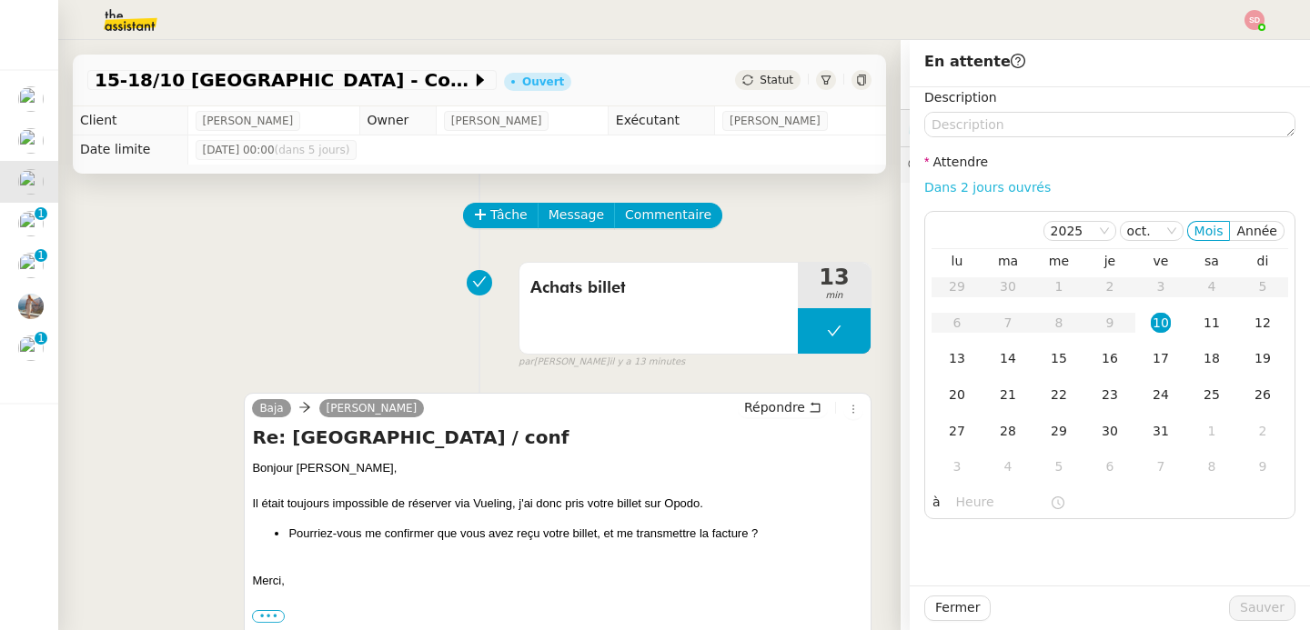
click at [980, 188] on link "Dans 2 jours ouvrés" at bounding box center [987, 187] width 126 height 15
click at [952, 355] on div "13" at bounding box center [957, 358] width 20 height 20
click at [956, 509] on input "07:00" at bounding box center [1003, 502] width 94 height 21
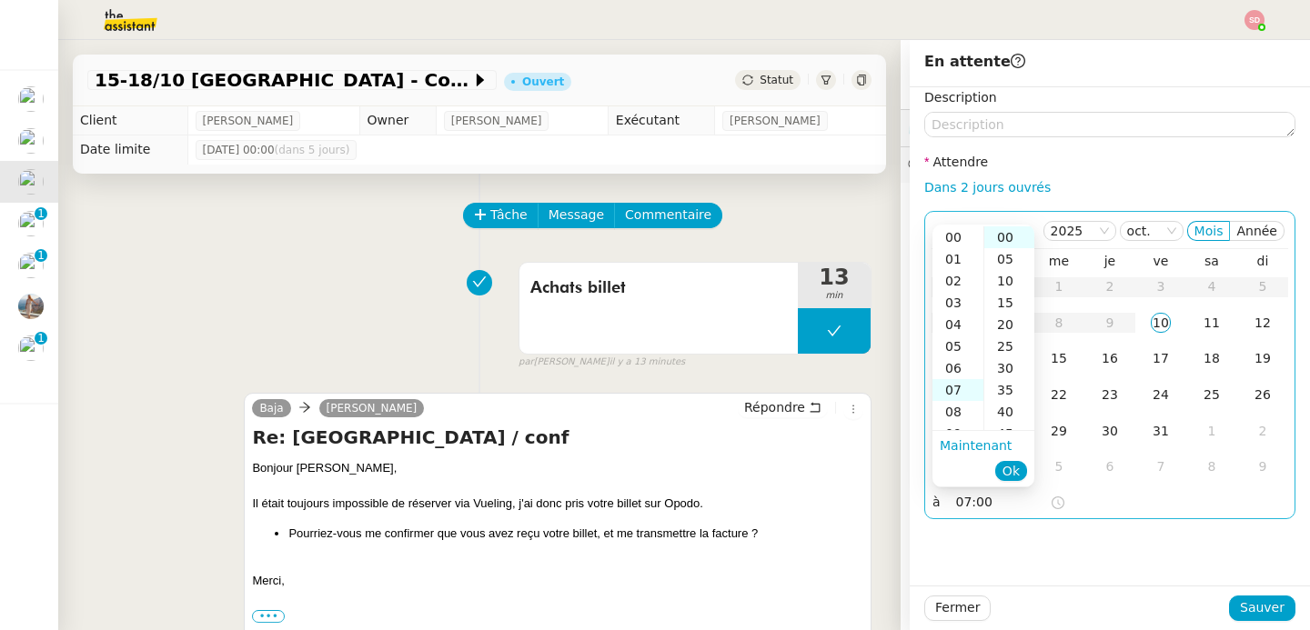
scroll to position [153, 0]
click at [964, 394] on div "14" at bounding box center [957, 390] width 51 height 22
type input "14:00"
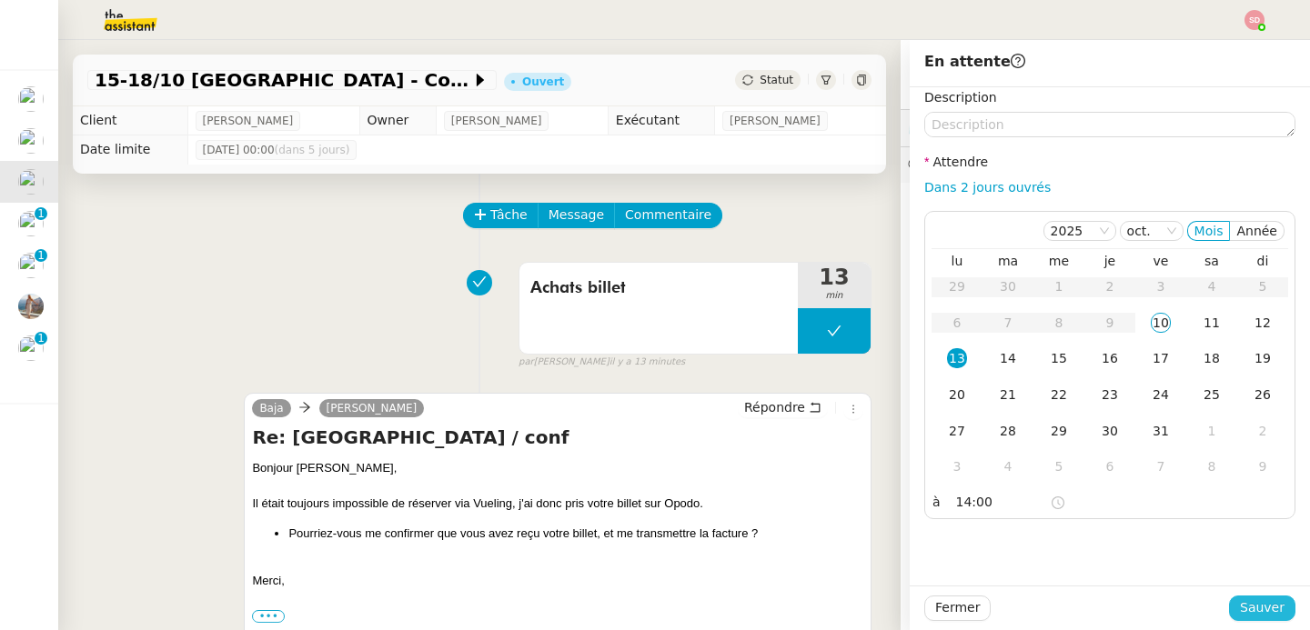
click at [1240, 610] on span "Sauver" at bounding box center [1262, 608] width 45 height 21
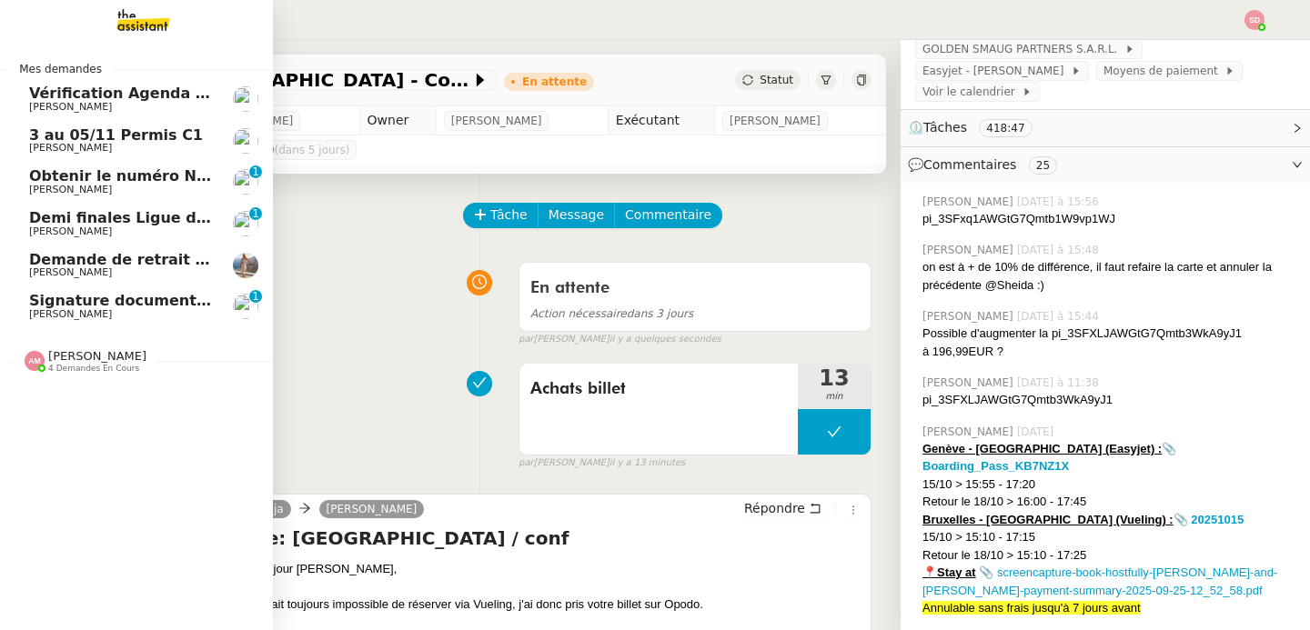
click at [39, 316] on span "Réma Ngaiboye" at bounding box center [70, 314] width 83 height 12
